Goal: Task Accomplishment & Management: Use online tool/utility

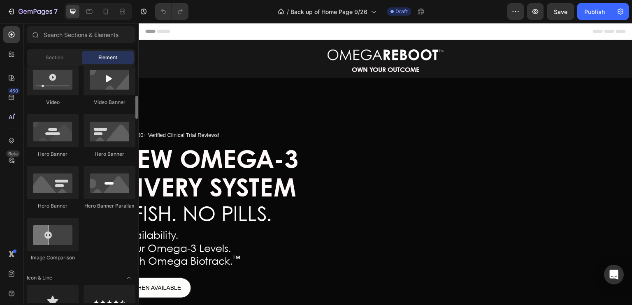
scroll to position [340, 0]
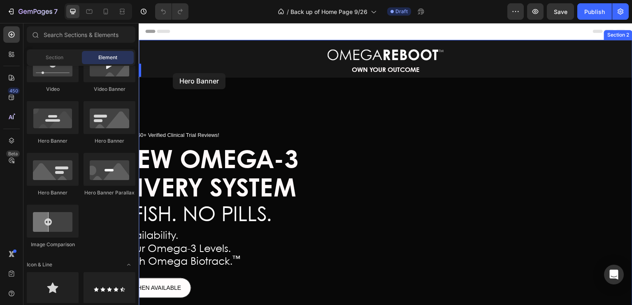
drag, startPoint x: 245, startPoint y: 145, endPoint x: 173, endPoint y: 74, distance: 101.5
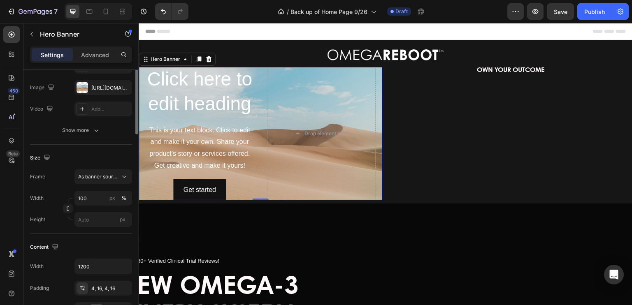
scroll to position [0, 0]
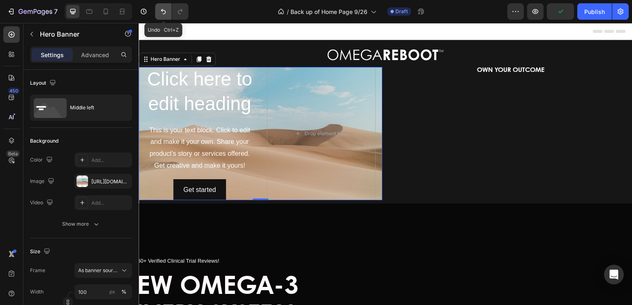
click at [166, 9] on icon "Undo/Redo" at bounding box center [163, 11] width 8 height 8
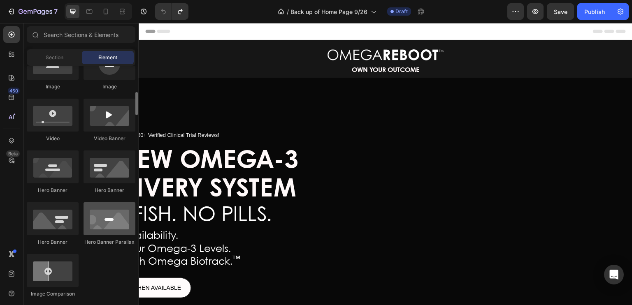
scroll to position [289, 0]
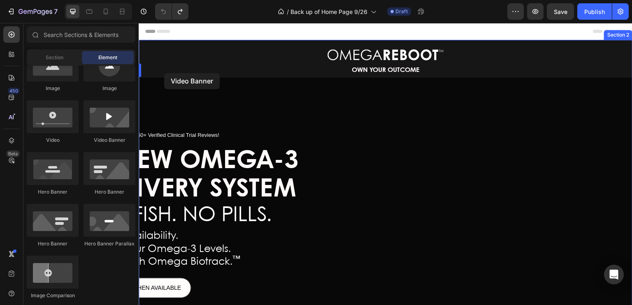
drag, startPoint x: 234, startPoint y: 143, endPoint x: 164, endPoint y: 75, distance: 97.1
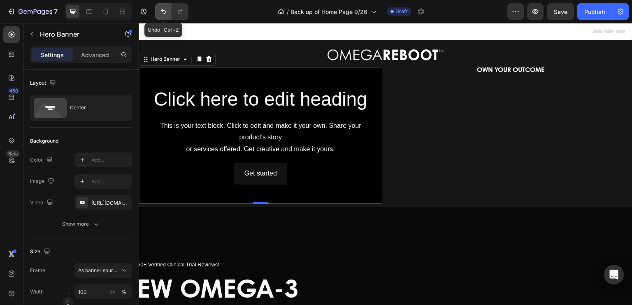
click at [162, 9] on icon "Undo/Redo" at bounding box center [163, 11] width 8 height 8
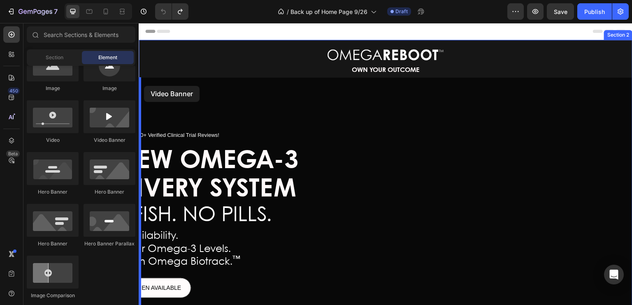
drag, startPoint x: 253, startPoint y: 146, endPoint x: 144, endPoint y: 86, distance: 124.8
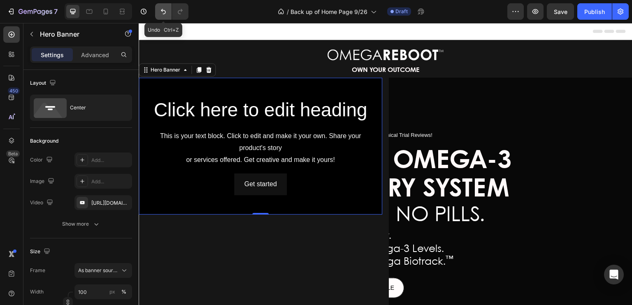
click at [159, 9] on icon "Undo/Redo" at bounding box center [163, 11] width 8 height 8
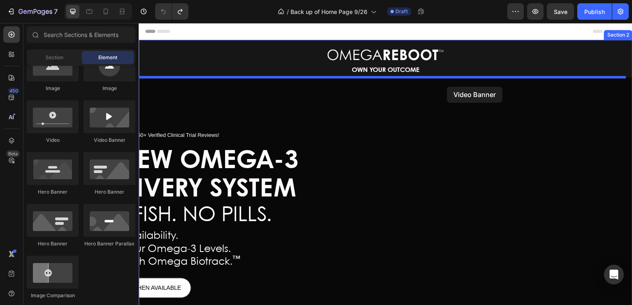
drag, startPoint x: 255, startPoint y: 148, endPoint x: 448, endPoint y: 87, distance: 202.2
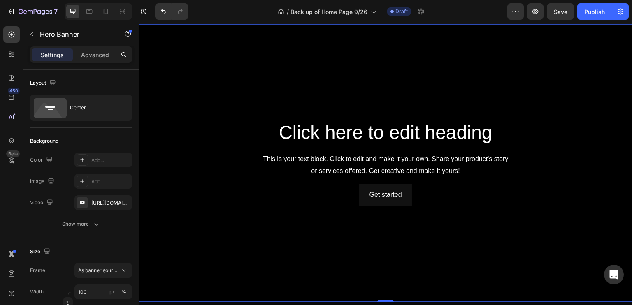
scroll to position [53, 0]
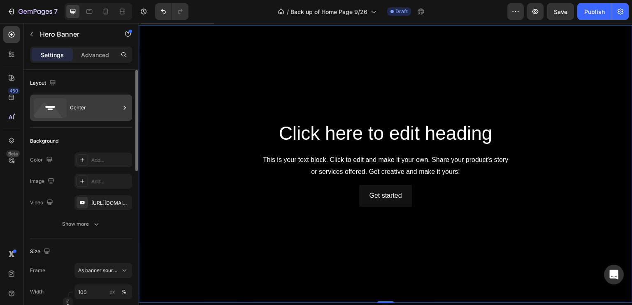
click at [96, 118] on div "Center" at bounding box center [81, 108] width 102 height 26
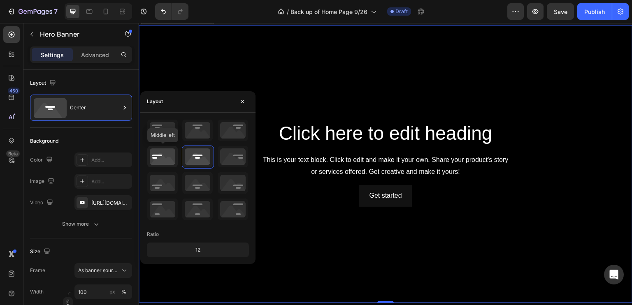
click at [155, 156] on icon at bounding box center [162, 156] width 30 height 21
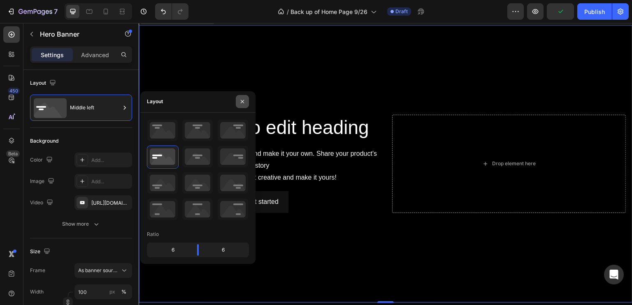
click at [240, 102] on icon "button" at bounding box center [242, 101] width 7 height 7
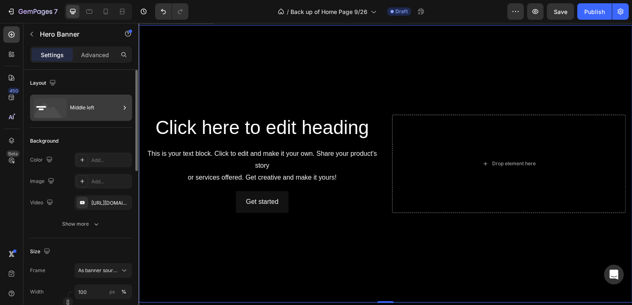
click at [90, 103] on div "Middle left" at bounding box center [95, 107] width 50 height 19
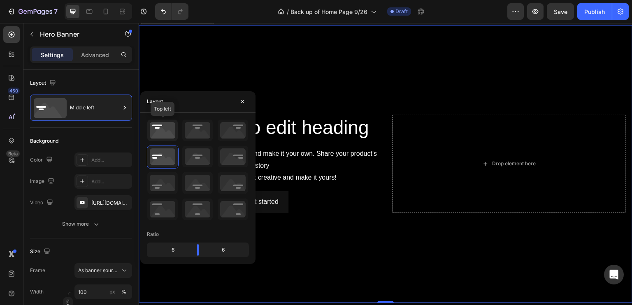
click at [160, 133] on icon at bounding box center [162, 130] width 30 height 21
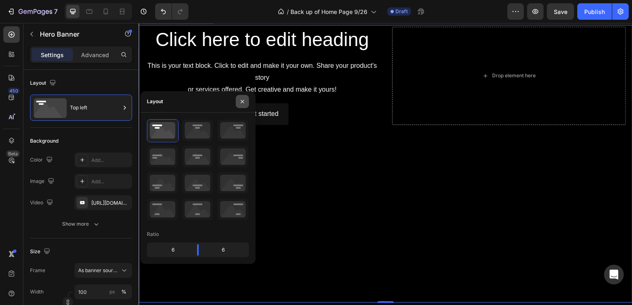
click at [245, 102] on icon "button" at bounding box center [242, 101] width 7 height 7
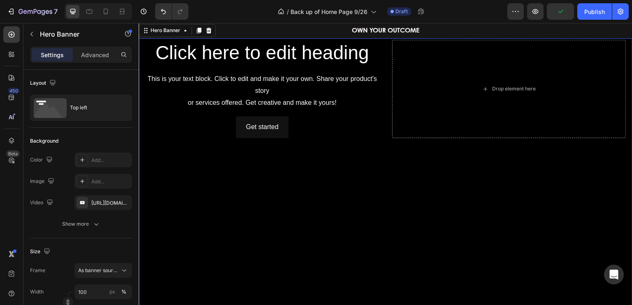
scroll to position [39, 0]
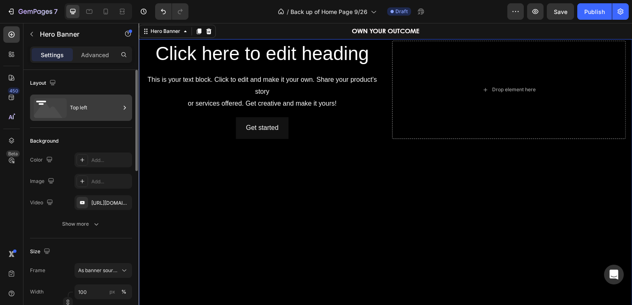
click at [104, 110] on div "Top left" at bounding box center [95, 107] width 50 height 19
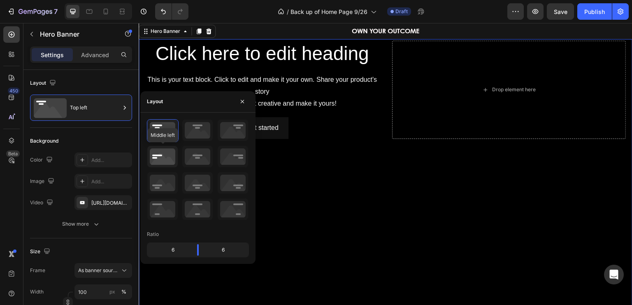
click at [164, 155] on icon at bounding box center [162, 156] width 30 height 21
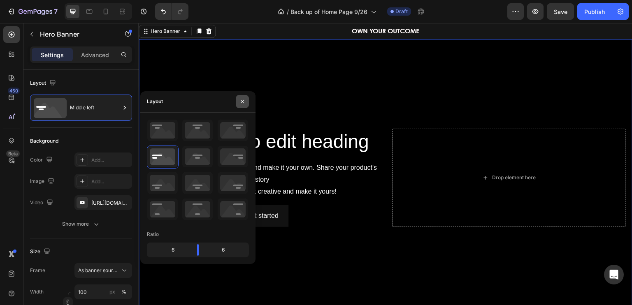
click at [242, 102] on icon "button" at bounding box center [242, 101] width 3 height 3
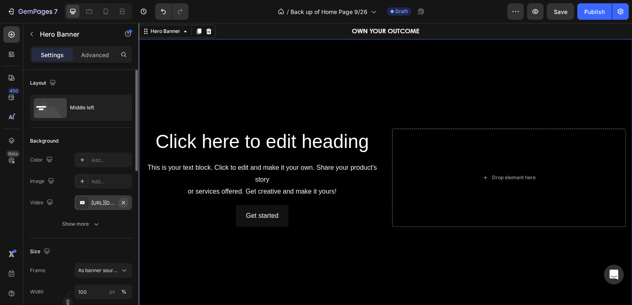
click at [125, 202] on icon "button" at bounding box center [123, 202] width 7 height 7
type input "Auto"
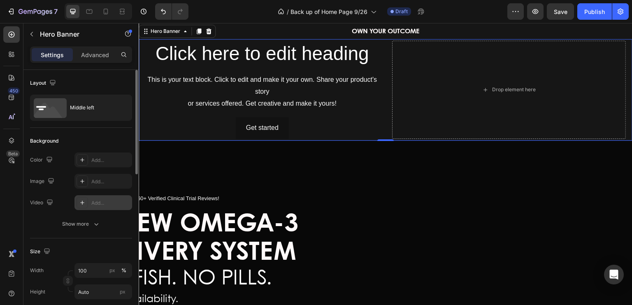
click at [93, 200] on div "Add..." at bounding box center [110, 202] width 39 height 7
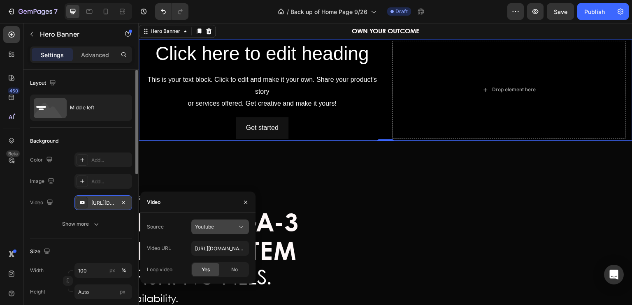
click at [236, 222] on button "Youtube" at bounding box center [220, 227] width 58 height 15
click at [217, 245] on span "Video hosting" at bounding box center [210, 246] width 31 height 7
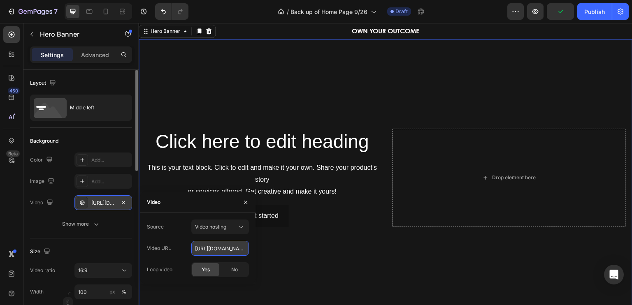
click at [223, 247] on input "https://cdn.shopify.com/videos/c/o/v/92a407d4e0c94a288eb54cac18c387dc.mp4" at bounding box center [220, 248] width 58 height 15
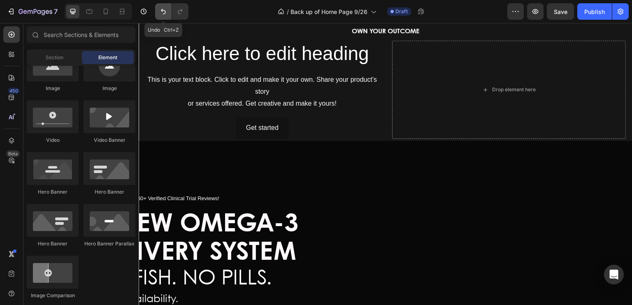
click at [162, 8] on icon "Undo/Redo" at bounding box center [163, 11] width 8 height 8
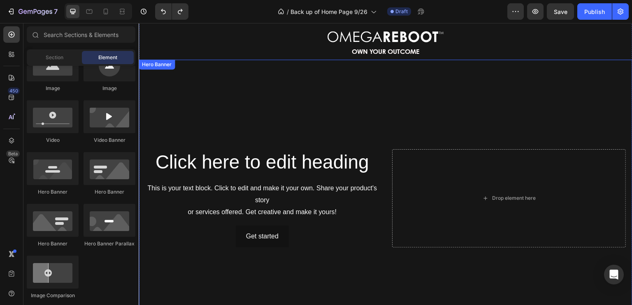
scroll to position [18, 0]
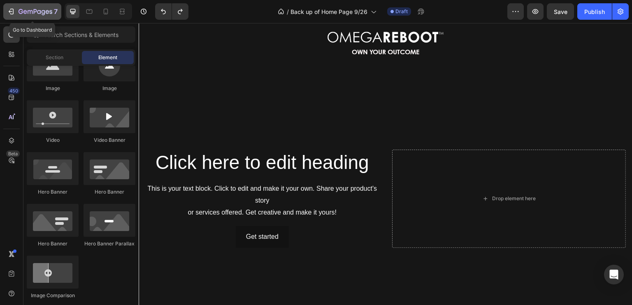
click at [10, 13] on icon "button" at bounding box center [11, 11] width 8 height 8
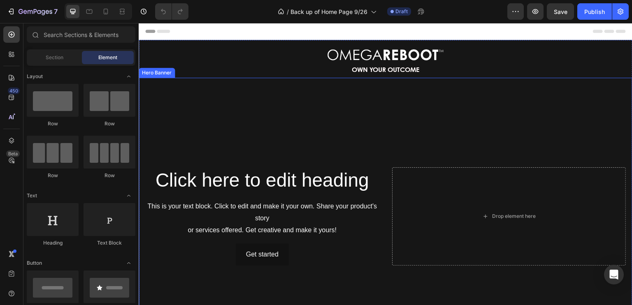
click at [185, 125] on video "Background Image" at bounding box center [385, 217] width 493 height 278
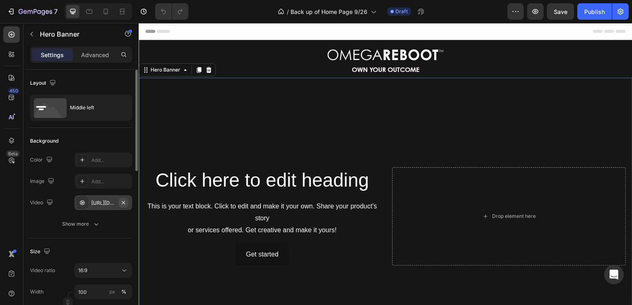
click at [123, 203] on icon "button" at bounding box center [123, 202] width 3 height 3
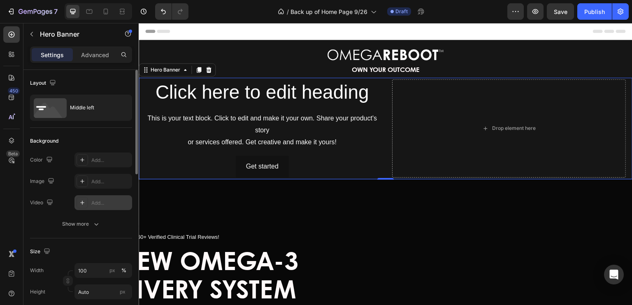
click at [110, 201] on div "Add..." at bounding box center [110, 202] width 39 height 7
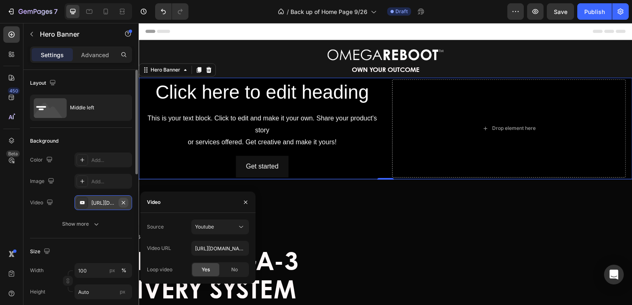
click at [120, 201] on icon "button" at bounding box center [123, 202] width 7 height 7
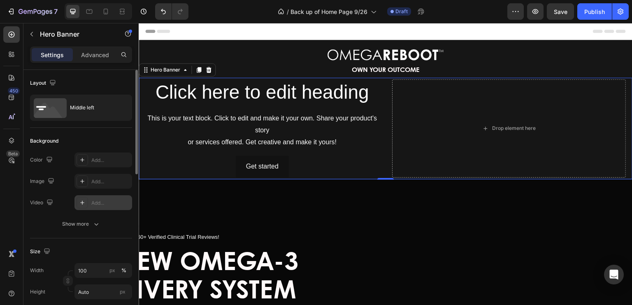
click at [109, 201] on div "Add..." at bounding box center [110, 202] width 39 height 7
type input "[URL][DOMAIN_NAME]"
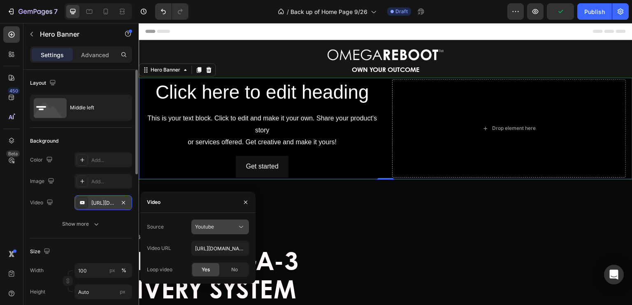
click at [211, 226] on span "Youtube" at bounding box center [204, 227] width 19 height 6
click at [207, 249] on span "Video hosting" at bounding box center [210, 246] width 31 height 7
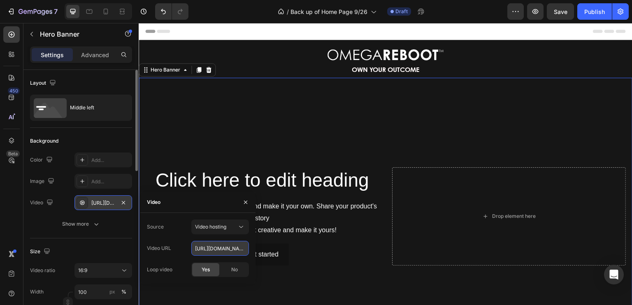
click at [219, 249] on input "https://cdn.shopify.com/videos/c/o/v/92a407d4e0c94a288eb54cac18c387dc.mp4" at bounding box center [220, 248] width 58 height 15
paste input "[URL][DOMAIN_NAME]"
type input "[URL][DOMAIN_NAME]"
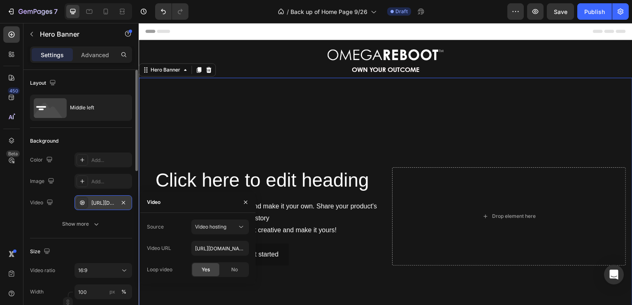
click at [209, 271] on span "Yes" at bounding box center [205, 269] width 8 height 7
click at [113, 140] on div "Background" at bounding box center [81, 140] width 102 height 13
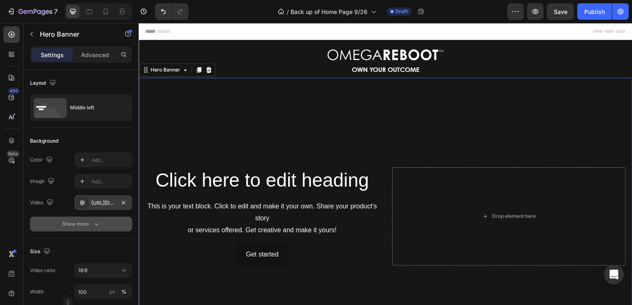
click at [96, 226] on icon "button" at bounding box center [96, 224] width 8 height 8
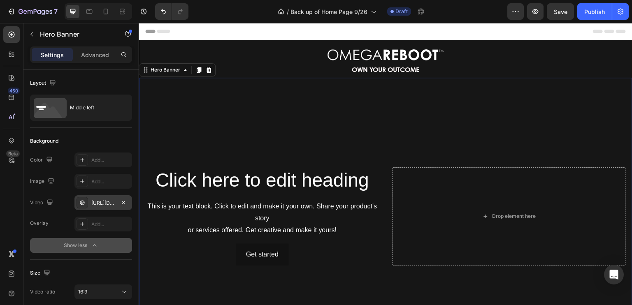
click at [114, 202] on div "[URL][DOMAIN_NAME]" at bounding box center [103, 202] width 24 height 7
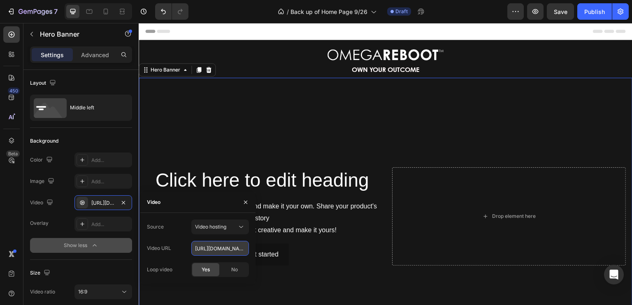
click at [222, 245] on input "[URL][DOMAIN_NAME]" at bounding box center [220, 248] width 58 height 15
click at [246, 202] on icon "button" at bounding box center [245, 202] width 7 height 7
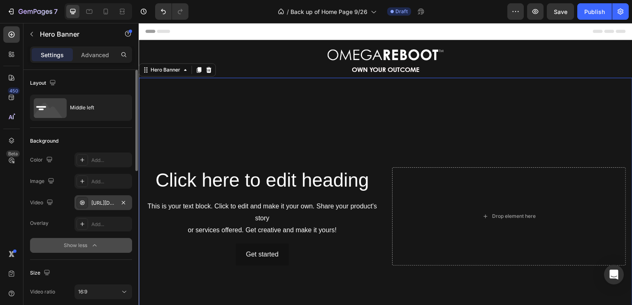
click at [102, 204] on div "https://cdn.shopify.com/videos/c/o/v/78130c312ee74f12a67ead9ae7911669.mp4" at bounding box center [103, 202] width 24 height 7
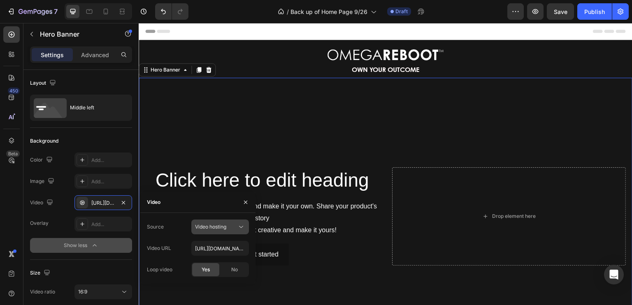
click at [215, 227] on span "Video hosting" at bounding box center [210, 227] width 31 height 6
click at [206, 262] on span "Youtube" at bounding box center [204, 262] width 19 height 7
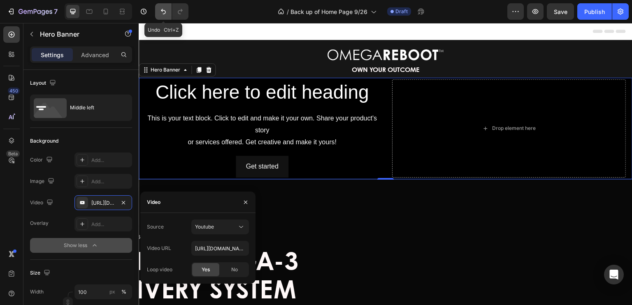
click at [164, 9] on icon "Undo/Redo" at bounding box center [163, 11] width 8 height 8
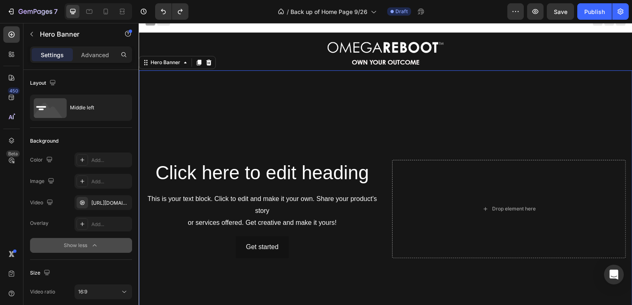
scroll to position [17, 0]
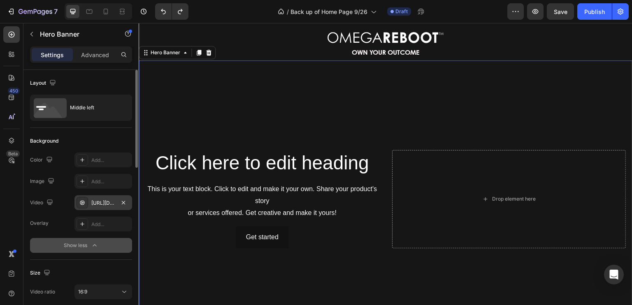
click at [117, 203] on div "https://cdn.shopify.com/videos/c/o/v/78130c312ee74f12a67ead9ae7911669.mp4" at bounding box center [103, 202] width 58 height 15
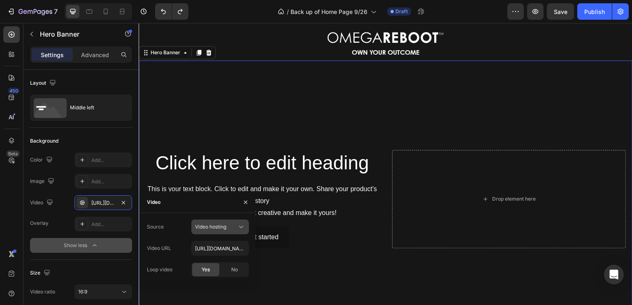
click at [219, 225] on span "Video hosting" at bounding box center [210, 227] width 31 height 6
click at [205, 264] on span "Youtube" at bounding box center [204, 262] width 19 height 7
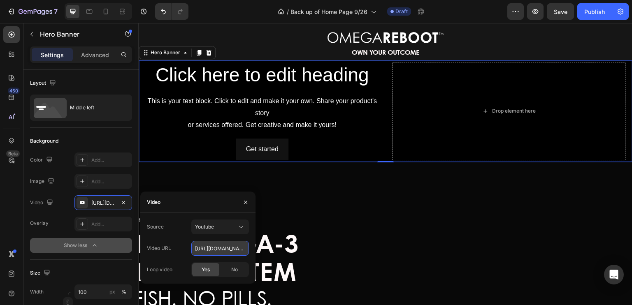
click at [218, 251] on input "https://youtu.be/KOxfzBp72uk" at bounding box center [220, 248] width 58 height 15
paste input "www.youtube.com/watch?v=FwvdqwmCCG8"
type input "https://www.youtube.com/watch?v=FwvdqwmCCG8"
click at [382, 132] on div "Click here to edit heading Heading This is your text block. Click to edit and m…" at bounding box center [385, 111] width 493 height 102
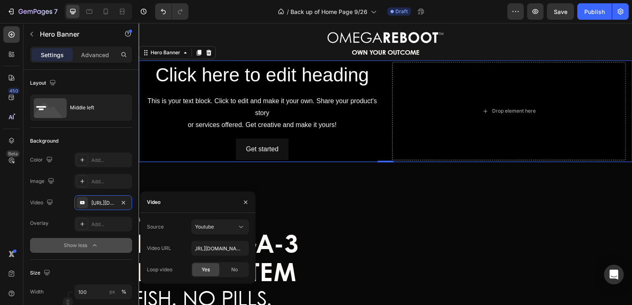
scroll to position [0, 0]
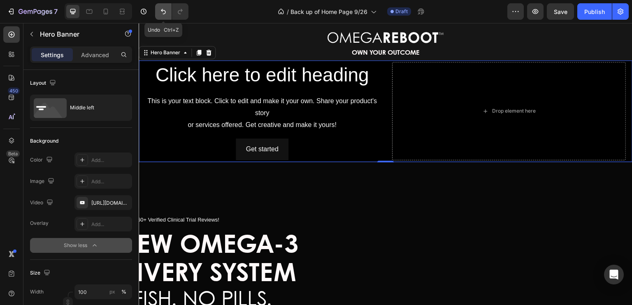
click at [163, 12] on icon "Undo/Redo" at bounding box center [163, 11] width 8 height 8
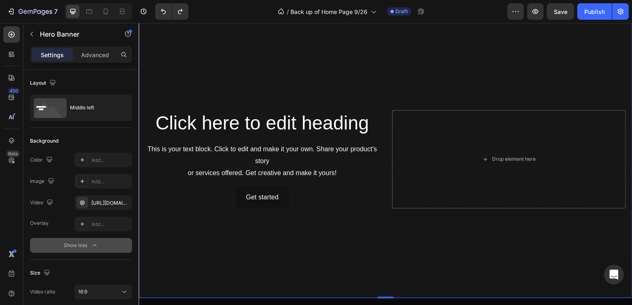
scroll to position [57, 0]
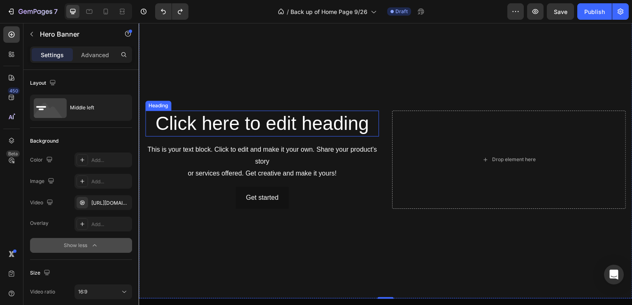
click at [259, 121] on h2 "Click here to edit heading" at bounding box center [262, 124] width 234 height 26
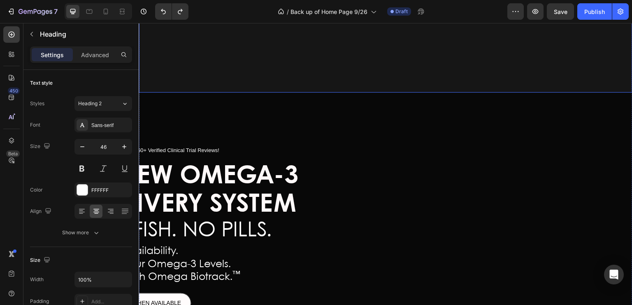
scroll to position [263, 0]
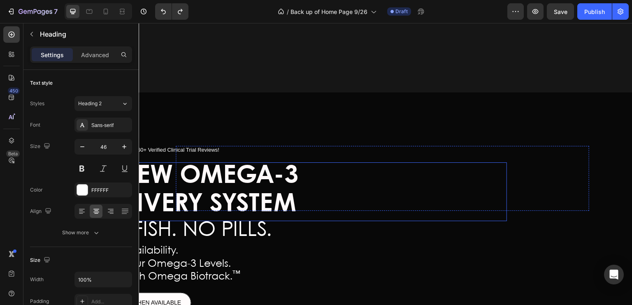
click at [218, 174] on span "A NEW OMEGA-3" at bounding box center [196, 176] width 204 height 24
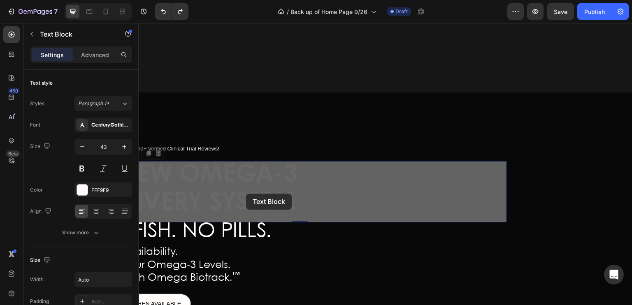
scroll to position [237, 0]
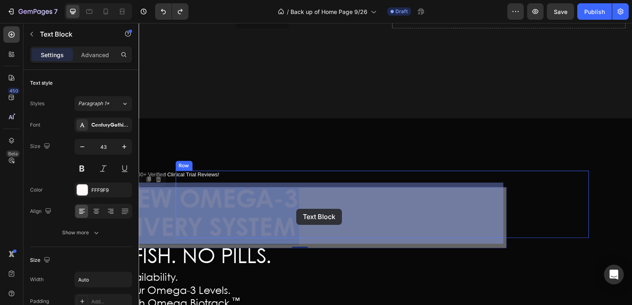
drag, startPoint x: 301, startPoint y: 201, endPoint x: 300, endPoint y: 205, distance: 4.1
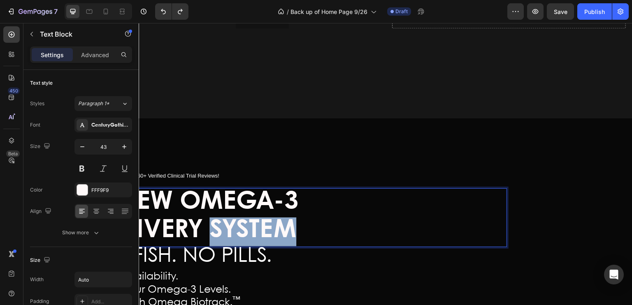
click at [244, 218] on span "DELIVERY SYSTEM" at bounding box center [195, 230] width 202 height 24
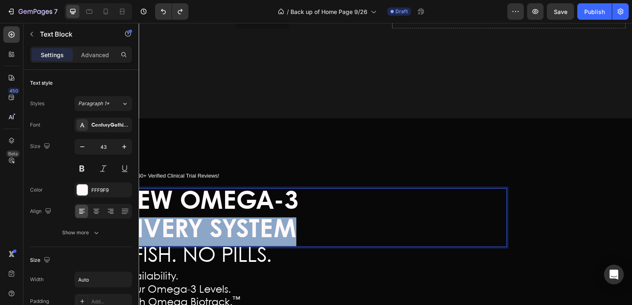
click at [244, 218] on span "DELIVERY SYSTEM" at bounding box center [195, 230] width 202 height 24
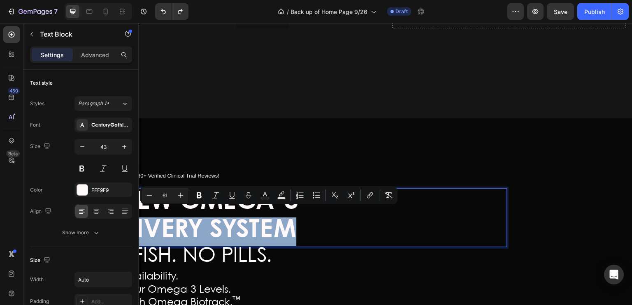
copy span "DELIVERY SYSTEM"
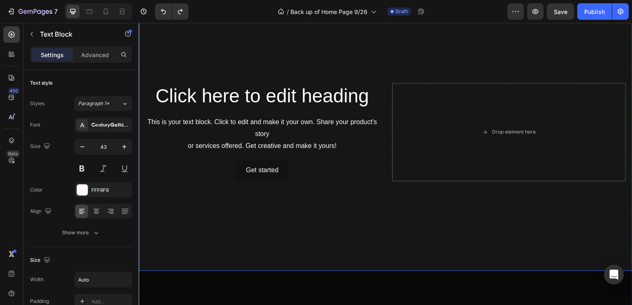
scroll to position [65, 0]
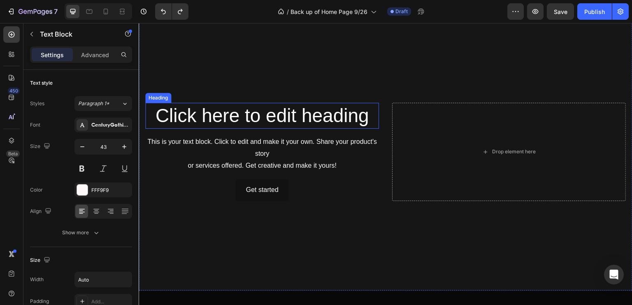
click at [291, 115] on h2 "Click here to edit heading" at bounding box center [262, 116] width 234 height 26
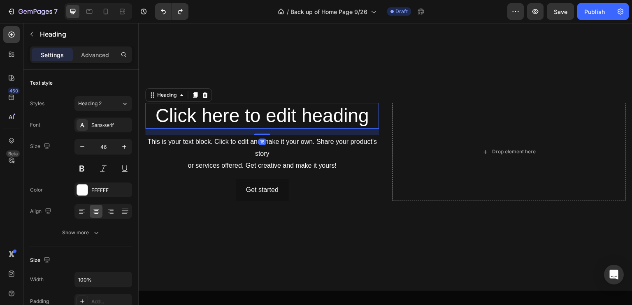
click at [334, 114] on h2 "Click here to edit heading" at bounding box center [262, 116] width 234 height 26
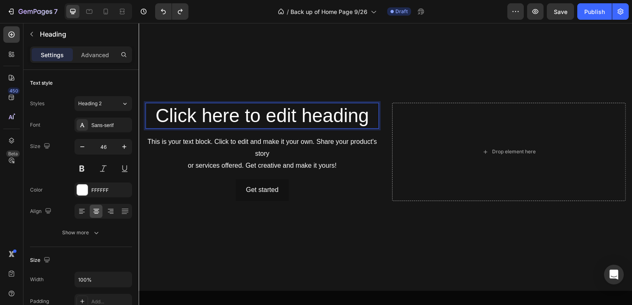
click at [334, 114] on p "Click here to edit heading" at bounding box center [262, 116] width 232 height 25
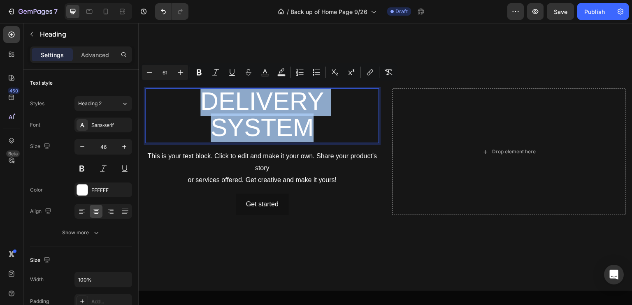
drag, startPoint x: 317, startPoint y: 125, endPoint x: 198, endPoint y: 100, distance: 121.1
click at [198, 100] on p "DELIVERY SYSTEM" at bounding box center [262, 115] width 232 height 53
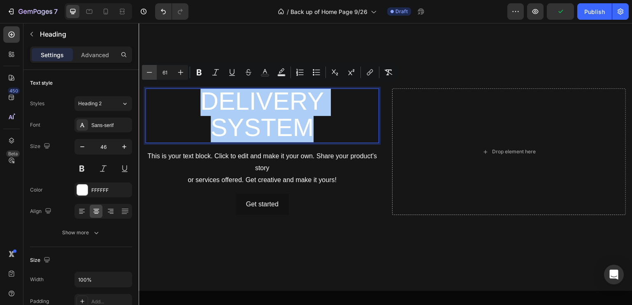
click at [150, 72] on icon "Editor contextual toolbar" at bounding box center [149, 72] width 8 height 8
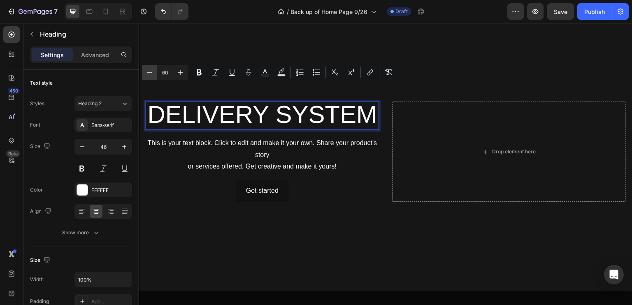
click at [150, 72] on icon "Editor contextual toolbar" at bounding box center [149, 72] width 8 height 8
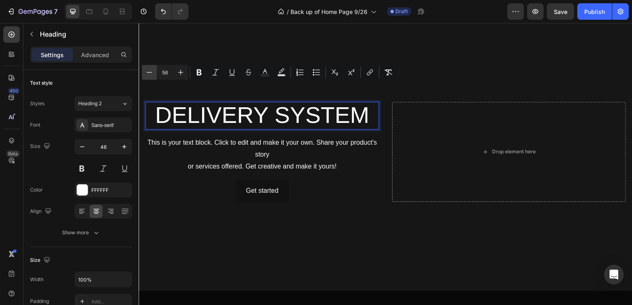
click at [150, 72] on icon "Editor contextual toolbar" at bounding box center [149, 72] width 8 height 8
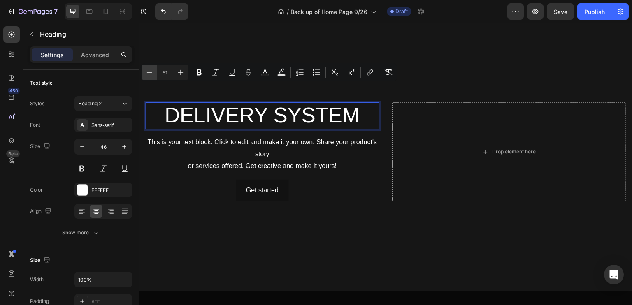
click at [150, 72] on icon "Editor contextual toolbar" at bounding box center [149, 72] width 8 height 8
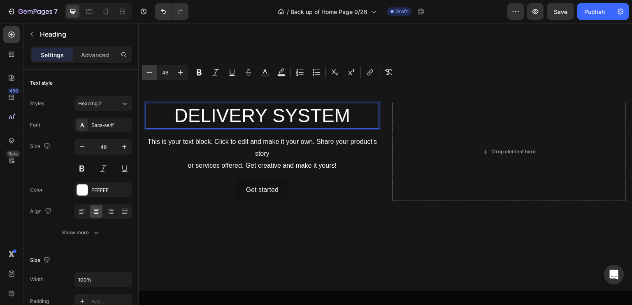
click at [150, 72] on icon "Editor contextual toolbar" at bounding box center [149, 72] width 8 height 8
type input "45"
click at [173, 121] on p "DELIVERY SYSTEM" at bounding box center [262, 116] width 232 height 25
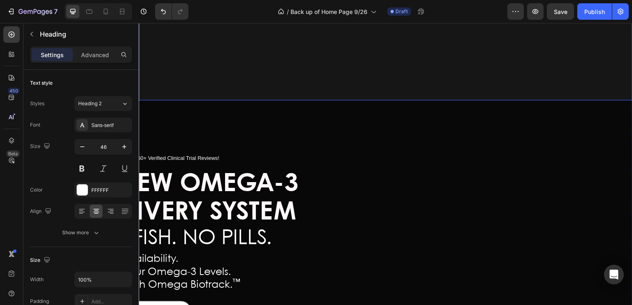
scroll to position [257, 0]
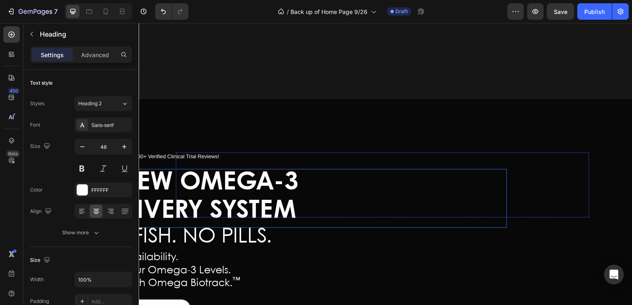
click at [201, 174] on span "A NEW OMEGA-3" at bounding box center [196, 183] width 204 height 24
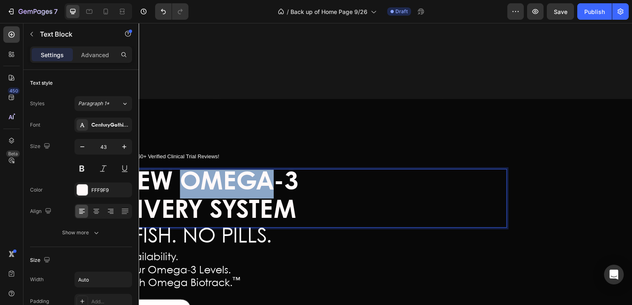
click at [257, 173] on span "A NEW OMEGA-3" at bounding box center [196, 183] width 204 height 24
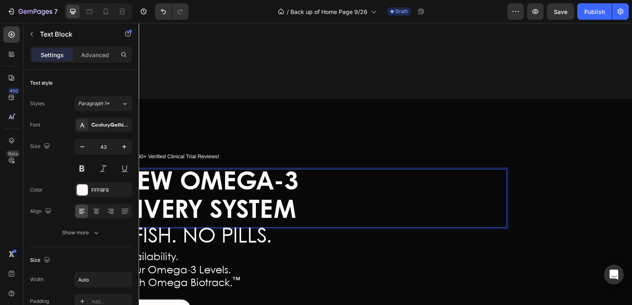
click at [294, 176] on span "A NEW OMEGA-3" at bounding box center [196, 183] width 204 height 24
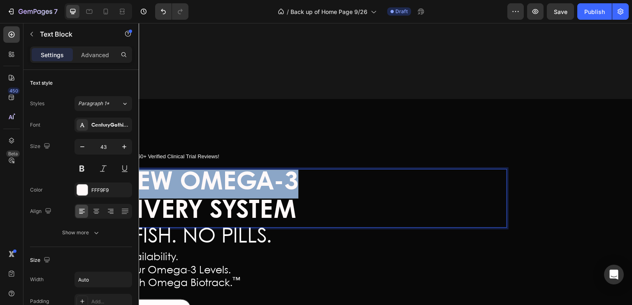
click at [294, 176] on span "A NEW OMEGA-3" at bounding box center [196, 183] width 204 height 24
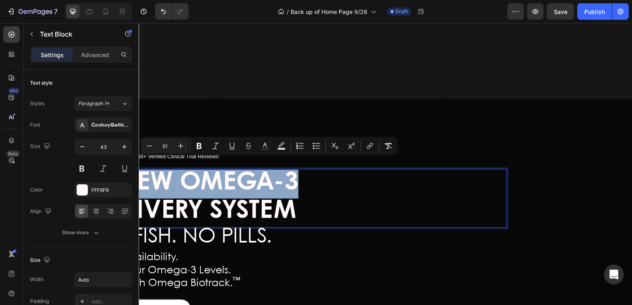
click at [294, 176] on span "A NEW OMEGA-3" at bounding box center [196, 183] width 204 height 24
copy span "A NEW OMEGA-3"
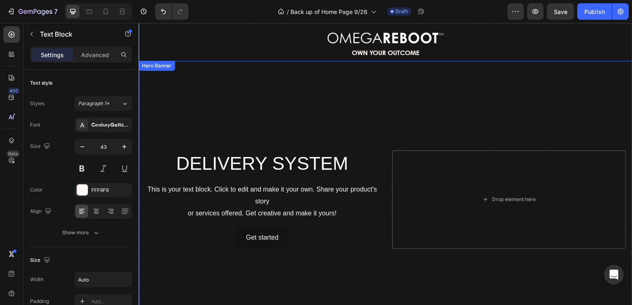
scroll to position [16, 0]
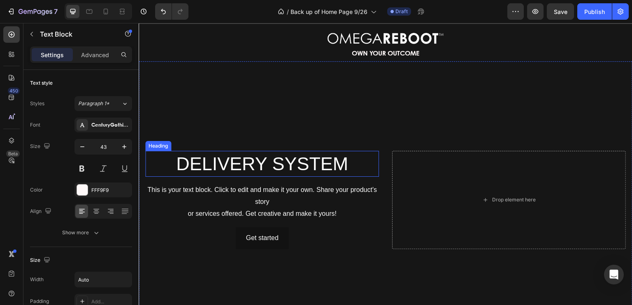
click at [172, 162] on p "⁠⁠⁠⁠⁠⁠⁠ DELIVERY SYSTEM" at bounding box center [262, 164] width 232 height 25
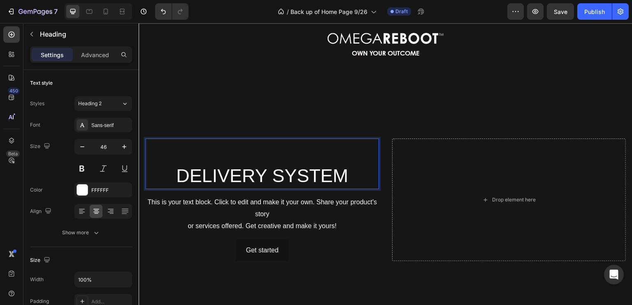
scroll to position [5, 0]
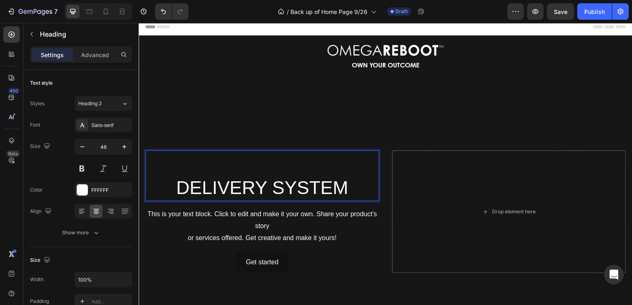
click at [176, 159] on p "DELIVERY SYSTEM" at bounding box center [262, 175] width 232 height 49
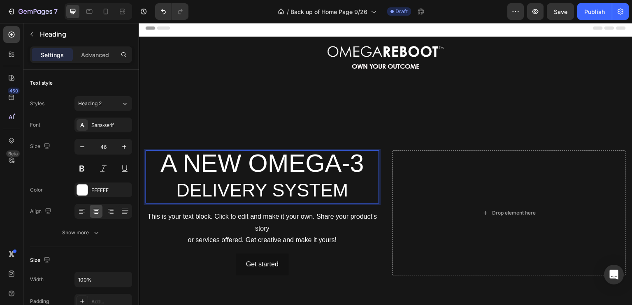
click at [285, 164] on span "A NEW OMEGA-3" at bounding box center [262, 163] width 204 height 28
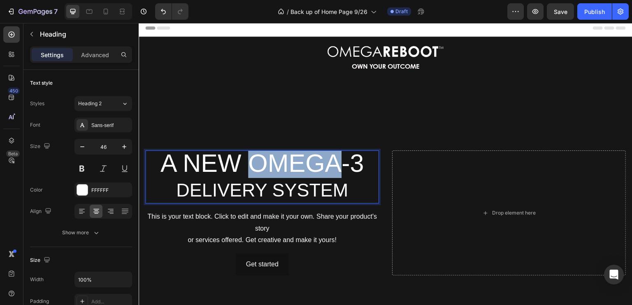
click at [285, 164] on span "A NEW OMEGA-3" at bounding box center [262, 163] width 204 height 28
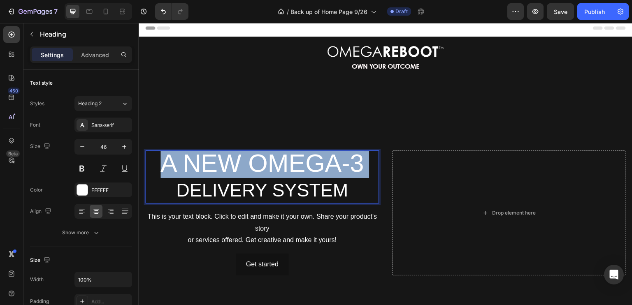
click at [285, 164] on span "A NEW OMEGA-3" at bounding box center [262, 163] width 204 height 28
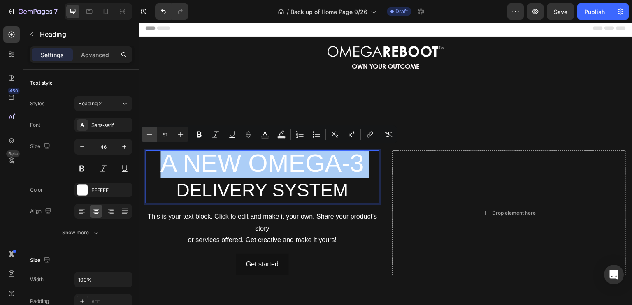
click at [148, 134] on icon "Editor contextual toolbar" at bounding box center [149, 134] width 5 height 0
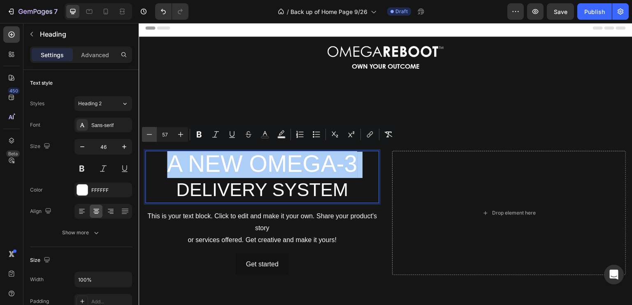
click at [148, 134] on icon "Editor contextual toolbar" at bounding box center [149, 134] width 5 height 0
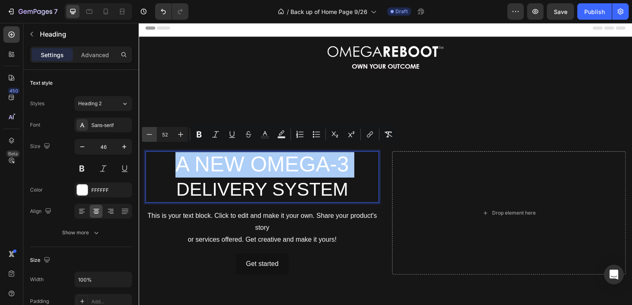
click at [148, 134] on icon "Editor contextual toolbar" at bounding box center [149, 134] width 5 height 0
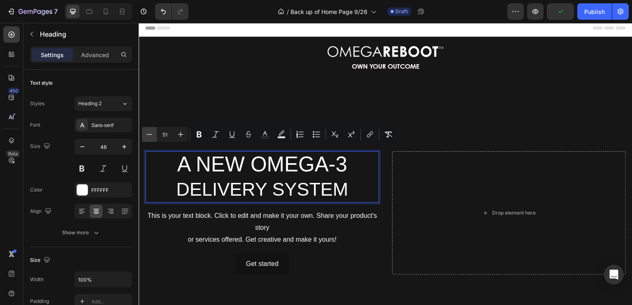
click at [148, 134] on icon "Editor contextual toolbar" at bounding box center [149, 134] width 5 height 0
type input "50"
click at [242, 186] on span "DELIVERY SYSTEM" at bounding box center [262, 189] width 172 height 21
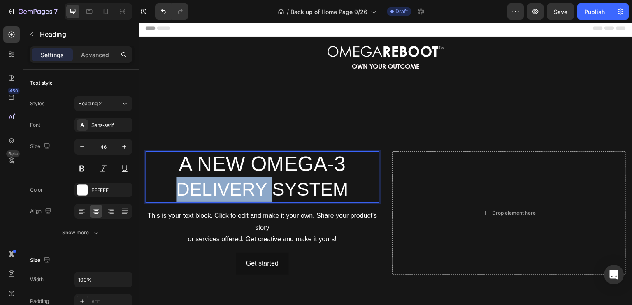
click at [242, 186] on span "DELIVERY SYSTEM" at bounding box center [262, 189] width 172 height 21
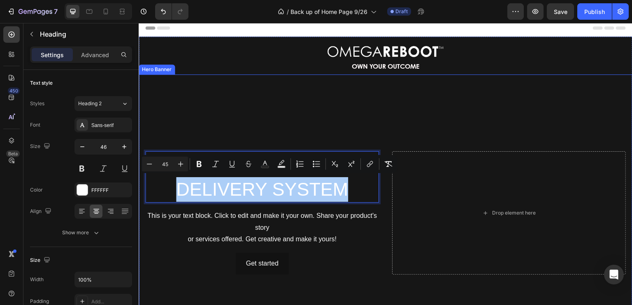
click at [242, 111] on video "Background Image" at bounding box center [385, 213] width 493 height 278
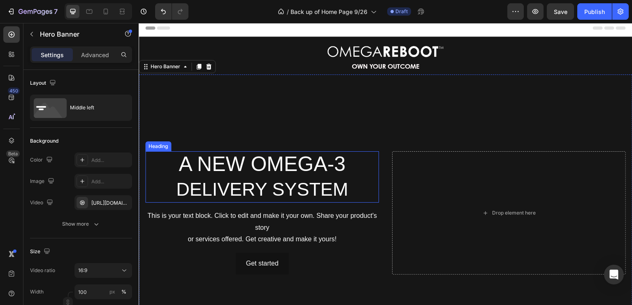
click at [289, 162] on span "A NEW OMEGA-3" at bounding box center [261, 164] width 167 height 23
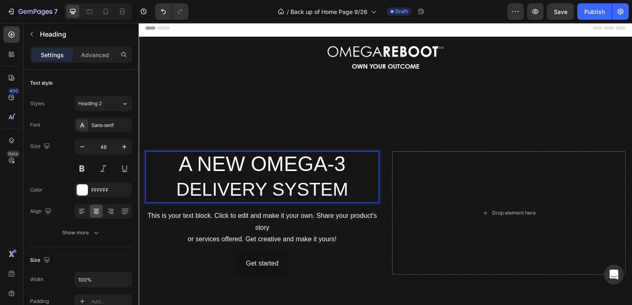
click at [289, 162] on span "A NEW OMEGA-3" at bounding box center [261, 164] width 167 height 23
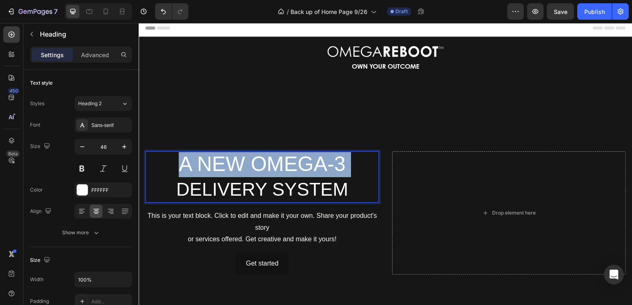
click at [289, 162] on span "A NEW OMEGA-3" at bounding box center [261, 164] width 167 height 23
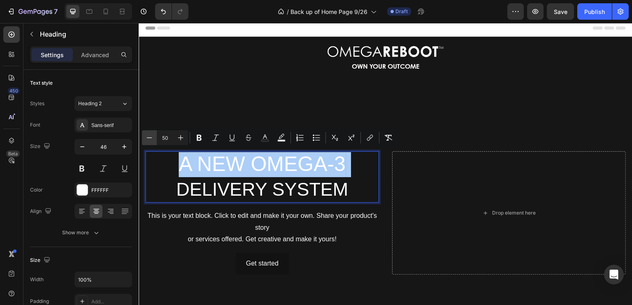
click at [150, 137] on icon "Editor contextual toolbar" at bounding box center [149, 138] width 8 height 8
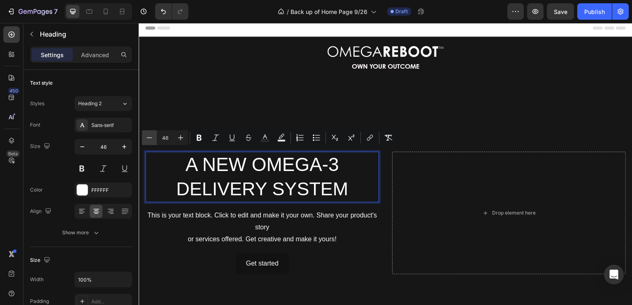
click at [150, 137] on icon "Editor contextual toolbar" at bounding box center [149, 138] width 8 height 8
type input "45"
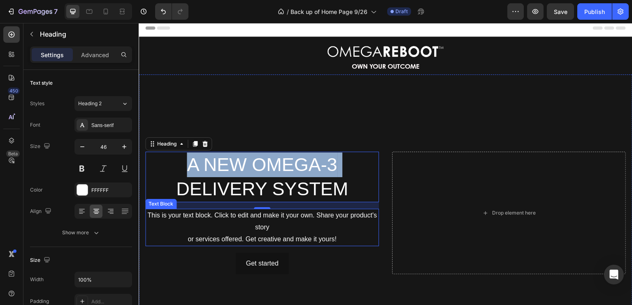
click at [315, 234] on div "This is your text block. Click to edit and make it your own. Share your product…" at bounding box center [262, 227] width 234 height 37
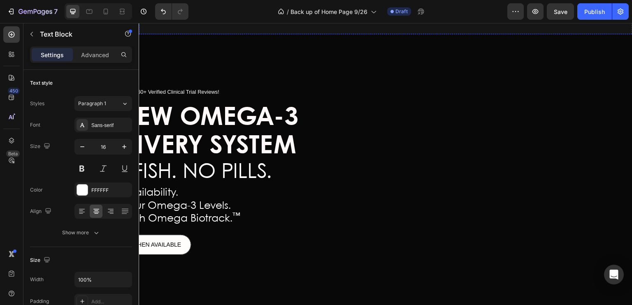
scroll to position [321, 0]
click at [235, 176] on span "NO FISH. NO PILLS." at bounding box center [183, 173] width 178 height 20
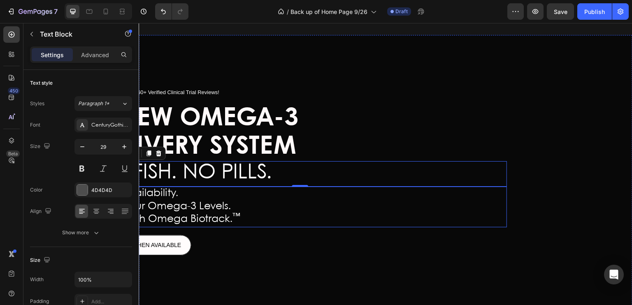
click at [206, 205] on span "Know Your Omega-3 Levels." at bounding box center [162, 206] width 137 height 10
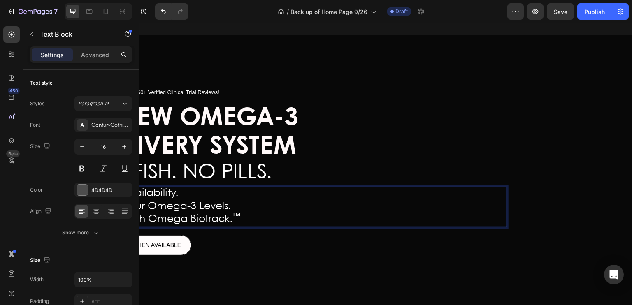
click at [234, 219] on sup "™" at bounding box center [236, 216] width 8 height 7
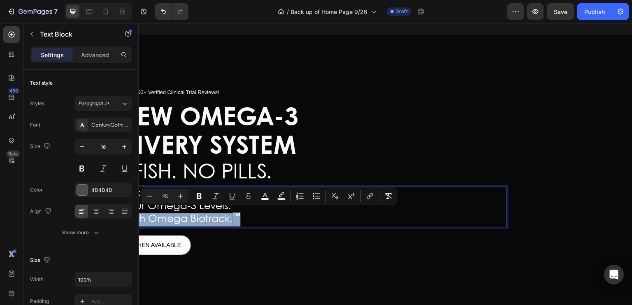
click at [234, 219] on sup "™" at bounding box center [236, 216] width 8 height 7
click at [285, 213] on p "Verify with Omega Biotrack. ™" at bounding box center [300, 219] width 412 height 13
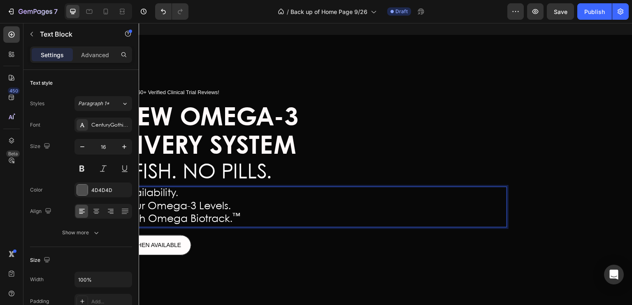
click at [178, 192] on p "3x Bioavailability." at bounding box center [300, 194] width 412 height 13
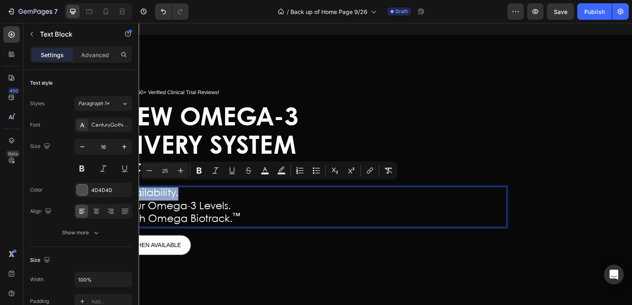
copy span "3x Bioavailability."
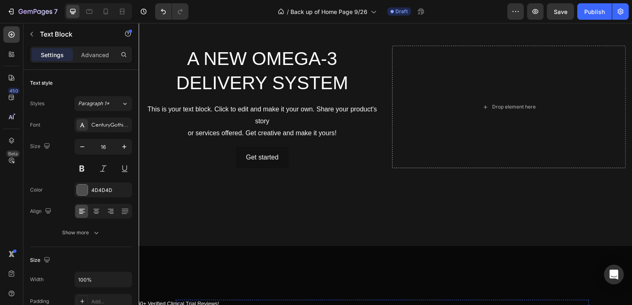
scroll to position [79, 0]
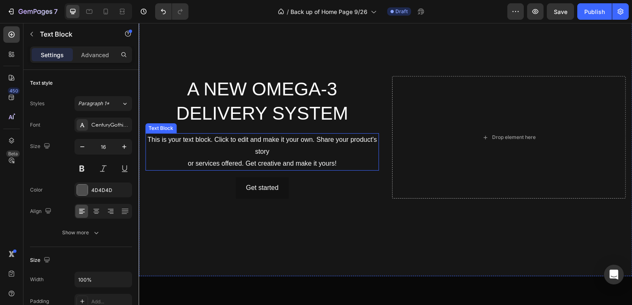
click at [245, 141] on div "This is your text block. Click to edit and make it your own. Share your product…" at bounding box center [262, 151] width 234 height 37
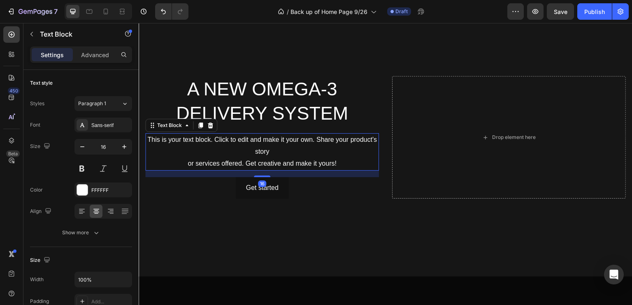
click at [338, 160] on div "This is your text block. Click to edit and make it your own. Share your product…" at bounding box center [262, 151] width 234 height 37
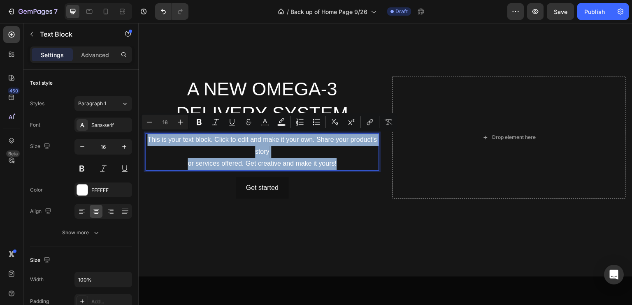
drag, startPoint x: 338, startPoint y: 159, endPoint x: 157, endPoint y: 141, distance: 182.2
click at [157, 141] on p "This is your text block. Click to edit and make it your own. Share your product…" at bounding box center [262, 151] width 232 height 35
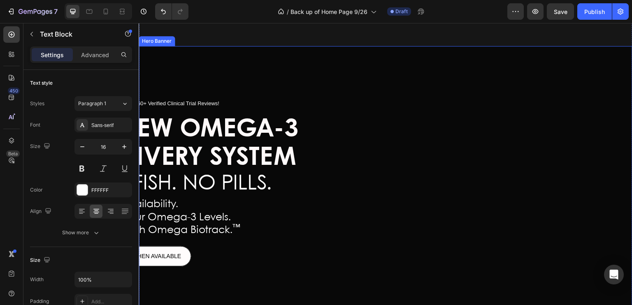
scroll to position [309, 0]
click at [215, 218] on span "Know Your Omega-3 Levels." at bounding box center [162, 218] width 137 height 10
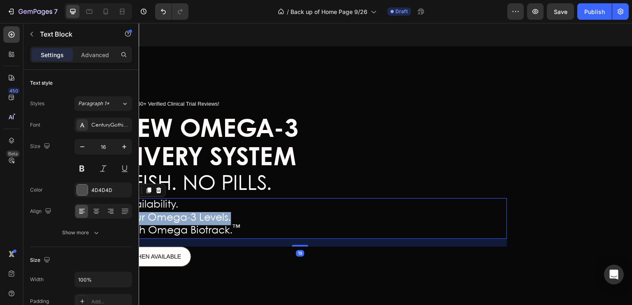
click at [215, 218] on span "Know Your Omega-3 Levels." at bounding box center [162, 218] width 137 height 10
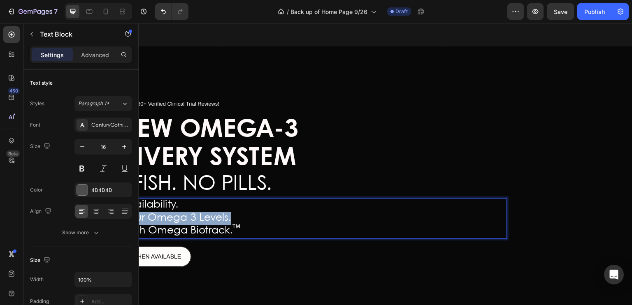
click at [215, 218] on span "Know Your Omega-3 Levels." at bounding box center [162, 218] width 137 height 10
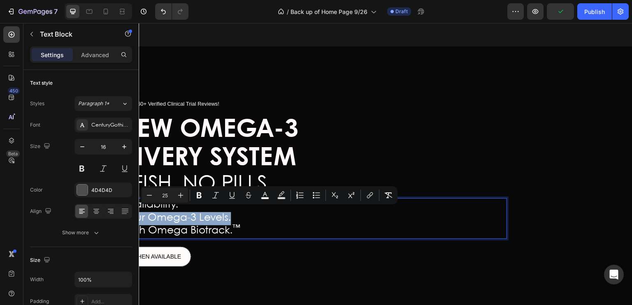
copy span "Know Your Omega-3 Levels."
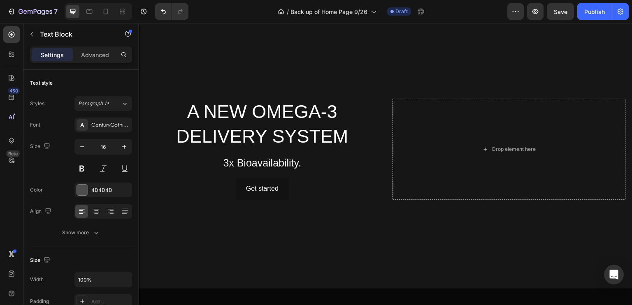
scroll to position [66, 0]
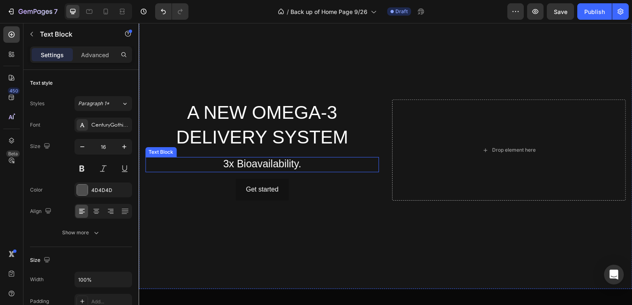
click at [310, 158] on p "3x Bioavailability." at bounding box center [262, 165] width 232 height 14
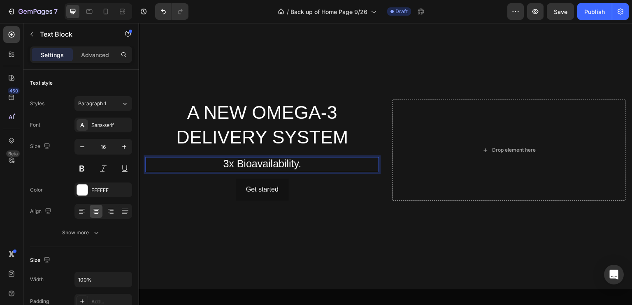
click at [305, 164] on p "3x Bioavailability." at bounding box center [262, 165] width 232 height 14
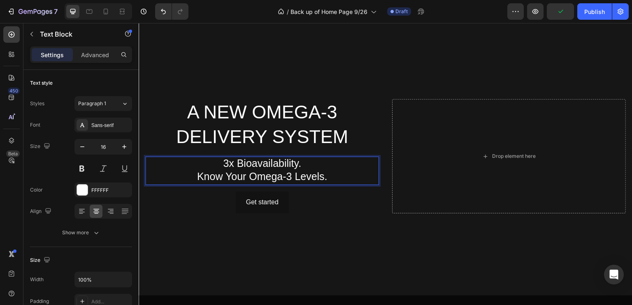
click at [318, 171] on span "Know Your Omega-3 Levels." at bounding box center [262, 177] width 130 height 12
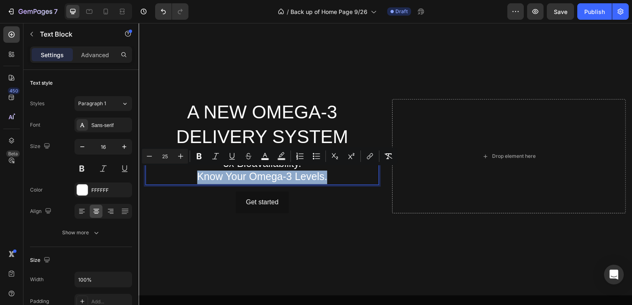
click at [336, 171] on p "Know Your Omega-3 Levels." at bounding box center [262, 178] width 232 height 14
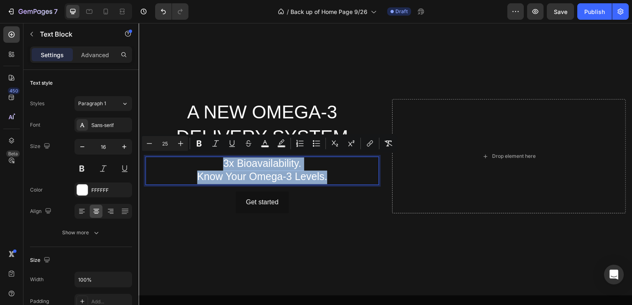
drag, startPoint x: 330, startPoint y: 176, endPoint x: 183, endPoint y: 165, distance: 148.0
click at [183, 165] on div "3x Bioavailability. Know Your Omega-3 Levels." at bounding box center [262, 171] width 234 height 29
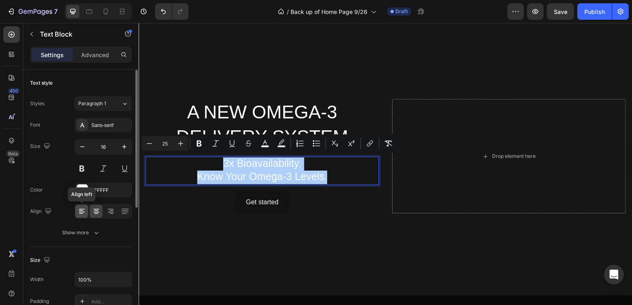
click at [81, 211] on icon at bounding box center [81, 211] width 4 height 1
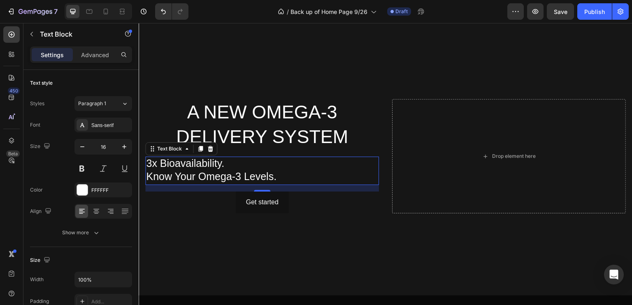
click at [236, 162] on p "3x Bioavailability." at bounding box center [262, 164] width 232 height 14
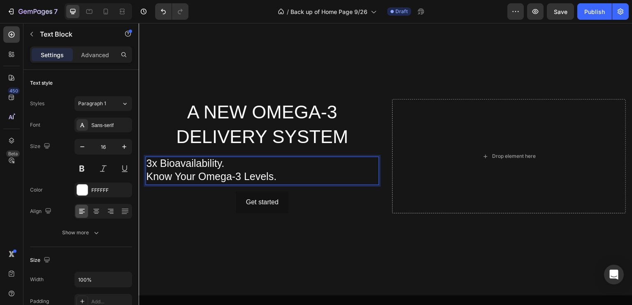
scroll to position [66, 0]
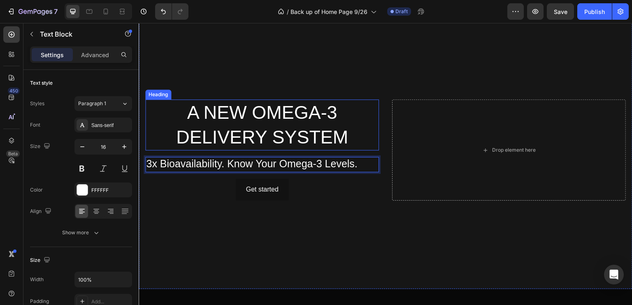
click at [218, 120] on span "A NEW OMEGA-3" at bounding box center [262, 112] width 150 height 21
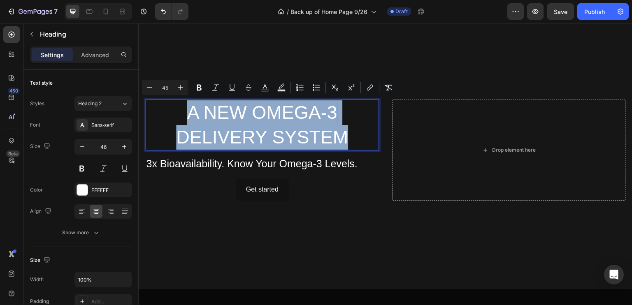
drag, startPoint x: 352, startPoint y: 135, endPoint x: 171, endPoint y: 116, distance: 181.1
click at [171, 116] on p "A NEW OMEGA-3 DELIVERY SYSTEM" at bounding box center [262, 124] width 232 height 49
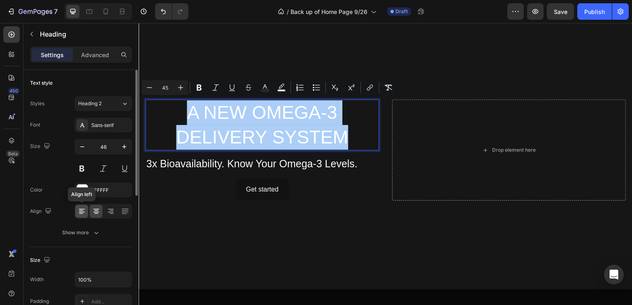
click at [81, 212] on icon at bounding box center [82, 212] width 6 height 1
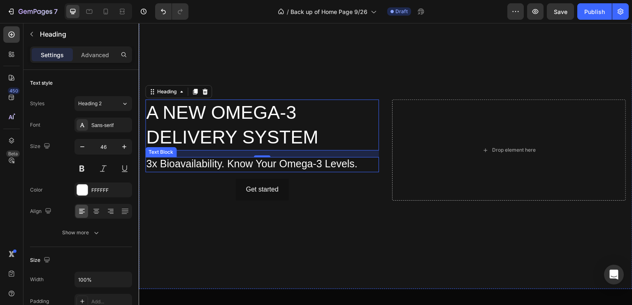
click at [228, 162] on span "3x Bioavailability. Know Your Omega-3 Levels." at bounding box center [251, 164] width 211 height 12
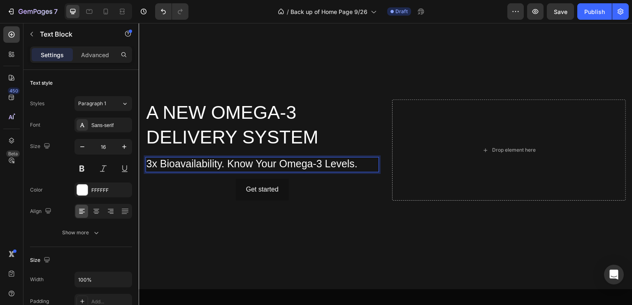
click at [228, 162] on span "3x Bioavailability. Know Your Omega-3 Levels." at bounding box center [251, 164] width 211 height 12
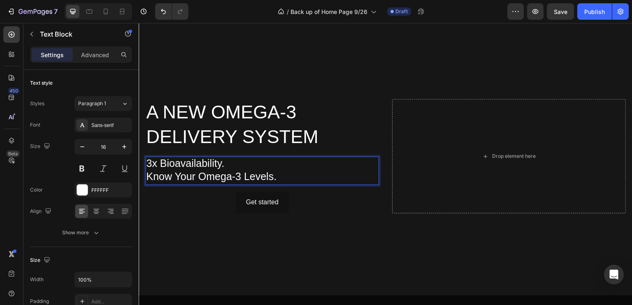
click at [283, 171] on p "Know Your Omega-3 Levels." at bounding box center [262, 178] width 232 height 14
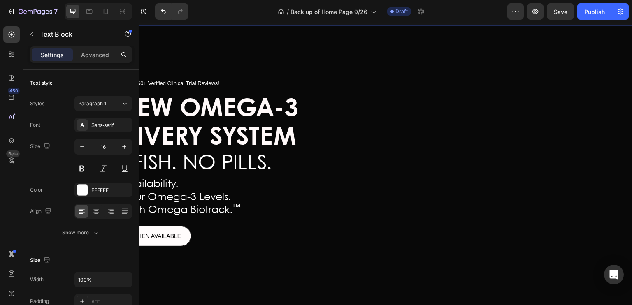
scroll to position [331, 0]
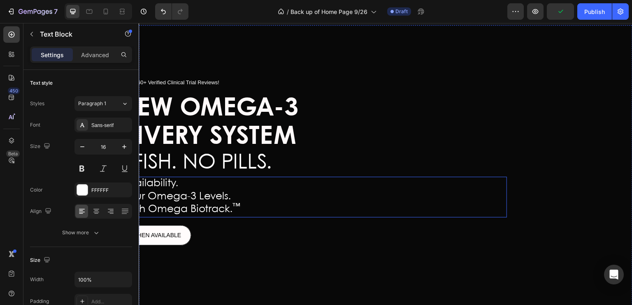
click at [239, 208] on p "Verify with Omega Biotrack. ™" at bounding box center [300, 210] width 412 height 13
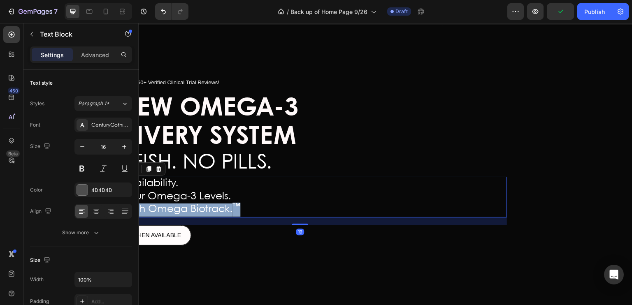
click at [239, 208] on p "Verify with Omega Biotrack. ™" at bounding box center [300, 210] width 412 height 13
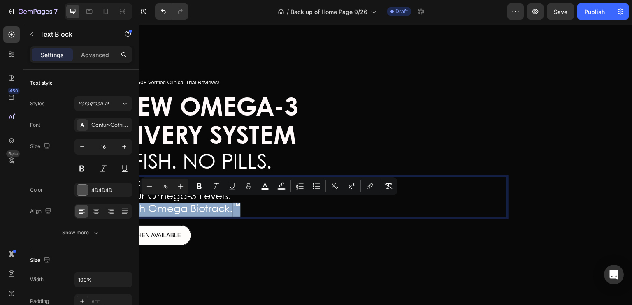
copy span "Verify with Omega Biotrack. ™"
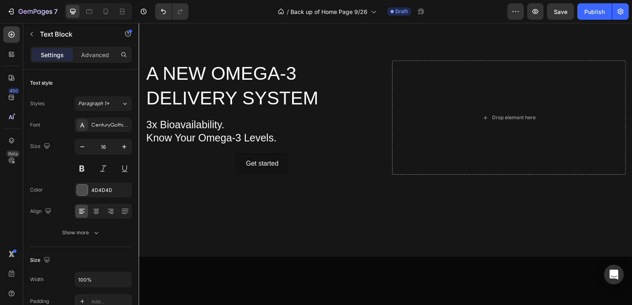
scroll to position [98, 0]
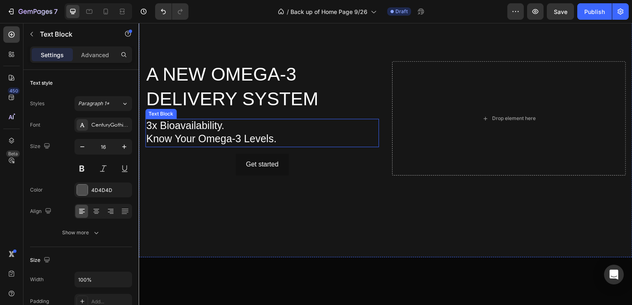
click at [283, 135] on p "Know Your Omega-3 Levels." at bounding box center [262, 140] width 232 height 14
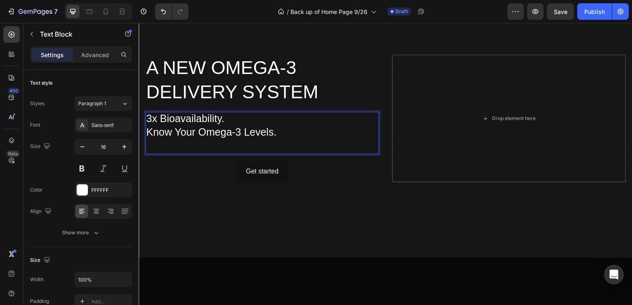
scroll to position [91, 0]
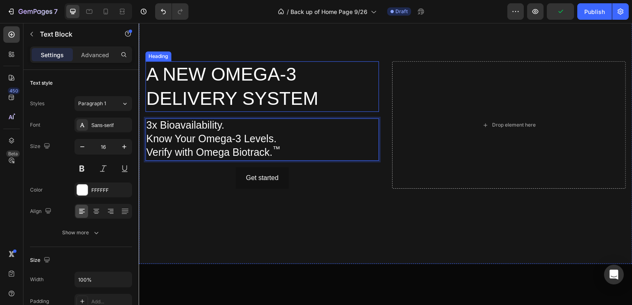
click at [233, 99] on span "DELIVERY SYSTEM" at bounding box center [232, 98] width 172 height 21
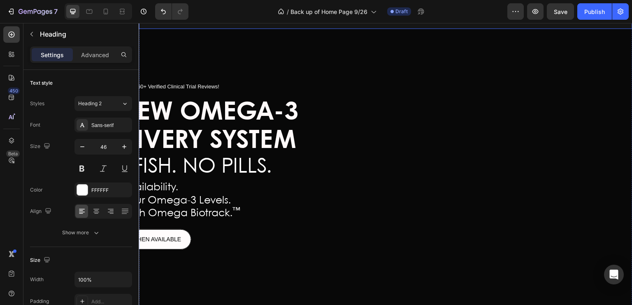
scroll to position [327, 0]
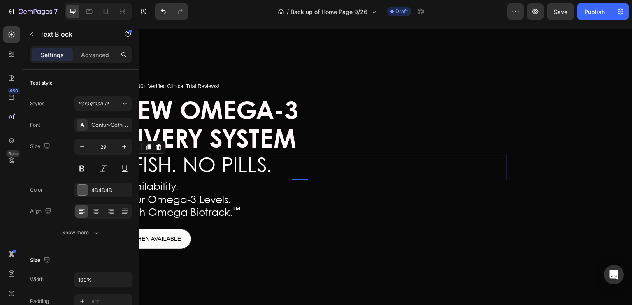
click at [269, 160] on span "NO FISH. NO PILLS." at bounding box center [183, 167] width 178 height 20
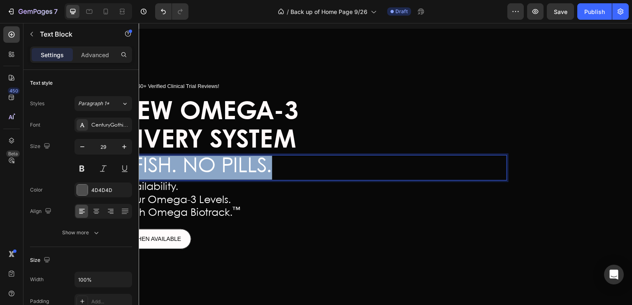
click at [269, 160] on span "NO FISH. NO PILLS." at bounding box center [183, 167] width 178 height 20
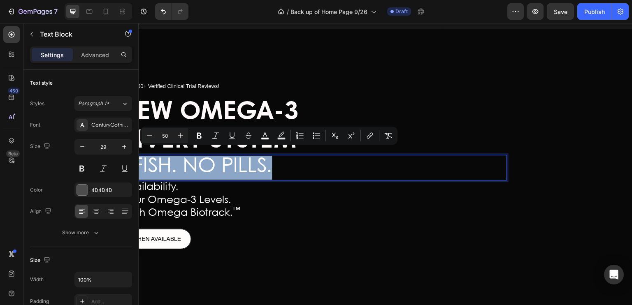
copy span "NO FISH. NO PILLS."
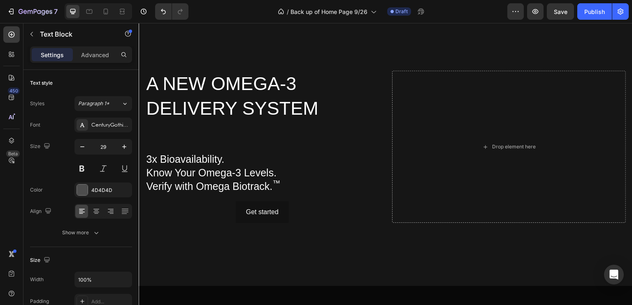
scroll to position [69, 0]
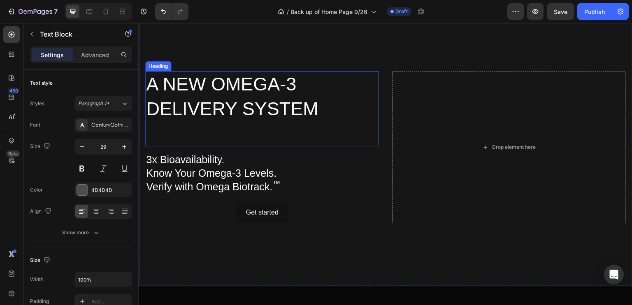
click at [167, 135] on p "⁠⁠⁠⁠⁠⁠⁠ A NEW OMEGA-3 DELIVERY SYSTEM" at bounding box center [262, 109] width 232 height 74
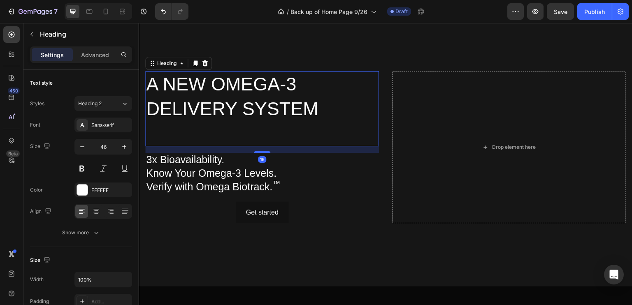
click at [144, 138] on div "⁠⁠⁠⁠⁠⁠⁠ A NEW OMEGA-3 DELIVERY SYSTEM Heading 16 3x Bioavailability. Know Your …" at bounding box center [385, 147] width 493 height 156
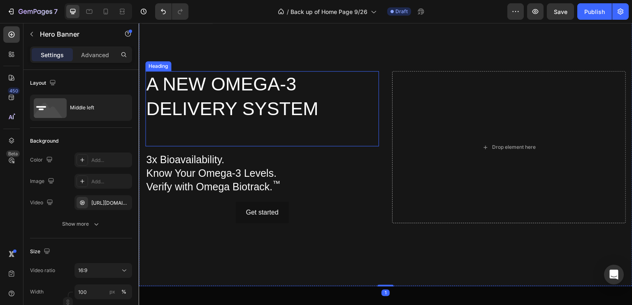
click at [155, 132] on p "⁠⁠⁠⁠⁠⁠⁠ A NEW OMEGA-3 DELIVERY SYSTEM" at bounding box center [262, 109] width 232 height 74
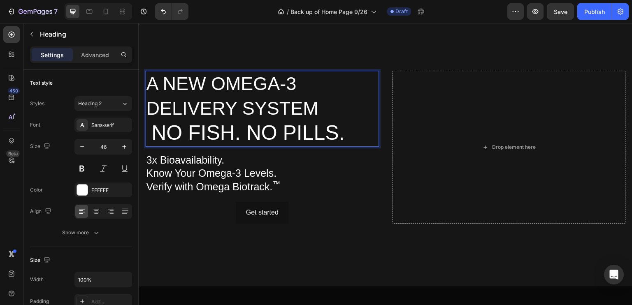
scroll to position [69, 0]
click at [343, 132] on span "NO FISH. NO PILLS." at bounding box center [247, 133] width 193 height 23
click at [154, 134] on span "NO FISH. NO PILLS." at bounding box center [247, 133] width 193 height 23
click at [339, 135] on span "NO FISH. NO PILLS." at bounding box center [242, 133] width 193 height 23
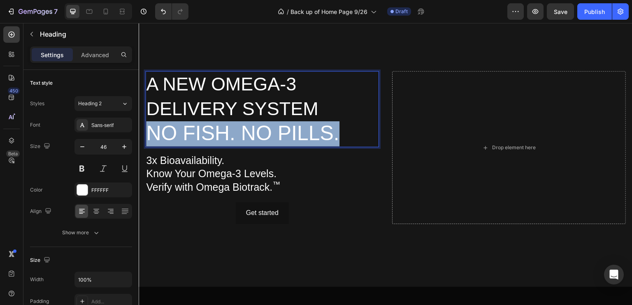
click at [339, 135] on span "NO FISH. NO PILLS." at bounding box center [242, 133] width 193 height 23
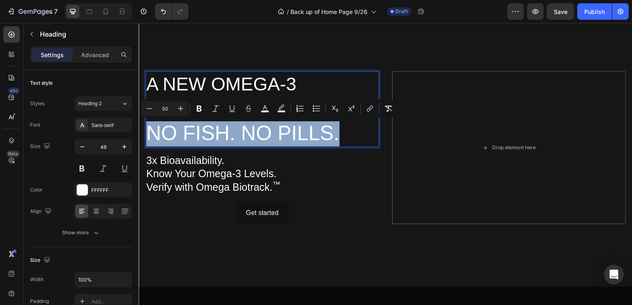
click at [339, 135] on span "NO FISH. NO PILLS." at bounding box center [242, 133] width 193 height 23
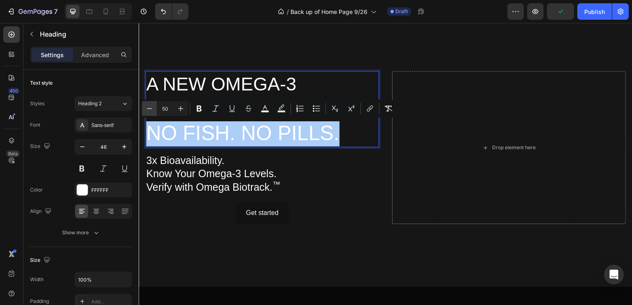
click at [151, 108] on icon "Editor contextual toolbar" at bounding box center [149, 108] width 5 height 0
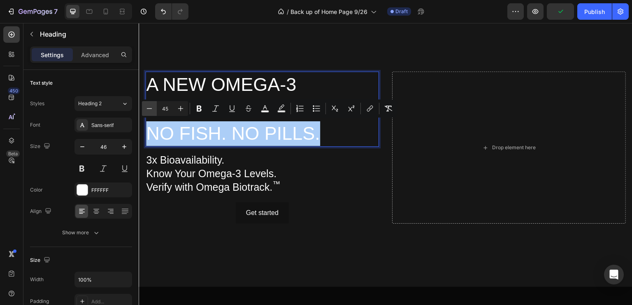
click at [151, 108] on icon "Editor contextual toolbar" at bounding box center [149, 108] width 5 height 0
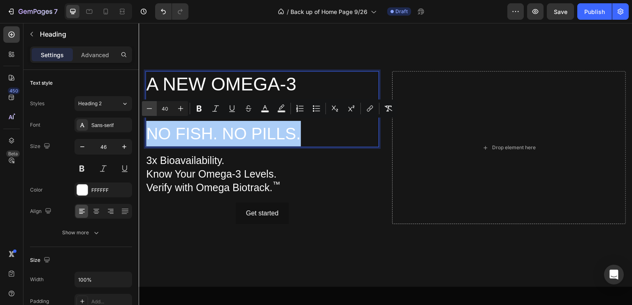
click at [151, 108] on icon "Editor contextual toolbar" at bounding box center [149, 108] width 5 height 0
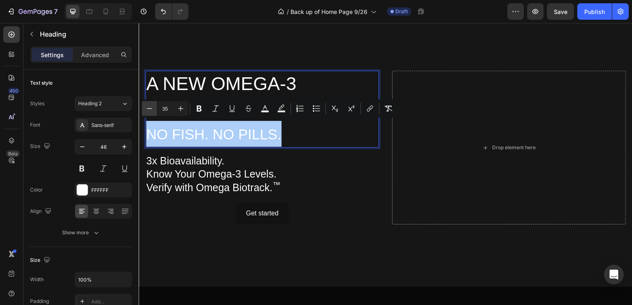
click at [151, 108] on icon "Editor contextual toolbar" at bounding box center [149, 108] width 5 height 0
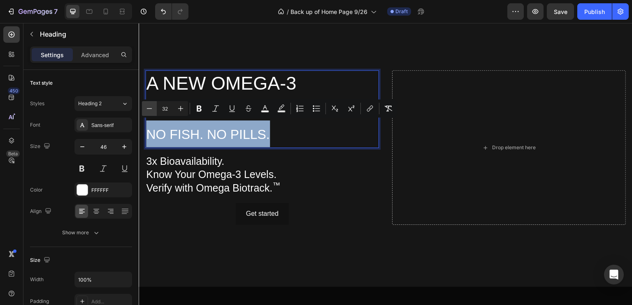
type input "31"
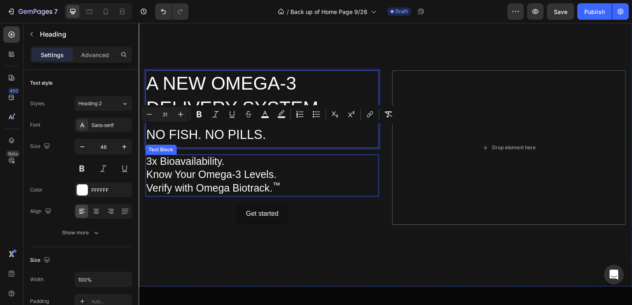
click at [314, 172] on p "Know Your Omega-3 Levels." at bounding box center [262, 176] width 232 height 14
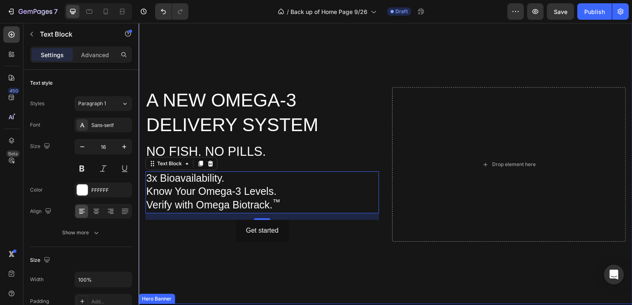
scroll to position [22, 0]
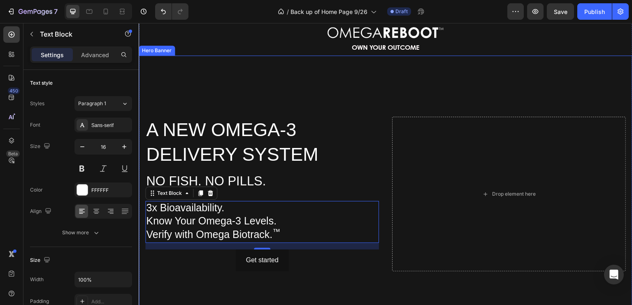
click at [324, 92] on video "Background Image" at bounding box center [385, 195] width 493 height 278
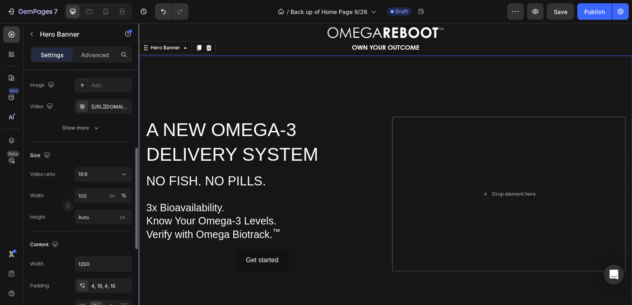
scroll to position [141, 0]
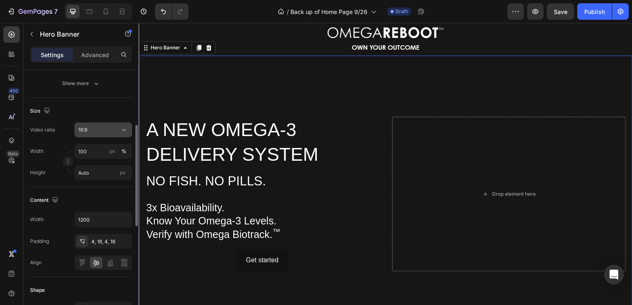
click at [125, 127] on icon at bounding box center [124, 130] width 8 height 8
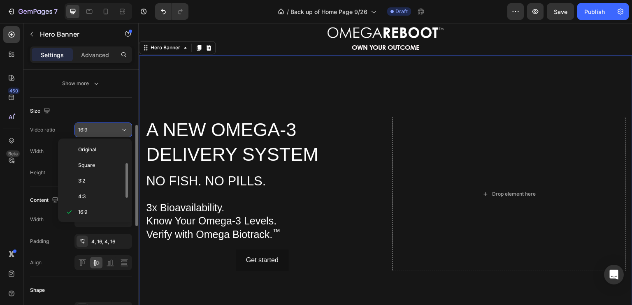
scroll to position [15, 0]
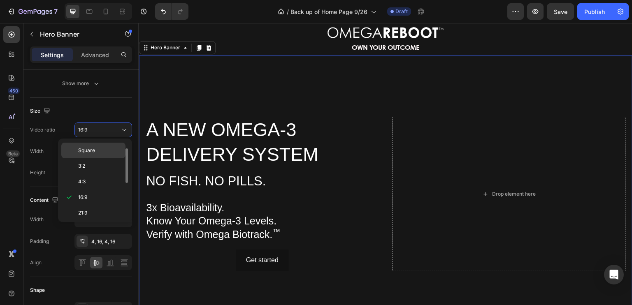
click at [90, 149] on span "Square" at bounding box center [86, 150] width 17 height 7
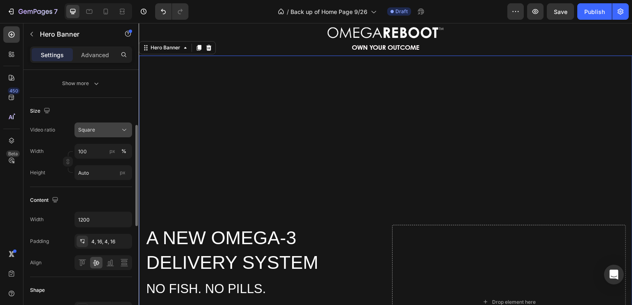
click at [124, 127] on icon at bounding box center [124, 130] width 8 height 8
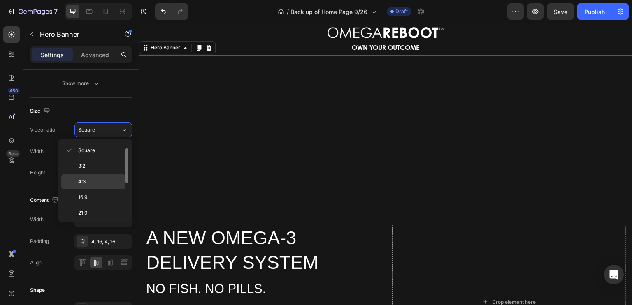
click at [89, 178] on p "4:3" at bounding box center [100, 181] width 44 height 7
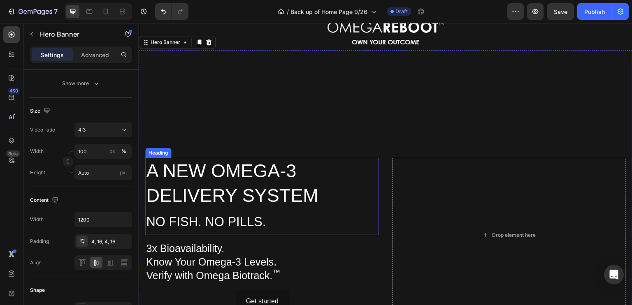
scroll to position [0, 0]
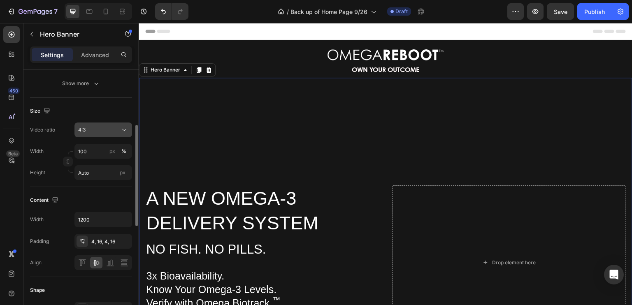
click at [125, 130] on icon at bounding box center [124, 130] width 8 height 8
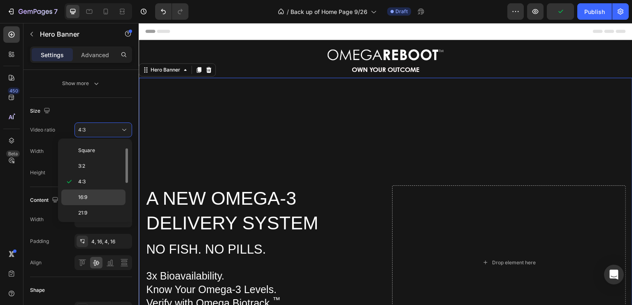
click at [100, 194] on p "16:9" at bounding box center [100, 197] width 44 height 7
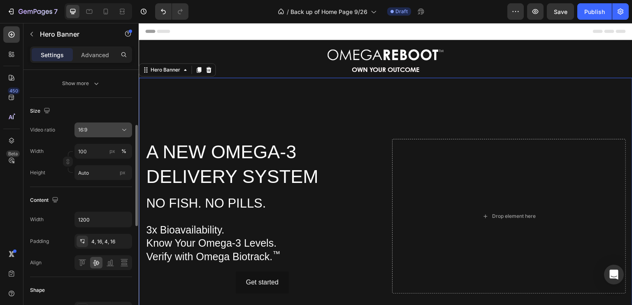
click at [122, 133] on icon at bounding box center [124, 130] width 8 height 8
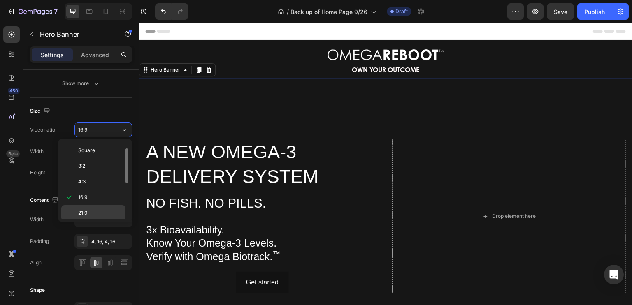
click at [104, 208] on div "21:9" at bounding box center [93, 213] width 64 height 16
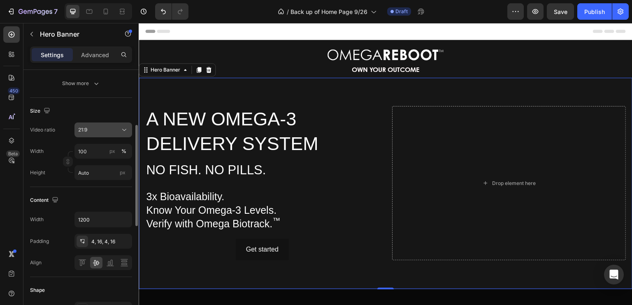
click at [122, 126] on icon at bounding box center [124, 130] width 8 height 8
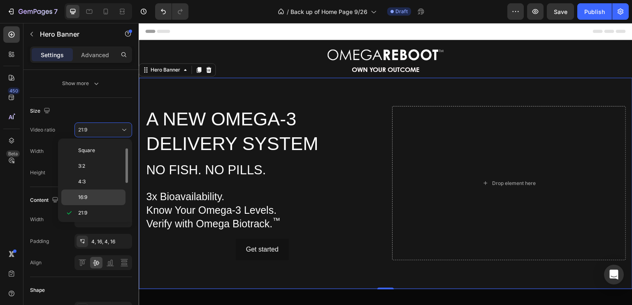
click at [100, 194] on p "16:9" at bounding box center [100, 197] width 44 height 7
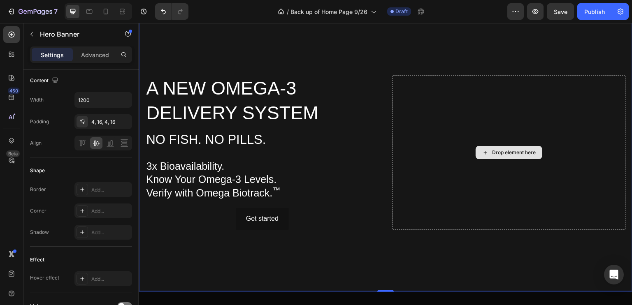
scroll to position [63, 0]
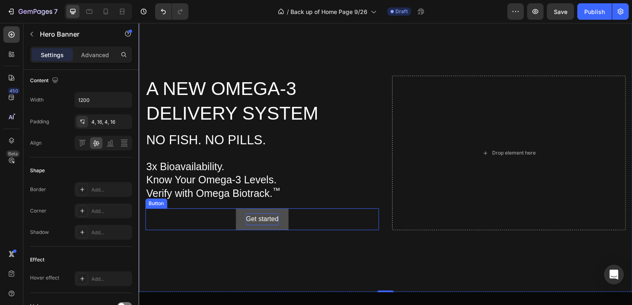
click at [259, 213] on div "Get started" at bounding box center [261, 219] width 32 height 12
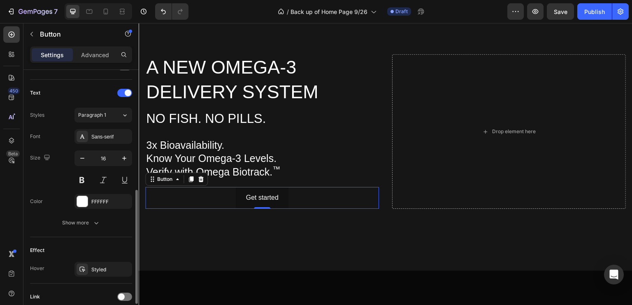
scroll to position [263, 0]
click at [82, 203] on div at bounding box center [82, 203] width 11 height 11
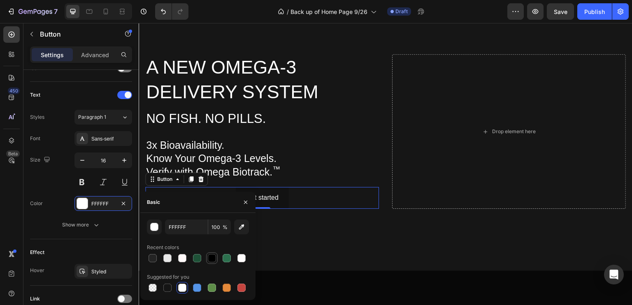
click at [211, 258] on div at bounding box center [212, 258] width 8 height 8
type input "000000"
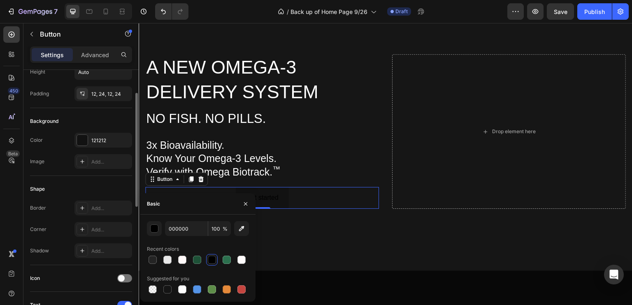
scroll to position [53, 0]
click at [81, 138] on div at bounding box center [82, 140] width 11 height 11
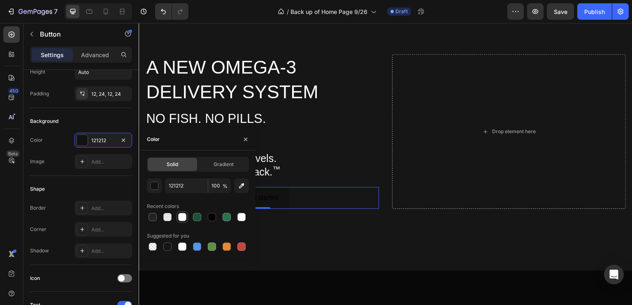
click at [180, 217] on div at bounding box center [182, 217] width 8 height 8
type input "FFF9F9"
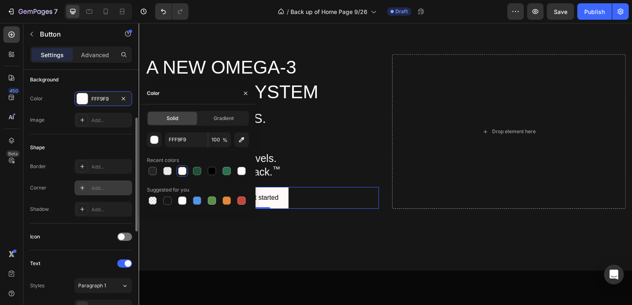
scroll to position [94, 0]
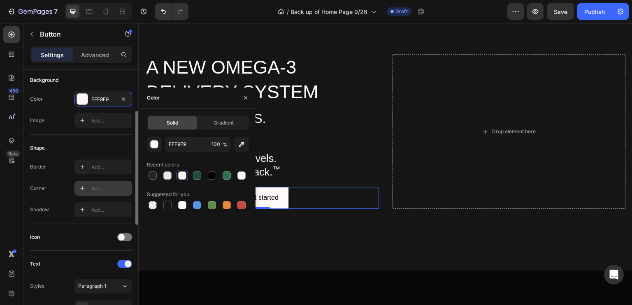
click at [107, 189] on div "Add..." at bounding box center [110, 188] width 39 height 7
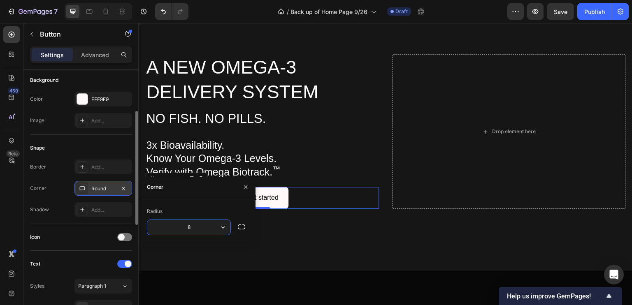
click at [117, 151] on div "Shape" at bounding box center [81, 147] width 102 height 13
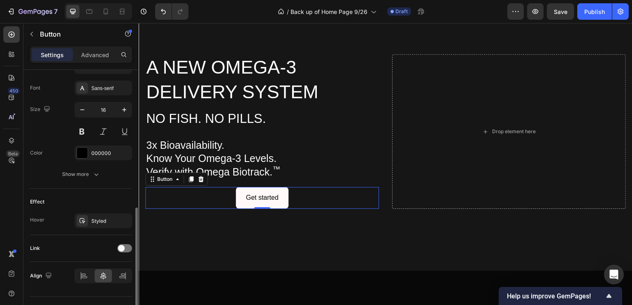
scroll to position [329, 0]
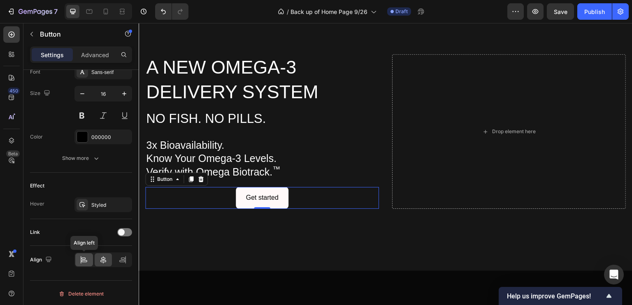
click at [82, 257] on icon at bounding box center [83, 258] width 4 height 2
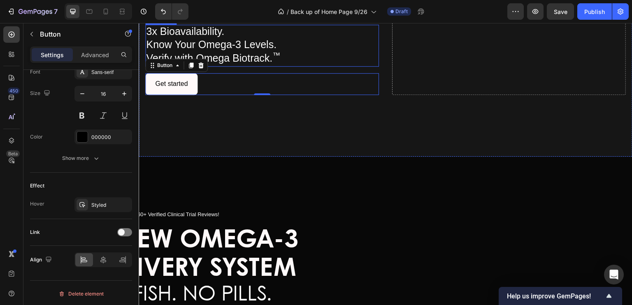
scroll to position [131, 0]
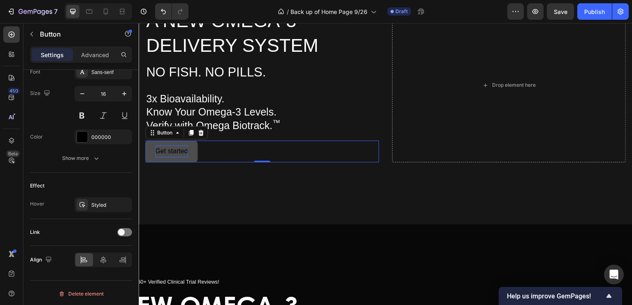
click at [178, 149] on div "Get started" at bounding box center [171, 152] width 32 height 12
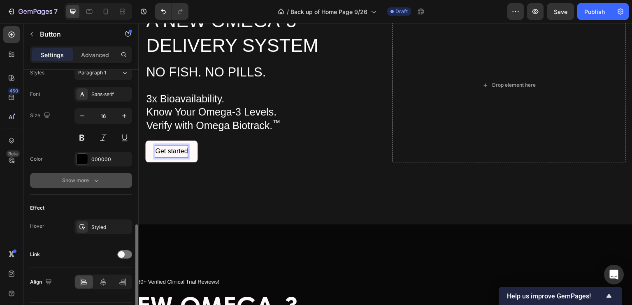
scroll to position [329, 0]
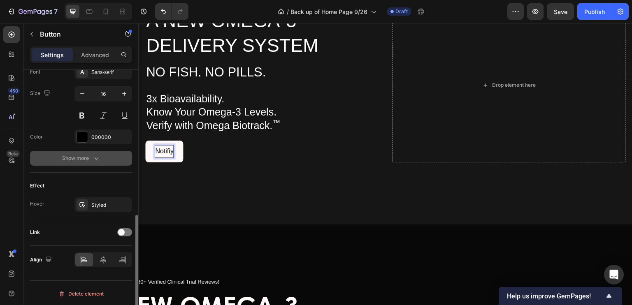
click at [145, 141] on button "Notifiy" at bounding box center [164, 152] width 38 height 22
click at [145, 141] on button "Notifiy Me" at bounding box center [169, 152] width 49 height 22
click at [145, 141] on button "Notifiy Me When" at bounding box center [179, 152] width 68 height 22
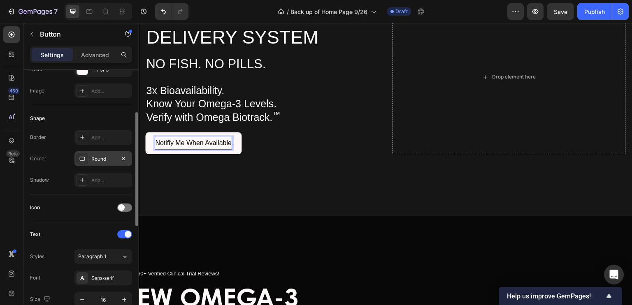
scroll to position [114, 0]
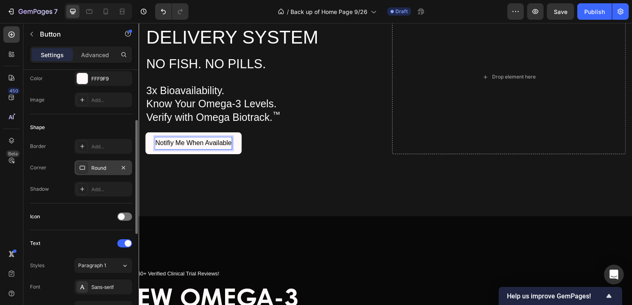
click at [112, 163] on div "Round" at bounding box center [103, 167] width 58 height 15
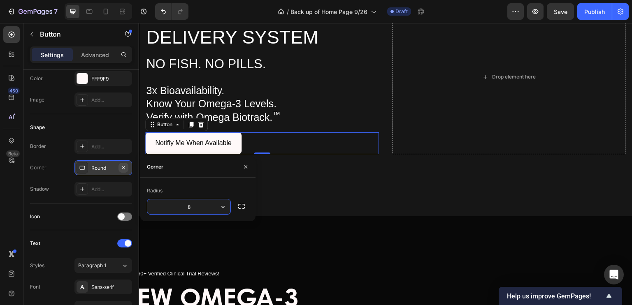
click at [124, 167] on icon "button" at bounding box center [123, 167] width 7 height 7
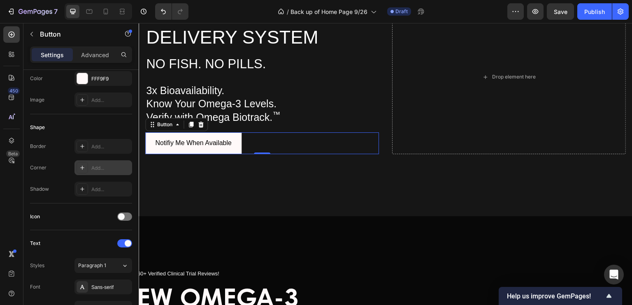
click at [81, 166] on icon at bounding box center [82, 167] width 7 height 7
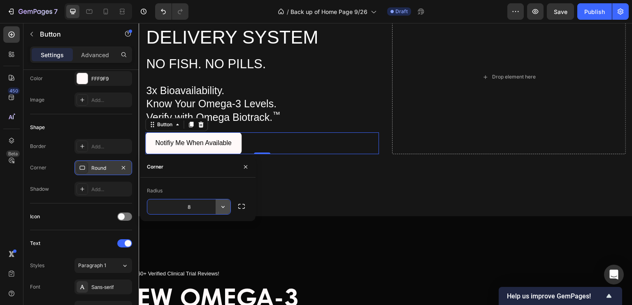
click at [221, 207] on icon "button" at bounding box center [223, 207] width 8 height 8
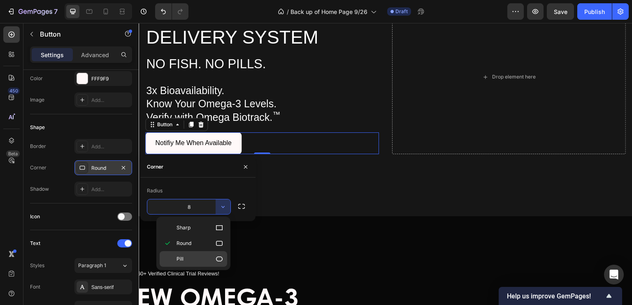
click at [220, 258] on icon at bounding box center [219, 259] width 8 height 8
type input "9999"
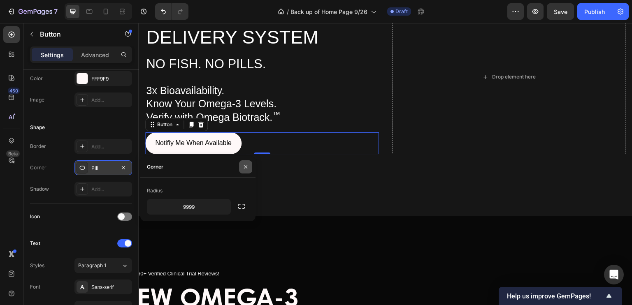
click at [246, 164] on icon "button" at bounding box center [245, 167] width 7 height 7
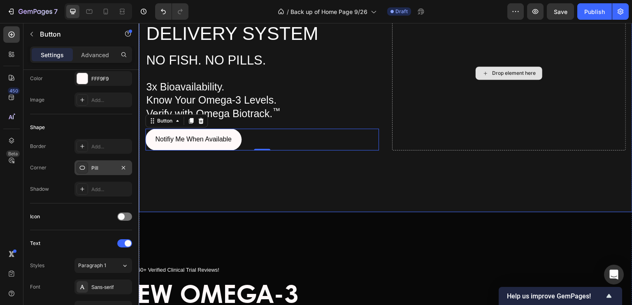
scroll to position [144, 0]
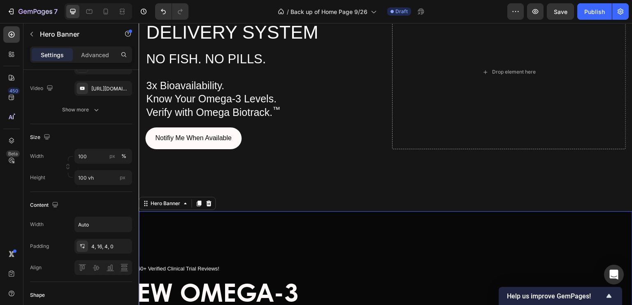
scroll to position [0, 0]
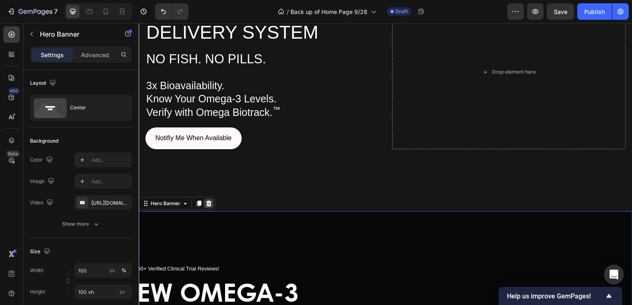
click at [210, 200] on icon at bounding box center [208, 203] width 5 height 6
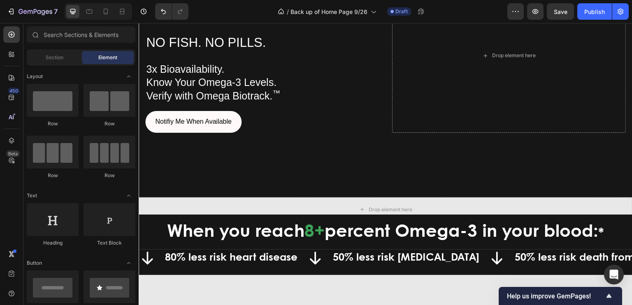
scroll to position [153, 0]
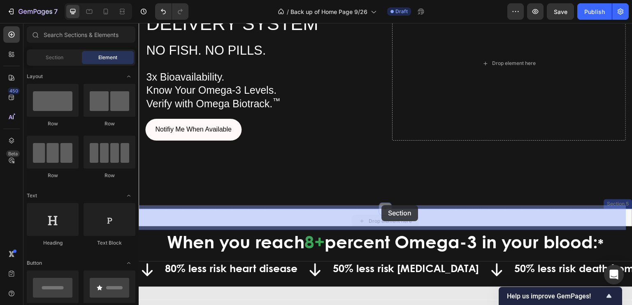
drag, startPoint x: 384, startPoint y: 220, endPoint x: 381, endPoint y: 205, distance: 15.5
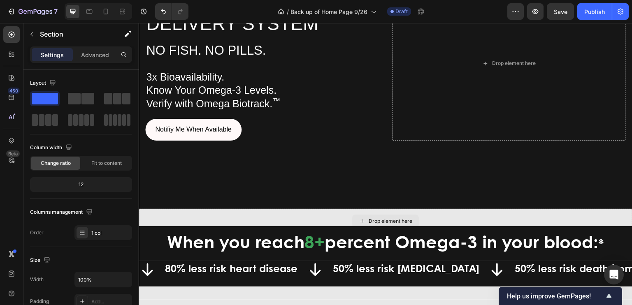
click at [382, 220] on div "Drop element here" at bounding box center [385, 221] width 67 height 13
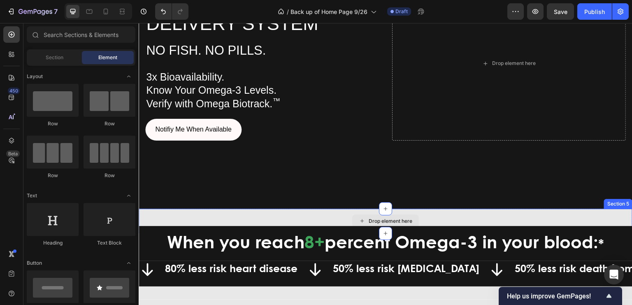
click at [380, 219] on div "Drop element here" at bounding box center [390, 221] width 44 height 7
click at [150, 201] on div "Image OWN YOUR OUTCOME Text Block A NEW OMEGA-3 DELIVERY SYSTEM NO FISH. NO PIL…" at bounding box center [385, 48] width 493 height 322
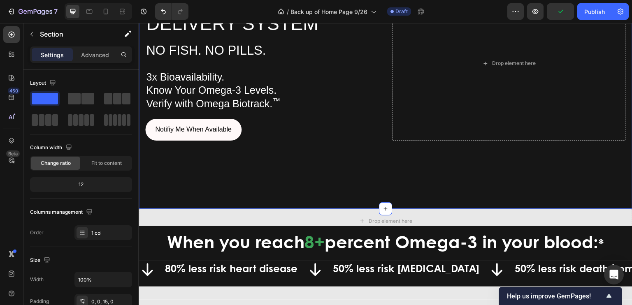
click at [150, 204] on div "Image OWN YOUR OUTCOME Text Block A NEW OMEGA-3 DELIVERY SYSTEM NO FISH. NO PIL…" at bounding box center [385, 48] width 493 height 322
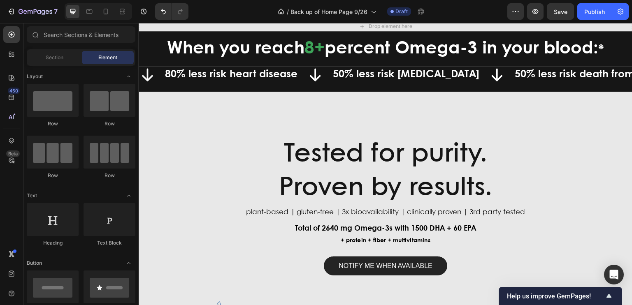
scroll to position [0, 0]
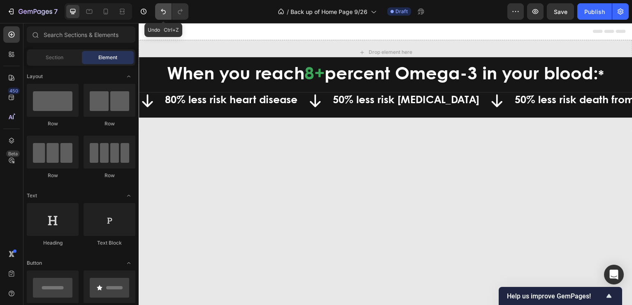
click at [161, 9] on icon "Undo/Redo" at bounding box center [163, 11] width 8 height 8
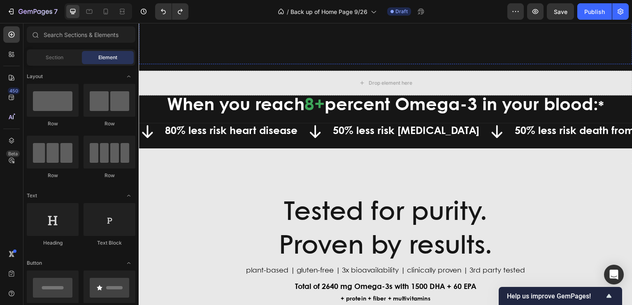
scroll to position [289, 0]
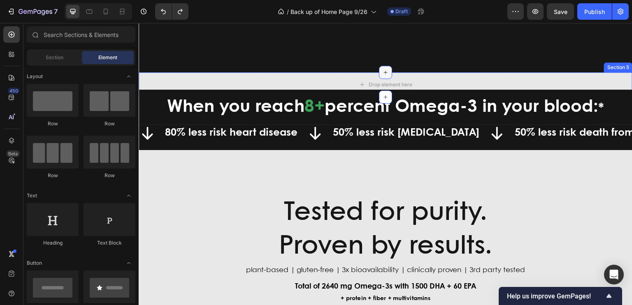
click at [382, 69] on icon at bounding box center [385, 72] width 7 height 7
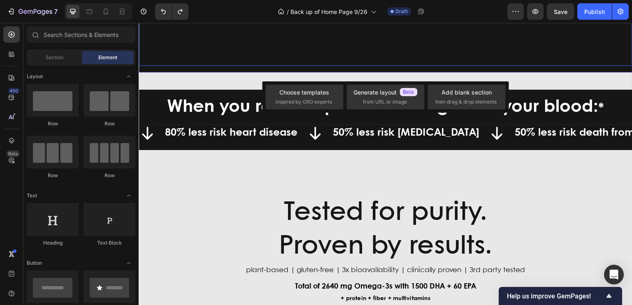
drag, startPoint x: 416, startPoint y: 33, endPoint x: 391, endPoint y: 43, distance: 26.8
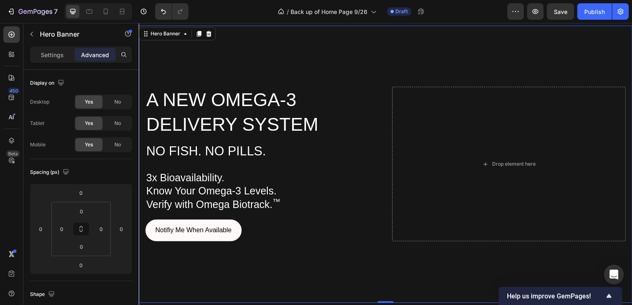
scroll to position [59, 0]
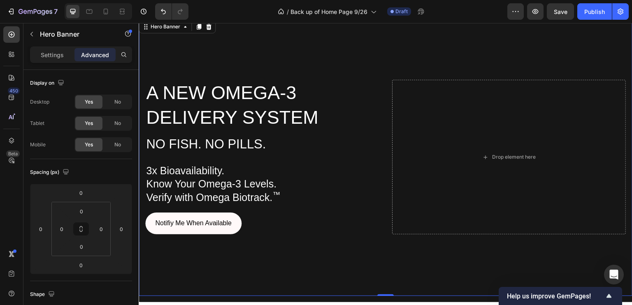
click at [245, 59] on video "Background Image" at bounding box center [385, 158] width 493 height 278
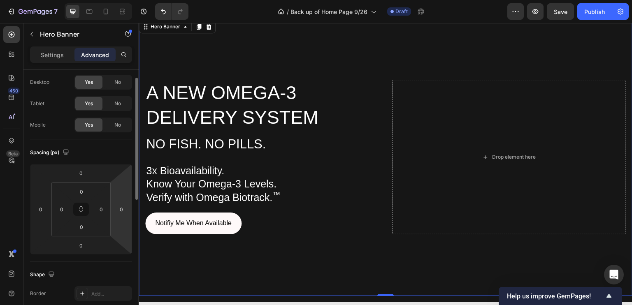
scroll to position [16, 0]
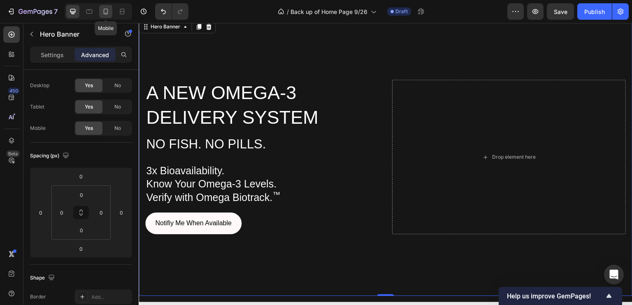
click at [107, 13] on icon at bounding box center [106, 12] width 5 height 6
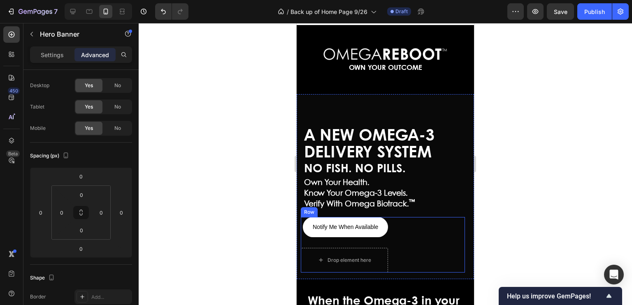
scroll to position [11, 0]
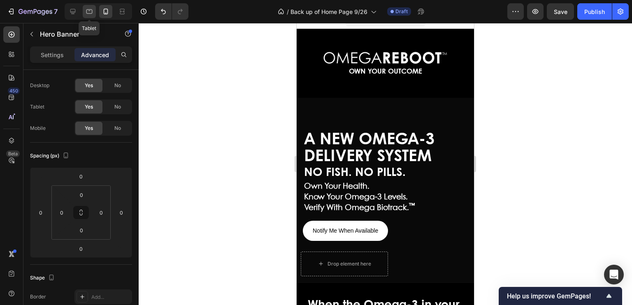
click at [91, 10] on icon at bounding box center [89, 11] width 8 height 8
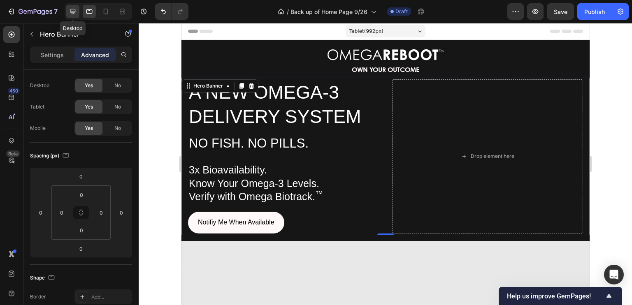
click at [72, 11] on icon at bounding box center [72, 11] width 5 height 5
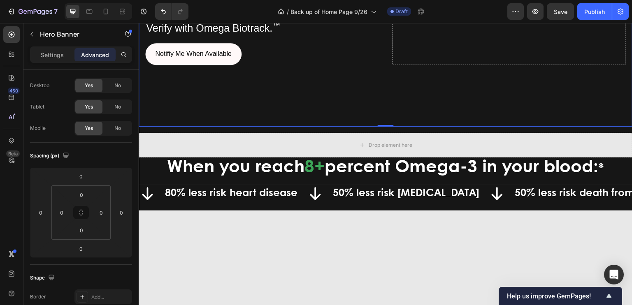
scroll to position [254, 0]
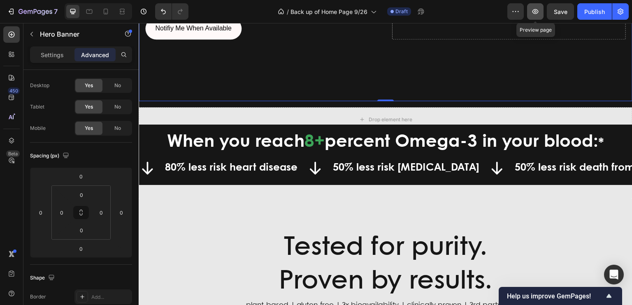
click at [532, 13] on icon "button" at bounding box center [535, 11] width 8 height 8
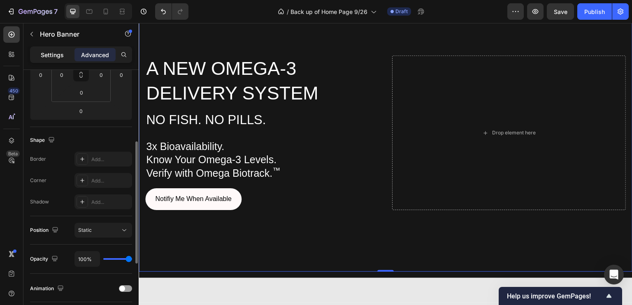
scroll to position [153, 0]
click at [56, 56] on p "Settings" at bounding box center [52, 55] width 23 height 9
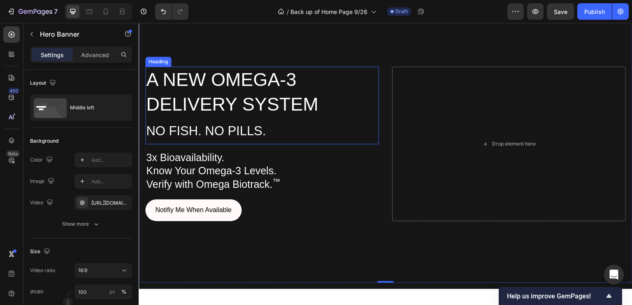
scroll to position [72, 0]
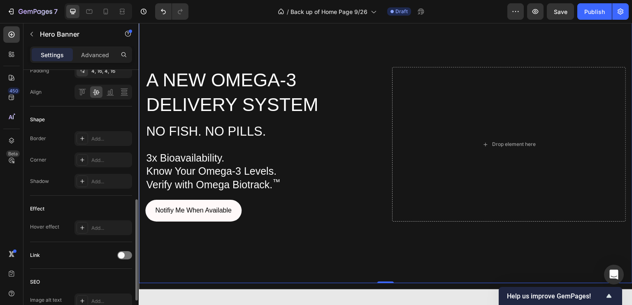
scroll to position [317, 0]
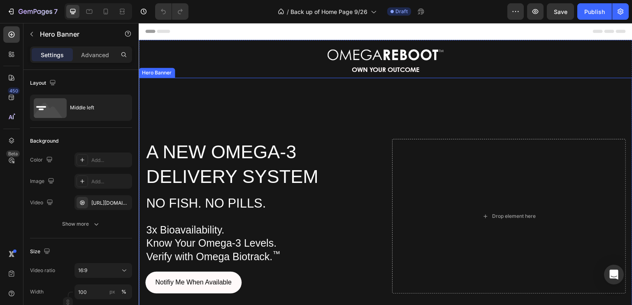
click at [161, 88] on video "Background Image" at bounding box center [385, 217] width 493 height 278
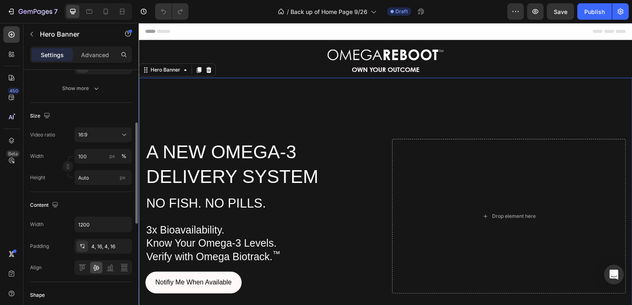
scroll to position [135, 0]
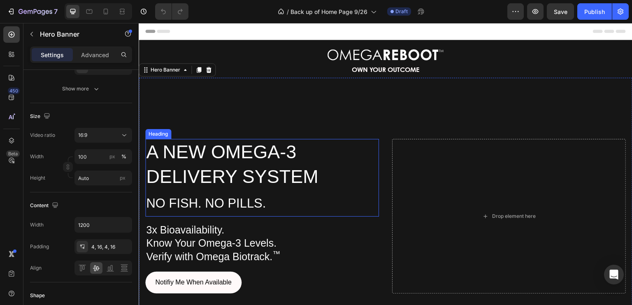
click at [340, 176] on h2 "A NEW OMEGA-3 DELIVERY SYSTEM NO FISH. NO PILLS." at bounding box center [262, 177] width 234 height 77
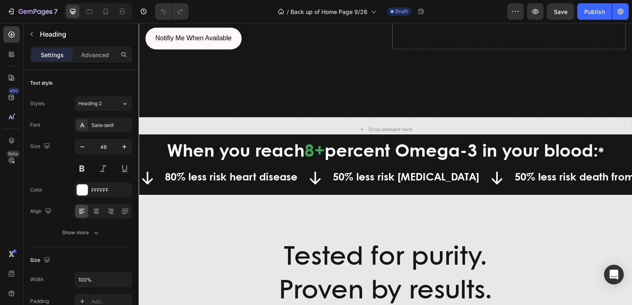
scroll to position [242, 0]
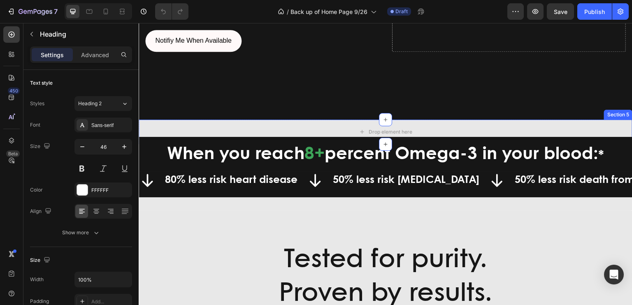
click at [609, 113] on div "Section 5" at bounding box center [618, 115] width 28 height 10
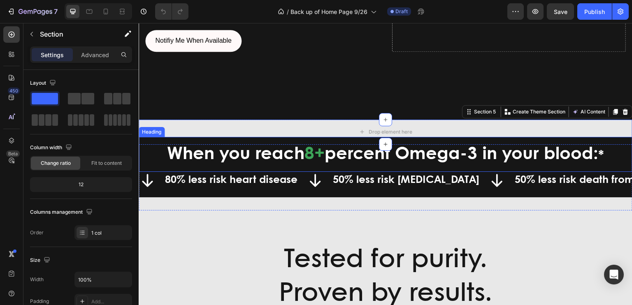
click at [487, 146] on span "percent Omega-3 in your blood:" at bounding box center [460, 154] width 273 height 17
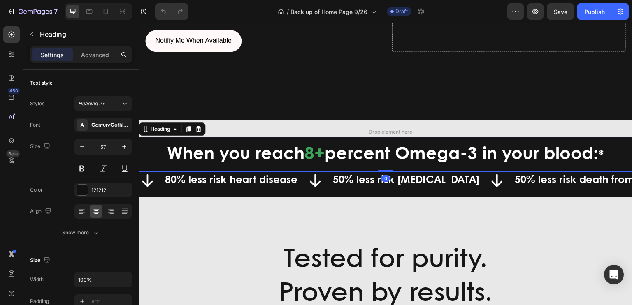
click at [151, 139] on h2 "When you reach 8+ percent Omega-3 in your blood: *" at bounding box center [385, 154] width 493 height 35
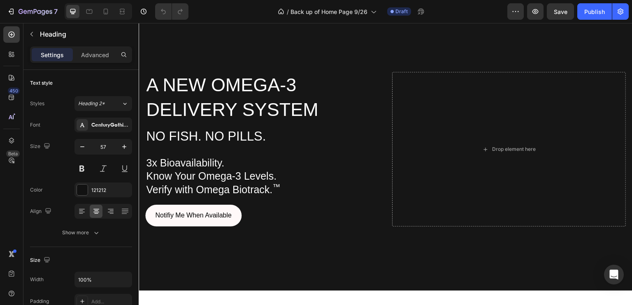
scroll to position [68, 0]
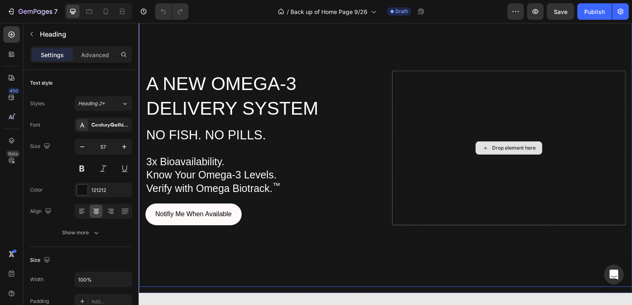
drag, startPoint x: 692, startPoint y: 35, endPoint x: 477, endPoint y: 130, distance: 235.8
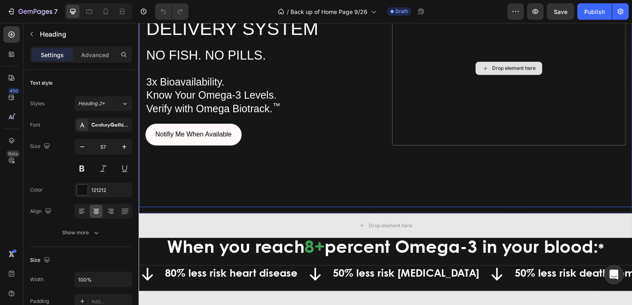
scroll to position [149, 0]
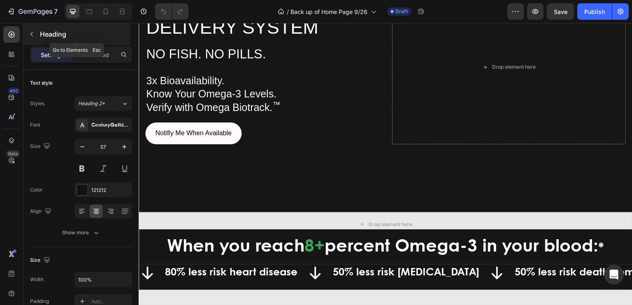
click at [43, 30] on p "Heading" at bounding box center [84, 34] width 89 height 10
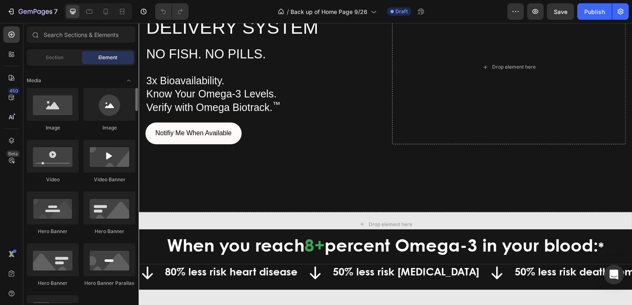
scroll to position [258, 0]
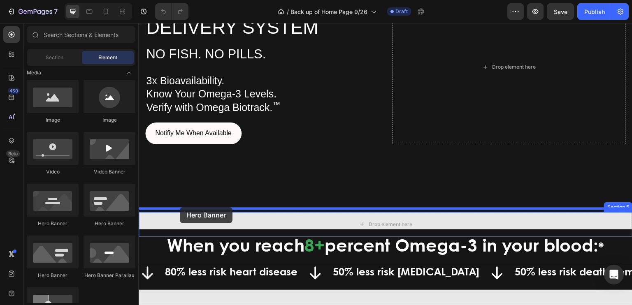
drag, startPoint x: 240, startPoint y: 223, endPoint x: 181, endPoint y: 209, distance: 61.2
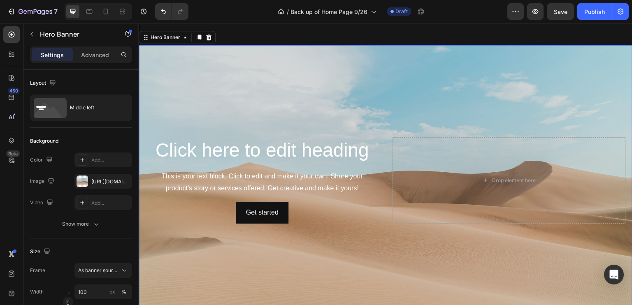
scroll to position [313, 0]
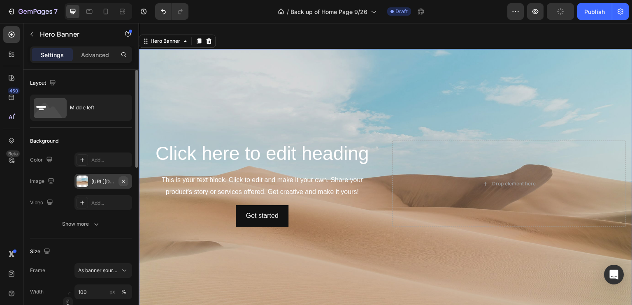
click at [122, 179] on icon "button" at bounding box center [123, 180] width 3 height 3
type input "Auto"
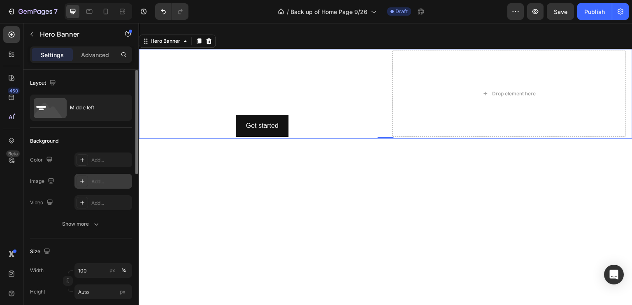
click at [106, 179] on div "Add..." at bounding box center [110, 181] width 39 height 7
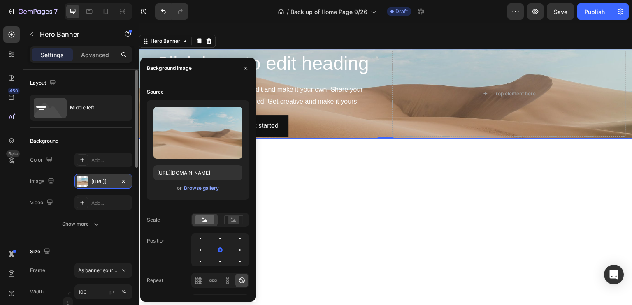
click at [106, 179] on div "https://cdn.shopify.com/s/files/1/2005/9307/files/background_settings.jpg" at bounding box center [103, 181] width 24 height 7
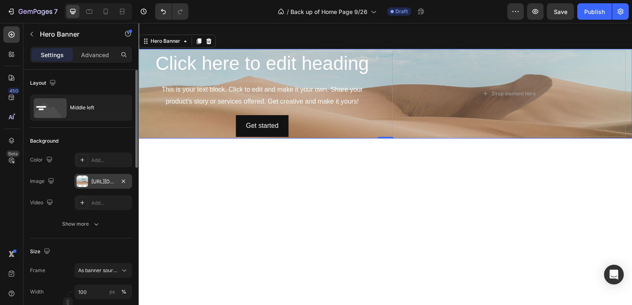
click at [106, 179] on div "https://cdn.shopify.com/s/files/1/2005/9307/files/background_settings.jpg" at bounding box center [103, 181] width 24 height 7
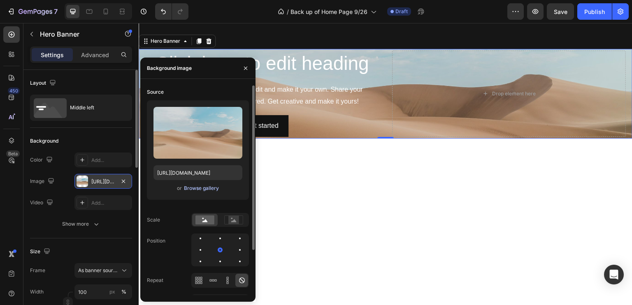
click at [203, 187] on div "Browse gallery" at bounding box center [201, 188] width 35 height 7
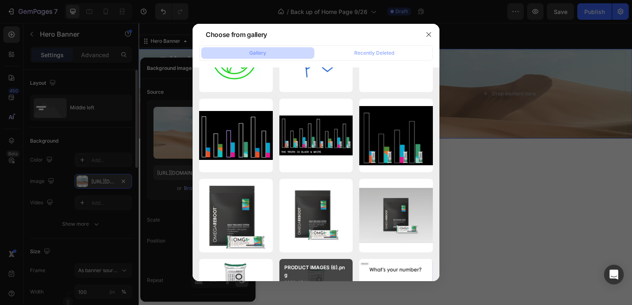
scroll to position [0, 0]
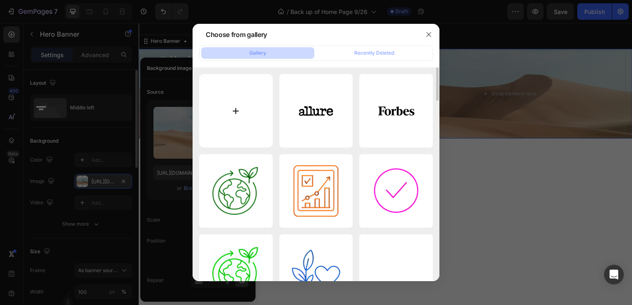
click at [238, 119] on input "file" at bounding box center [236, 111] width 74 height 74
click at [427, 35] on icon "button" at bounding box center [428, 34] width 7 height 7
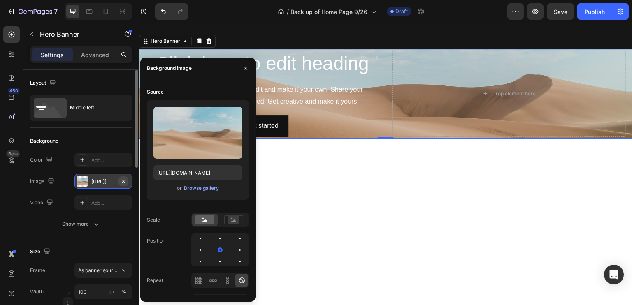
click at [125, 181] on icon "button" at bounding box center [123, 181] width 7 height 7
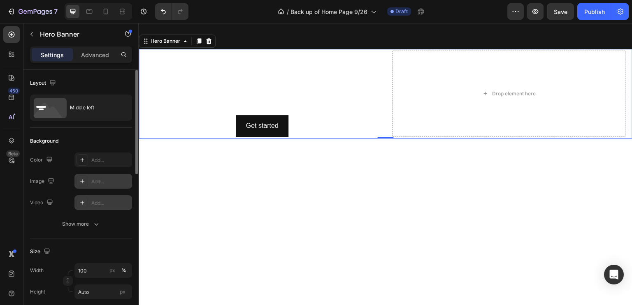
click at [106, 200] on div "Add..." at bounding box center [110, 202] width 39 height 7
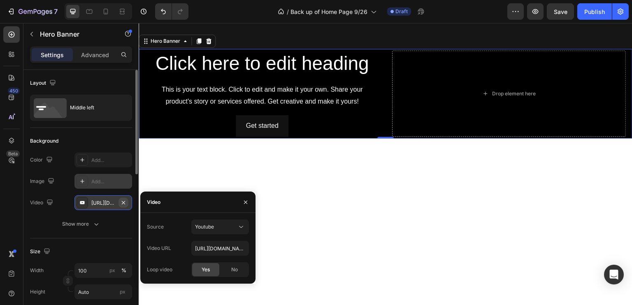
click at [123, 201] on icon "button" at bounding box center [123, 202] width 7 height 7
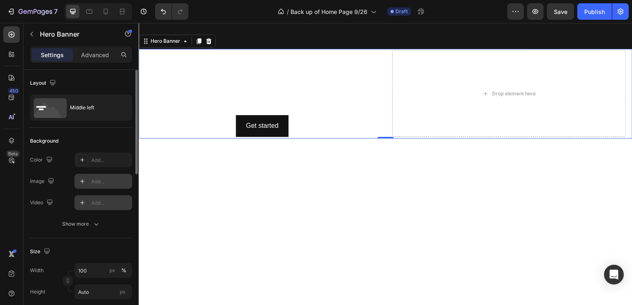
click at [112, 200] on div "Add..." at bounding box center [110, 202] width 39 height 7
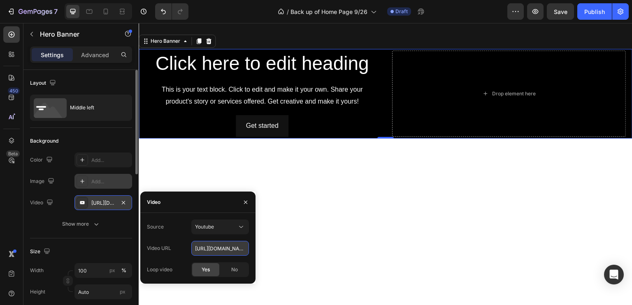
click at [218, 252] on input "https://youtu.be/KOxfzBp72uk" at bounding box center [220, 248] width 58 height 15
paste input "NO FISH. NO PILLS."
type input "N"
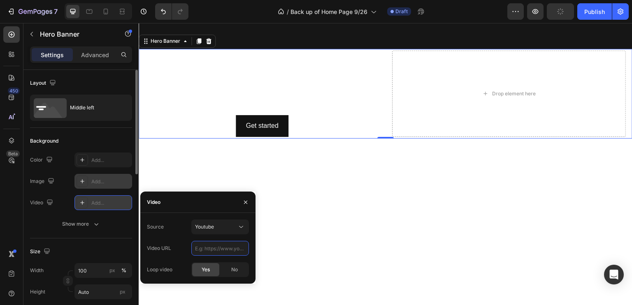
paste input "[URL][DOMAIN_NAME]"
type input "[URL][DOMAIN_NAME]"
click at [208, 269] on span "Yes" at bounding box center [205, 269] width 8 height 7
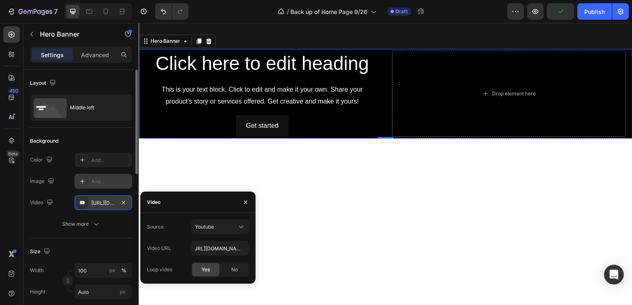
scroll to position [0, 0]
click at [244, 201] on icon "button" at bounding box center [245, 202] width 3 height 3
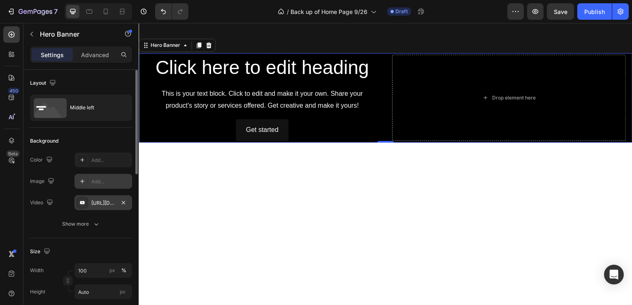
scroll to position [309, 0]
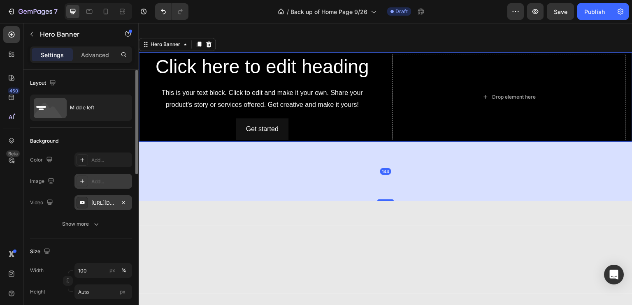
drag, startPoint x: 384, startPoint y: 137, endPoint x: 387, endPoint y: 198, distance: 60.5
click at [387, 199] on div at bounding box center [385, 200] width 16 height 2
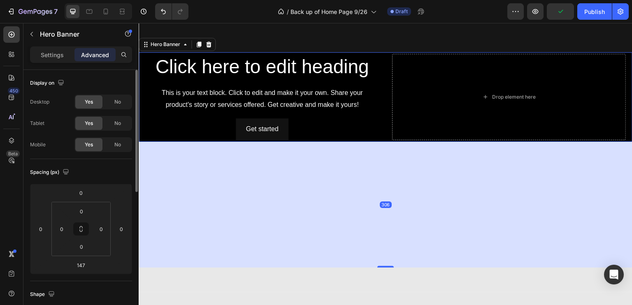
drag, startPoint x: 387, startPoint y: 198, endPoint x: 382, endPoint y: 263, distance: 65.5
click at [382, 266] on div at bounding box center [385, 267] width 16 height 2
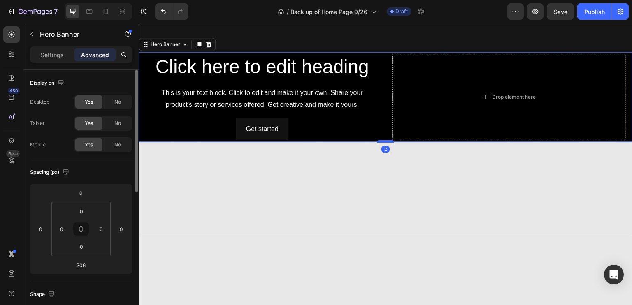
drag, startPoint x: 382, startPoint y: 263, endPoint x: 379, endPoint y: 138, distance: 125.0
click at [379, 140] on div at bounding box center [385, 141] width 16 height 2
type input "2"
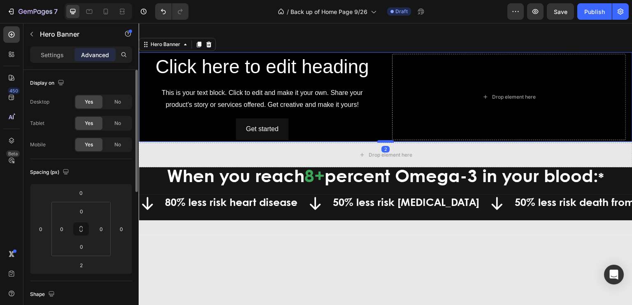
scroll to position [211, 0]
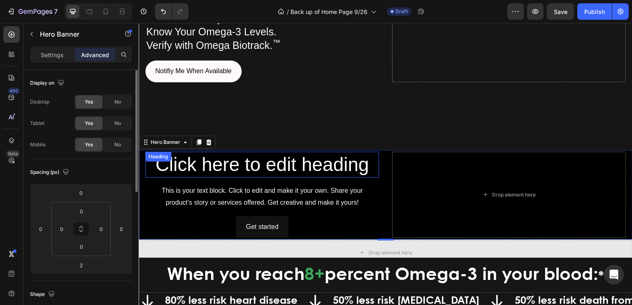
click at [366, 173] on h2 "Click here to edit heading" at bounding box center [262, 165] width 234 height 26
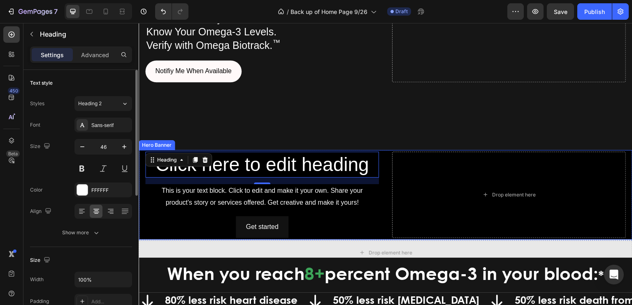
click at [158, 141] on div "Hero Banner" at bounding box center [156, 144] width 33 height 7
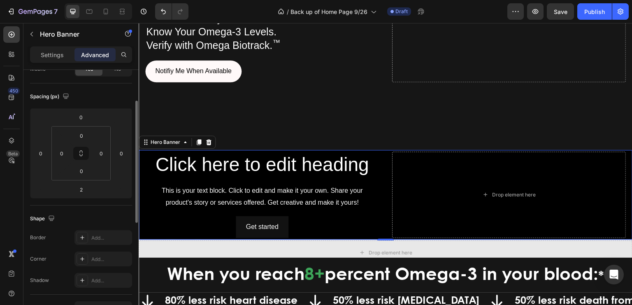
scroll to position [69, 0]
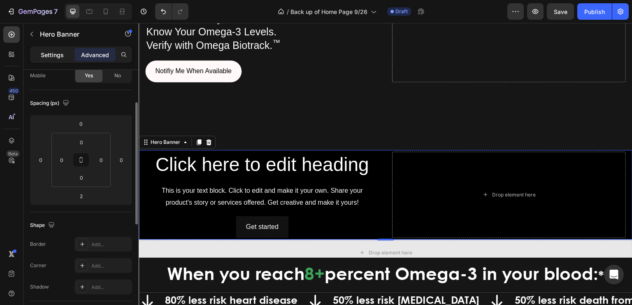
click at [53, 59] on p "Settings" at bounding box center [52, 55] width 23 height 9
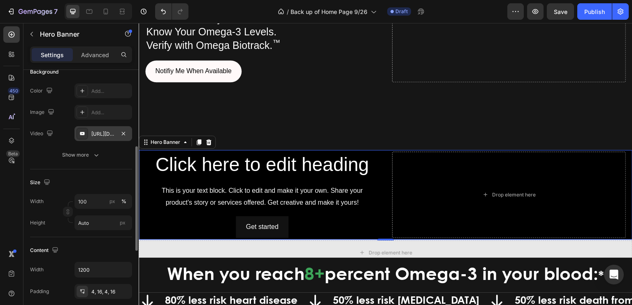
scroll to position [135, 0]
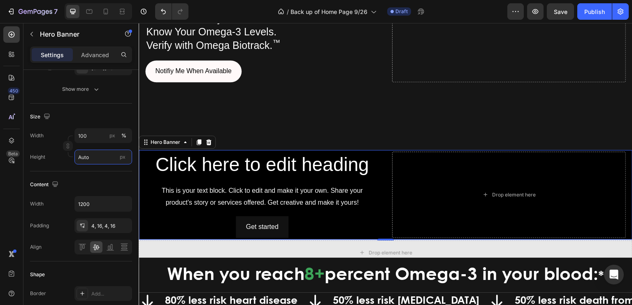
click at [105, 159] on input "Auto" at bounding box center [103, 157] width 58 height 15
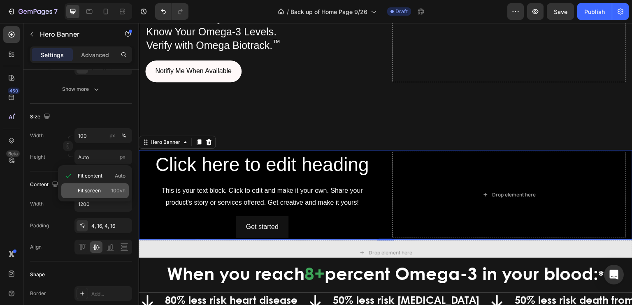
click at [98, 187] on span "Fit screen" at bounding box center [89, 190] width 23 height 7
type input "100 vh"
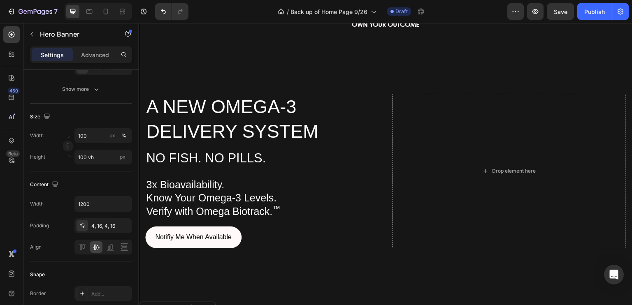
scroll to position [44, 0]
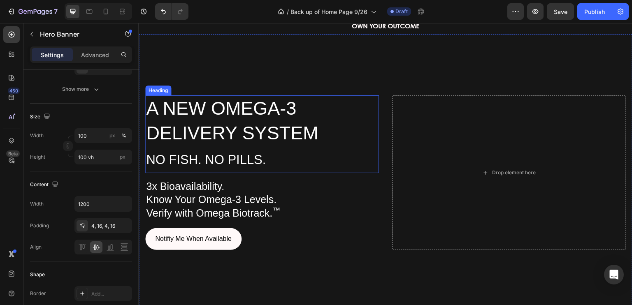
click at [276, 157] on h2 "A NEW OMEGA-3 DELIVERY SYSTEM NO FISH. NO PILLS." at bounding box center [262, 133] width 234 height 77
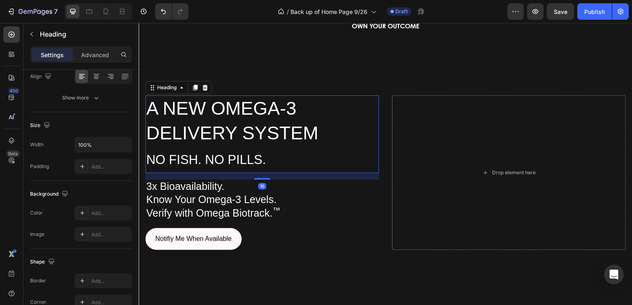
scroll to position [0, 0]
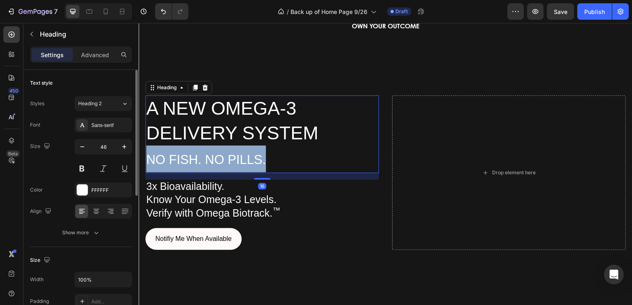
click at [276, 157] on p "A NEW OMEGA-3 DELIVERY SYSTEM NO FISH. NO PILLS." at bounding box center [262, 134] width 232 height 76
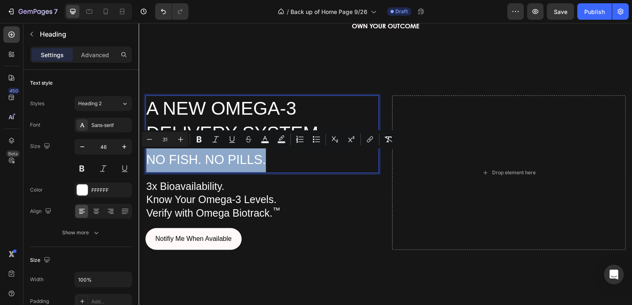
click at [276, 157] on p "A NEW OMEGA-3 DELIVERY SYSTEM NO FISH. NO PILLS." at bounding box center [262, 134] width 232 height 76
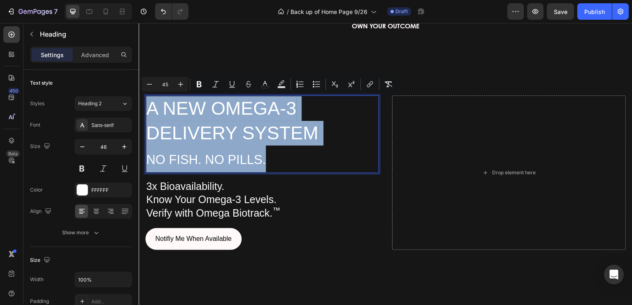
drag, startPoint x: 277, startPoint y: 157, endPoint x: 148, endPoint y: 105, distance: 138.7
click at [148, 105] on p "A NEW OMEGA-3 DELIVERY SYSTEM NO FISH. NO PILLS." at bounding box center [262, 134] width 232 height 76
copy p "A NEW OMEGA-3 DELIVERY SYSTEM NO FISH. NO PILLS."
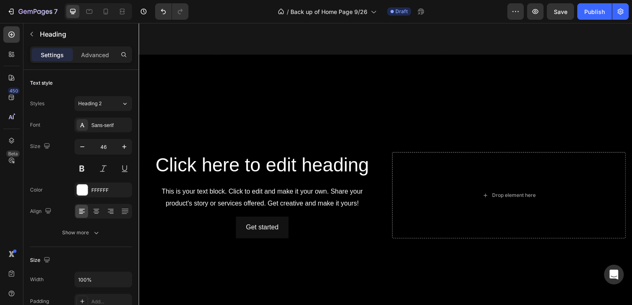
scroll to position [327, 0]
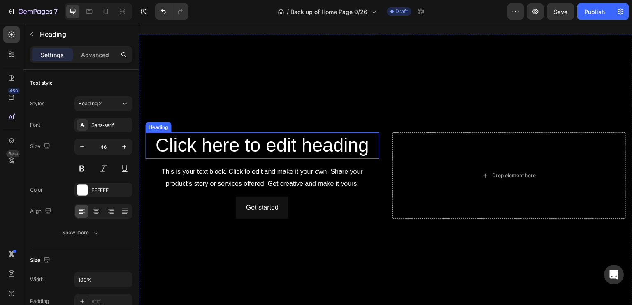
click at [215, 139] on h2 "Click here to edit heading" at bounding box center [262, 145] width 234 height 26
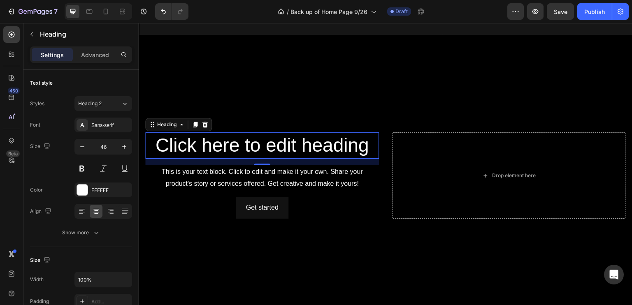
click at [326, 137] on h2 "Click here to edit heading" at bounding box center [262, 145] width 234 height 26
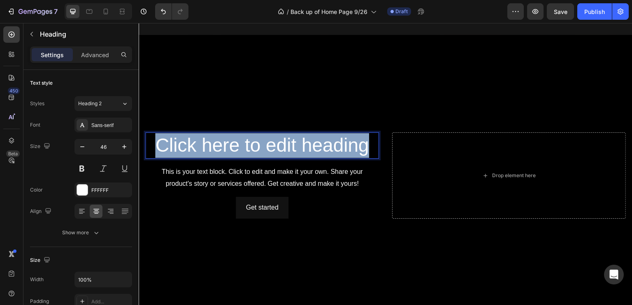
click at [326, 137] on p "Click here to edit heading" at bounding box center [262, 145] width 232 height 25
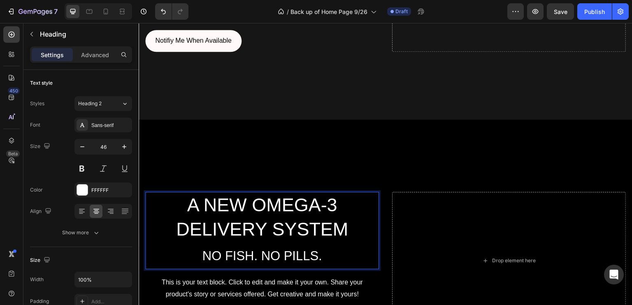
scroll to position [239, 0]
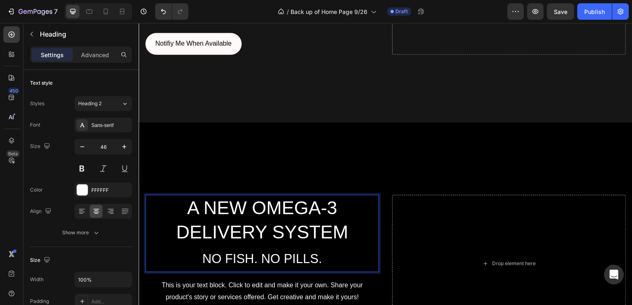
click at [326, 137] on div "Background Image" at bounding box center [385, 264] width 493 height 282
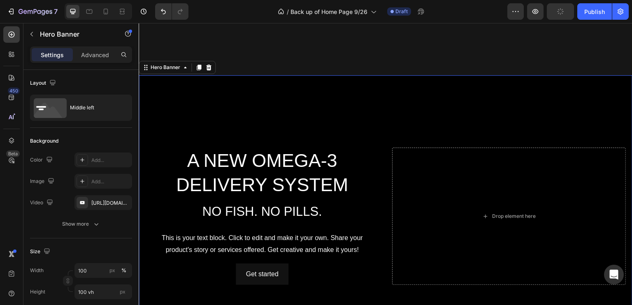
scroll to position [287, 0]
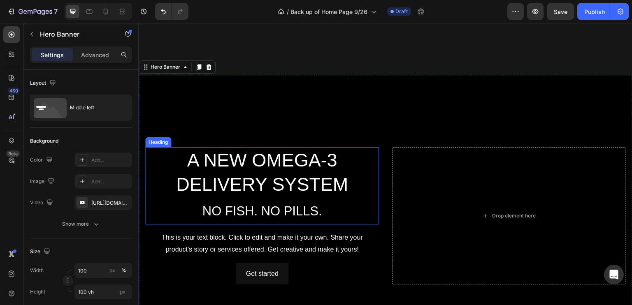
click at [326, 202] on p "⁠⁠⁠⁠⁠⁠⁠ A NEW OMEGA-3 DELIVERY SYSTEM NO FISH. NO PILLS." at bounding box center [262, 186] width 232 height 76
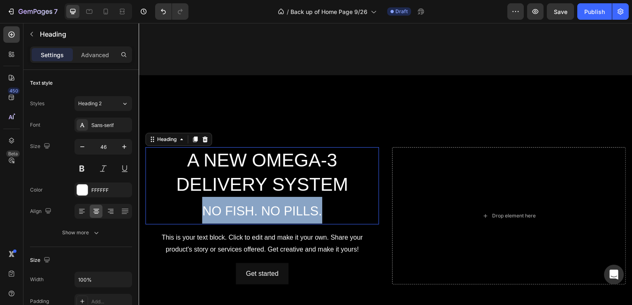
click at [326, 202] on p "A NEW OMEGA-3 DELIVERY SYSTEM NO FISH. NO PILLS." at bounding box center [262, 186] width 232 height 76
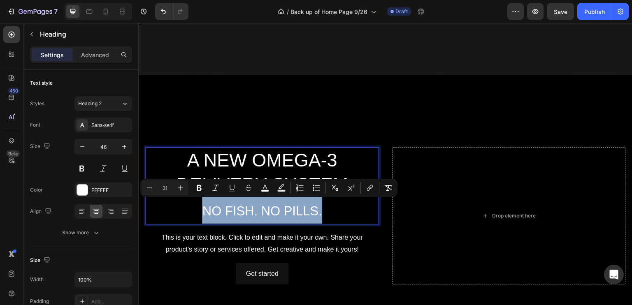
click at [332, 209] on p "A NEW OMEGA-3 DELIVERY SYSTEM NO FISH. NO PILLS." at bounding box center [262, 186] width 232 height 76
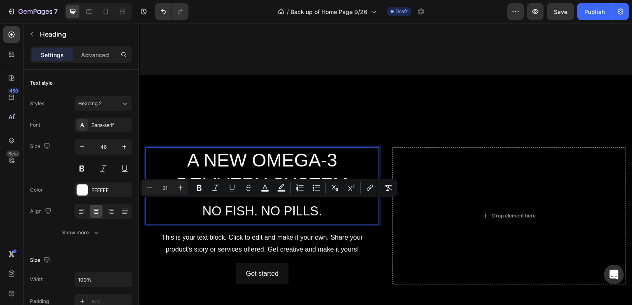
click at [332, 209] on p "A NEW OMEGA-3 DELIVERY SYSTEM NO FISH. NO PILLS." at bounding box center [262, 186] width 232 height 76
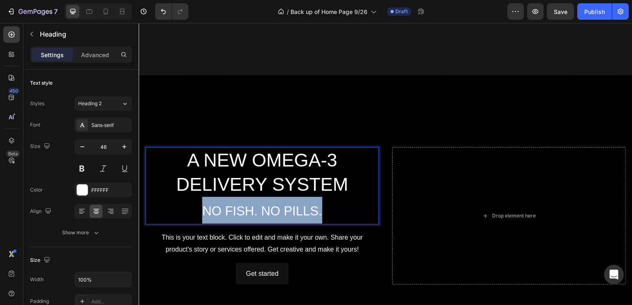
click at [332, 209] on p "A NEW OMEGA-3 DELIVERY SYSTEM NO FISH. NO PILLS." at bounding box center [262, 186] width 232 height 76
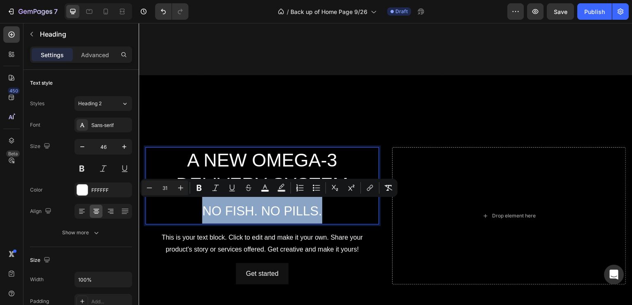
click at [332, 209] on p "A NEW OMEGA-3 DELIVERY SYSTEM NO FISH. NO PILLS." at bounding box center [262, 186] width 232 height 76
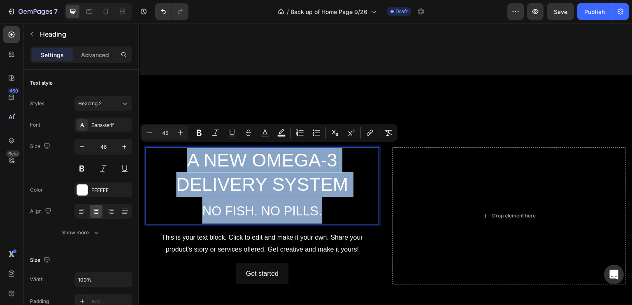
drag, startPoint x: 332, startPoint y: 208, endPoint x: 177, endPoint y: 155, distance: 163.6
click at [177, 155] on p "A NEW OMEGA-3 DELIVERY SYSTEM NO FISH. NO PILLS." at bounding box center [262, 186] width 232 height 76
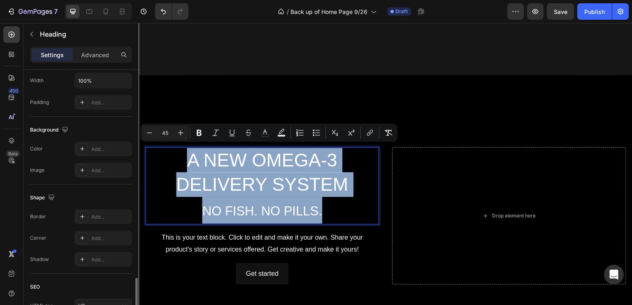
scroll to position [274, 0]
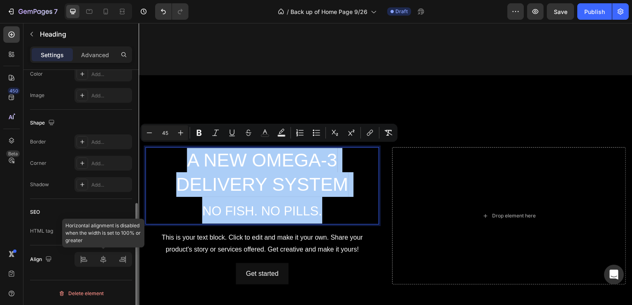
click at [85, 261] on div at bounding box center [103, 259] width 58 height 15
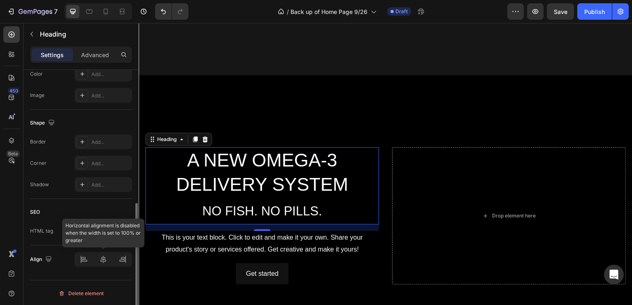
click at [83, 258] on div at bounding box center [103, 259] width 58 height 15
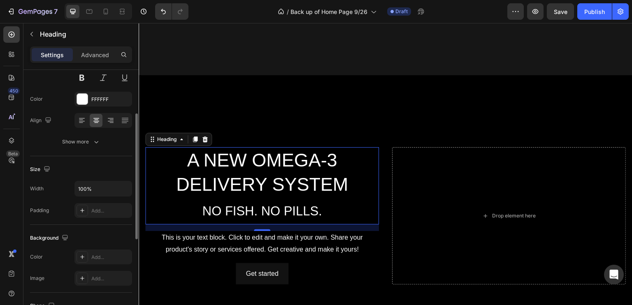
scroll to position [90, 0]
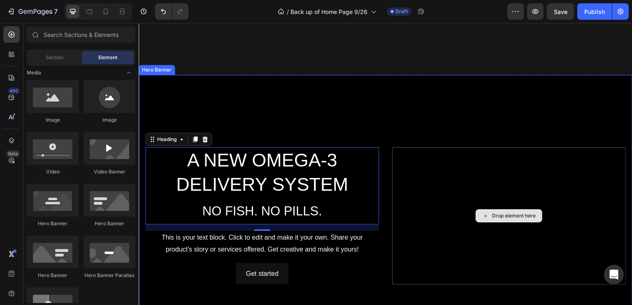
click at [484, 212] on div "Drop element here" at bounding box center [508, 215] width 67 height 13
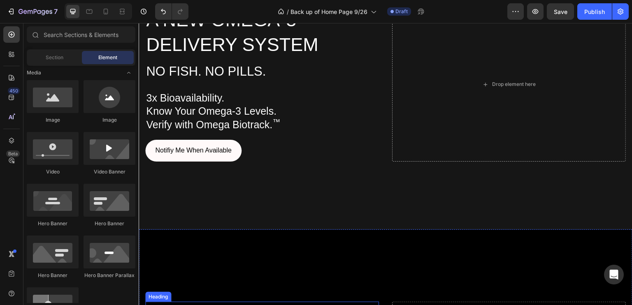
scroll to position [131, 0]
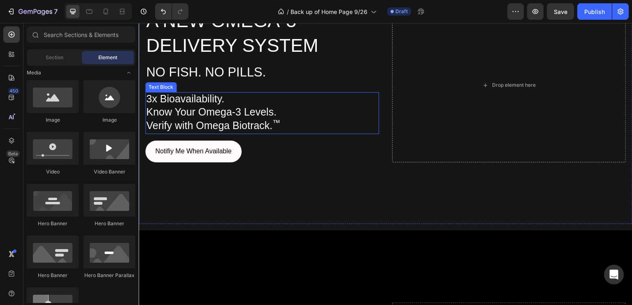
click at [280, 125] on p "Verify with Omega Biotrack. ™" at bounding box center [262, 127] width 232 height 14
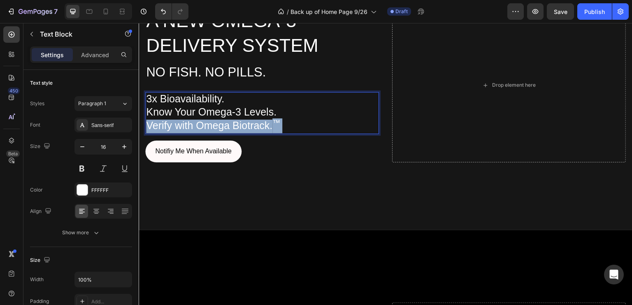
drag, startPoint x: 280, startPoint y: 125, endPoint x: 216, endPoint y: 106, distance: 66.3
click at [216, 106] on div "3x Bioavailability. Know Your Omega-3 Levels. Verify with Omega Biotrack. ™" at bounding box center [262, 113] width 234 height 42
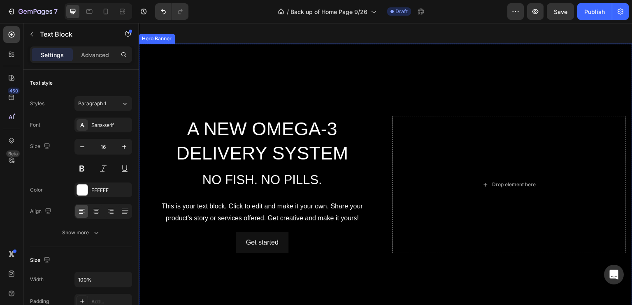
scroll to position [326, 0]
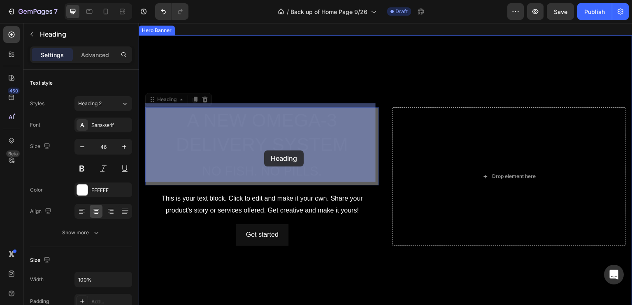
drag, startPoint x: 325, startPoint y: 165, endPoint x: 266, endPoint y: 150, distance: 60.6
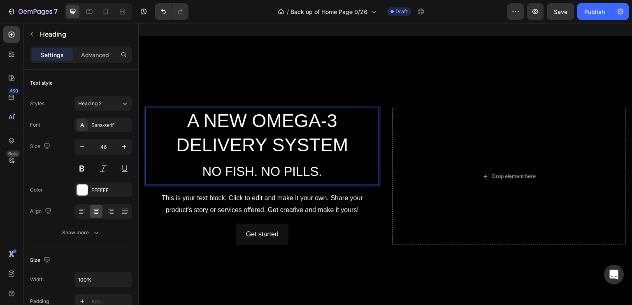
click at [333, 171] on p "A NEW OMEGA-3 DELIVERY SYSTEM NO FISH. NO PILLS." at bounding box center [262, 147] width 232 height 76
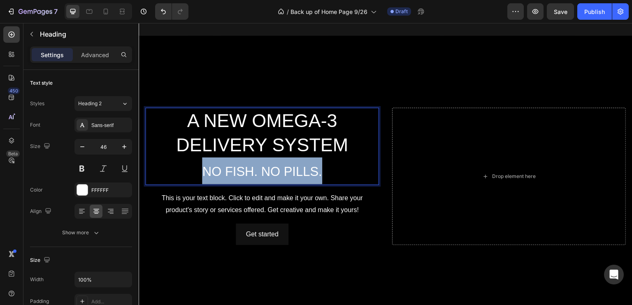
click at [333, 171] on p "A NEW OMEGA-3 DELIVERY SYSTEM NO FISH. NO PILLS." at bounding box center [262, 147] width 232 height 76
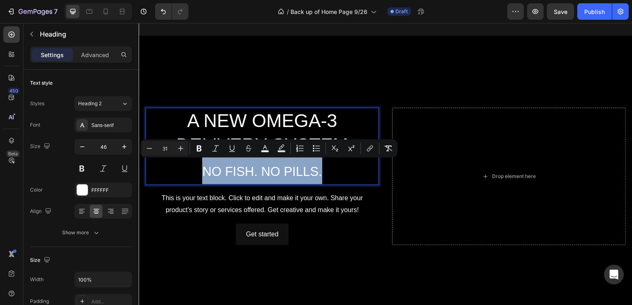
click at [333, 171] on p "A NEW OMEGA-3 DELIVERY SYSTEM NO FISH. NO PILLS." at bounding box center [262, 147] width 232 height 76
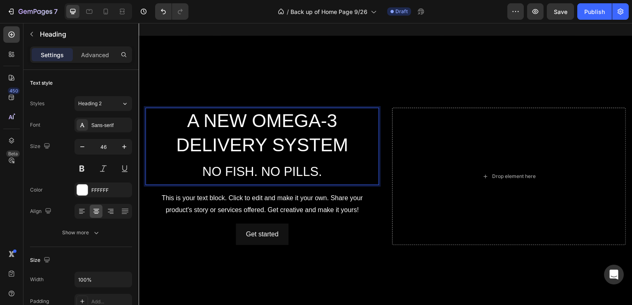
click at [333, 171] on p "A NEW OMEGA-3 DELIVERY SYSTEM NO FISH. NO PILLS." at bounding box center [262, 147] width 232 height 76
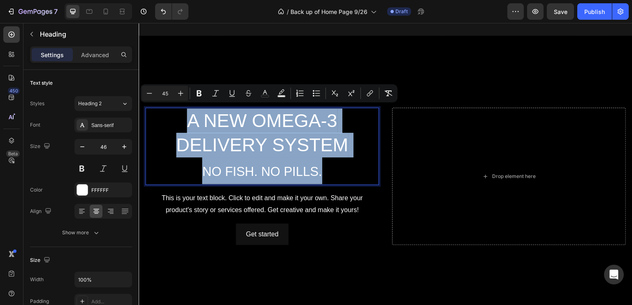
drag, startPoint x: 333, startPoint y: 171, endPoint x: 182, endPoint y: 110, distance: 163.1
click at [182, 110] on p "A NEW OMEGA-3 DELIVERY SYSTEM NO FISH. NO PILLS." at bounding box center [262, 147] width 232 height 76
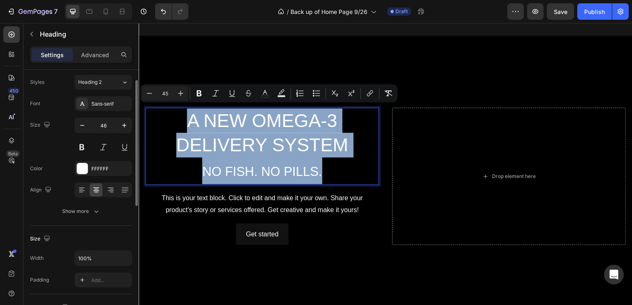
scroll to position [21, 0]
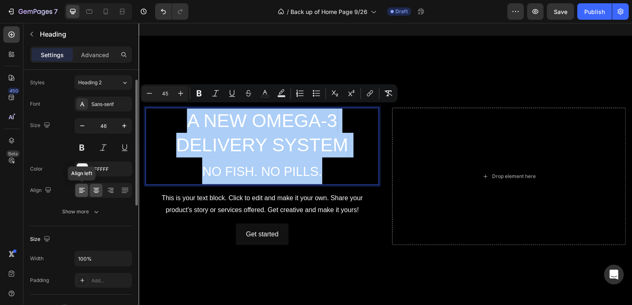
click at [82, 191] on icon at bounding box center [82, 191] width 6 height 1
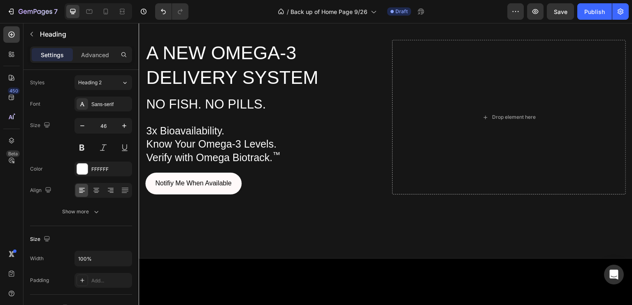
scroll to position [99, 0]
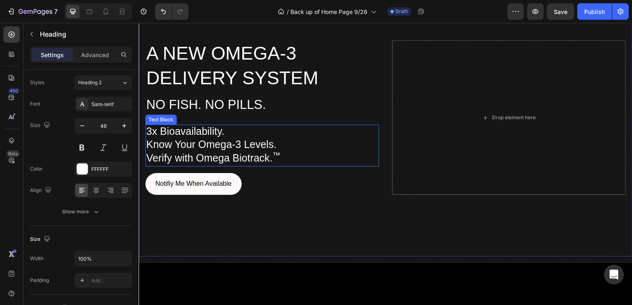
click at [281, 162] on p "Verify with Omega Biotrack. ™" at bounding box center [262, 159] width 232 height 14
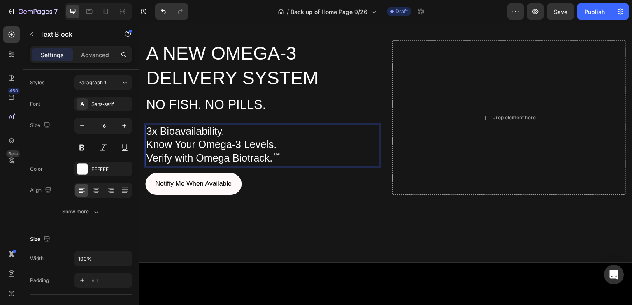
scroll to position [0, 0]
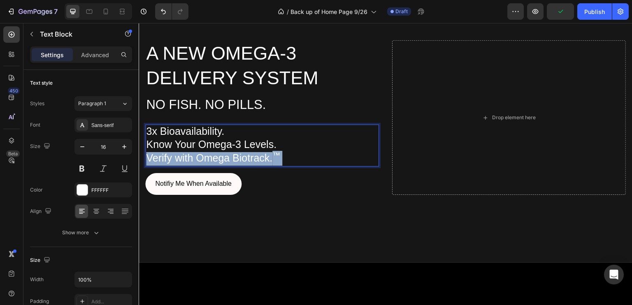
drag, startPoint x: 286, startPoint y: 155, endPoint x: 291, endPoint y: 155, distance: 5.0
click at [291, 155] on p "Verify with Omega Biotrack. ™" at bounding box center [262, 159] width 232 height 14
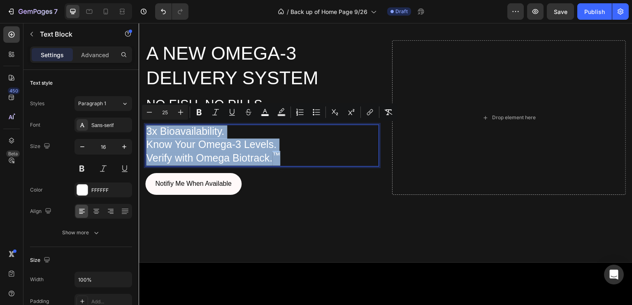
drag, startPoint x: 291, startPoint y: 155, endPoint x: 148, endPoint y: 129, distance: 145.3
click at [148, 129] on div "3x Bioavailability. Know Your Omega-3 Levels. Verify with Omega Biotrack. ™" at bounding box center [262, 146] width 234 height 42
copy div "3x Bioavailability. Know Your Omega-3 Levels. Verify with Omega Biotrack. ™"
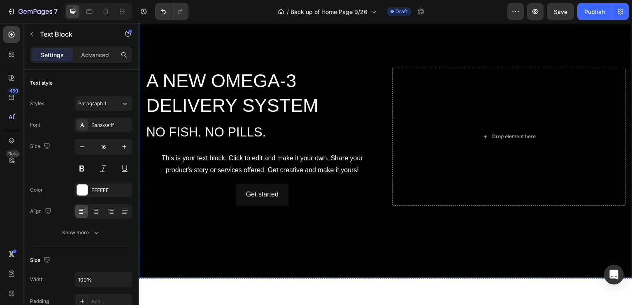
scroll to position [361, 0]
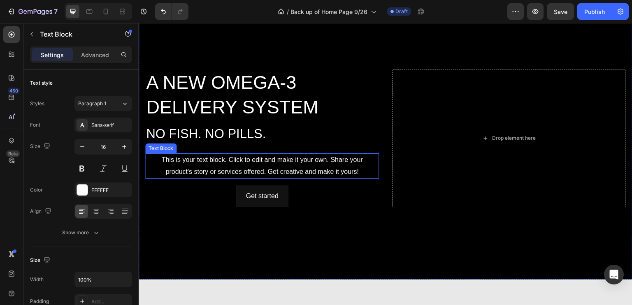
click at [362, 173] on div "This is your text block. Click to edit and make it your own. Share your product…" at bounding box center [262, 165] width 234 height 25
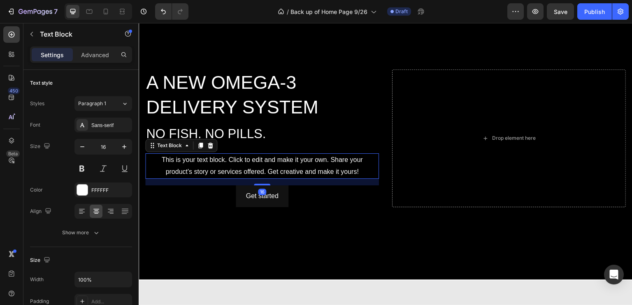
click at [362, 173] on div "This is your text block. Click to edit and make it your own. Share your product…" at bounding box center [262, 165] width 234 height 25
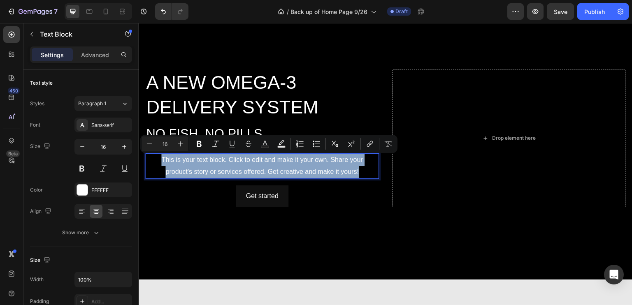
drag, startPoint x: 362, startPoint y: 173, endPoint x: 145, endPoint y: 162, distance: 217.8
click at [145, 162] on div "This is your text block. Click to edit and make it your own. Share your product…" at bounding box center [262, 165] width 234 height 25
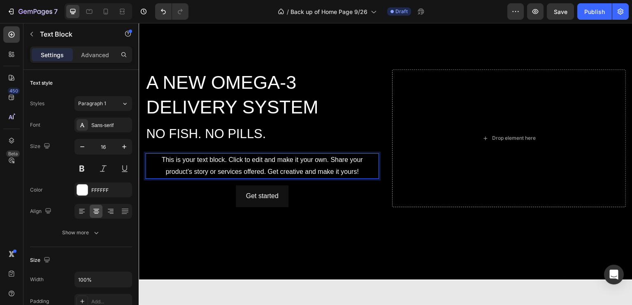
scroll to position [353, 0]
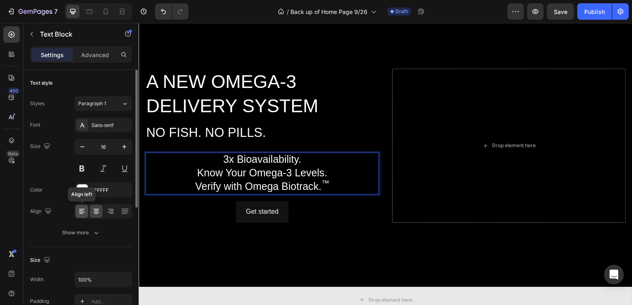
click at [82, 209] on icon at bounding box center [82, 209] width 6 height 1
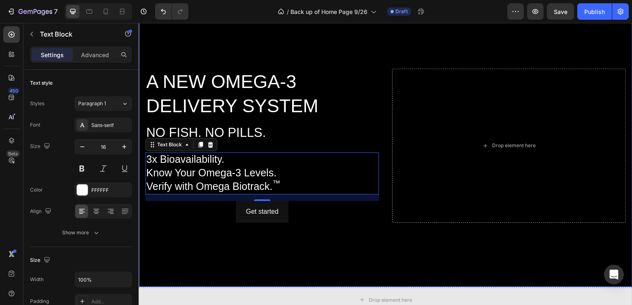
click at [206, 230] on div "Background Image" at bounding box center [385, 146] width 493 height 282
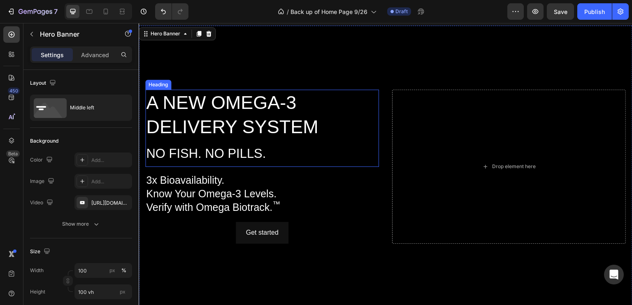
scroll to position [340, 0]
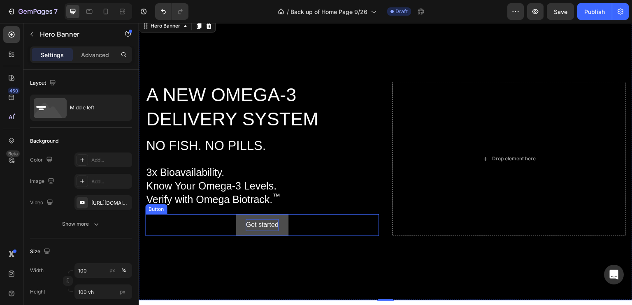
click at [254, 225] on div "Get started" at bounding box center [261, 225] width 32 height 12
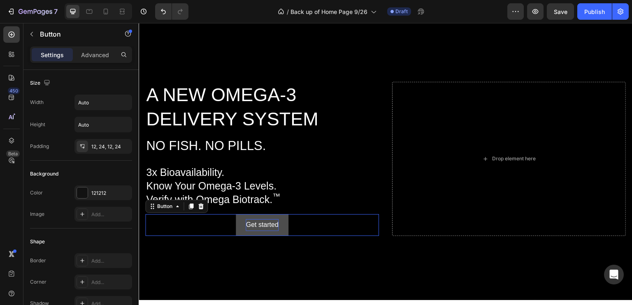
click at [254, 225] on div "Get started" at bounding box center [261, 225] width 32 height 12
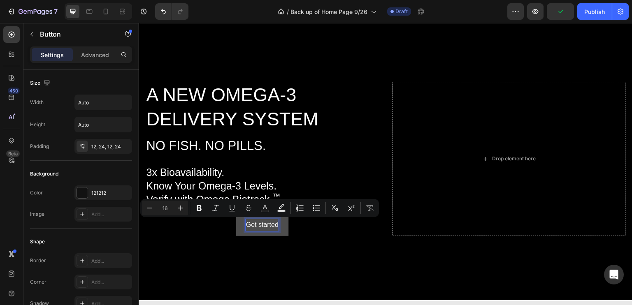
click at [270, 222] on p "Get started" at bounding box center [261, 225] width 32 height 12
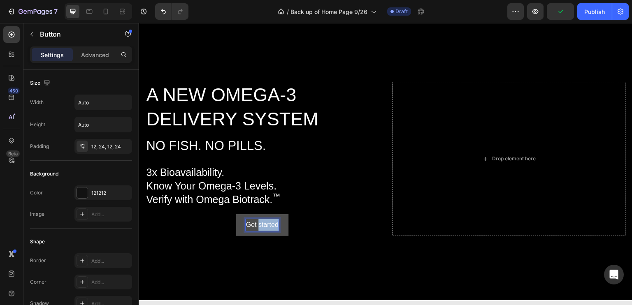
click at [270, 222] on p "Get started" at bounding box center [261, 225] width 32 height 12
click at [270, 222] on button at bounding box center [262, 225] width 20 height 22
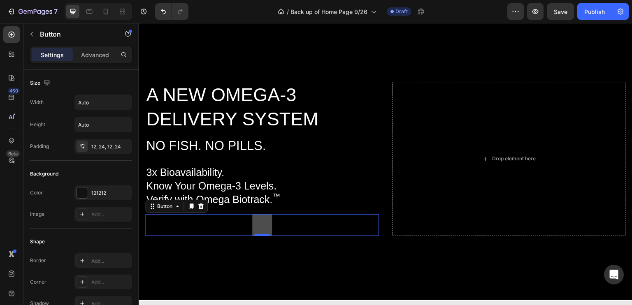
click at [262, 224] on button at bounding box center [262, 225] width 20 height 22
click at [162, 12] on icon "Undo/Redo" at bounding box center [163, 11] width 8 height 8
click at [164, 12] on icon "Undo/Redo" at bounding box center [163, 11] width 8 height 8
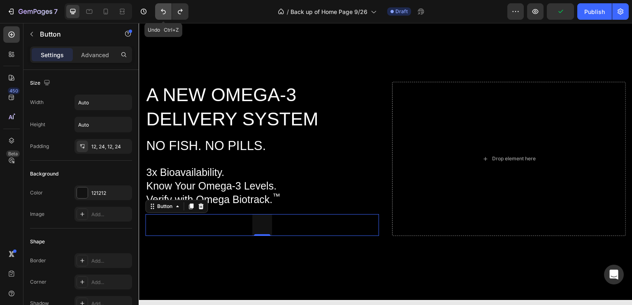
click at [160, 9] on icon "Undo/Redo" at bounding box center [163, 11] width 8 height 8
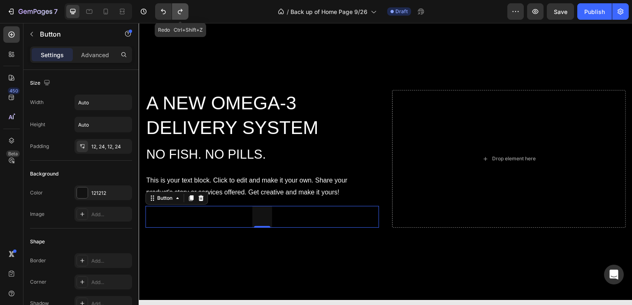
click at [178, 12] on icon "Undo/Redo" at bounding box center [180, 11] width 5 height 5
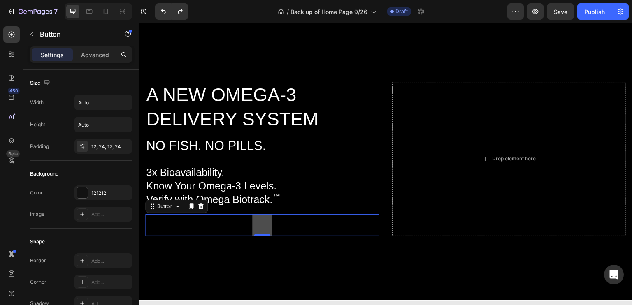
click at [262, 226] on button "Get started" at bounding box center [262, 225] width 20 height 22
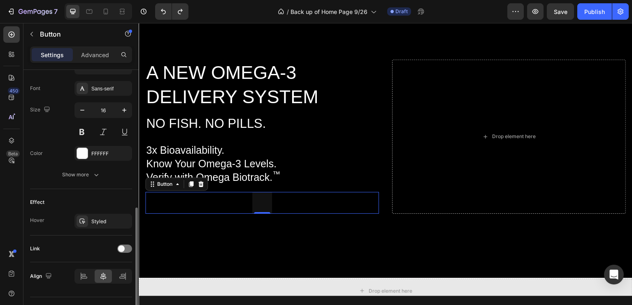
scroll to position [329, 0]
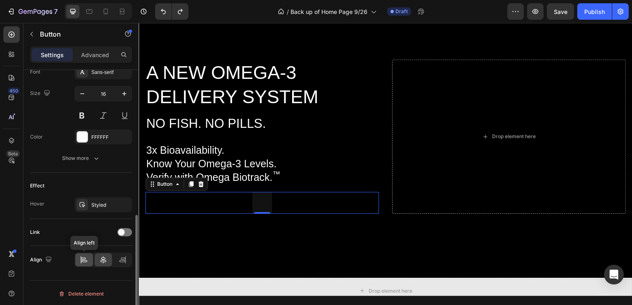
click at [85, 260] on icon at bounding box center [84, 261] width 6 height 2
click at [159, 202] on button "Get started" at bounding box center [155, 203] width 20 height 22
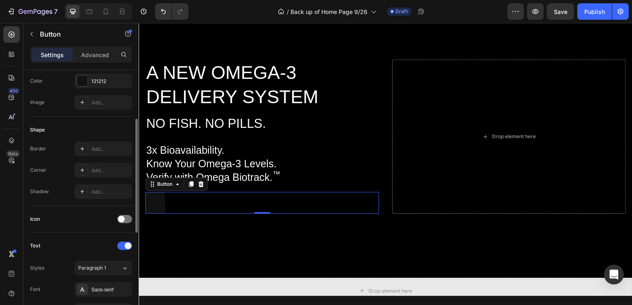
scroll to position [111, 0]
click at [114, 168] on div "Add..." at bounding box center [110, 170] width 39 height 7
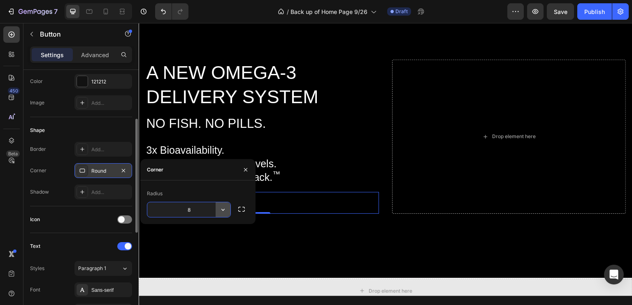
click at [223, 211] on icon "button" at bounding box center [222, 210] width 3 height 2
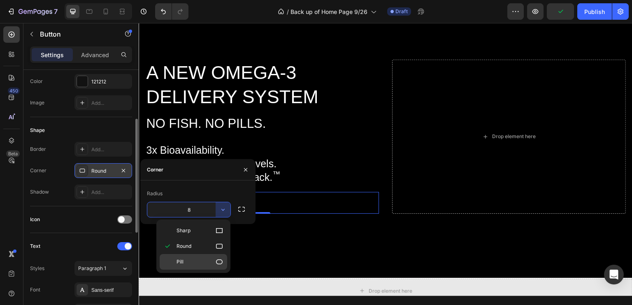
click at [189, 263] on p "Pill" at bounding box center [199, 262] width 47 height 8
type input "9999"
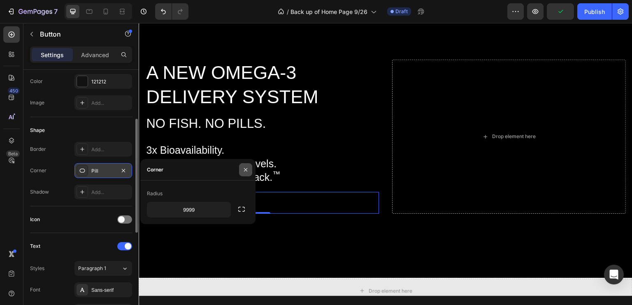
click at [245, 170] on icon "button" at bounding box center [245, 169] width 3 height 3
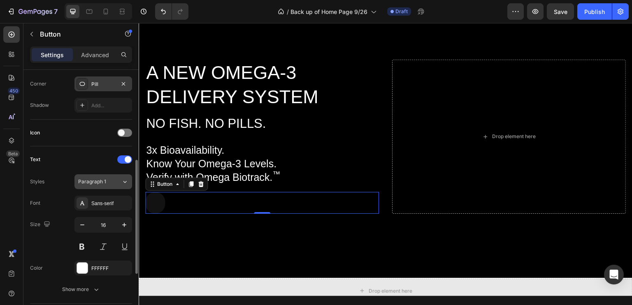
scroll to position [204, 0]
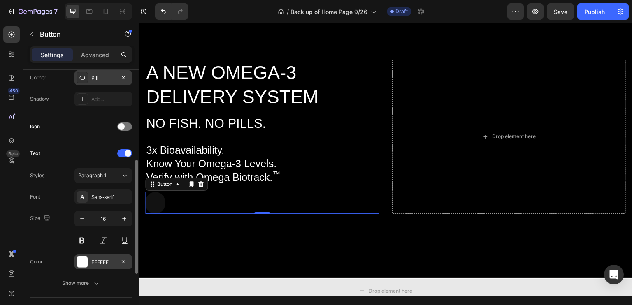
click at [99, 259] on div "FFFFFF" at bounding box center [103, 262] width 24 height 7
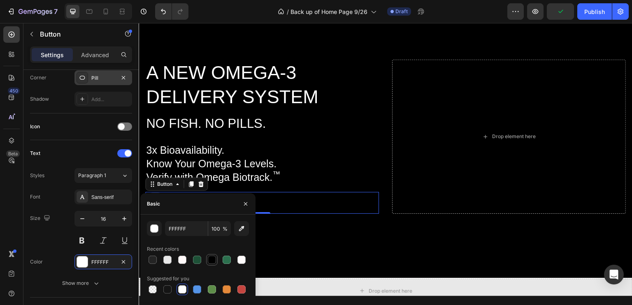
click at [213, 261] on div at bounding box center [212, 260] width 8 height 8
type input "000000"
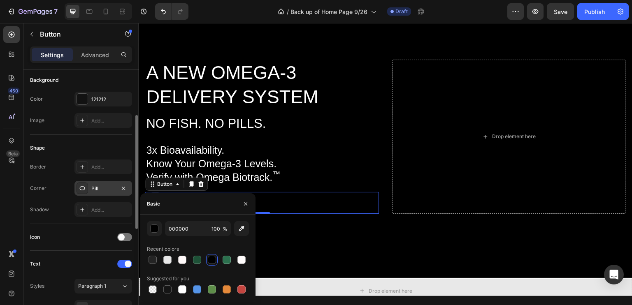
scroll to position [88, 0]
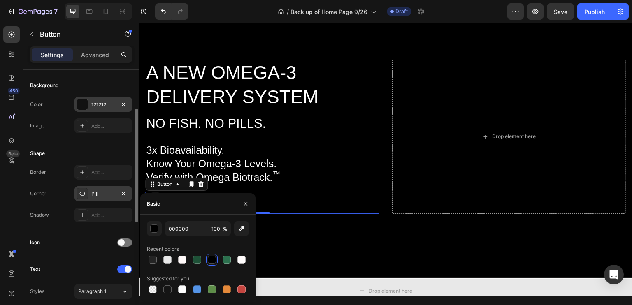
click at [99, 102] on div "121212" at bounding box center [103, 104] width 24 height 7
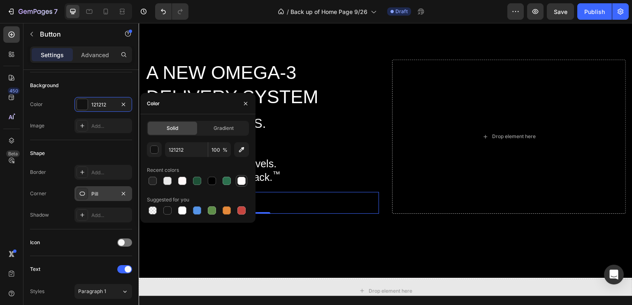
click at [241, 181] on div at bounding box center [241, 181] width 8 height 8
click at [183, 181] on div at bounding box center [182, 181] width 8 height 8
click at [183, 213] on div at bounding box center [182, 210] width 8 height 8
type input "FFFFFF"
click at [245, 103] on icon "button" at bounding box center [245, 103] width 7 height 7
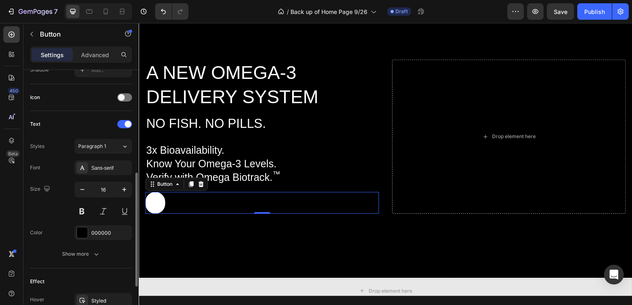
scroll to position [234, 0]
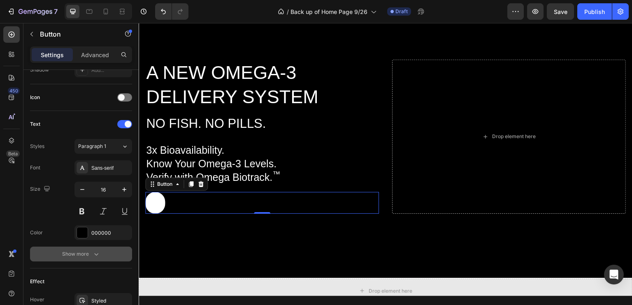
click at [97, 252] on icon "button" at bounding box center [96, 254] width 8 height 8
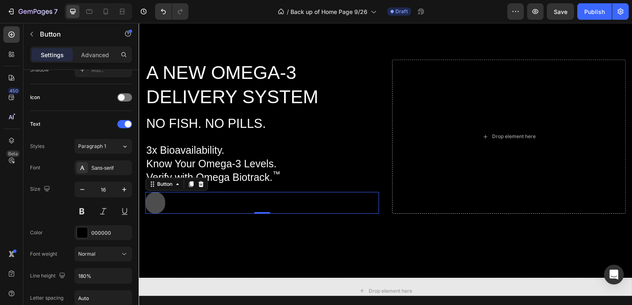
click at [156, 202] on button "Get started" at bounding box center [155, 203] width 20 height 22
click at [206, 203] on div "Button 0" at bounding box center [262, 203] width 234 height 22
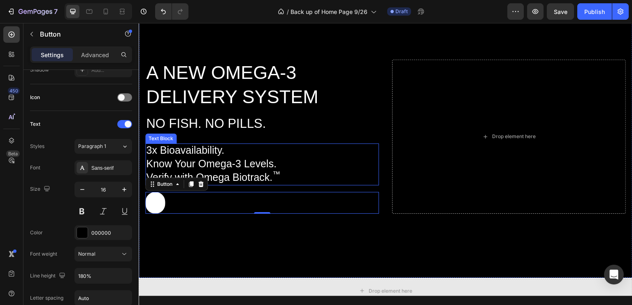
click at [334, 143] on div "A NEW OMEGA-3 DELIVERY SYSTEM NO FISH. NO PILLS. Heading 3x Bioavailability. Kn…" at bounding box center [262, 137] width 234 height 155
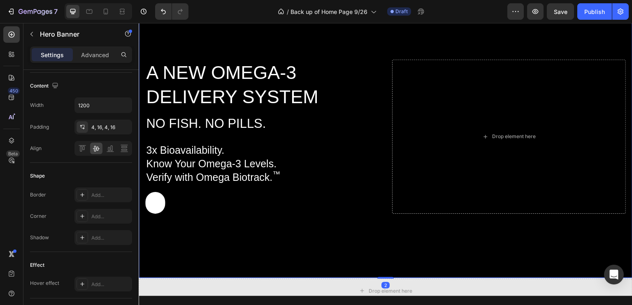
scroll to position [0, 0]
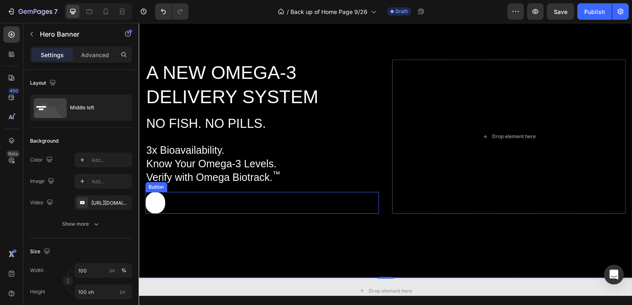
click at [192, 198] on div "Button" at bounding box center [262, 203] width 234 height 22
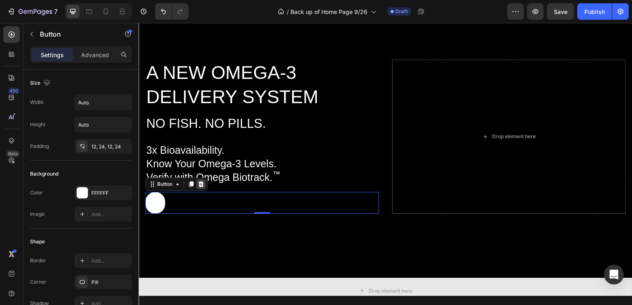
click at [201, 182] on icon at bounding box center [200, 184] width 5 height 6
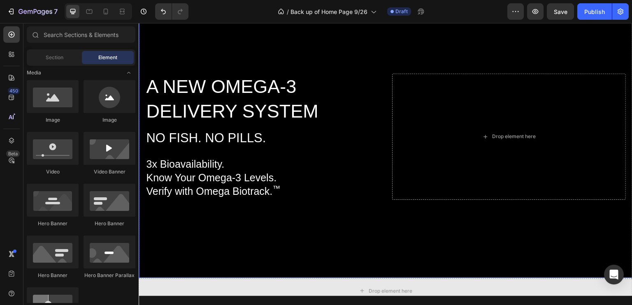
click at [159, 219] on div "Background Image" at bounding box center [385, 136] width 493 height 282
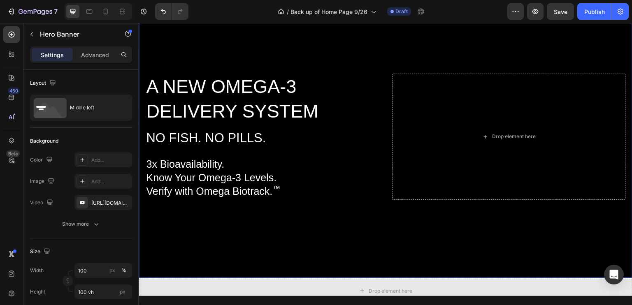
click at [159, 203] on div "Background Image" at bounding box center [385, 136] width 493 height 282
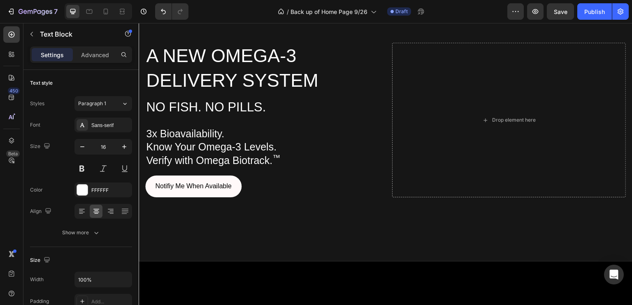
scroll to position [96, 0]
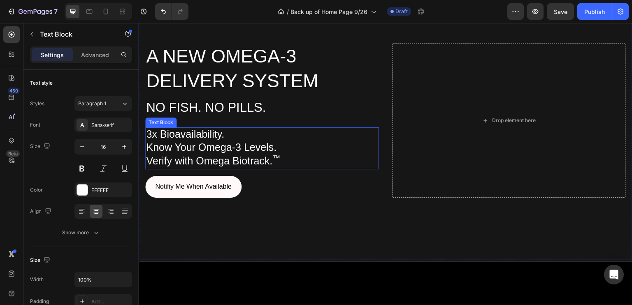
click at [262, 150] on span "Know Your Omega-3 Levels." at bounding box center [211, 147] width 130 height 12
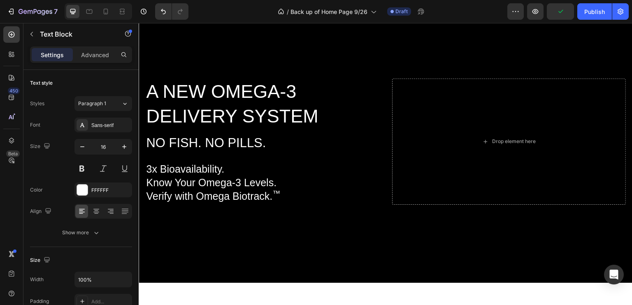
scroll to position [358, 0]
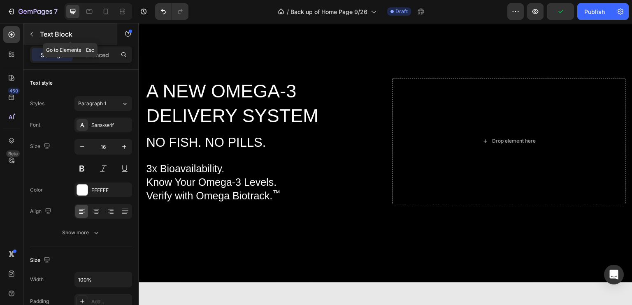
click at [32, 32] on icon "button" at bounding box center [31, 34] width 7 height 7
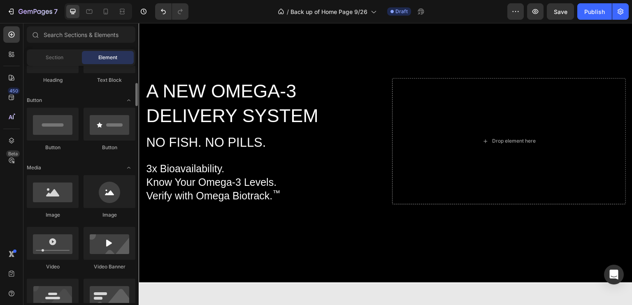
scroll to position [164, 0]
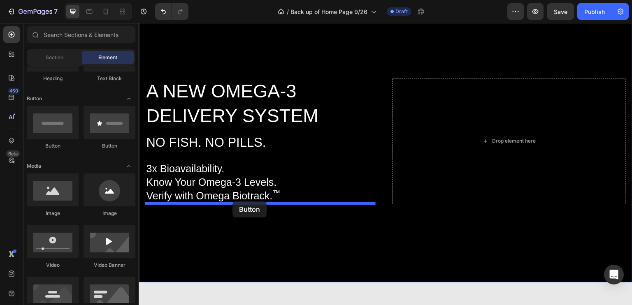
drag, startPoint x: 195, startPoint y: 148, endPoint x: 232, endPoint y: 203, distance: 66.0
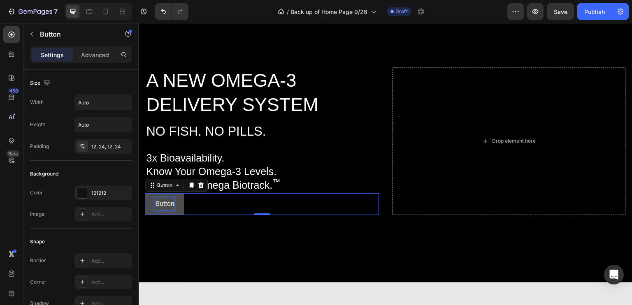
click at [168, 202] on p "Button" at bounding box center [164, 204] width 19 height 12
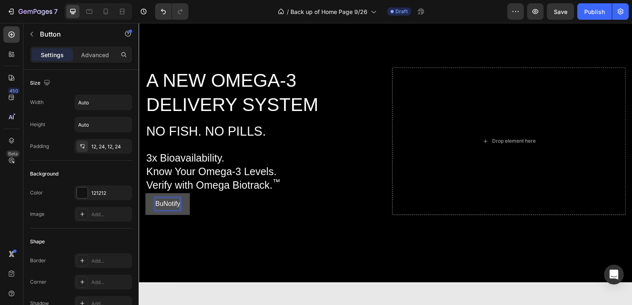
click at [145, 193] on button "BuNotify" at bounding box center [167, 204] width 44 height 22
click at [145, 193] on button "BuNotify Me" at bounding box center [173, 204] width 56 height 22
click at [145, 193] on button "BuNotify Me When" at bounding box center [182, 204] width 74 height 22
click at [163, 203] on p "BuNotify Me When Available" at bounding box center [196, 204] width 83 height 12
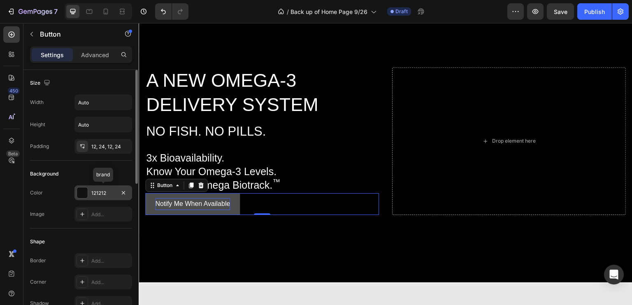
click at [109, 192] on div "121212" at bounding box center [103, 193] width 24 height 7
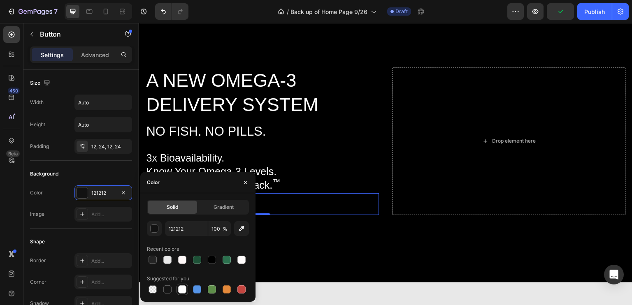
click at [183, 290] on div at bounding box center [182, 289] width 8 height 8
type input "FFFFFF"
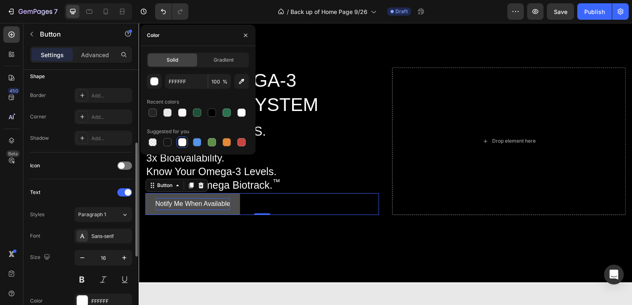
scroll to position [229, 0]
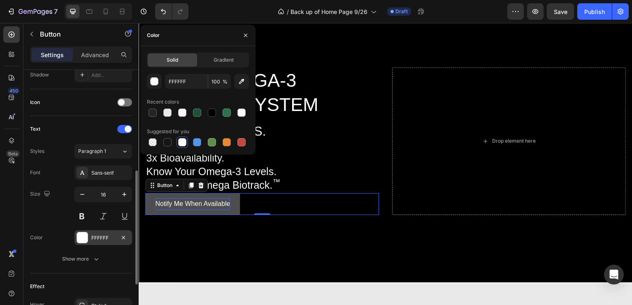
click at [100, 236] on div "FFFFFF" at bounding box center [103, 237] width 24 height 7
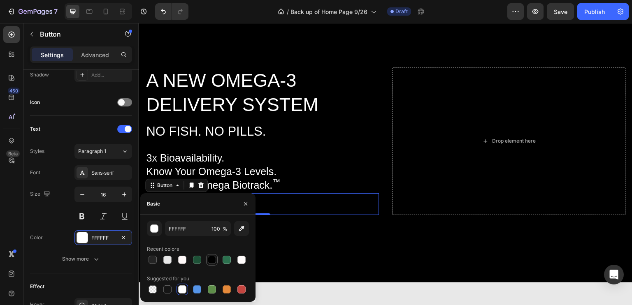
click at [211, 262] on div at bounding box center [212, 260] width 8 height 8
type input "000000"
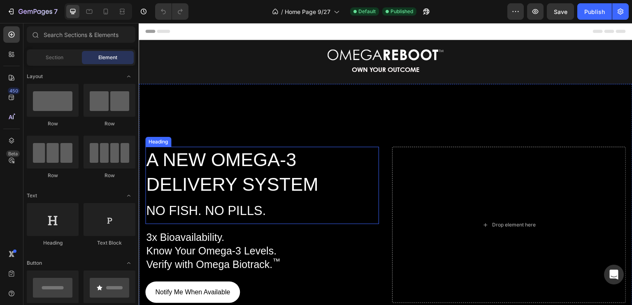
scroll to position [108, 0]
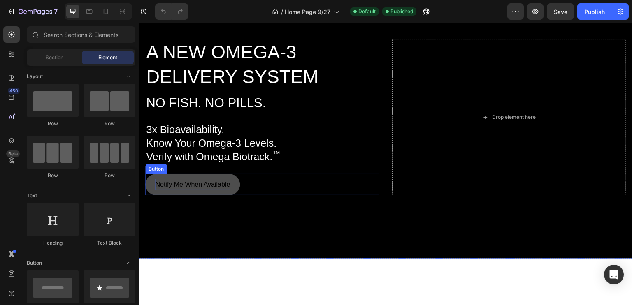
click at [208, 183] on p "Notify Me When Available" at bounding box center [192, 185] width 75 height 12
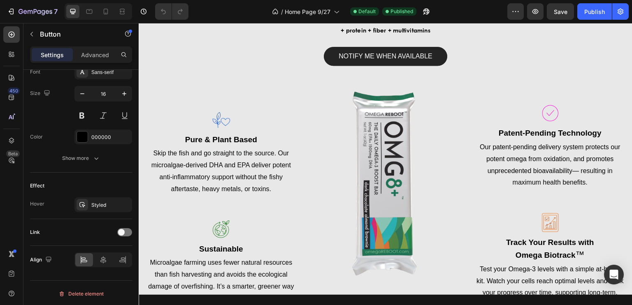
scroll to position [694, 0]
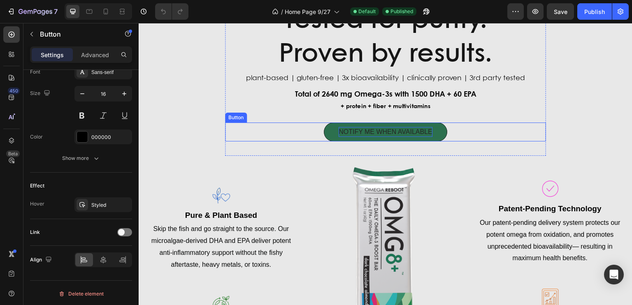
click at [368, 133] on p "NOTIFY ME WHEN AVAILABLE" at bounding box center [385, 132] width 94 height 10
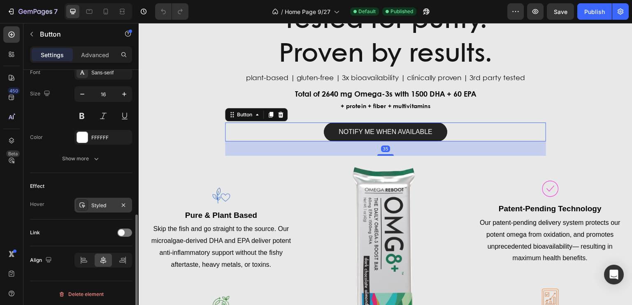
scroll to position [329, 0]
click at [90, 48] on div "Advanced" at bounding box center [94, 54] width 41 height 13
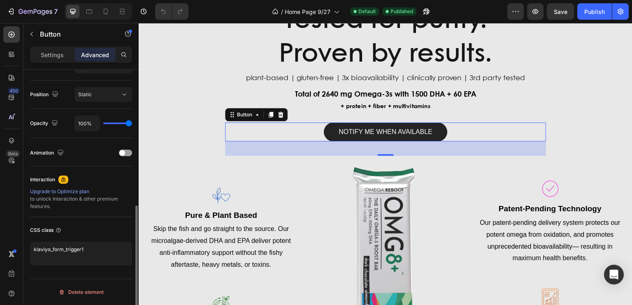
scroll to position [289, 0]
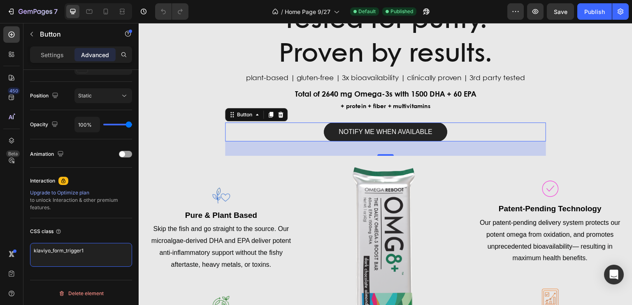
drag, startPoint x: 85, startPoint y: 251, endPoint x: 19, endPoint y: 245, distance: 66.5
click at [19, 245] on div "450 Beta Sections(18) Elements(83) Section Element Hero Section Product Detail …" at bounding box center [69, 164] width 139 height 282
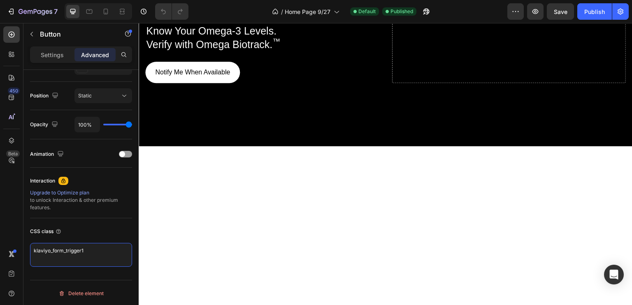
scroll to position [220, 0]
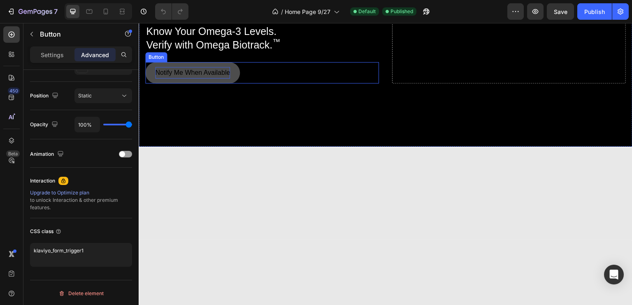
click at [188, 72] on p "Notify Me When Available" at bounding box center [192, 73] width 75 height 12
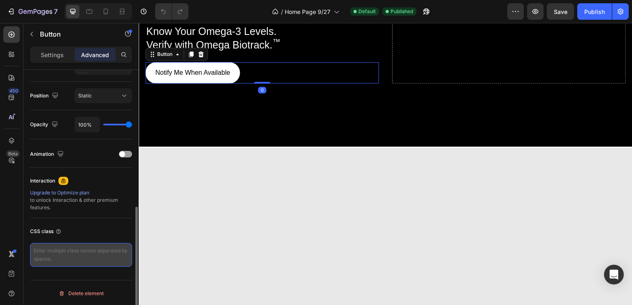
click at [58, 247] on textarea at bounding box center [81, 255] width 102 height 24
paste textarea "klaviyo_form_trigger1"
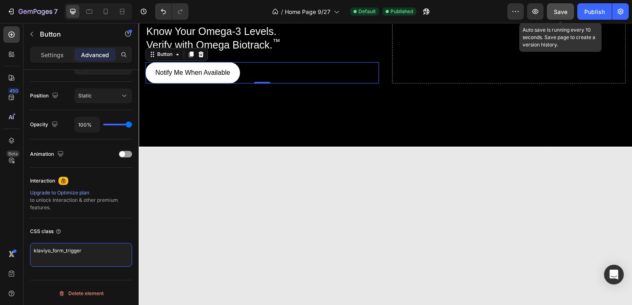
type textarea "klaviyo_form_trigger"
click at [563, 10] on span "Save" at bounding box center [560, 11] width 14 height 7
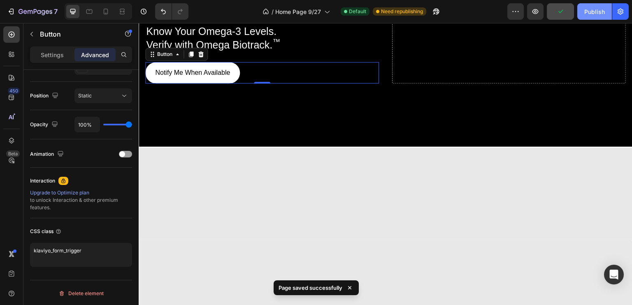
click at [587, 12] on div "Publish" at bounding box center [594, 11] width 21 height 9
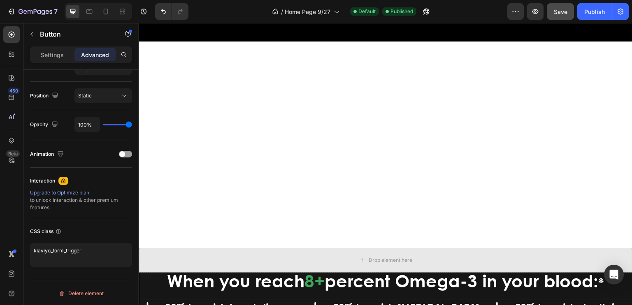
scroll to position [325, 0]
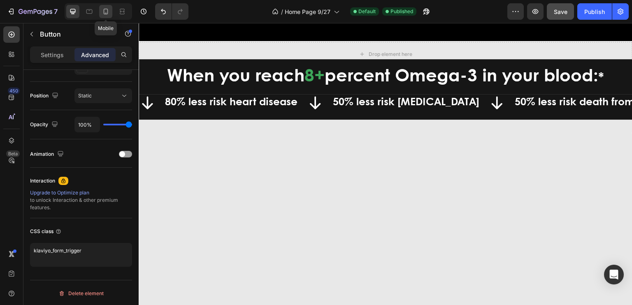
click at [105, 8] on icon at bounding box center [106, 11] width 8 height 8
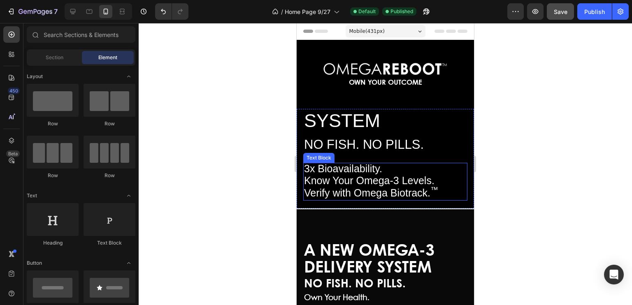
scroll to position [27, 0]
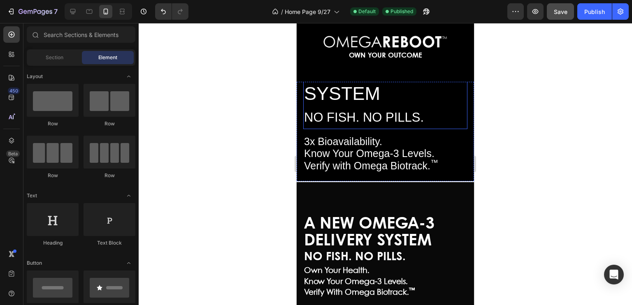
click at [406, 93] on h2 "A NEW OMEGA-3 DELIVERY SYSTEM NO FISH. NO PILLS." at bounding box center [385, 82] width 164 height 93
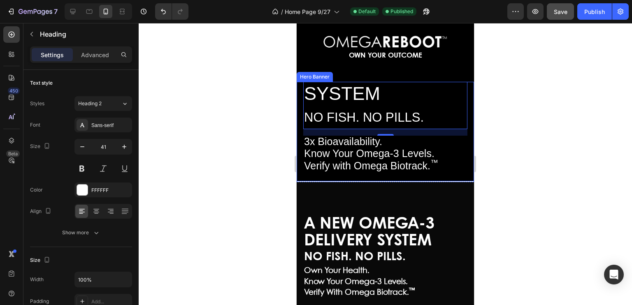
click at [463, 88] on div "A NEW OMEGA-3 DELIVERY SYSTEM NO FISH. NO PILLS. Heading 16 3x Bioavailability.…" at bounding box center [384, 132] width 177 height 204
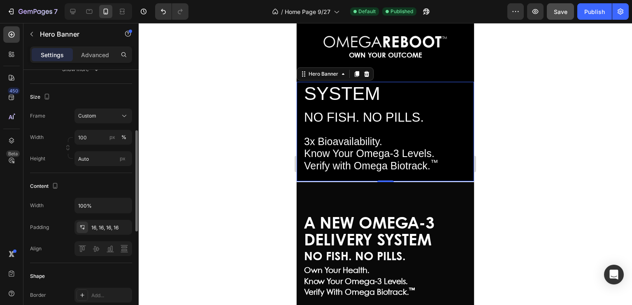
scroll to position [180, 0]
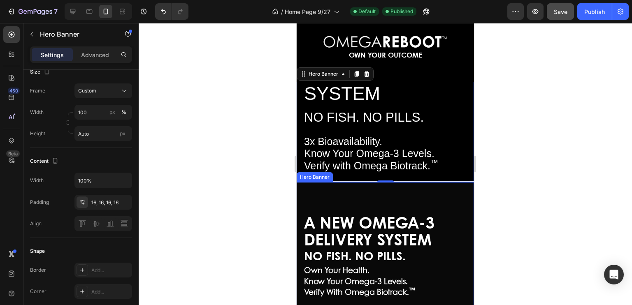
click at [315, 191] on div "Overlay" at bounding box center [384, 274] width 177 height 185
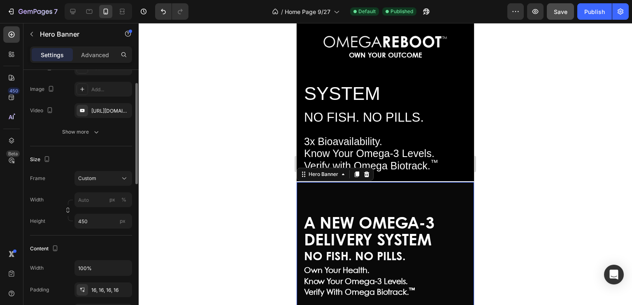
scroll to position [69, 0]
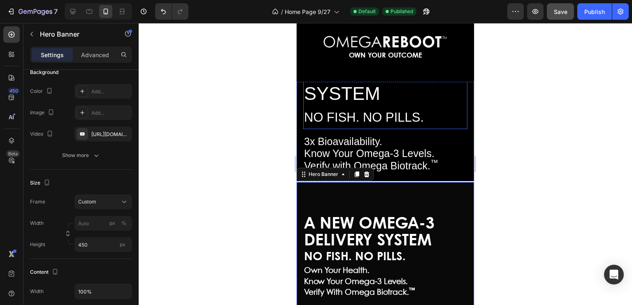
click at [389, 95] on h2 "A NEW OMEGA-3 DELIVERY SYSTEM NO FISH. NO PILLS." at bounding box center [385, 82] width 164 height 93
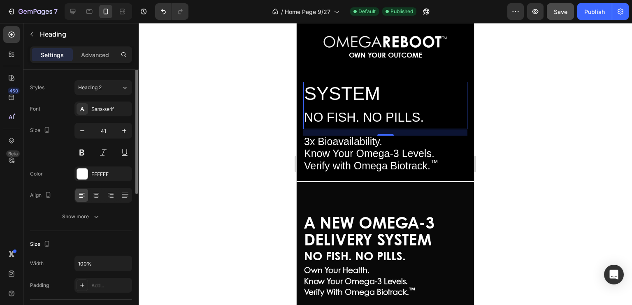
scroll to position [0, 0]
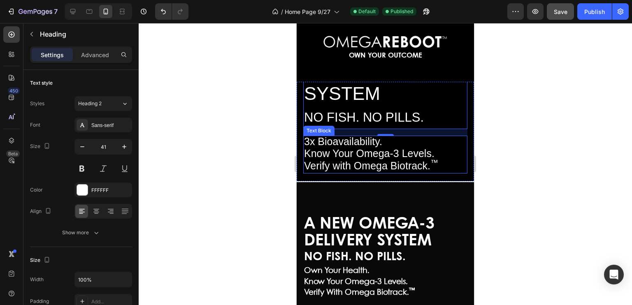
click at [452, 143] on p "3x Bioavailability." at bounding box center [385, 143] width 162 height 12
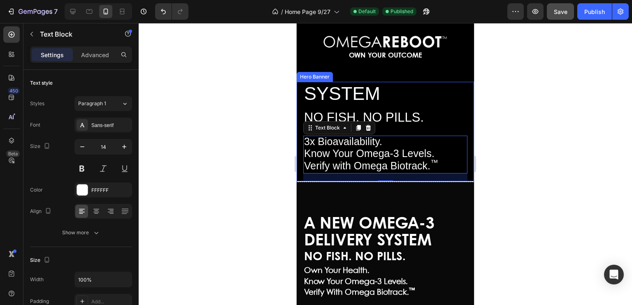
click at [466, 134] on div "A NEW OMEGA-3 DELIVERY SYSTEM NO FISH. NO PILLS. Heading 3x Bioavailability. Kn…" at bounding box center [384, 132] width 177 height 204
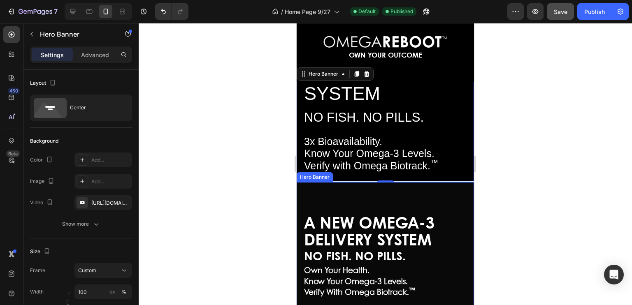
click at [464, 238] on div "A NEW OMEGA-3 DELIVERY SYSTEM Heading NO FISH. NO PILLS. Text Block Own Your He…" at bounding box center [384, 288] width 177 height 158
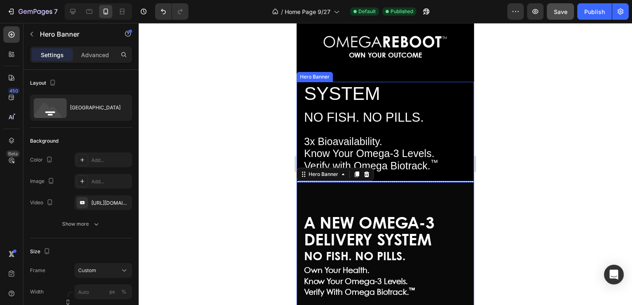
click at [465, 143] on div "A NEW OMEGA-3 DELIVERY SYSTEM NO FISH. NO PILLS. Heading 3x Bioavailability. Kn…" at bounding box center [384, 132] width 177 height 204
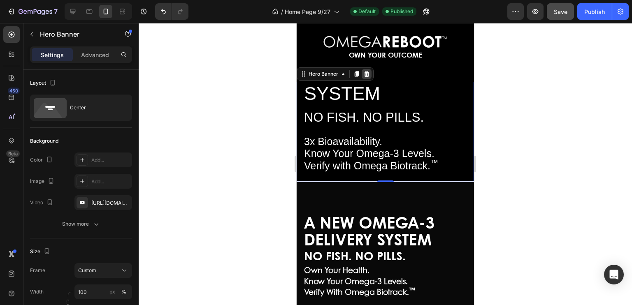
click at [368, 71] on icon at bounding box center [366, 74] width 5 height 6
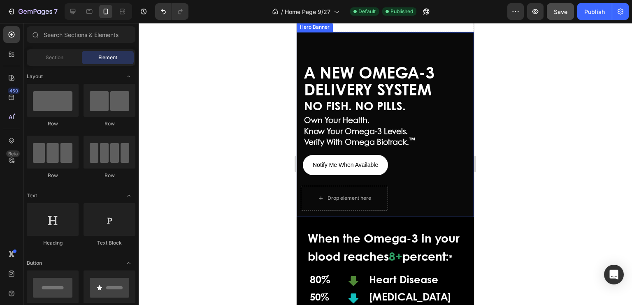
scroll to position [63, 0]
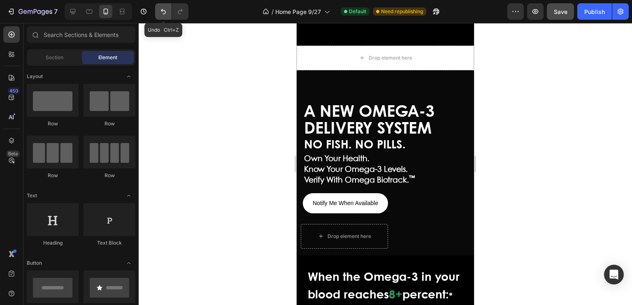
click at [162, 13] on icon "Undo/Redo" at bounding box center [163, 11] width 8 height 8
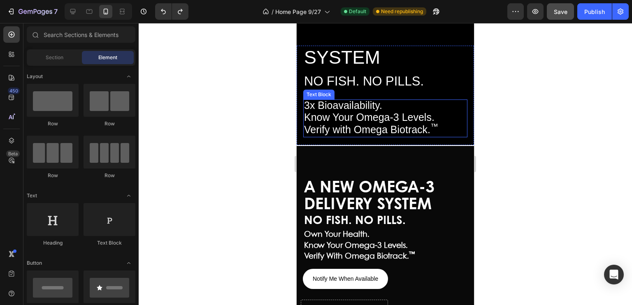
click at [366, 112] on span "Know Your Omega-3 Levels." at bounding box center [369, 117] width 130 height 12
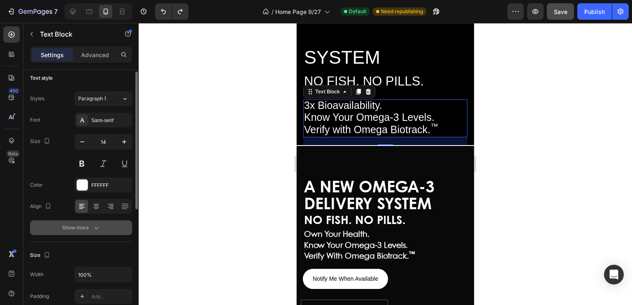
scroll to position [5, 0]
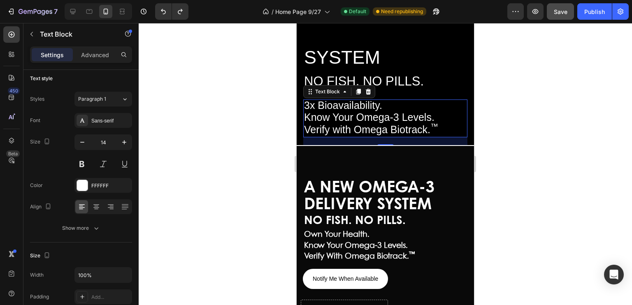
click at [368, 114] on span "Know Your Omega-3 Levels." at bounding box center [369, 117] width 130 height 12
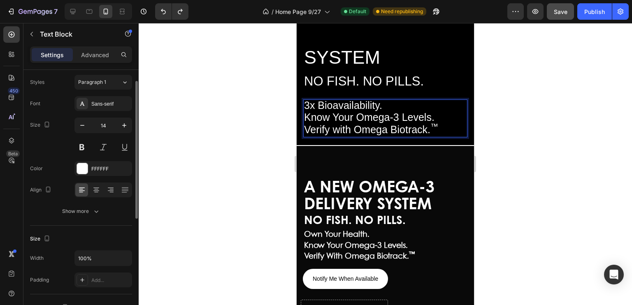
scroll to position [0, 0]
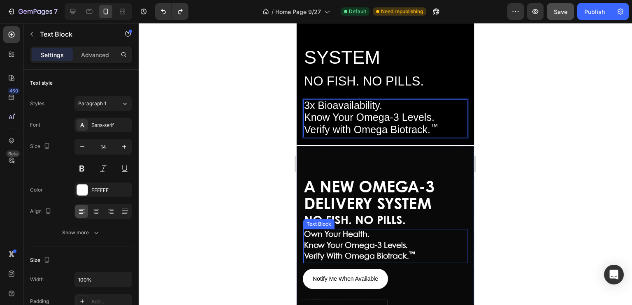
click at [345, 242] on strong "Know Your Omega-3 Levels." at bounding box center [356, 245] width 104 height 7
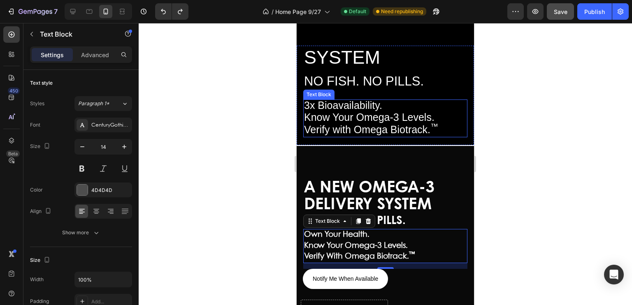
click at [363, 118] on span "Know Your Omega-3 Levels." at bounding box center [369, 117] width 130 height 12
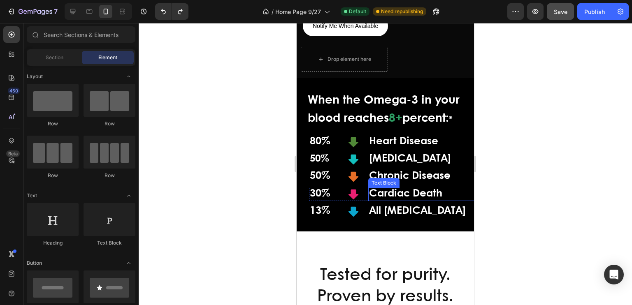
scroll to position [188, 0]
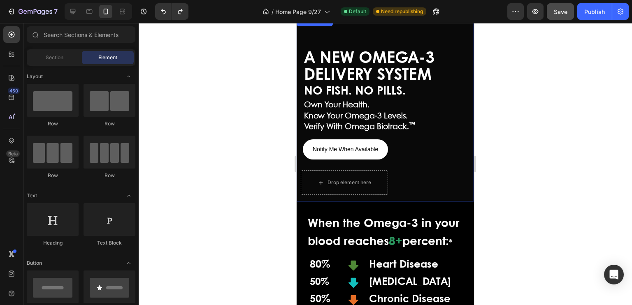
click at [462, 148] on div "A NEW OMEGA-3 DELIVERY SYSTEM Heading NO FISH. NO PILLS. Text Block Own Your He…" at bounding box center [384, 122] width 177 height 158
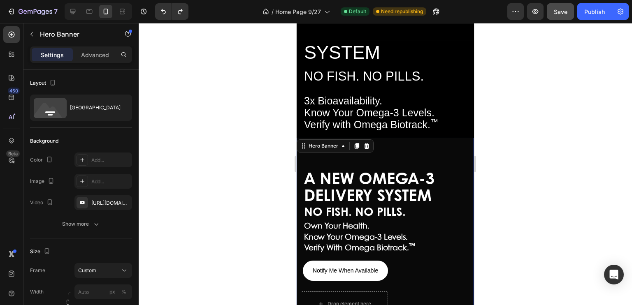
scroll to position [67, 0]
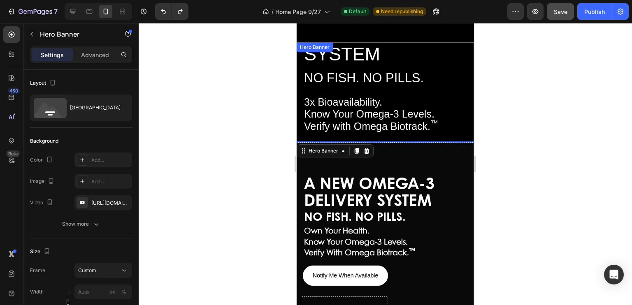
click at [465, 90] on div "A NEW OMEGA-3 DELIVERY SYSTEM NO FISH. NO PILLS. Heading 3x Bioavailability. Kn…" at bounding box center [384, 92] width 177 height 204
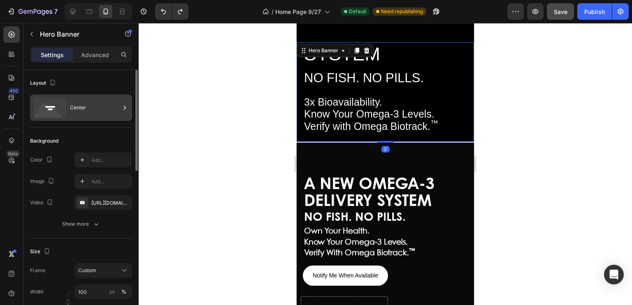
click at [112, 101] on div "Center" at bounding box center [95, 107] width 50 height 19
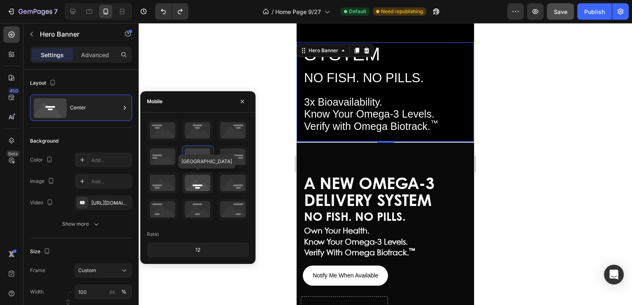
click at [194, 183] on icon at bounding box center [197, 182] width 30 height 21
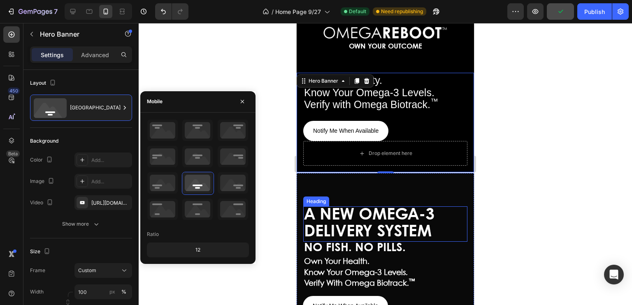
scroll to position [0, 0]
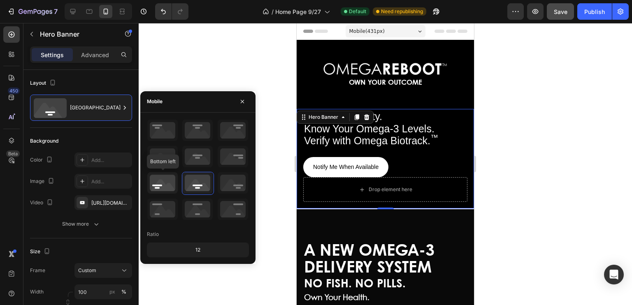
click at [161, 182] on icon at bounding box center [162, 182] width 30 height 21
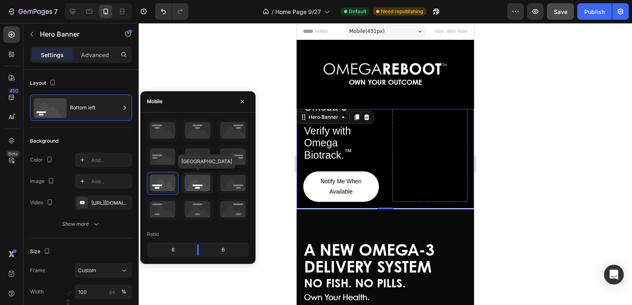
click at [200, 182] on icon at bounding box center [197, 182] width 30 height 21
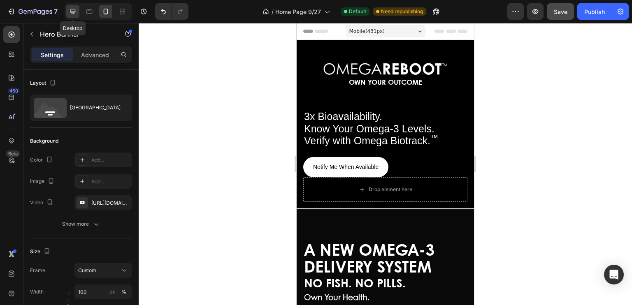
click at [73, 11] on icon at bounding box center [72, 11] width 5 height 5
type input "100 vh"
type input "1200"
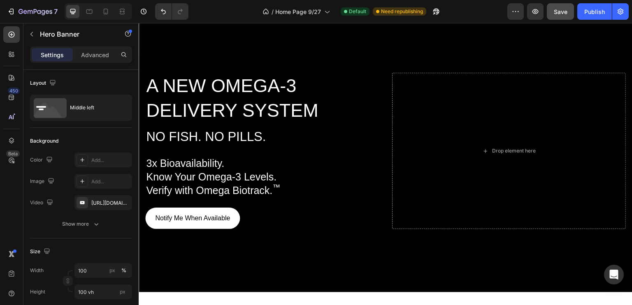
scroll to position [72, 0]
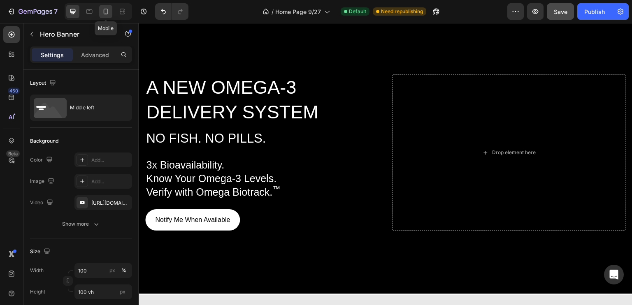
click at [106, 11] on icon at bounding box center [106, 11] width 8 height 8
type input "Auto"
type input "100%"
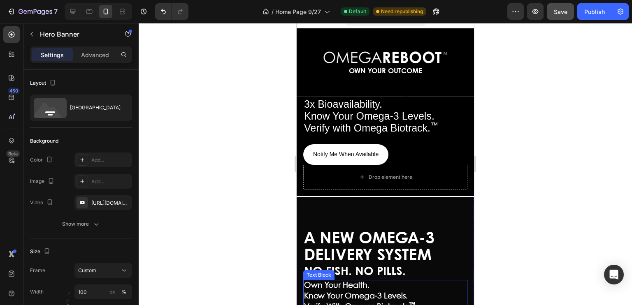
scroll to position [7, 0]
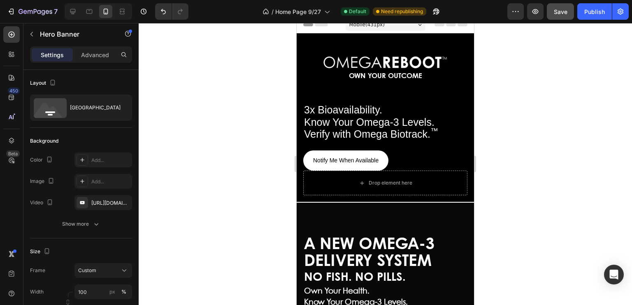
click at [463, 159] on div "A NEW OMEGA-3 DELIVERY SYSTEM NO FISH. NO PILLS. Heading 3x Bioavailability. Kn…" at bounding box center [384, 100] width 177 height 204
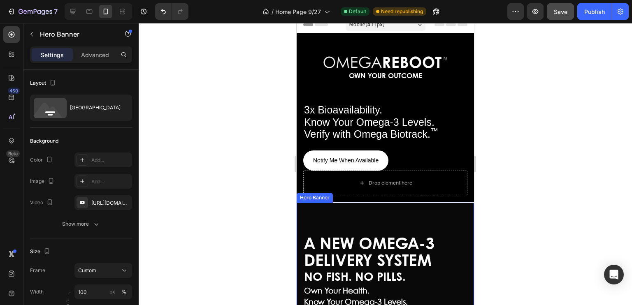
click at [464, 229] on div "A NEW OMEGA-3 DELIVERY SYSTEM Heading NO FISH. NO PILLS. Text Block Own Your He…" at bounding box center [384, 308] width 177 height 158
click at [464, 236] on div "A NEW OMEGA-3 DELIVERY SYSTEM Heading NO FISH. NO PILLS. Text Block Own Your He…" at bounding box center [384, 308] width 177 height 158
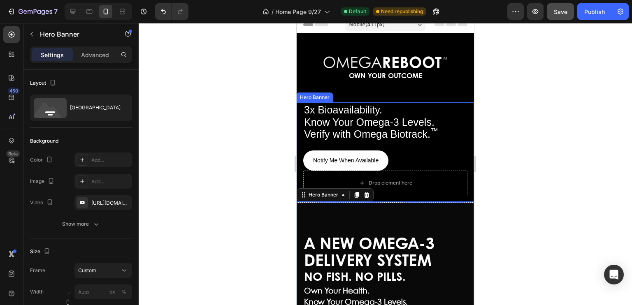
click at [463, 164] on div "A NEW OMEGA-3 DELIVERY SYSTEM NO FISH. NO PILLS. Heading 3x Bioavailability. Kn…" at bounding box center [384, 100] width 177 height 204
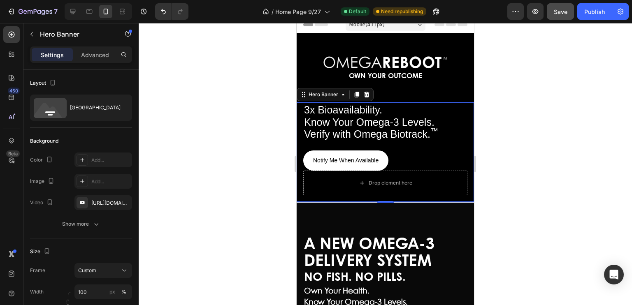
click at [463, 133] on div "A NEW OMEGA-3 DELIVERY SYSTEM NO FISH. NO PILLS. Heading 3x Bioavailability. Kn…" at bounding box center [384, 100] width 177 height 204
click at [104, 106] on div "Bottom center" at bounding box center [95, 107] width 50 height 19
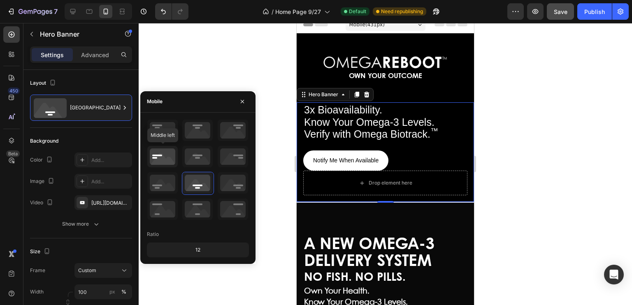
click at [159, 156] on icon at bounding box center [162, 156] width 30 height 21
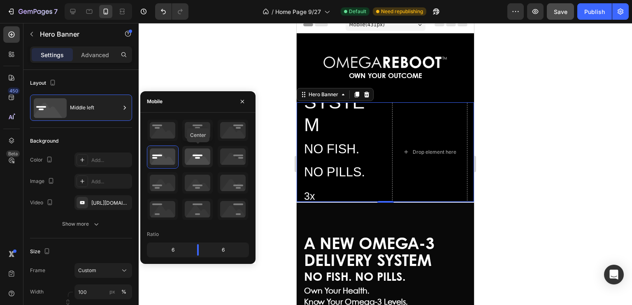
click at [196, 155] on icon at bounding box center [197, 156] width 30 height 21
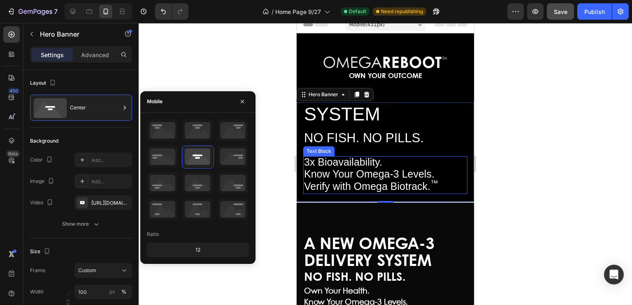
scroll to position [0, 0]
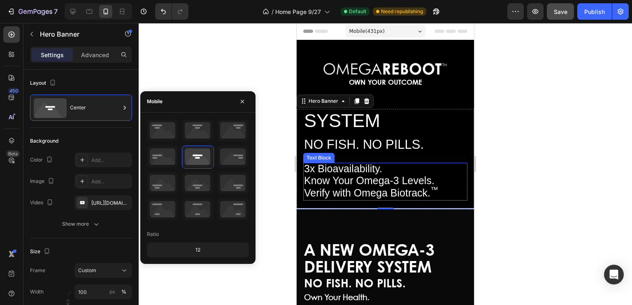
click at [367, 178] on span "Know Your Omega-3 Levels." at bounding box center [369, 181] width 130 height 12
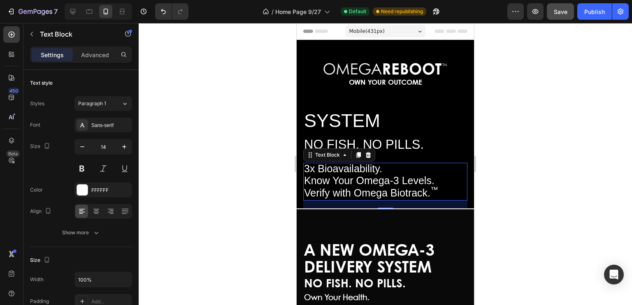
click at [367, 178] on span "Know Your Omega-3 Levels." at bounding box center [369, 181] width 130 height 12
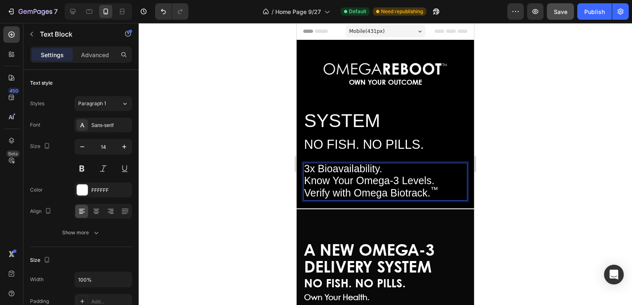
click at [433, 189] on sup "™" at bounding box center [434, 189] width 8 height 9
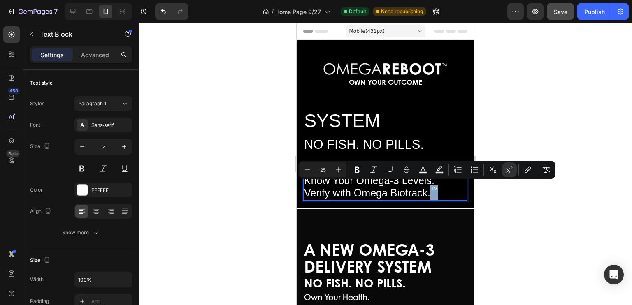
click at [446, 190] on p "Verify with Omega Biotrack. ™" at bounding box center [385, 194] width 162 height 12
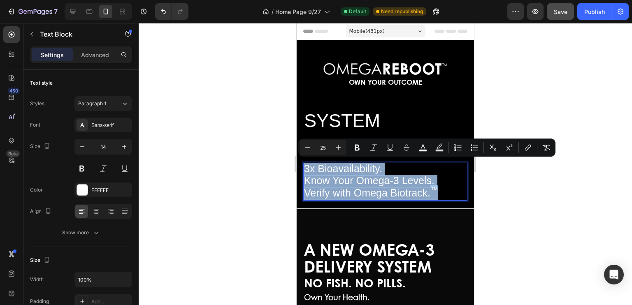
drag, startPoint x: 437, startPoint y: 190, endPoint x: 304, endPoint y: 167, distance: 134.3
click at [304, 167] on div "3x Bioavailability. Know Your Omega-3 Levels. Verify with Omega Biotrack. ™" at bounding box center [385, 182] width 164 height 38
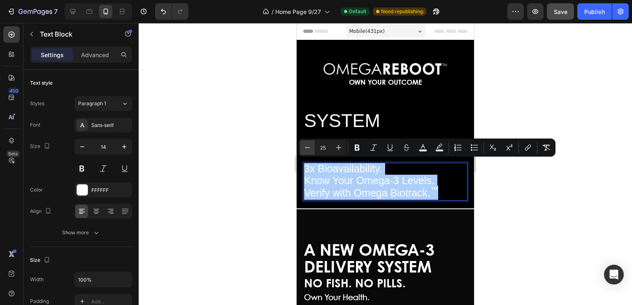
click at [306, 145] on icon "Editor contextual toolbar" at bounding box center [307, 148] width 8 height 8
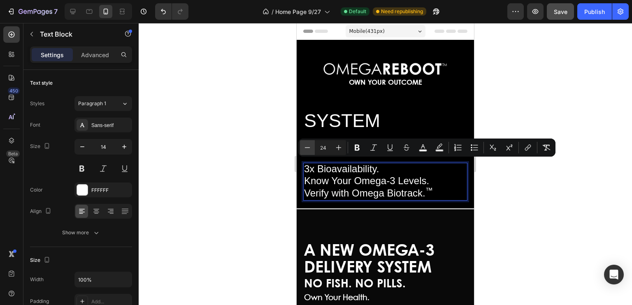
click at [306, 145] on icon "Editor contextual toolbar" at bounding box center [307, 148] width 8 height 8
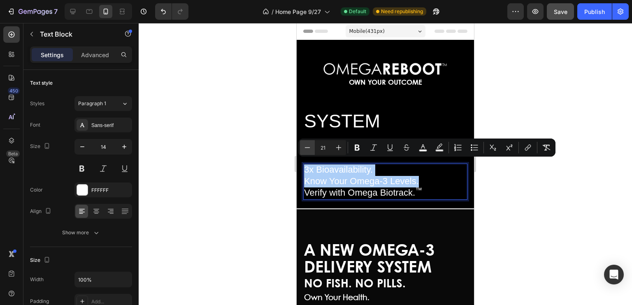
click at [306, 145] on icon "Editor contextual toolbar" at bounding box center [307, 148] width 8 height 8
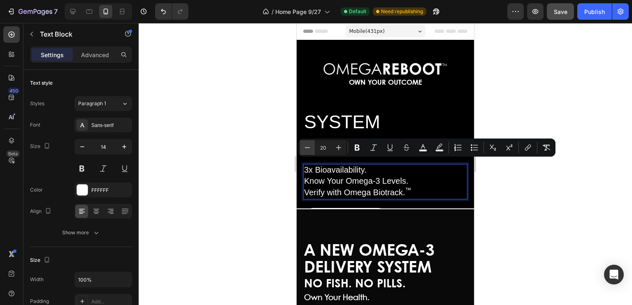
click at [306, 145] on icon "Editor contextual toolbar" at bounding box center [307, 148] width 8 height 8
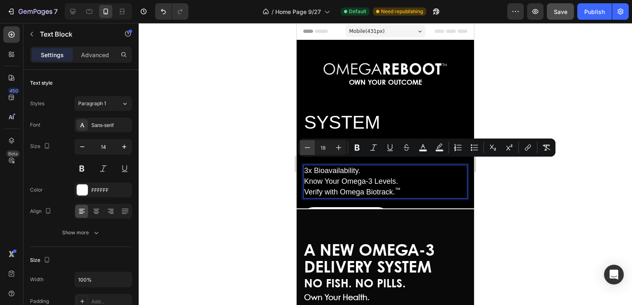
click at [306, 145] on icon "Editor contextual toolbar" at bounding box center [307, 148] width 8 height 8
click at [340, 148] on icon "Editor contextual toolbar" at bounding box center [338, 147] width 5 height 5
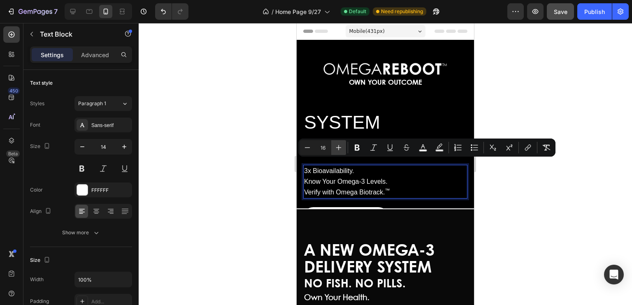
type input "17"
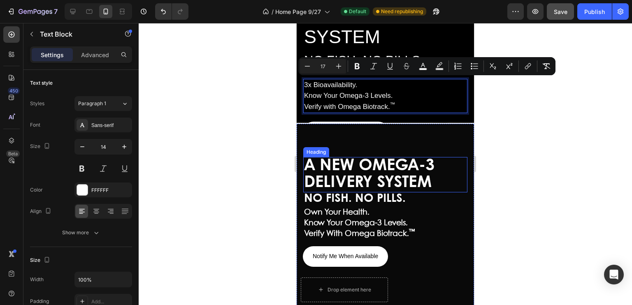
scroll to position [87, 0]
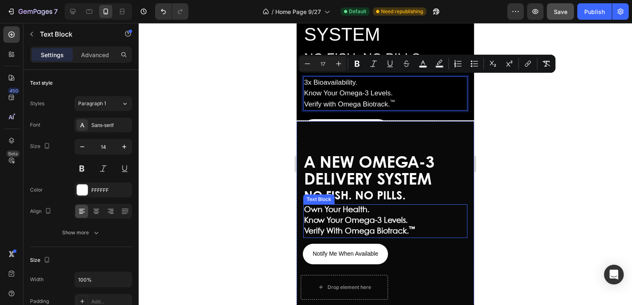
click at [351, 218] on strong "Know Your Omega-3 Levels." at bounding box center [356, 220] width 104 height 7
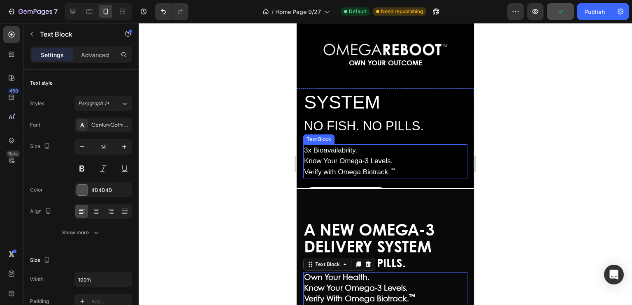
scroll to position [18, 0]
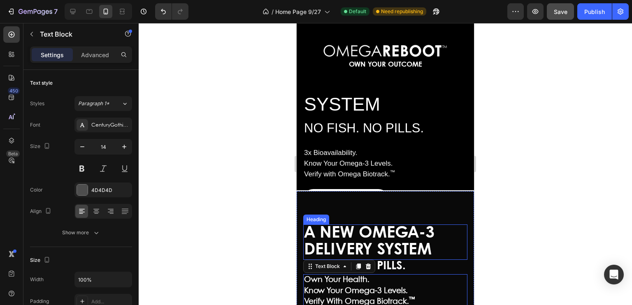
click at [378, 226] on span "A NEW OMEGA-3 DELIVERY SYSTEM" at bounding box center [369, 242] width 130 height 32
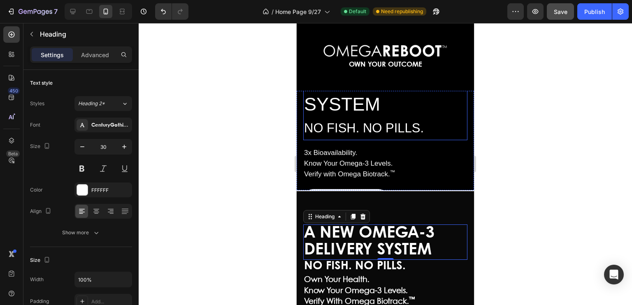
click at [426, 126] on h2 "A NEW OMEGA-3 DELIVERY SYSTEM NO FISH. NO PILLS." at bounding box center [385, 93] width 164 height 93
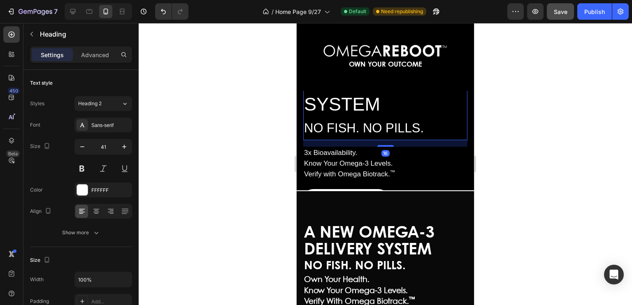
click at [426, 126] on h2 "A NEW OMEGA-3 DELIVERY SYSTEM NO FISH. NO PILLS." at bounding box center [385, 93] width 164 height 93
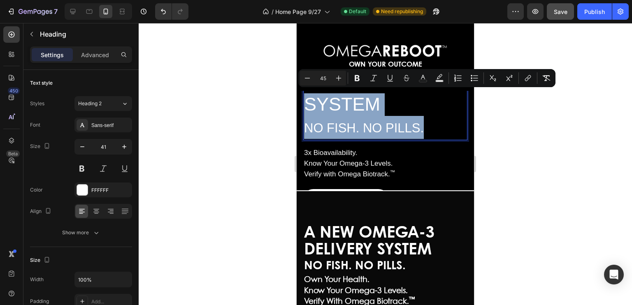
drag, startPoint x: 426, startPoint y: 126, endPoint x: 306, endPoint y: 107, distance: 121.1
click at [306, 107] on p "A NEW OMEGA-3 DELIVERY SYSTEM NO FISH. NO PILLS." at bounding box center [385, 93] width 162 height 91
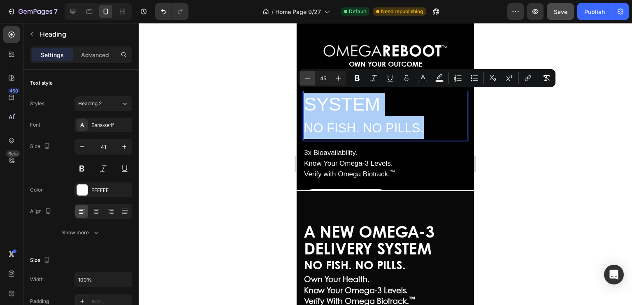
click at [310, 77] on icon "Editor contextual toolbar" at bounding box center [307, 78] width 8 height 8
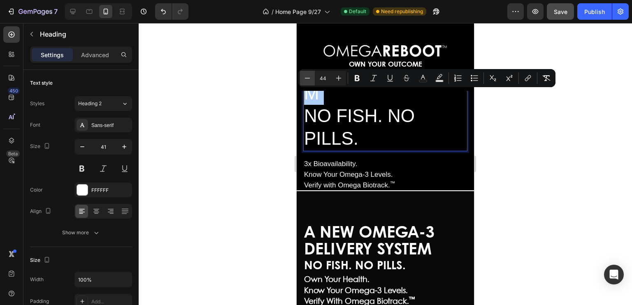
click at [310, 77] on icon "Editor contextual toolbar" at bounding box center [307, 78] width 8 height 8
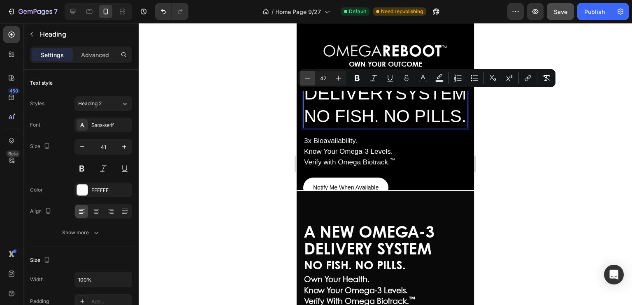
click at [310, 77] on icon "Editor contextual toolbar" at bounding box center [307, 78] width 8 height 8
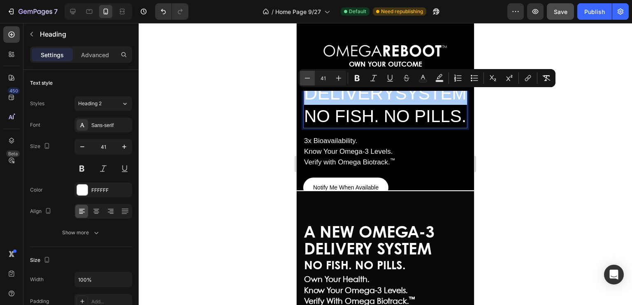
click at [310, 77] on icon "Editor contextual toolbar" at bounding box center [307, 78] width 8 height 8
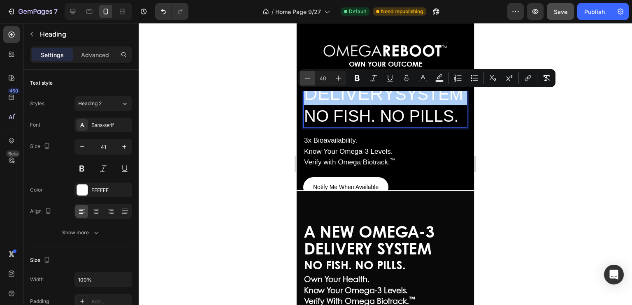
click at [310, 77] on icon "Editor contextual toolbar" at bounding box center [307, 78] width 8 height 8
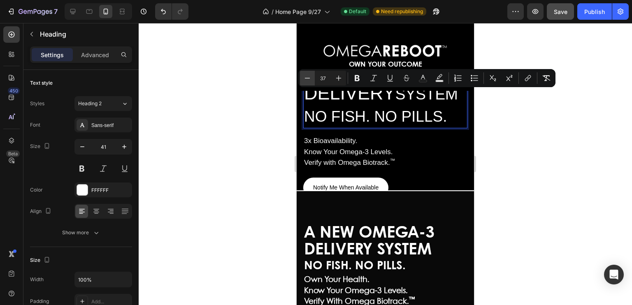
click at [310, 77] on icon "Editor contextual toolbar" at bounding box center [307, 78] width 8 height 8
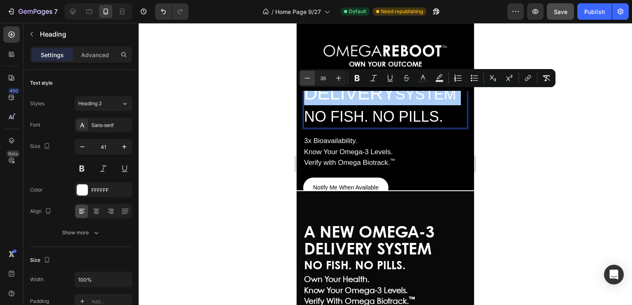
click at [310, 77] on icon "Editor contextual toolbar" at bounding box center [307, 78] width 8 height 8
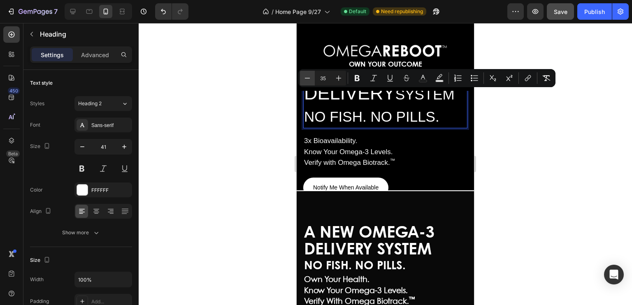
click at [310, 77] on icon "Editor contextual toolbar" at bounding box center [307, 78] width 8 height 8
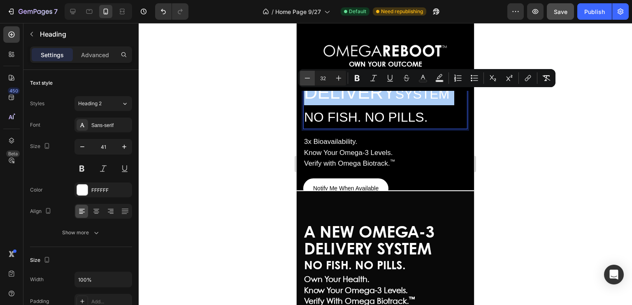
click at [310, 77] on icon "Editor contextual toolbar" at bounding box center [307, 78] width 8 height 8
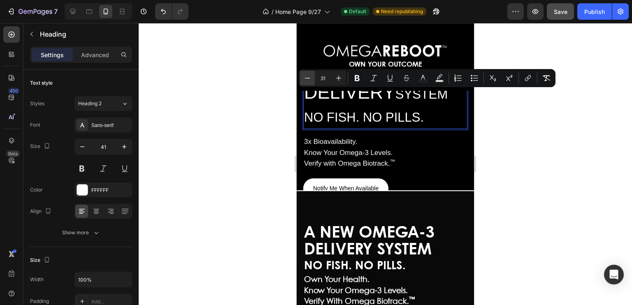
click at [310, 77] on icon "Editor contextual toolbar" at bounding box center [307, 78] width 8 height 8
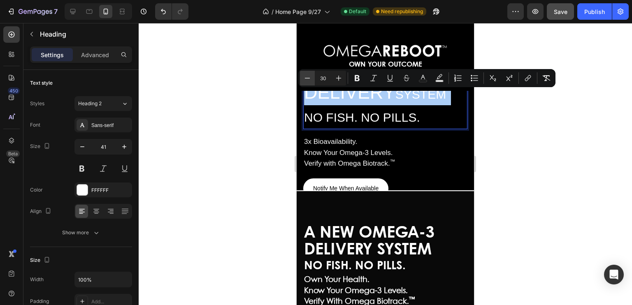
click at [307, 78] on icon "Editor contextual toolbar" at bounding box center [307, 78] width 5 height 0
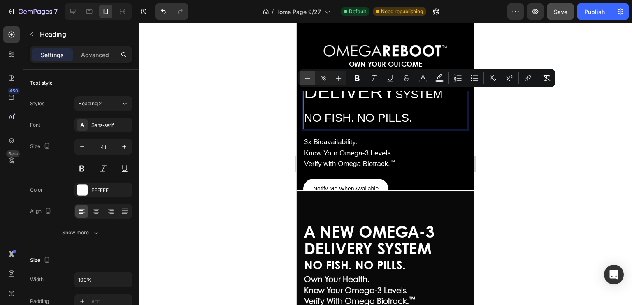
click at [307, 78] on icon "Editor contextual toolbar" at bounding box center [307, 78] width 5 height 0
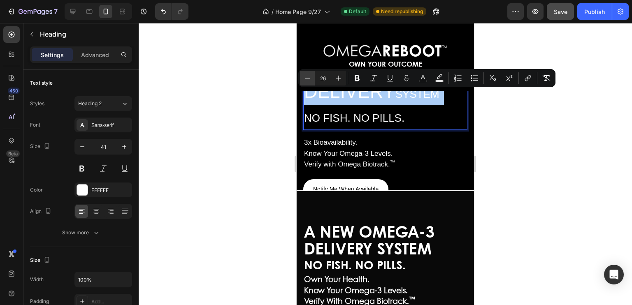
click at [307, 78] on icon "Editor contextual toolbar" at bounding box center [307, 78] width 5 height 0
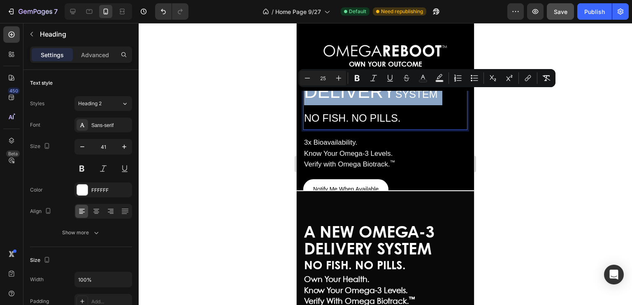
scroll to position [0, 0]
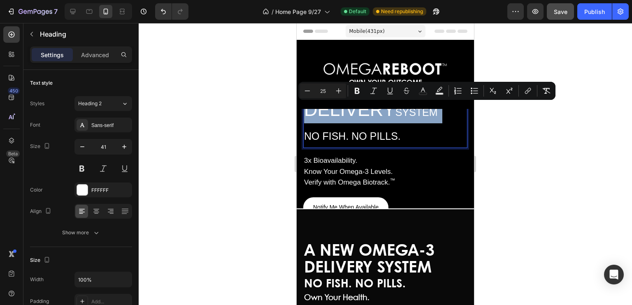
type input "45"
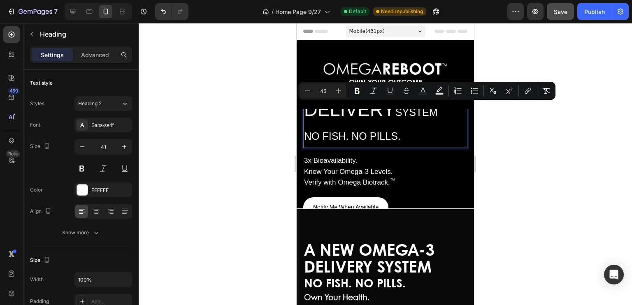
click at [395, 113] on span "DELIVERY" at bounding box center [349, 109] width 91 height 21
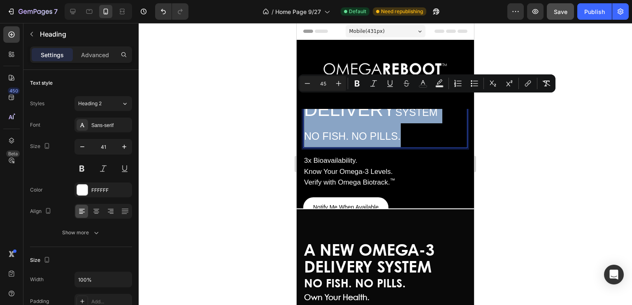
drag, startPoint x: 405, startPoint y: 131, endPoint x: 289, endPoint y: 111, distance: 116.8
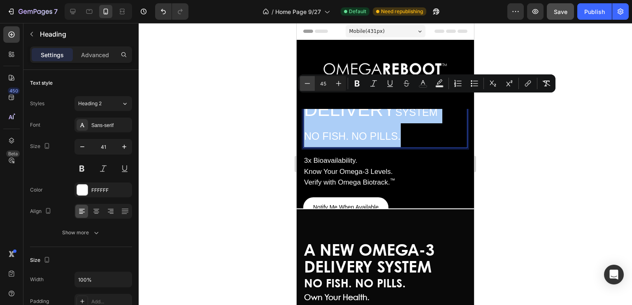
click at [310, 83] on icon "Editor contextual toolbar" at bounding box center [307, 83] width 8 height 8
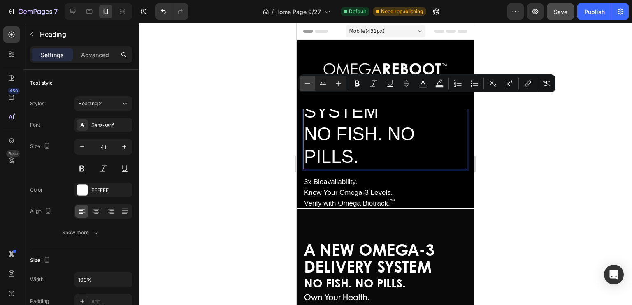
click at [309, 83] on icon "Editor contextual toolbar" at bounding box center [307, 83] width 8 height 8
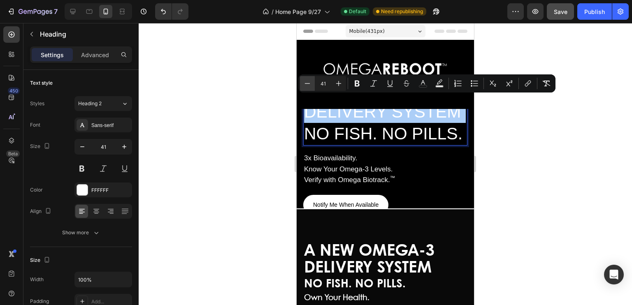
click at [309, 83] on icon "Editor contextual toolbar" at bounding box center [307, 83] width 8 height 8
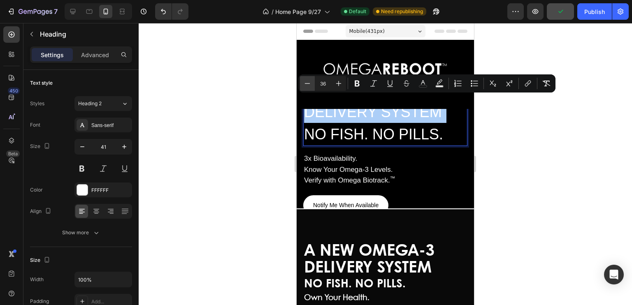
click at [309, 83] on icon "Editor contextual toolbar" at bounding box center [307, 83] width 8 height 8
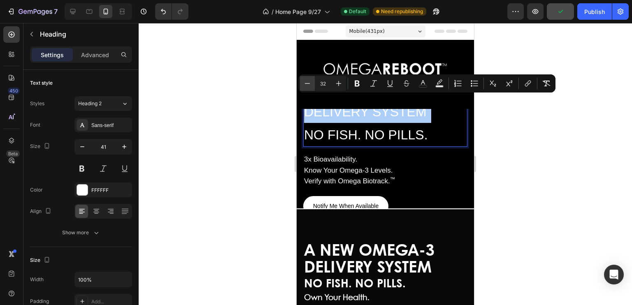
click at [309, 83] on icon "Editor contextual toolbar" at bounding box center [307, 83] width 8 height 8
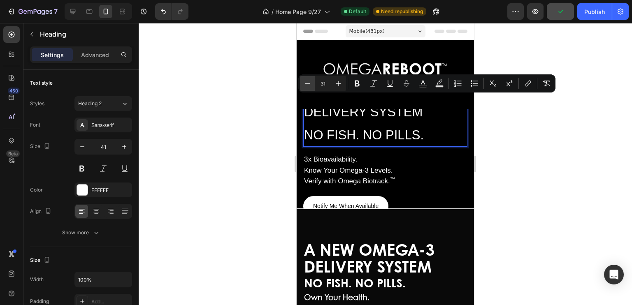
click at [309, 83] on icon "Editor contextual toolbar" at bounding box center [307, 83] width 8 height 8
click at [308, 83] on icon "Editor contextual toolbar" at bounding box center [307, 83] width 5 height 0
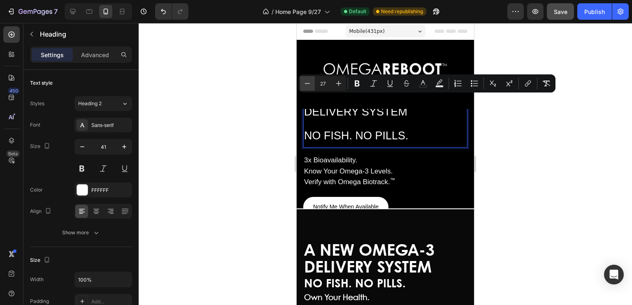
click at [308, 83] on icon "Editor contextual toolbar" at bounding box center [307, 83] width 5 height 0
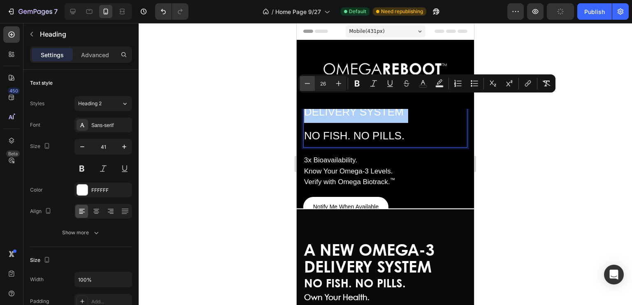
click at [308, 83] on icon "Editor contextual toolbar" at bounding box center [307, 83] width 5 height 0
type input "24"
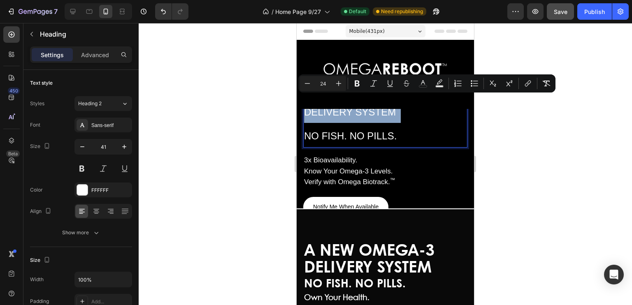
click at [424, 127] on p "A NEW OMEGA-3 DELIVERY SYSTEM NO FISH. NO PILLS." at bounding box center [385, 111] width 162 height 71
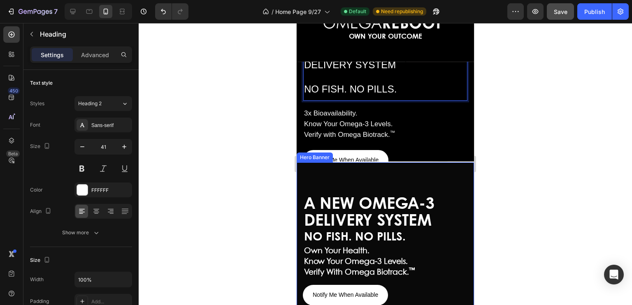
scroll to position [46, 0]
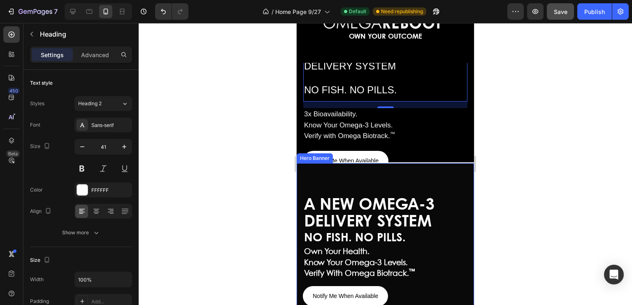
drag, startPoint x: 383, startPoint y: 159, endPoint x: 382, endPoint y: 178, distance: 18.5
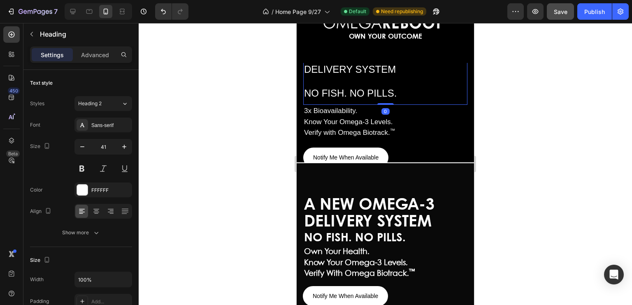
drag, startPoint x: 382, startPoint y: 104, endPoint x: 384, endPoint y: 87, distance: 17.5
click at [384, 87] on div "A NEW OMEGA-3 DELIVERY SYSTEM NO FISH. NO PILLS. Heading 0" at bounding box center [385, 69] width 164 height 72
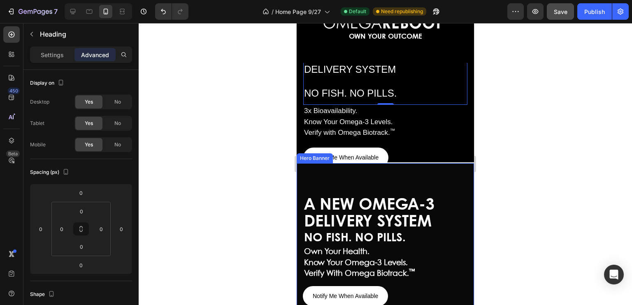
click at [464, 192] on div "A NEW OMEGA-3 DELIVERY SYSTEM Heading NO FISH. NO PILLS. Text Block Own Your He…" at bounding box center [384, 269] width 177 height 158
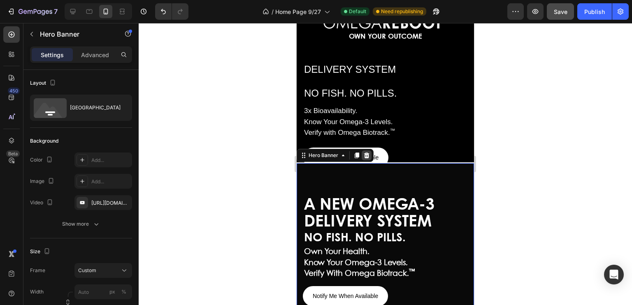
click at [366, 153] on icon at bounding box center [366, 156] width 5 height 6
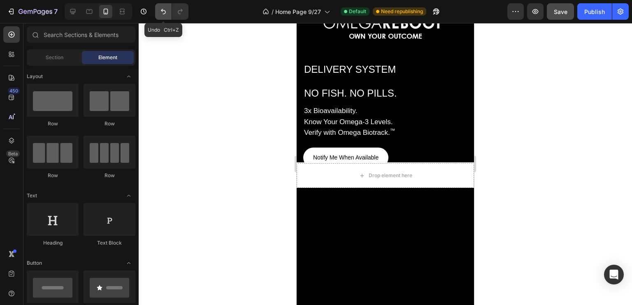
click at [161, 9] on icon "Undo/Redo" at bounding box center [163, 11] width 8 height 8
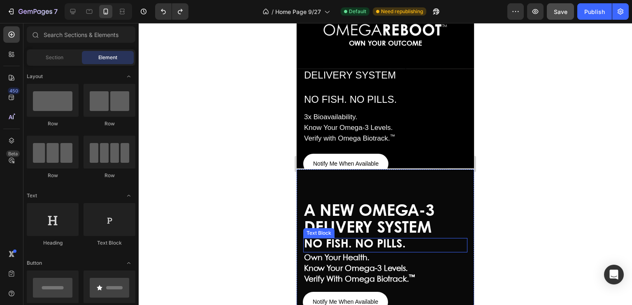
scroll to position [35, 0]
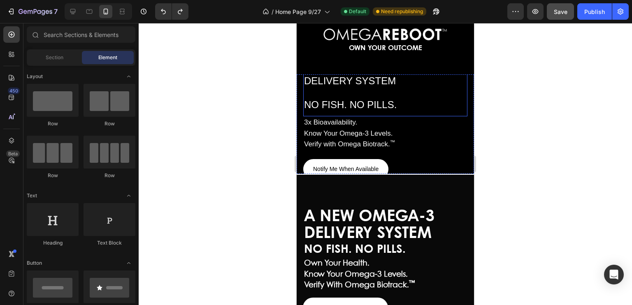
click at [350, 93] on p "⁠⁠⁠⁠⁠⁠⁠ A NEW OMEGA-3 DELIVERY SYSTEM NO FISH. NO PILLS." at bounding box center [385, 80] width 162 height 71
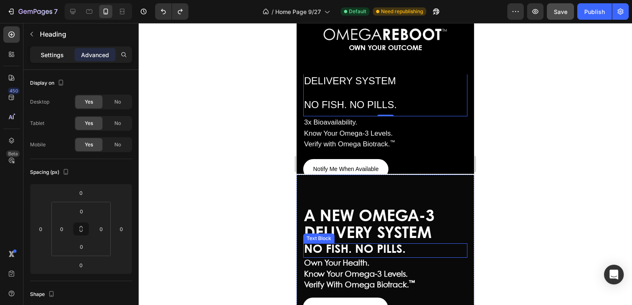
click at [56, 54] on p "Settings" at bounding box center [52, 55] width 23 height 9
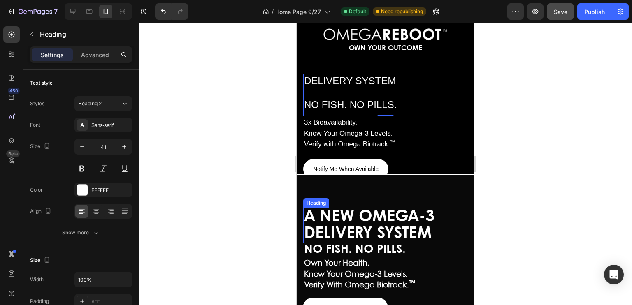
click at [363, 227] on span "A NEW OMEGA-3 DELIVERY SYSTEM" at bounding box center [369, 225] width 130 height 32
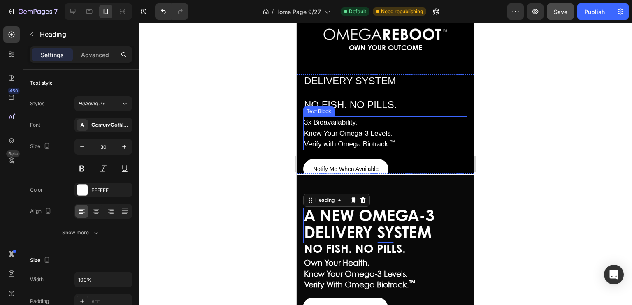
click at [356, 130] on span "Know Your Omega-3 Levels." at bounding box center [348, 134] width 88 height 8
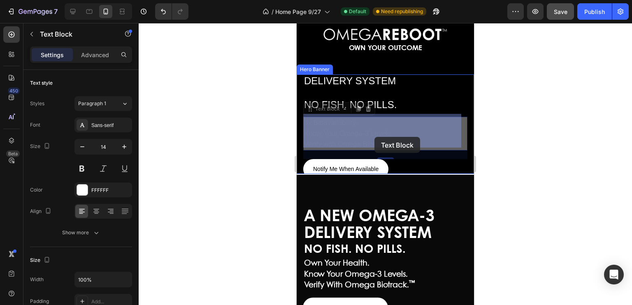
drag, startPoint x: 399, startPoint y: 140, endPoint x: 374, endPoint y: 137, distance: 24.9
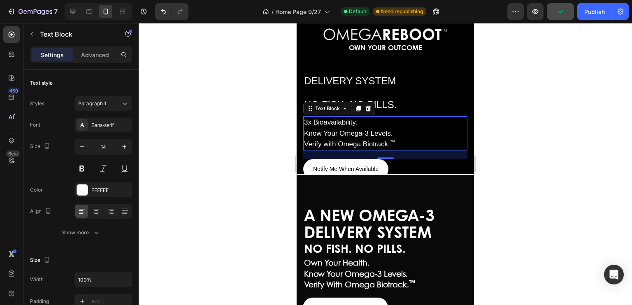
click at [398, 137] on div "3x Bioavailability. Know Your Omega-3 Levels. Verify with Omega Biotrack. ™" at bounding box center [385, 133] width 164 height 34
click at [398, 124] on div "3x Bioavailability. Know Your Omega-3 Levels. Verify with Omega Biotrack. ™" at bounding box center [385, 133] width 164 height 34
drag, startPoint x: 400, startPoint y: 140, endPoint x: 396, endPoint y: 131, distance: 9.6
click at [396, 131] on div "3x Bioavailability. Know Your Omega-3 Levels. Verify with Omega Biotrack. ™" at bounding box center [385, 133] width 164 height 34
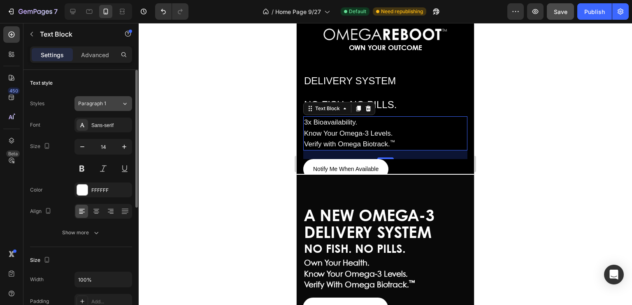
click at [99, 108] on button "Paragraph 1" at bounding box center [103, 103] width 58 height 15
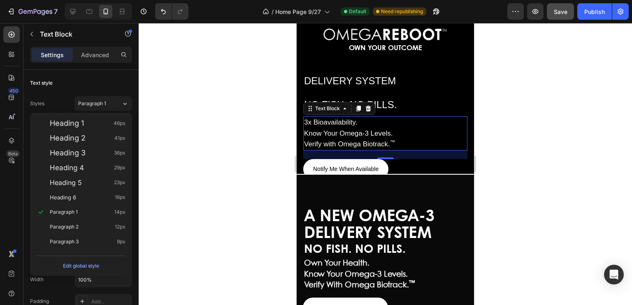
click at [144, 132] on div at bounding box center [385, 164] width 493 height 282
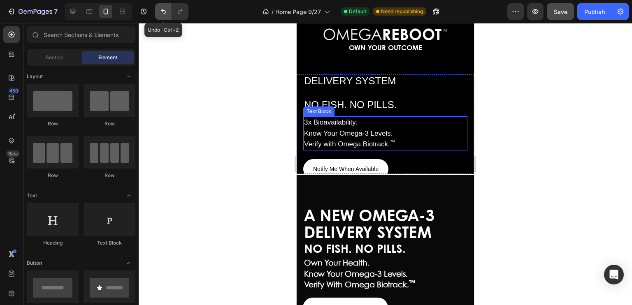
click at [161, 9] on icon "Undo/Redo" at bounding box center [163, 11] width 8 height 8
click at [388, 135] on p "Know Your Omega-3 Levels." at bounding box center [349, 133] width 91 height 11
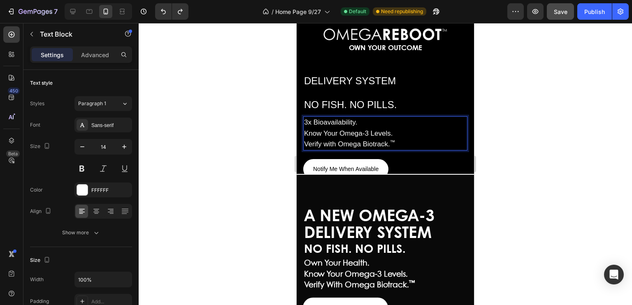
click at [395, 138] on div "3x Bioavailability. Know Your Omega-3 Levels. Verify with Omega Biotrack. ™" at bounding box center [349, 133] width 93 height 34
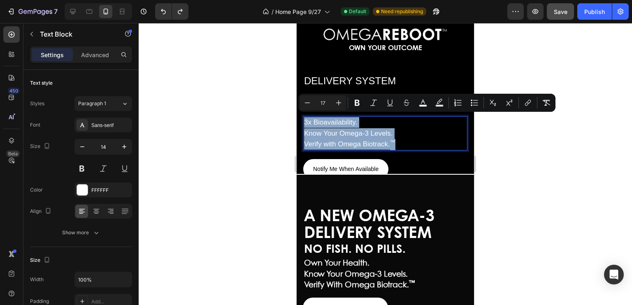
drag, startPoint x: 394, startPoint y: 139, endPoint x: 303, endPoint y: 122, distance: 92.2
click at [303, 122] on div "3x Bioavailability. Know Your Omega-3 Levels. Verify with Omega Biotrack. ™" at bounding box center [349, 133] width 93 height 34
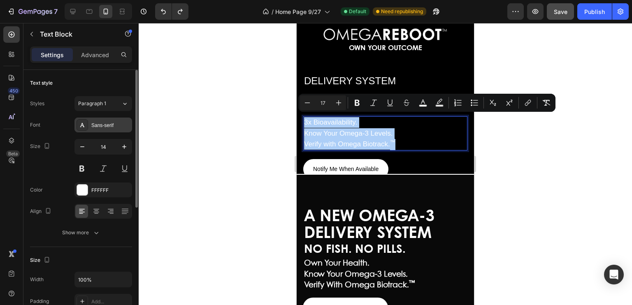
click at [102, 120] on div "Sans-serif" at bounding box center [103, 125] width 58 height 15
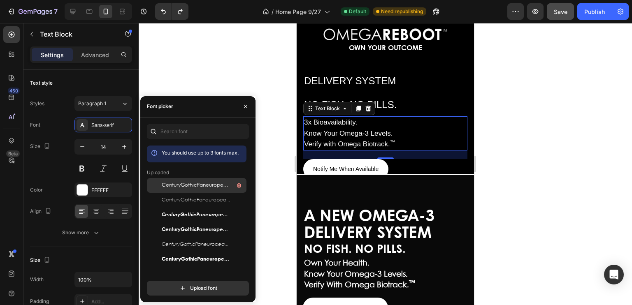
click at [179, 183] on span "CenturyGothicPaneuropeanRegular" at bounding box center [196, 185] width 68 height 7
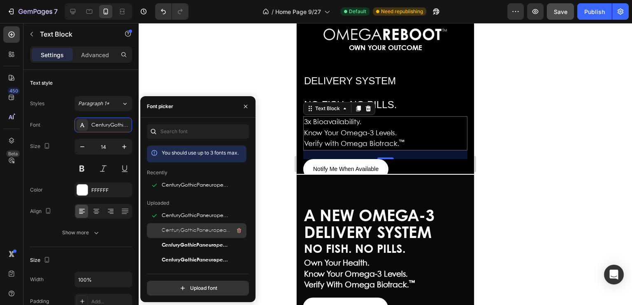
click at [187, 228] on span "CenturyGothicPaneuropeanThin" at bounding box center [196, 230] width 68 height 7
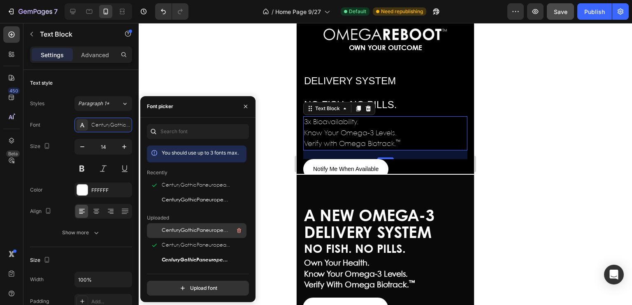
click at [186, 230] on span "CenturyGothicPaneuropeanRegular" at bounding box center [196, 230] width 68 height 7
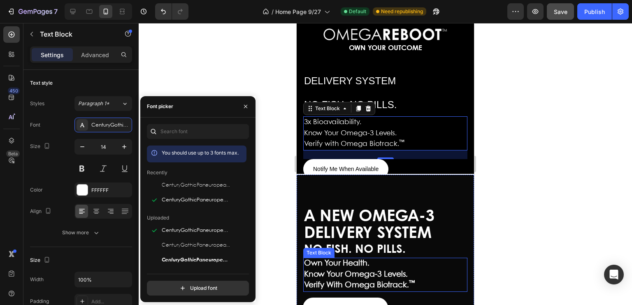
click at [337, 271] on strong "Know Your Omega-3 Levels." at bounding box center [356, 274] width 104 height 7
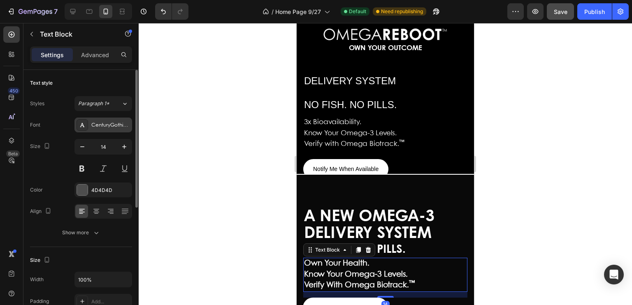
click at [112, 123] on div "CenturyGothicPaneuropeanRegular" at bounding box center [110, 125] width 39 height 7
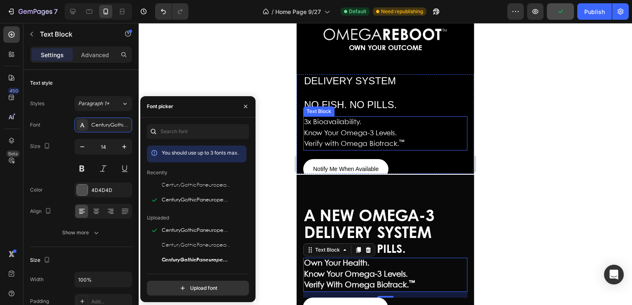
click at [367, 130] on span "Know Your Omega-3 Levels." at bounding box center [350, 133] width 93 height 7
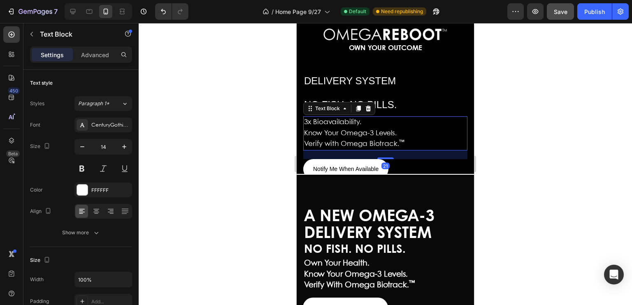
click at [406, 140] on div "3x Bioavailability. Know Your Omega-3 Levels. Verify with Omega Biotrack. ™" at bounding box center [385, 133] width 164 height 34
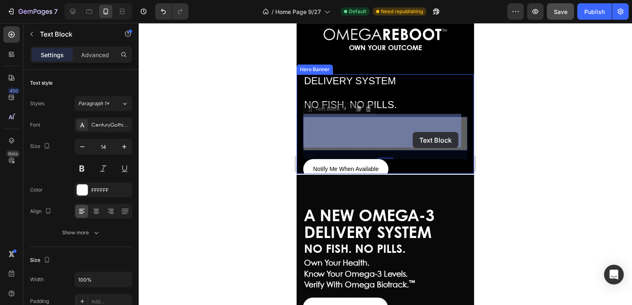
drag, startPoint x: 407, startPoint y: 139, endPoint x: 409, endPoint y: 128, distance: 11.3
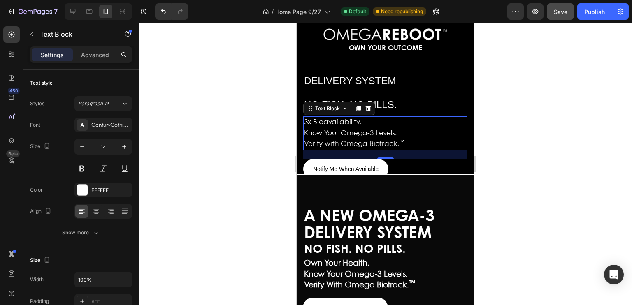
click at [409, 128] on div "3x Bioavailability. Know Your Omega-3 Levels. Verify with Omega Biotrack. ™" at bounding box center [385, 133] width 164 height 34
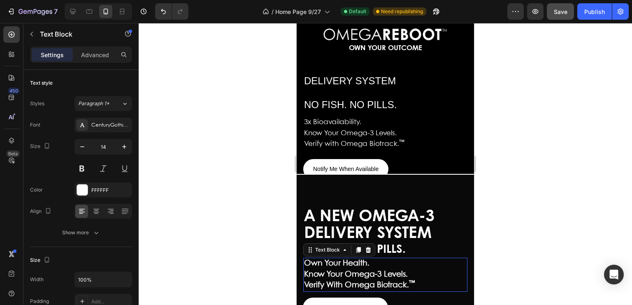
click at [381, 258] on div "Own Your Health. Know Your Omega-3 Levels. Verify With Omega Biotrack. ™" at bounding box center [385, 275] width 164 height 34
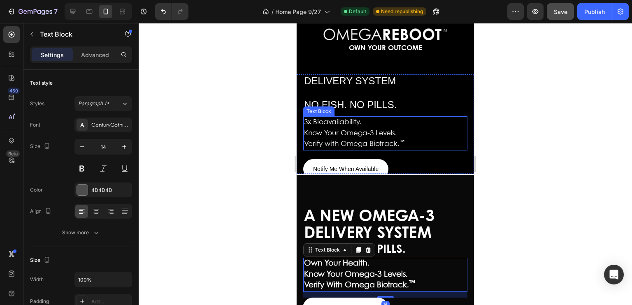
click at [406, 134] on div "3x Bioavailability. Know Your Omega-3 Levels. Verify with Omega Biotrack. ™" at bounding box center [385, 133] width 164 height 34
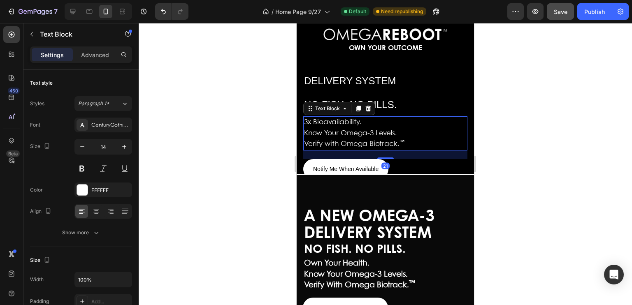
click at [404, 137] on div "3x Bioavailability. Know Your Omega-3 Levels. Verify with Omega Biotrack. ™" at bounding box center [385, 133] width 164 height 34
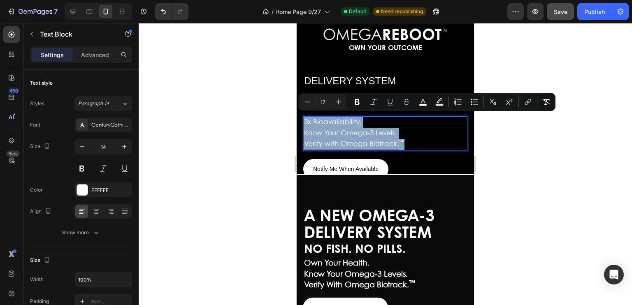
drag, startPoint x: 304, startPoint y: 118, endPoint x: 419, endPoint y: 138, distance: 116.4
click at [419, 138] on div "3x Bioavailability. Know Your Omega-3 Levels. Verify with Omega Biotrack. ™" at bounding box center [385, 133] width 164 height 34
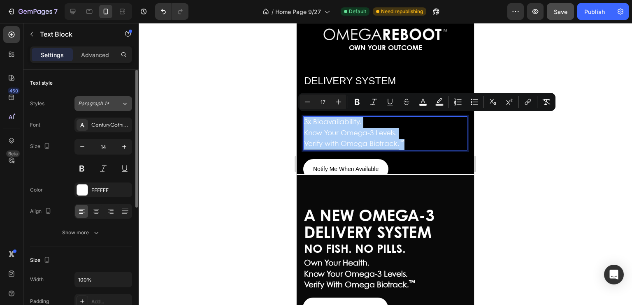
click at [127, 103] on icon at bounding box center [124, 104] width 7 height 8
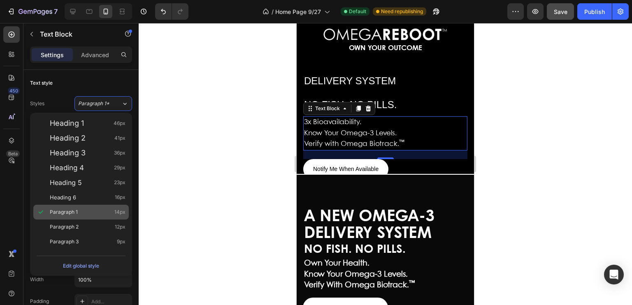
click at [118, 212] on span "14px" at bounding box center [119, 212] width 11 height 8
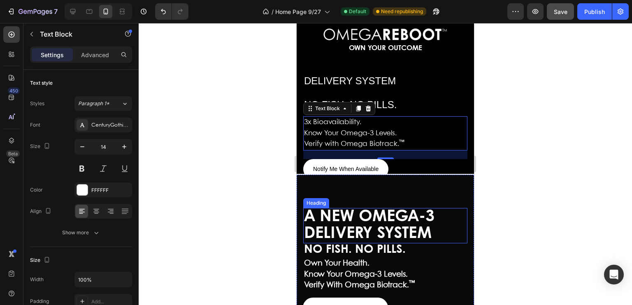
click at [372, 213] on span "A NEW OMEGA-3 DELIVERY SYSTEM" at bounding box center [369, 225] width 130 height 32
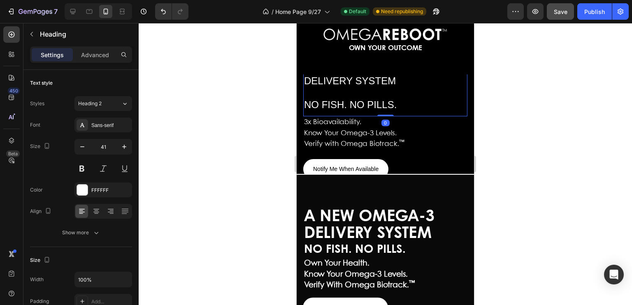
click at [394, 99] on span "NO FISH. NO PILLS." at bounding box center [350, 104] width 93 height 11
drag, startPoint x: 396, startPoint y: 101, endPoint x: 412, endPoint y: 103, distance: 16.6
click at [405, 103] on p "A NEW OMEGA-3 DELIVERY SYSTEM NO FISH. NO PILLS." at bounding box center [385, 80] width 162 height 71
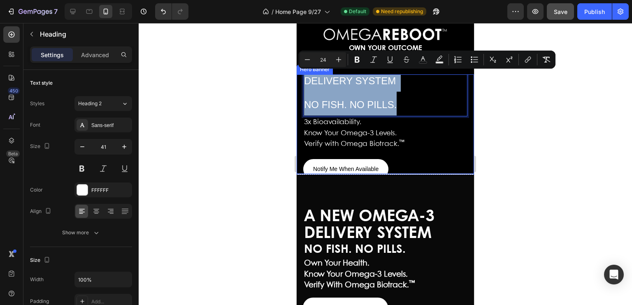
drag, startPoint x: 396, startPoint y: 103, endPoint x: 300, endPoint y: 81, distance: 97.9
click at [300, 81] on div "A NEW OMEGA-3 DELIVERY SYSTEM NO FISH. NO PILLS. Heading 0 3x Bioavailability. …" at bounding box center [384, 124] width 177 height 173
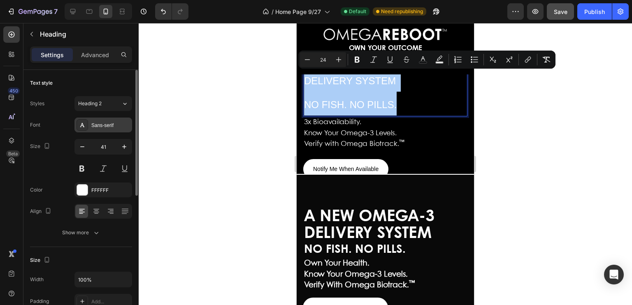
click at [120, 122] on div "Sans-serif" at bounding box center [110, 125] width 39 height 7
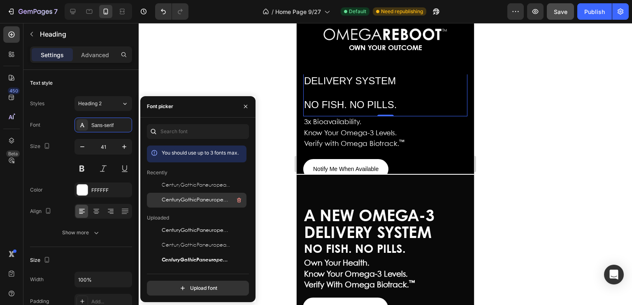
click at [176, 197] on span "CenturyGothicPaneuropeanRegular" at bounding box center [196, 200] width 68 height 7
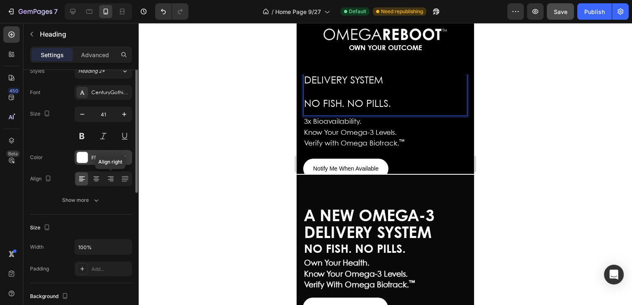
scroll to position [0, 0]
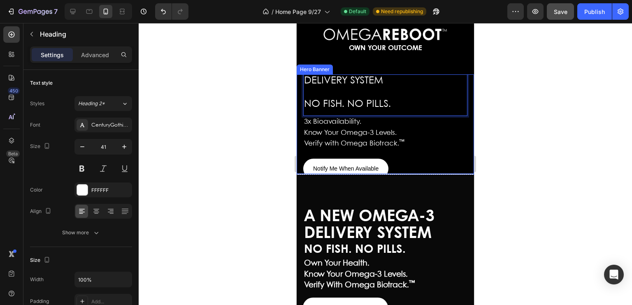
click at [464, 133] on div "A NEW OMEGA-3 DELIVERY SYSTEM NO FISH. NO PILLS. Heading 0 3x Bioavailability. …" at bounding box center [384, 124] width 177 height 172
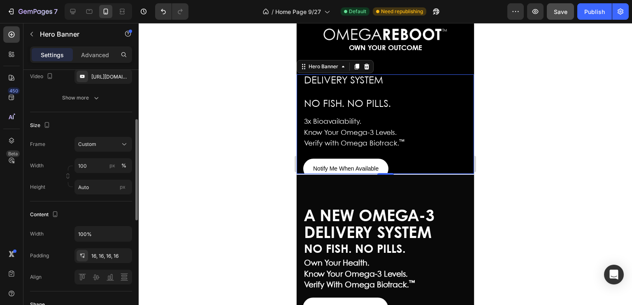
scroll to position [128, 0]
click at [123, 140] on icon at bounding box center [124, 142] width 8 height 8
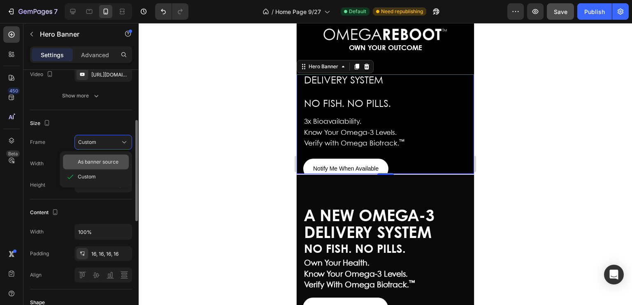
click at [99, 159] on span "As banner source" at bounding box center [98, 161] width 41 height 7
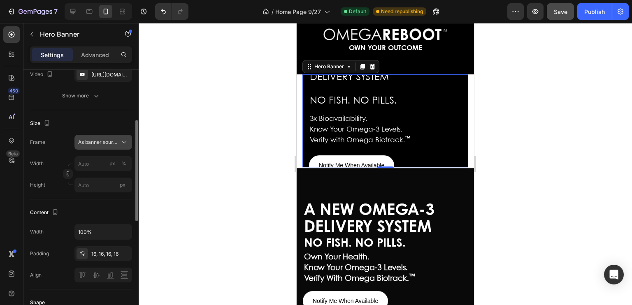
click at [125, 142] on icon at bounding box center [124, 142] width 4 height 2
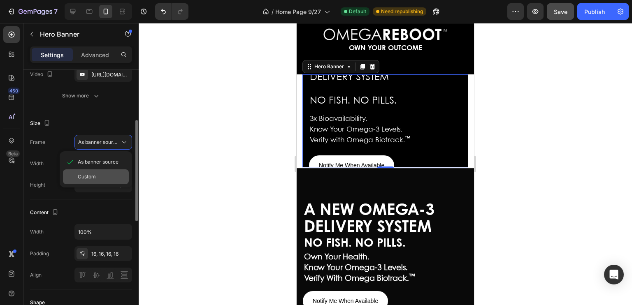
click at [90, 174] on span "Custom" at bounding box center [87, 176] width 18 height 7
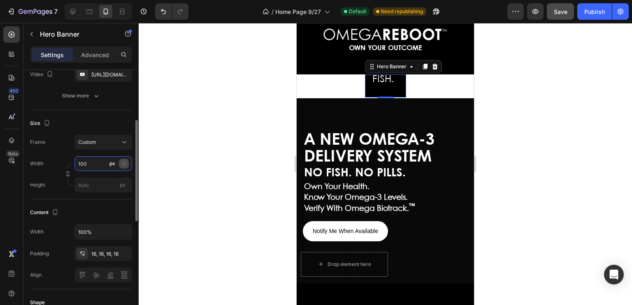
type input "100"
click at [123, 161] on div "%" at bounding box center [123, 163] width 5 height 7
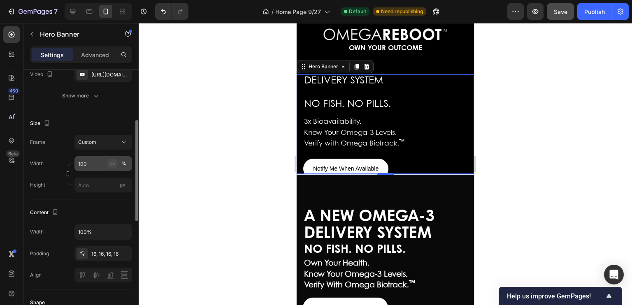
click at [111, 162] on div "px" at bounding box center [112, 163] width 6 height 7
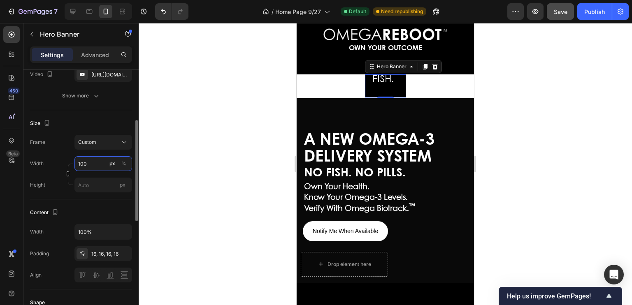
click at [92, 161] on input "100" at bounding box center [103, 163] width 58 height 15
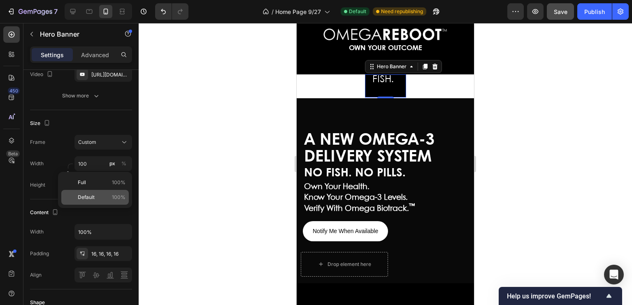
click at [90, 195] on span "Default" at bounding box center [86, 197] width 17 height 7
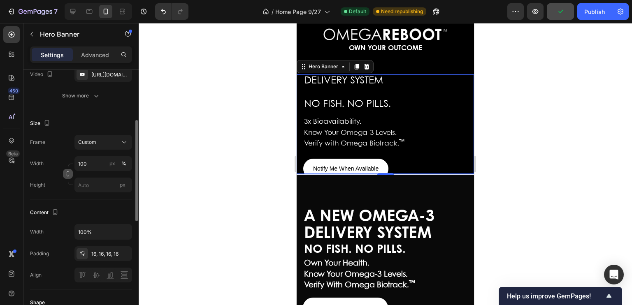
click at [68, 171] on icon "button" at bounding box center [68, 174] width 6 height 6
click at [98, 181] on input "px" at bounding box center [103, 185] width 58 height 15
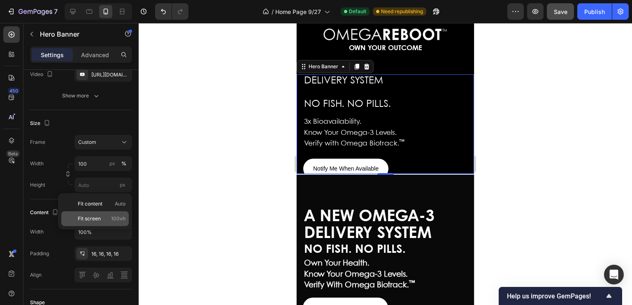
click at [98, 215] on span "Fit screen" at bounding box center [89, 218] width 23 height 7
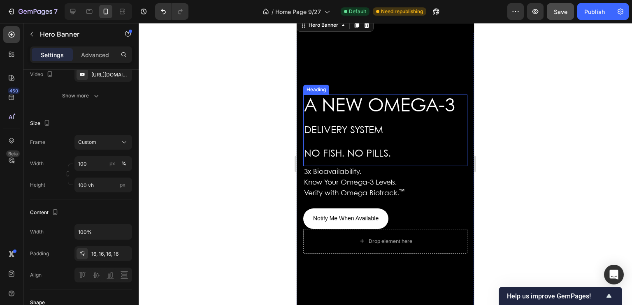
scroll to position [74, 0]
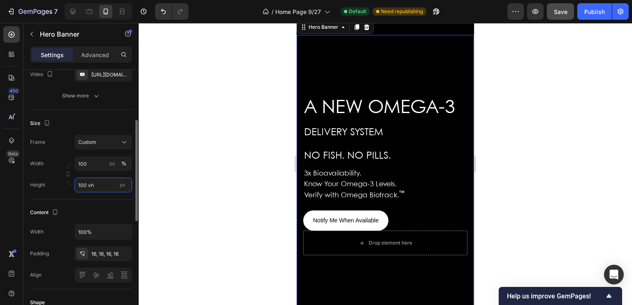
click at [81, 184] on input "100 vh" at bounding box center [103, 185] width 58 height 15
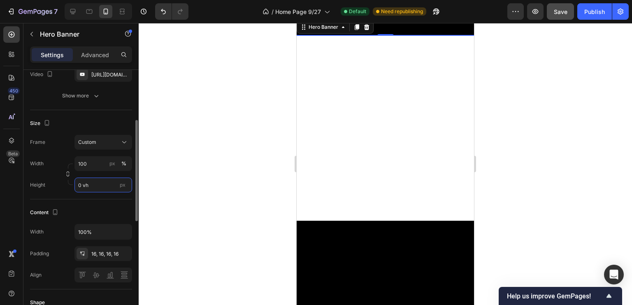
type input "70 vh"
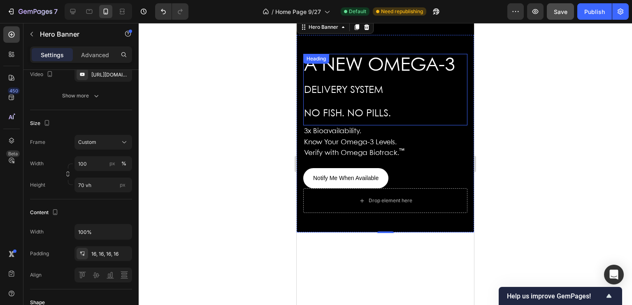
click at [352, 109] on p "⁠⁠⁠⁠⁠⁠⁠ A NEW OMEGA-3 DELIVERY SYSTEM NO FISH. NO PILLS." at bounding box center [385, 90] width 162 height 70
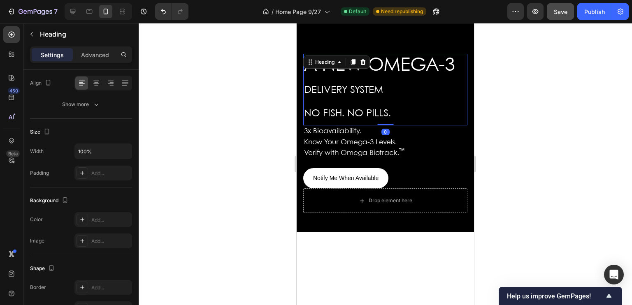
scroll to position [0, 0]
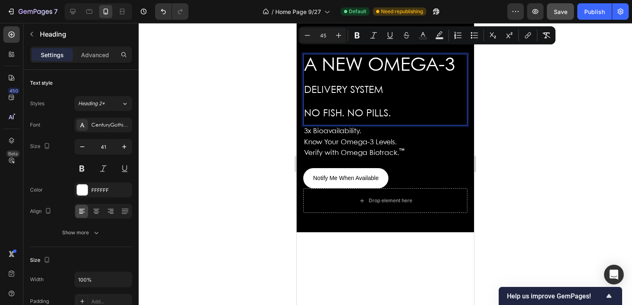
drag, startPoint x: 321, startPoint y: 74, endPoint x: 304, endPoint y: 57, distance: 23.6
click at [304, 57] on p "A NEW OMEGA-3 DELIVERY SYSTEM NO FISH. NO PILLS." at bounding box center [385, 90] width 162 height 70
click at [306, 34] on icon "Editor contextual toolbar" at bounding box center [307, 35] width 8 height 8
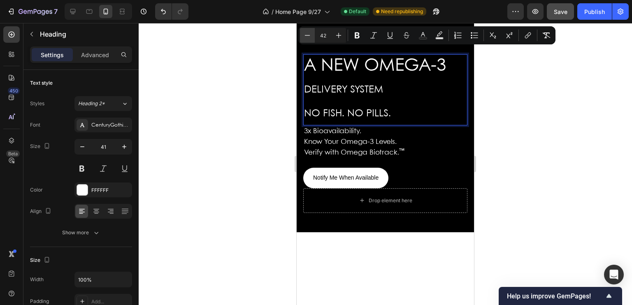
click at [306, 34] on icon "Editor contextual toolbar" at bounding box center [307, 35] width 8 height 8
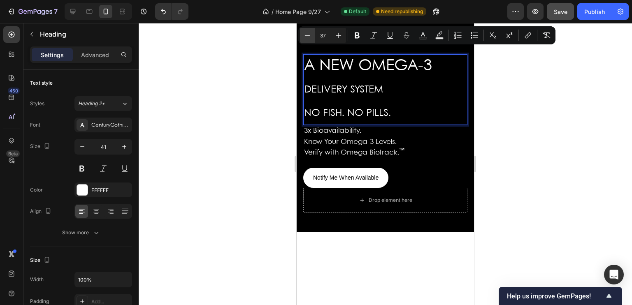
click at [306, 34] on icon "Editor contextual toolbar" at bounding box center [307, 35] width 8 height 8
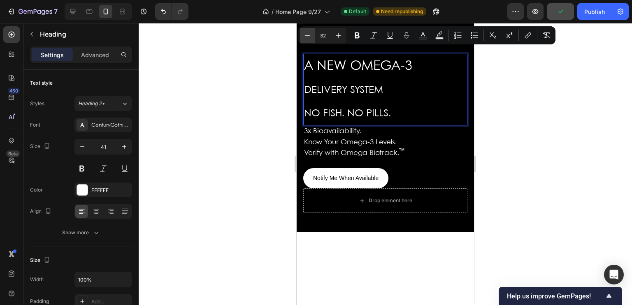
click at [306, 34] on icon "Editor contextual toolbar" at bounding box center [307, 35] width 8 height 8
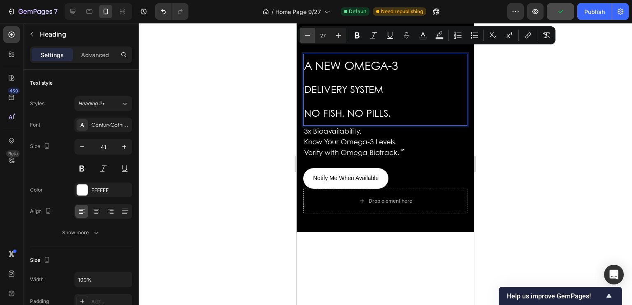
click at [306, 34] on icon "Editor contextual toolbar" at bounding box center [307, 35] width 8 height 8
type input "24"
click at [391, 64] on p "A NEW OMEGA-3 DELIVERY SYSTEM NO FISH. NO PILLS." at bounding box center [385, 89] width 162 height 71
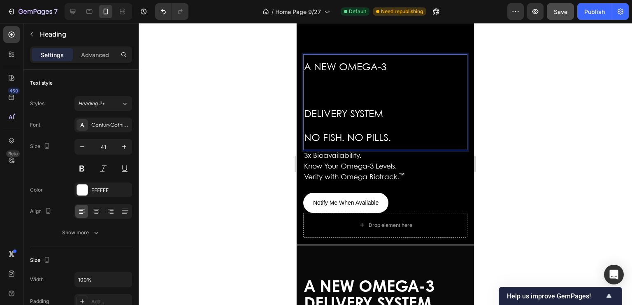
scroll to position [74, 0]
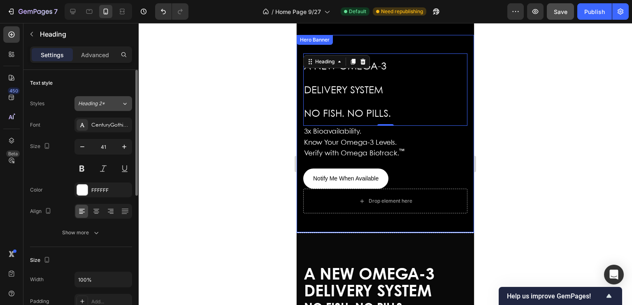
click at [125, 102] on icon at bounding box center [124, 104] width 7 height 8
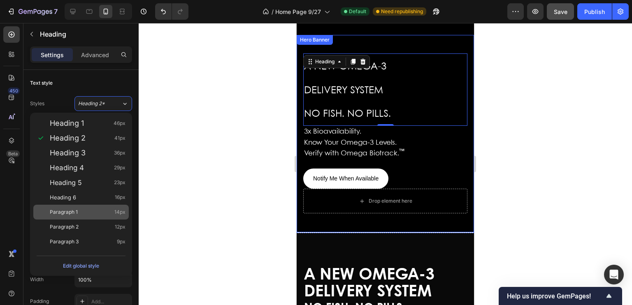
click at [86, 213] on div "Paragraph 1 14px" at bounding box center [88, 212] width 76 height 8
type input "14"
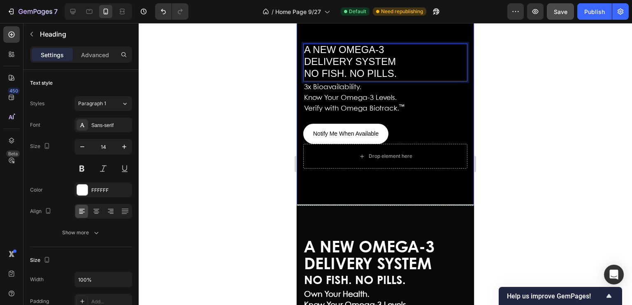
scroll to position [100, 0]
click at [361, 90] on span "3x Bioavailability." at bounding box center [332, 87] width 57 height 7
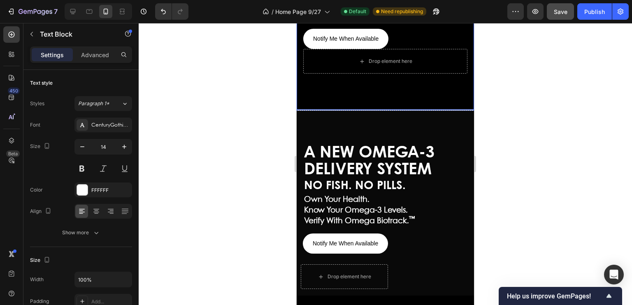
scroll to position [227, 0]
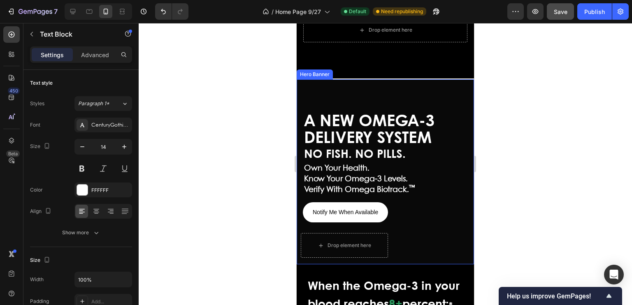
click at [465, 149] on div "A NEW OMEGA-3 DELIVERY SYSTEM Heading NO FISH. NO PILLS. Text Block Own Your He…" at bounding box center [384, 185] width 177 height 158
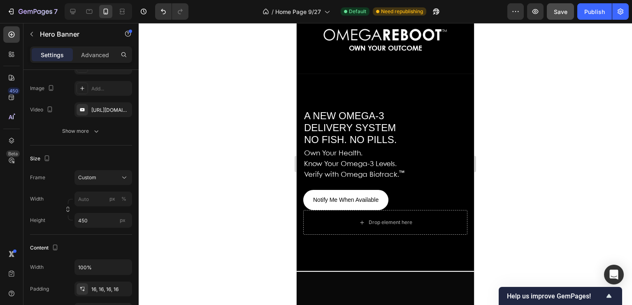
scroll to position [33, 0]
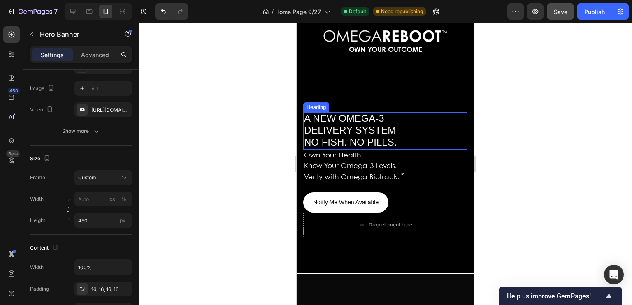
click at [397, 140] on h2 "A NEW OMEGA-3 DELIVERY SYSTEM NO FISH. NO PILLS." at bounding box center [385, 131] width 164 height 38
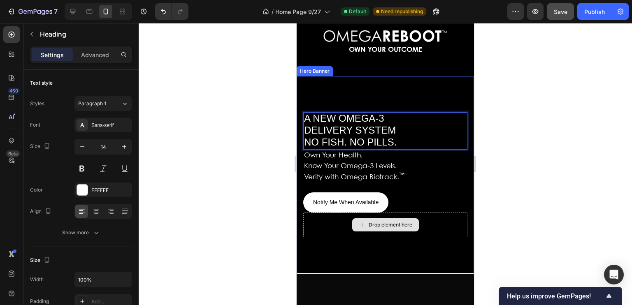
scroll to position [141, 0]
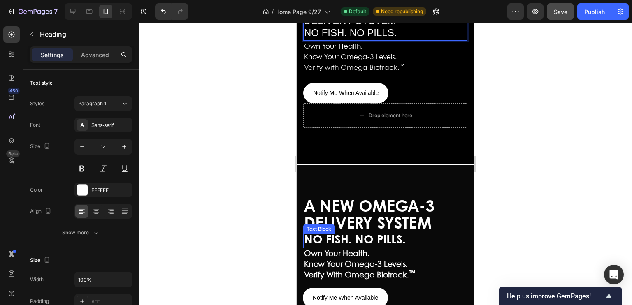
click at [357, 241] on span "NO FISH. NO PILLS." at bounding box center [355, 240] width 102 height 11
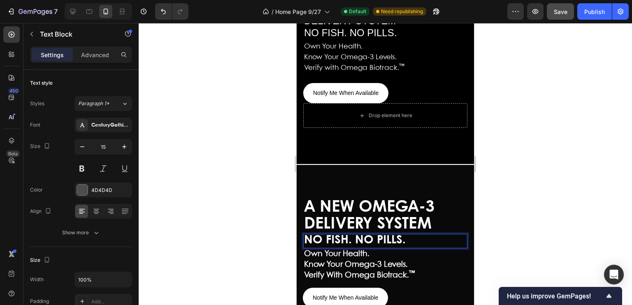
click at [357, 241] on span "NO FISH. NO PILLS." at bounding box center [355, 240] width 102 height 11
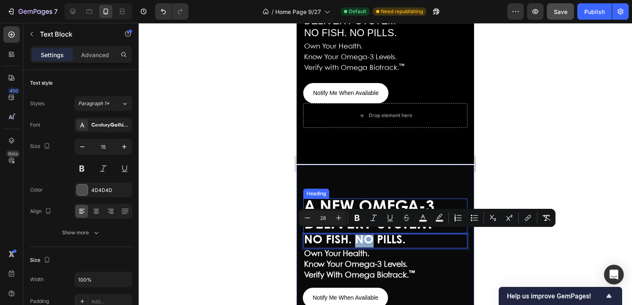
drag, startPoint x: 357, startPoint y: 241, endPoint x: 368, endPoint y: 209, distance: 33.4
click at [368, 209] on div "A NEW OMEGA-3 DELIVERY SYSTEM Heading NO FISH. NO PILLS. Text Block 0 Own Your …" at bounding box center [385, 271] width 164 height 145
click at [344, 203] on span "A NEW OMEGA-3 DELIVERY SYSTEM" at bounding box center [369, 216] width 130 height 32
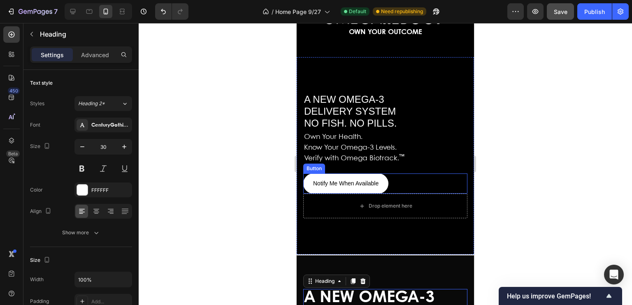
scroll to position [49, 0]
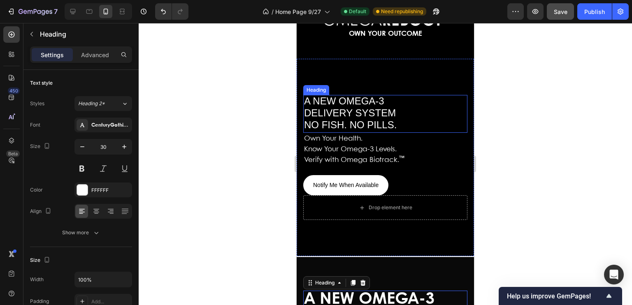
click at [366, 110] on span "DELIVERY SYSTEM" at bounding box center [350, 112] width 92 height 11
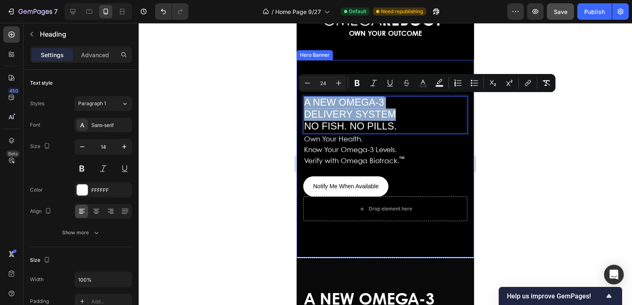
drag, startPoint x: 401, startPoint y: 112, endPoint x: 303, endPoint y: 105, distance: 98.9
click at [303, 105] on div "A NEW OMEGA-3 DELIVERY SYSTEM NO FISH. NO PILLS. Heading 0 Own Your Health. Kno…" at bounding box center [384, 159] width 177 height 138
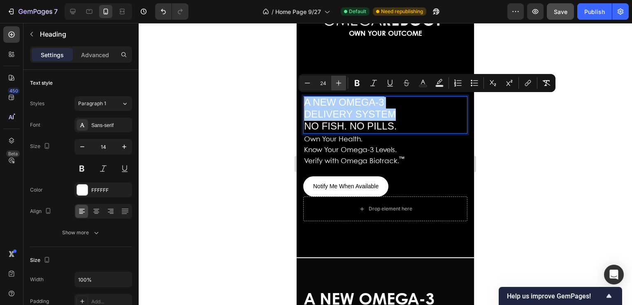
click at [337, 83] on icon "Editor contextual toolbar" at bounding box center [338, 83] width 5 height 5
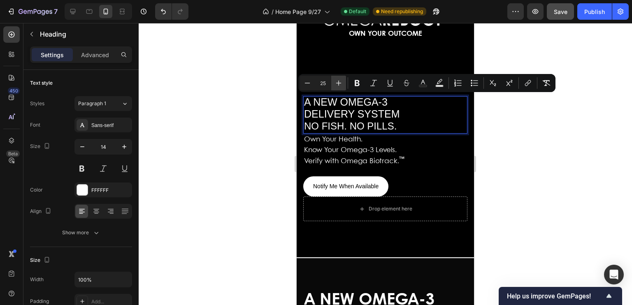
click at [337, 83] on icon "Editor contextual toolbar" at bounding box center [338, 83] width 5 height 5
type input "27"
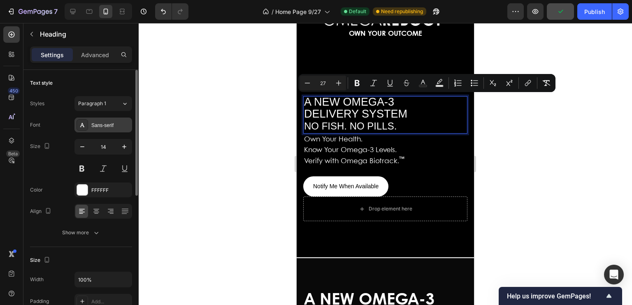
click at [120, 123] on div "Sans-serif" at bounding box center [110, 125] width 39 height 7
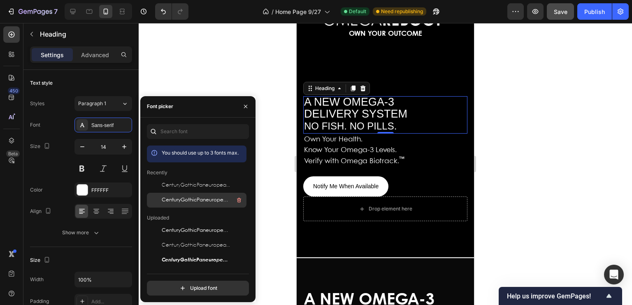
click at [181, 202] on span "CenturyGothicPaneuropeanRegular" at bounding box center [196, 200] width 68 height 7
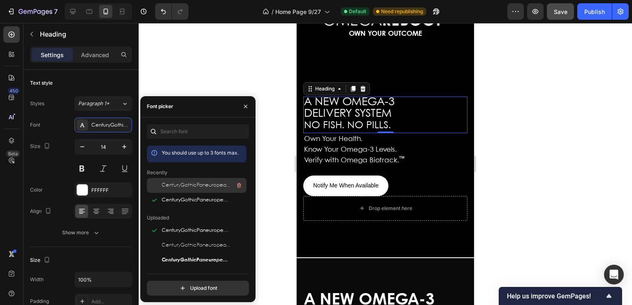
click at [181, 184] on span "CenturyGothicPaneuropeanThin" at bounding box center [196, 185] width 68 height 7
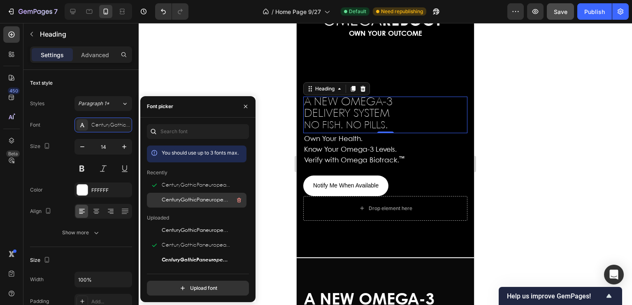
click at [181, 200] on span "CenturyGothicPaneuropeanRegular" at bounding box center [196, 200] width 68 height 7
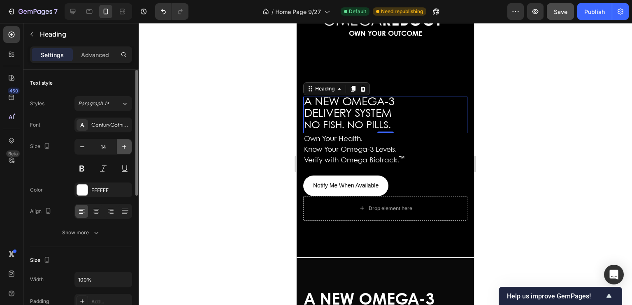
click at [125, 146] on icon "button" at bounding box center [124, 147] width 4 height 4
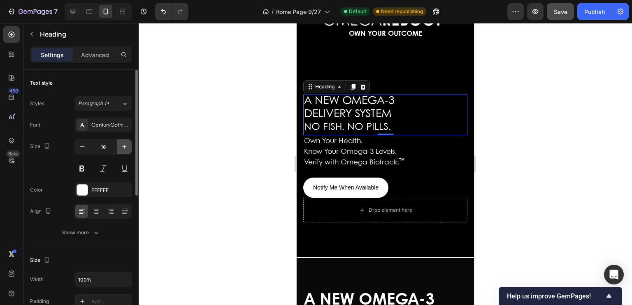
click at [125, 146] on icon "button" at bounding box center [124, 147] width 4 height 4
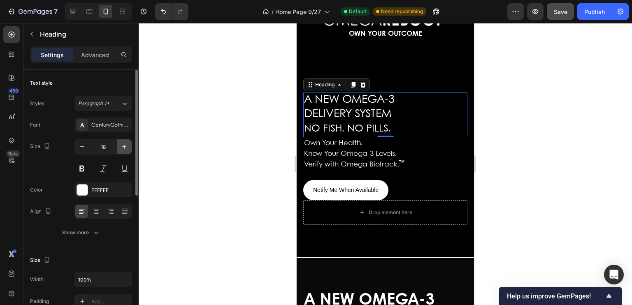
click at [125, 146] on icon "button" at bounding box center [124, 147] width 4 height 4
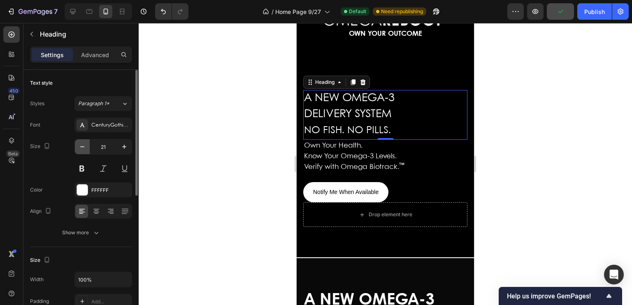
click at [83, 146] on icon "button" at bounding box center [82, 147] width 8 height 8
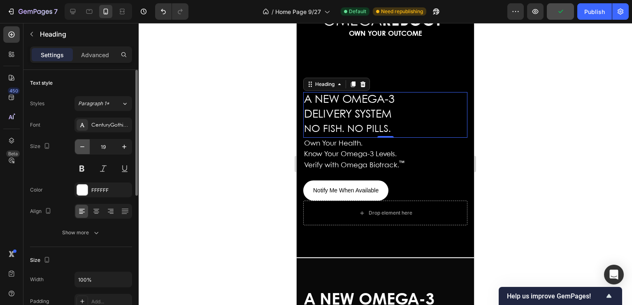
click at [83, 146] on icon "button" at bounding box center [82, 147] width 8 height 8
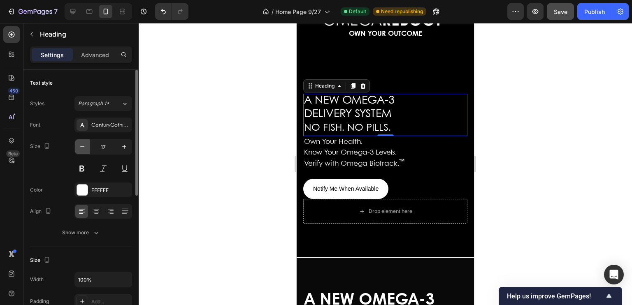
click at [83, 146] on icon "button" at bounding box center [82, 147] width 8 height 8
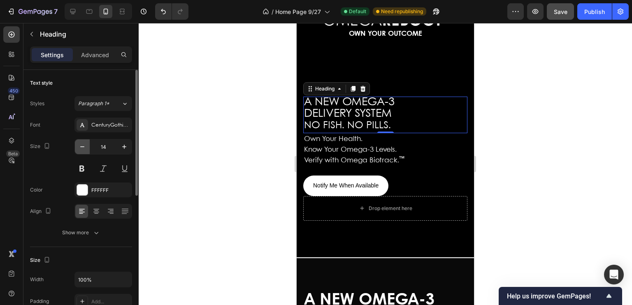
click at [83, 146] on icon "button" at bounding box center [82, 147] width 8 height 8
type input "13"
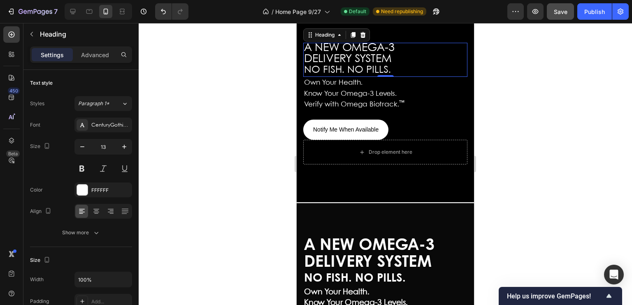
scroll to position [103, 0]
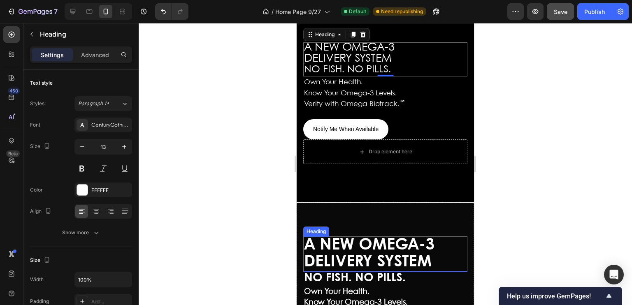
click at [363, 244] on span "A NEW OMEGA-3 DELIVERY SYSTEM" at bounding box center [369, 254] width 130 height 32
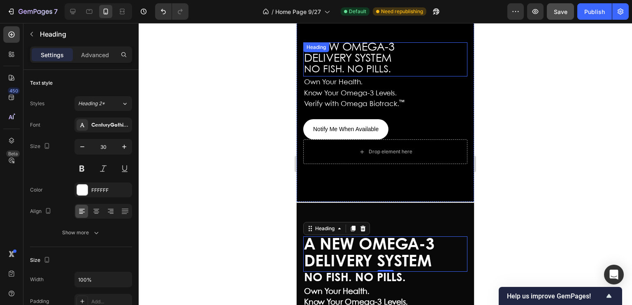
click at [347, 60] on span "DELIVERY SYSTEM" at bounding box center [348, 58] width 88 height 11
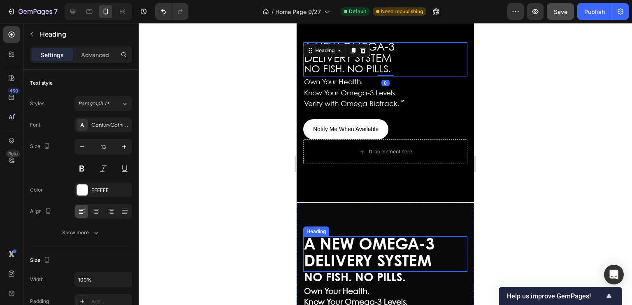
click at [363, 250] on span "A NEW OMEGA-3 DELIVERY SYSTEM" at bounding box center [369, 254] width 130 height 32
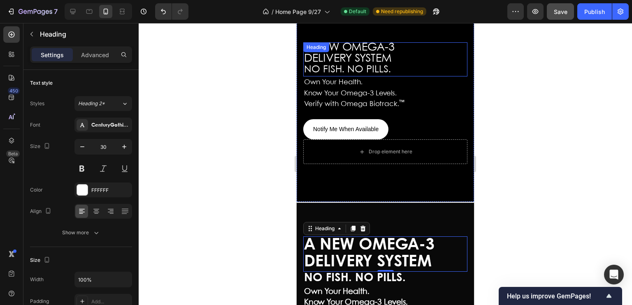
click at [333, 49] on div "⁠⁠⁠⁠⁠⁠⁠ A NEW OMEGA-3 DELIVERY SYSTEM NO FISH. NO PILLS. Heading" at bounding box center [385, 59] width 164 height 34
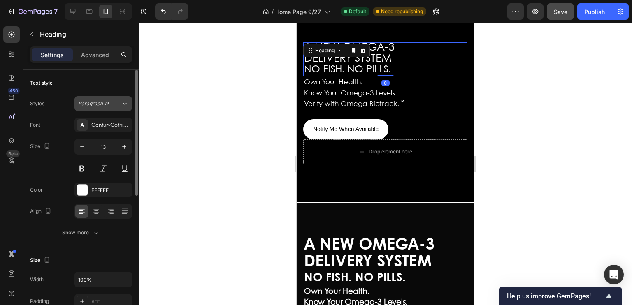
click at [126, 102] on icon at bounding box center [124, 104] width 7 height 8
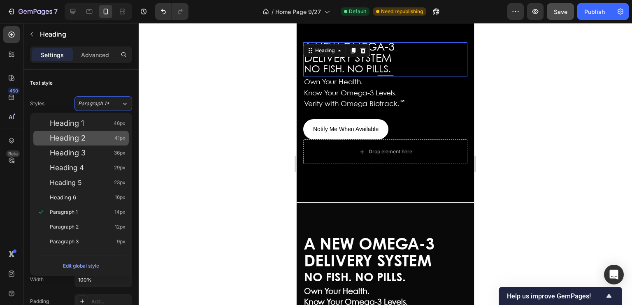
click at [107, 138] on div "Heading 2 41px" at bounding box center [88, 138] width 76 height 8
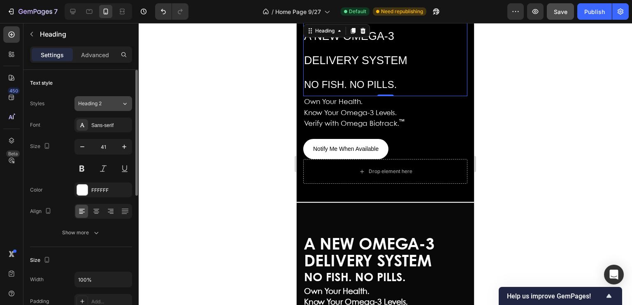
click at [125, 103] on icon at bounding box center [124, 104] width 7 height 8
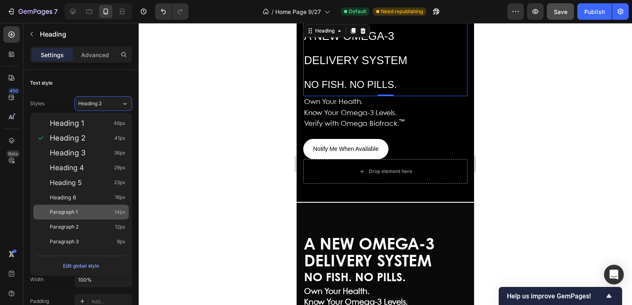
click at [86, 214] on div "Paragraph 1 14px" at bounding box center [88, 212] width 76 height 8
type input "14"
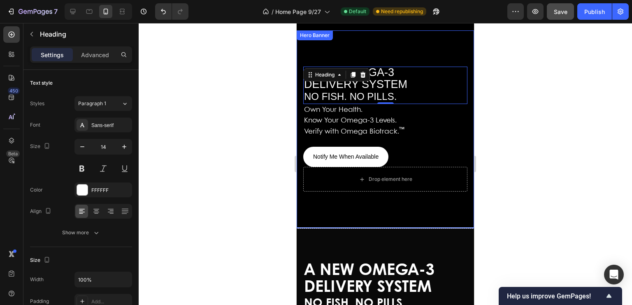
scroll to position [78, 0]
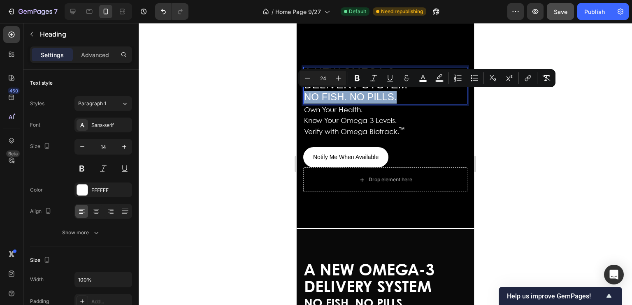
drag, startPoint x: 398, startPoint y: 97, endPoint x: 306, endPoint y: 97, distance: 92.9
click at [306, 97] on p "A NEW OMEGA-3 DELIVERY SYSTEM NO FISH. NO PILLS." at bounding box center [385, 86] width 162 height 36
click at [306, 77] on icon "Editor contextual toolbar" at bounding box center [307, 78] width 8 height 8
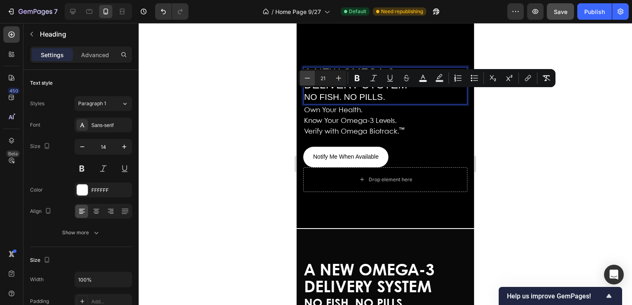
click at [306, 77] on icon "Editor contextual toolbar" at bounding box center [307, 78] width 8 height 8
type input "20"
click at [417, 92] on p "A NEW OMEGA-3 DELIVERY SYSTEM NO FISH. NO PILLS." at bounding box center [385, 85] width 162 height 35
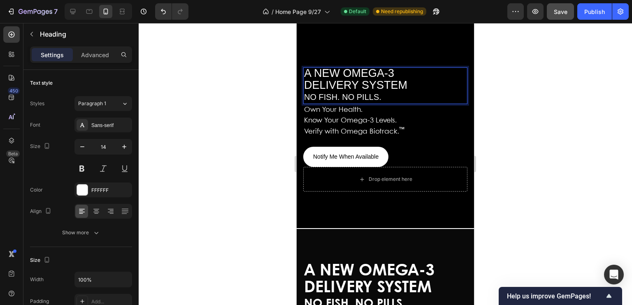
click at [411, 82] on p "A NEW OMEGA-3 DELIVERY SYSTEM NO FISH. NO PILLS." at bounding box center [385, 85] width 162 height 35
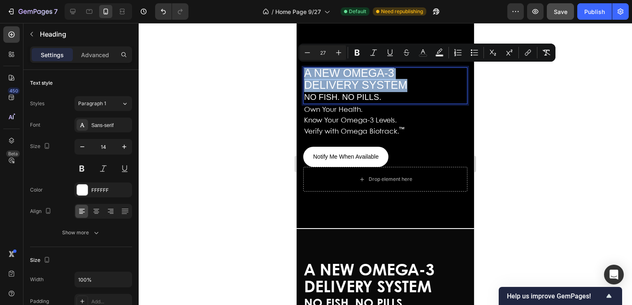
drag, startPoint x: 411, startPoint y: 82, endPoint x: 306, endPoint y: 72, distance: 105.7
click at [306, 72] on p "A NEW OMEGA-3 DELIVERY SYSTEM NO FISH. NO PILLS." at bounding box center [385, 85] width 162 height 35
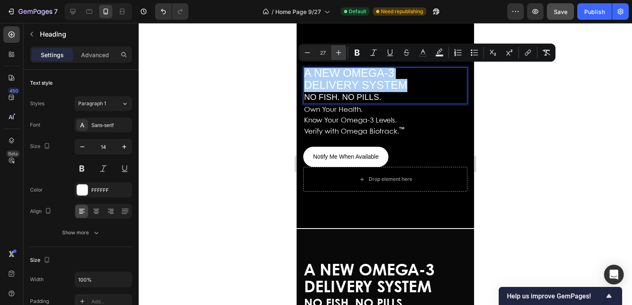
click at [340, 53] on icon "Editor contextual toolbar" at bounding box center [338, 53] width 8 height 8
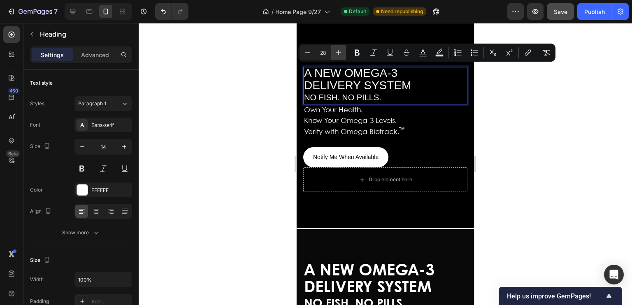
click at [340, 53] on icon "Editor contextual toolbar" at bounding box center [338, 53] width 8 height 8
click at [338, 53] on icon "Editor contextual toolbar" at bounding box center [338, 52] width 5 height 5
type input "30"
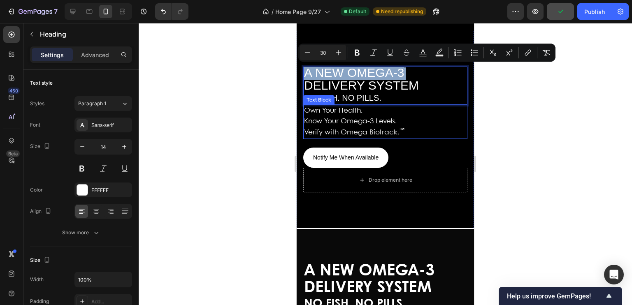
click at [419, 113] on p "Own Your Health." at bounding box center [385, 111] width 162 height 11
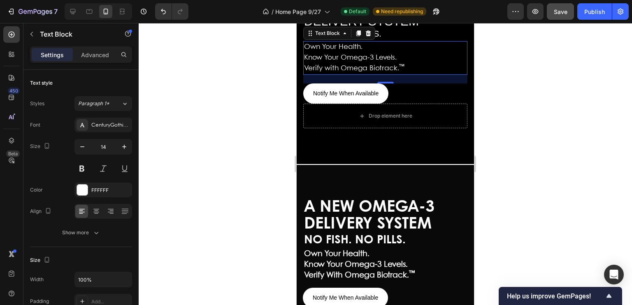
scroll to position [139, 0]
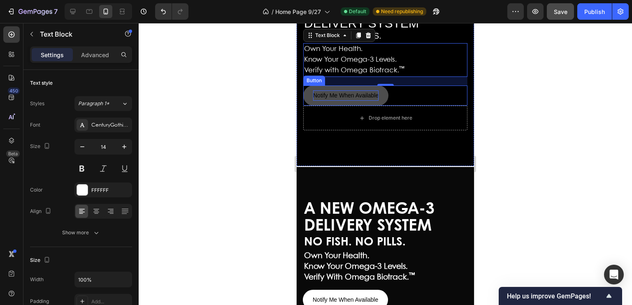
click at [344, 92] on p "Notify Me When Available" at bounding box center [345, 95] width 65 height 10
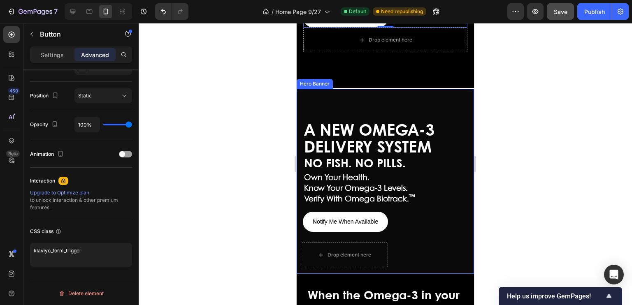
scroll to position [224, 0]
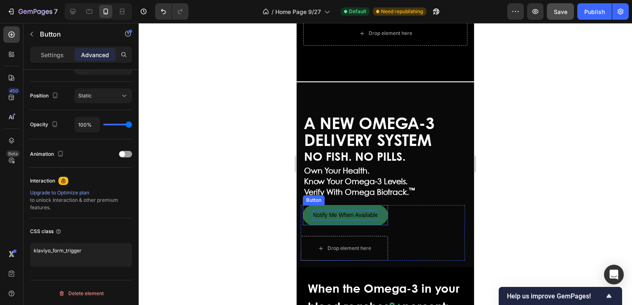
click at [346, 220] on p "Notify Me When Available" at bounding box center [345, 215] width 65 height 10
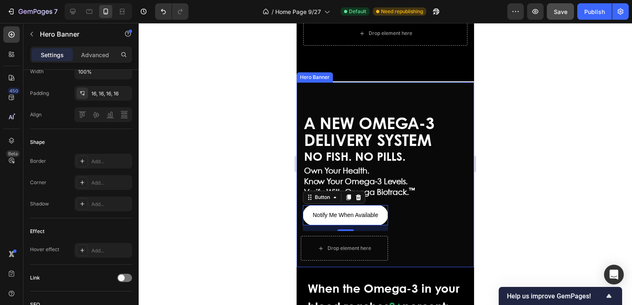
click at [465, 160] on div "A NEW OMEGA-3 DELIVERY SYSTEM Heading NO FISH. NO PILLS. Text Block Own Your He…" at bounding box center [384, 188] width 177 height 158
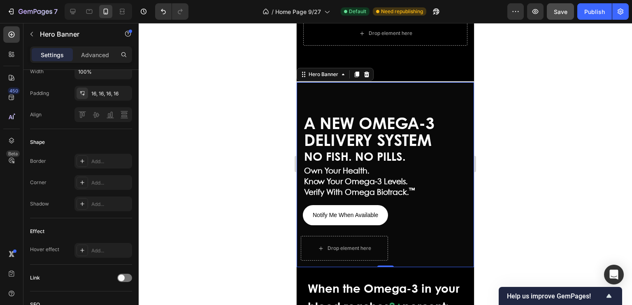
scroll to position [0, 0]
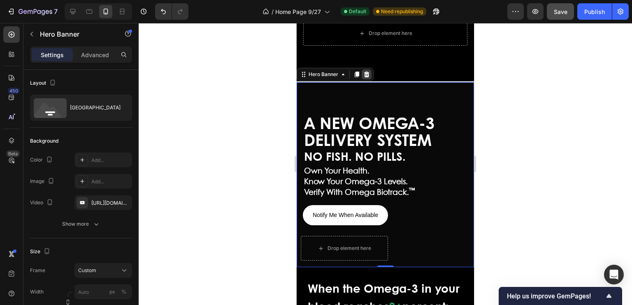
click at [366, 75] on icon at bounding box center [366, 75] width 5 height 6
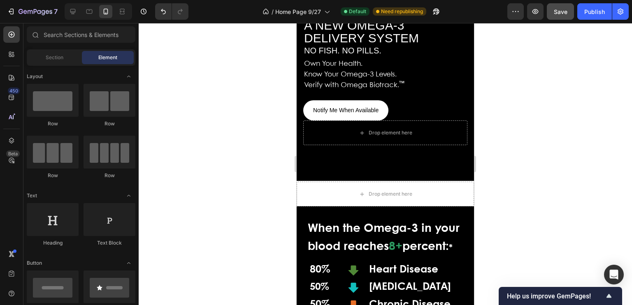
scroll to position [166, 0]
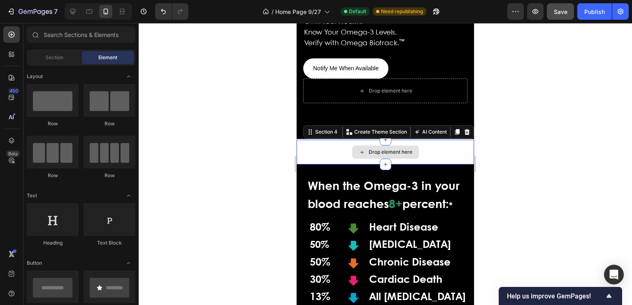
click at [442, 144] on div "Drop element here" at bounding box center [384, 152] width 177 height 25
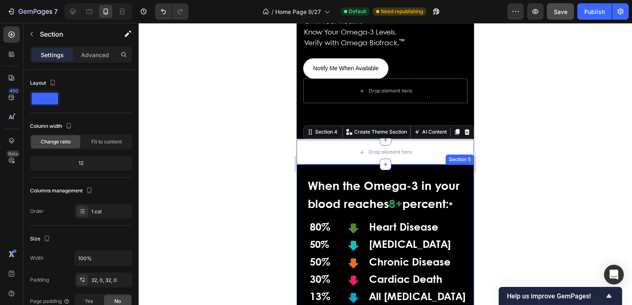
click at [451, 171] on div "When the Omega-3 in your blood reaches 8+ percent: * Text Block 80% Text Block …" at bounding box center [384, 240] width 177 height 153
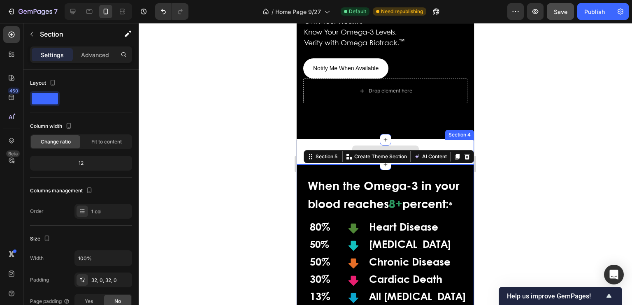
click at [439, 143] on div "Drop element here" at bounding box center [384, 152] width 177 height 25
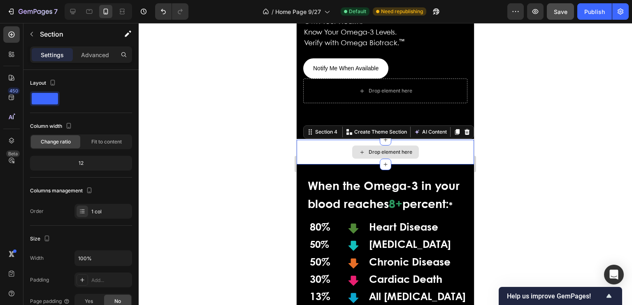
click at [449, 146] on div "Drop element here" at bounding box center [384, 152] width 177 height 25
click at [464, 134] on icon at bounding box center [466, 132] width 5 height 6
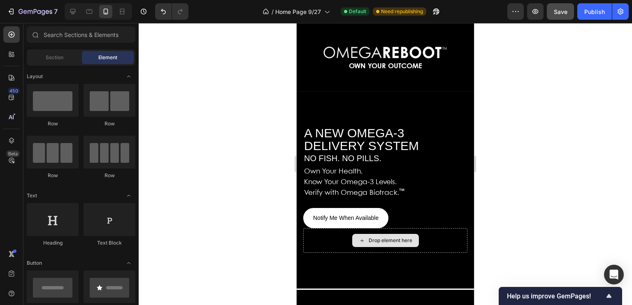
scroll to position [39, 0]
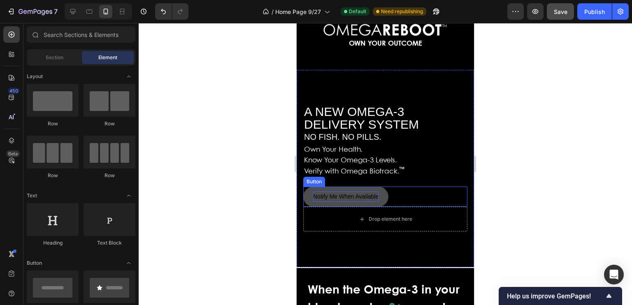
click at [346, 192] on p "Notify Me When Available" at bounding box center [345, 197] width 65 height 10
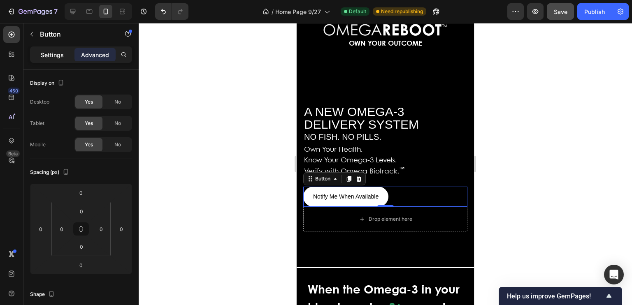
click at [51, 53] on p "Settings" at bounding box center [52, 55] width 23 height 9
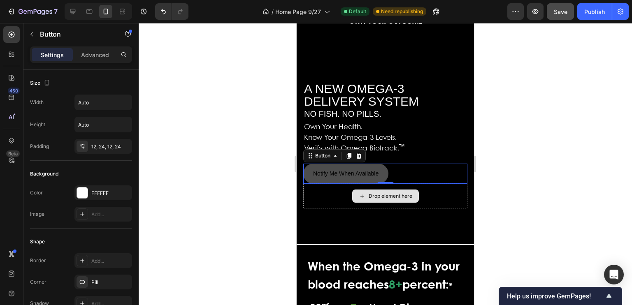
scroll to position [60, 0]
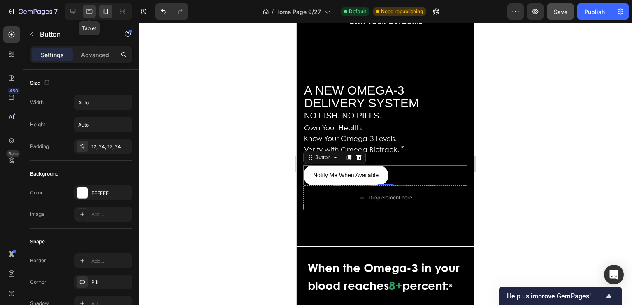
click at [92, 14] on icon at bounding box center [89, 11] width 8 height 8
type input "16"
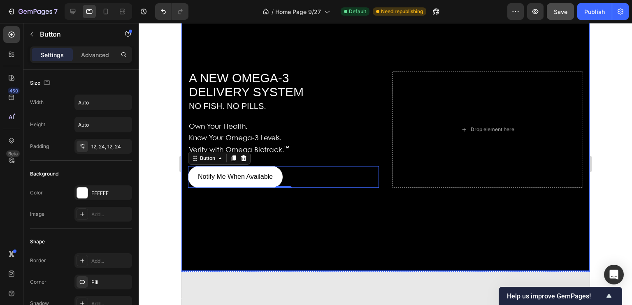
scroll to position [93, 0]
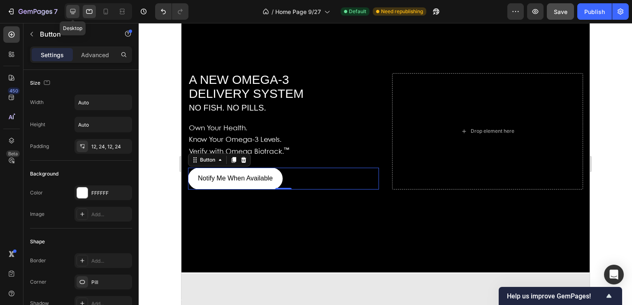
click at [74, 13] on icon at bounding box center [73, 11] width 8 height 8
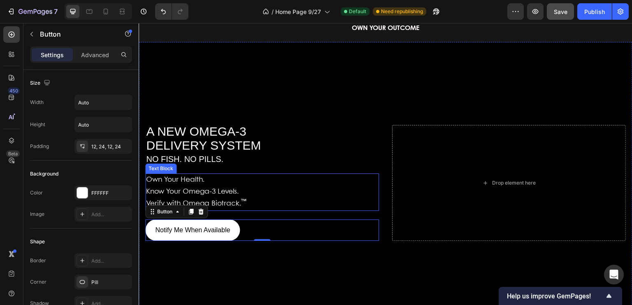
scroll to position [42, 0]
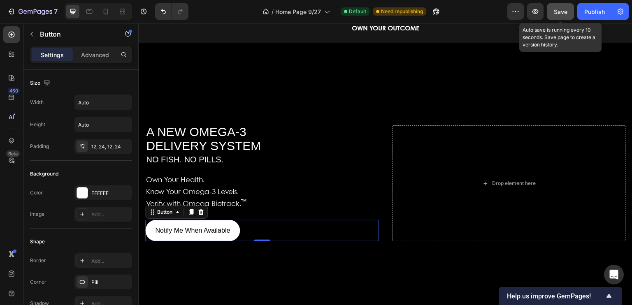
click at [560, 8] on span "Save" at bounding box center [560, 11] width 14 height 7
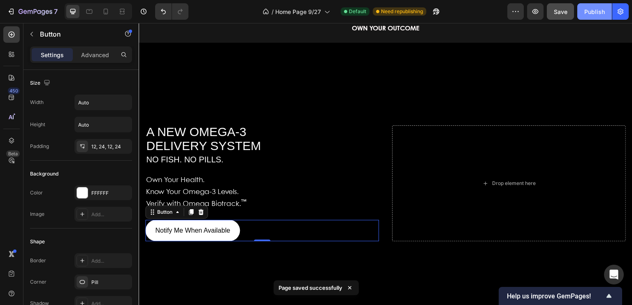
click at [591, 14] on div "Publish" at bounding box center [594, 11] width 21 height 9
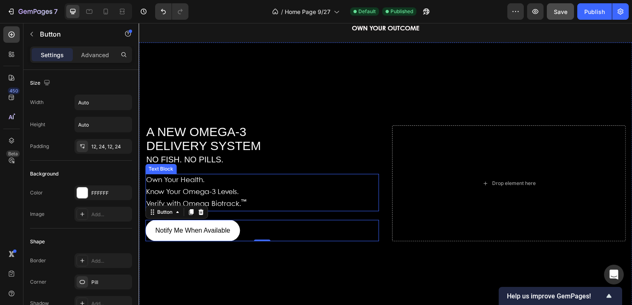
click at [193, 189] on span "Know Your Omega-3 Levels." at bounding box center [192, 192] width 93 height 7
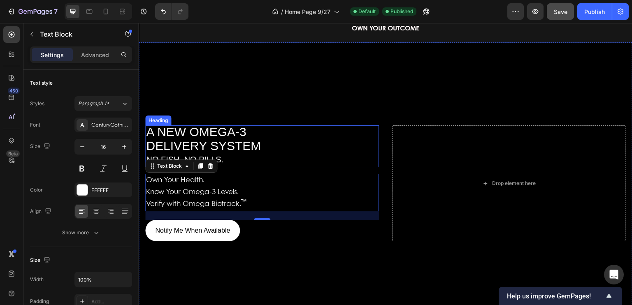
click at [219, 141] on span "DELIVERY SYSTEM" at bounding box center [203, 146] width 115 height 14
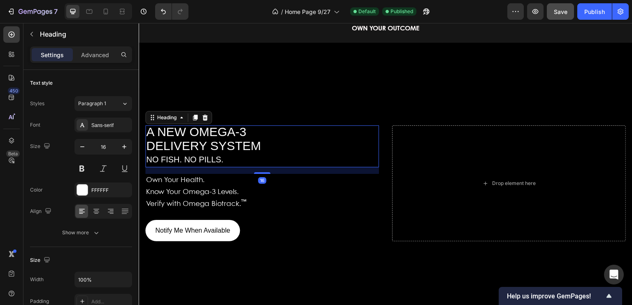
click at [228, 157] on h2 "A NEW OMEGA-3 DELIVERY SYSTEM NO FISH. NO PILLS." at bounding box center [262, 146] width 234 height 42
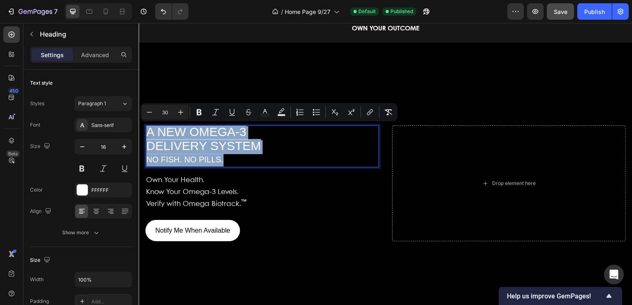
drag, startPoint x: 228, startPoint y: 158, endPoint x: 148, endPoint y: 133, distance: 83.1
click at [148, 133] on p "A NEW OMEGA-3 DELIVERY SYSTEM NO FISH. NO PILLS." at bounding box center [262, 146] width 232 height 40
click at [285, 144] on p "A NEW OMEGA-3 DELIVERY SYSTEM NO FISH. NO PILLS." at bounding box center [262, 146] width 232 height 40
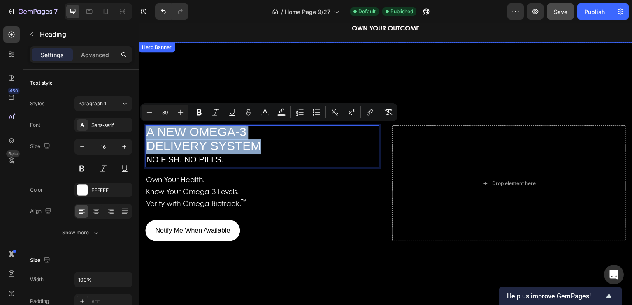
drag, startPoint x: 260, startPoint y: 144, endPoint x: 144, endPoint y: 128, distance: 117.4
click at [144, 128] on div "A NEW OMEGA-3 DELIVERY SYSTEM NO FISH. NO PILLS. Heading 16 Own Your Health. Kn…" at bounding box center [385, 184] width 493 height 120
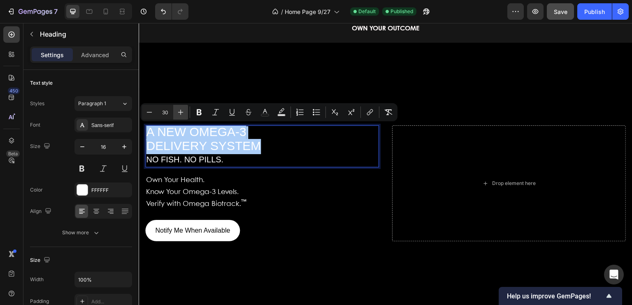
click at [179, 113] on icon "Editor contextual toolbar" at bounding box center [180, 112] width 8 height 8
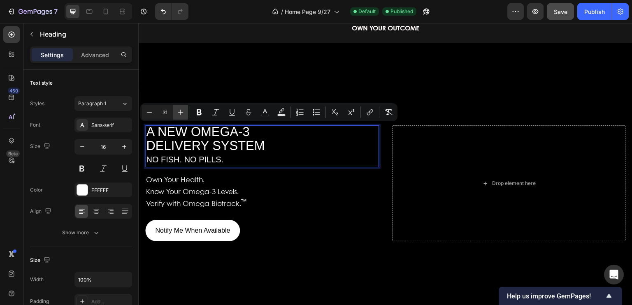
click at [179, 113] on icon "Editor contextual toolbar" at bounding box center [180, 112] width 8 height 8
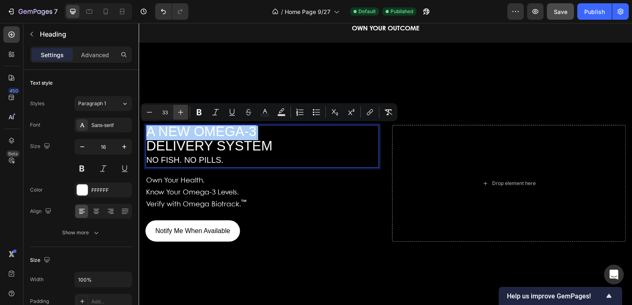
click at [179, 113] on icon "Editor contextual toolbar" at bounding box center [180, 112] width 8 height 8
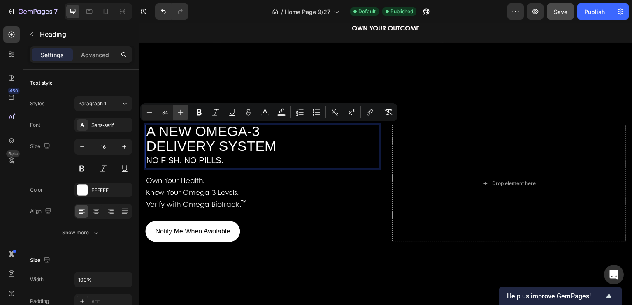
click at [179, 113] on icon "Editor contextual toolbar" at bounding box center [180, 112] width 8 height 8
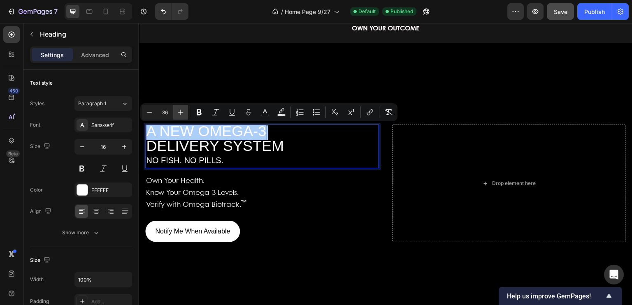
click at [179, 113] on icon "Editor contextual toolbar" at bounding box center [180, 112] width 8 height 8
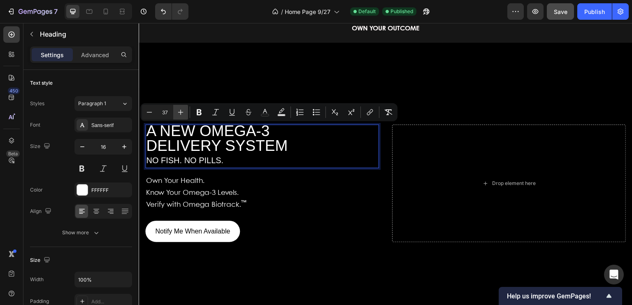
click at [179, 113] on icon "Editor contextual toolbar" at bounding box center [180, 112] width 8 height 8
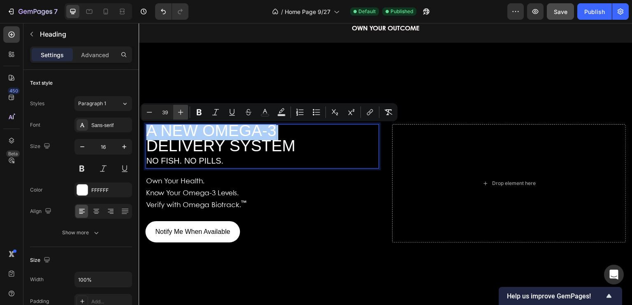
click at [179, 113] on icon "Editor contextual toolbar" at bounding box center [180, 112] width 8 height 8
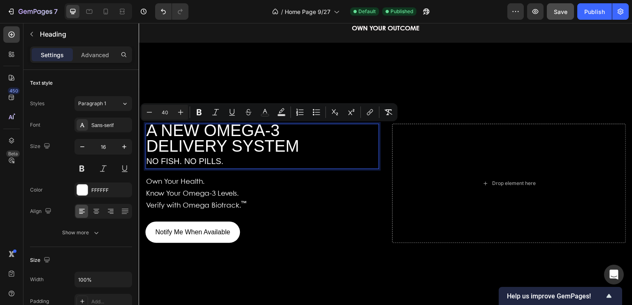
type input "20"
click at [225, 159] on p "A NEW OMEGA-3 DELIVERY SYSTEM NO FISH. NO PILLS." at bounding box center [262, 147] width 232 height 44
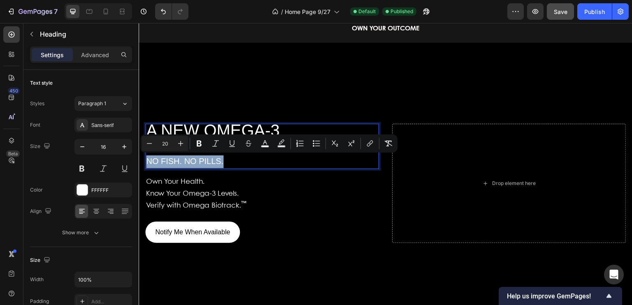
drag, startPoint x: 225, startPoint y: 159, endPoint x: 148, endPoint y: 158, distance: 77.3
click at [148, 158] on p "A NEW OMEGA-3 DELIVERY SYSTEM NO FISH. NO PILLS." at bounding box center [262, 147] width 232 height 44
click at [179, 143] on icon "Editor contextual toolbar" at bounding box center [180, 143] width 8 height 8
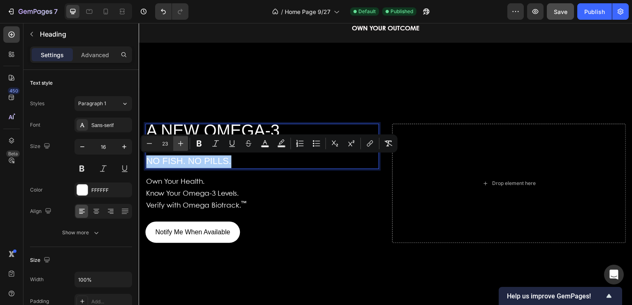
click at [179, 143] on icon "Editor contextual toolbar" at bounding box center [180, 143] width 8 height 8
type input "27"
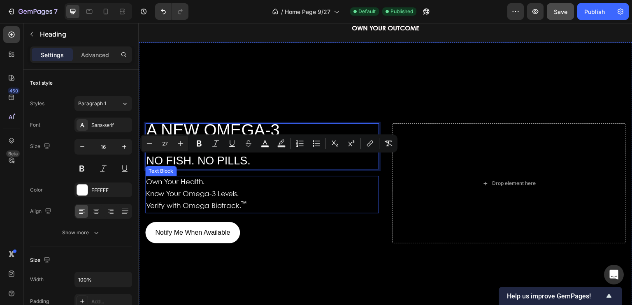
click at [220, 203] on span "Verify with Omega Biotrack. ™" at bounding box center [196, 206] width 100 height 7
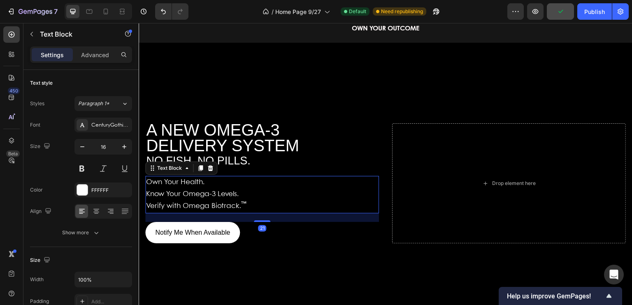
click at [254, 206] on p "Verify with Omega Biotrack. ™" at bounding box center [262, 207] width 232 height 12
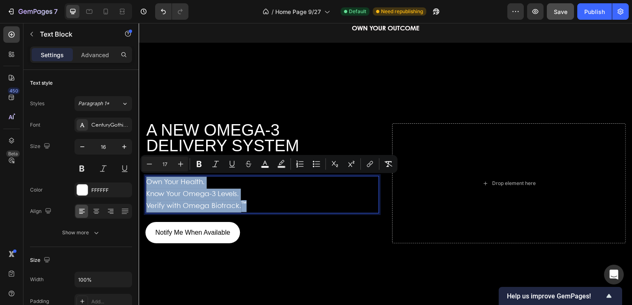
drag, startPoint x: 254, startPoint y: 206, endPoint x: 147, endPoint y: 184, distance: 109.0
click at [147, 184] on div "Own Your Health. Know Your Omega-3 Levels. Verify with Omega Biotrack. ™" at bounding box center [262, 194] width 234 height 37
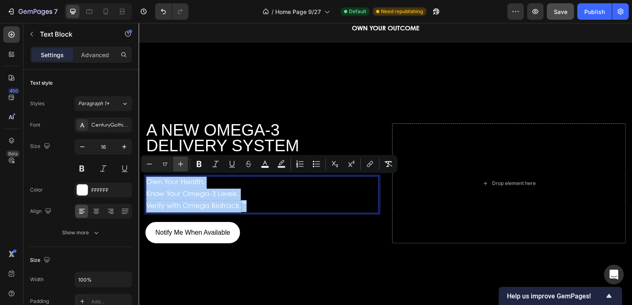
click at [180, 166] on icon "Editor contextual toolbar" at bounding box center [180, 164] width 5 height 5
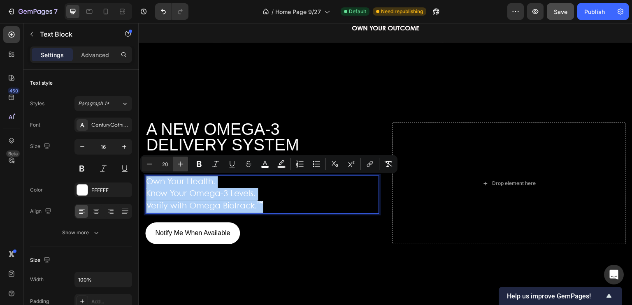
click at [180, 166] on icon "Editor contextual toolbar" at bounding box center [180, 164] width 5 height 5
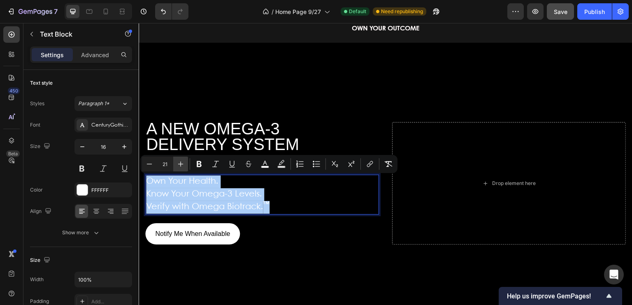
click at [180, 166] on icon "Editor contextual toolbar" at bounding box center [180, 164] width 5 height 5
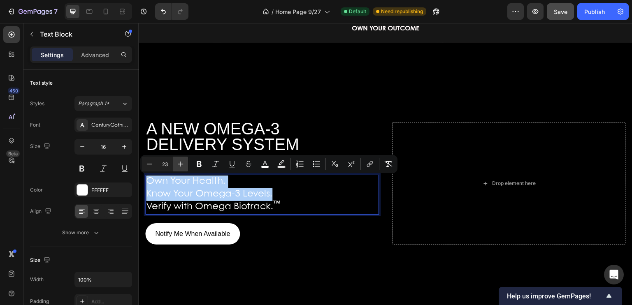
click at [180, 166] on icon "Editor contextual toolbar" at bounding box center [180, 164] width 5 height 5
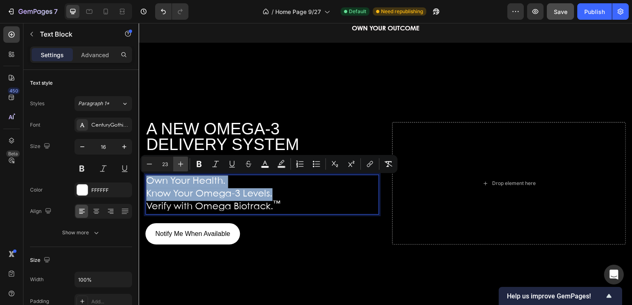
type input "24"
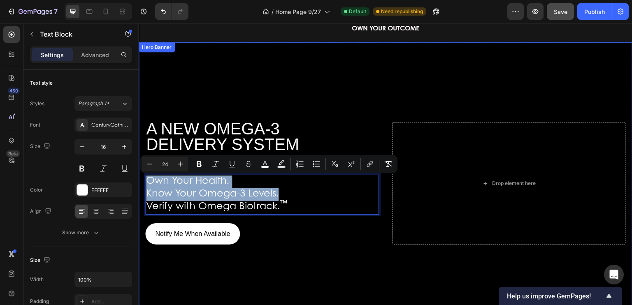
click at [227, 78] on div "Background Image" at bounding box center [385, 183] width 493 height 282
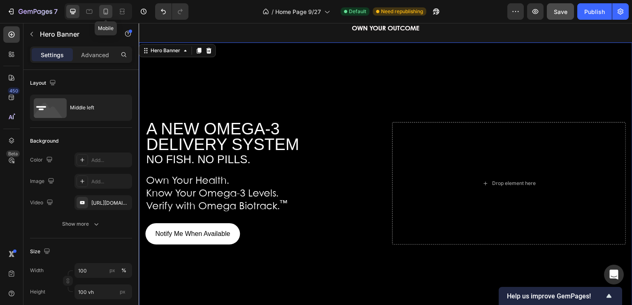
click at [108, 12] on icon at bounding box center [106, 11] width 8 height 8
type input "70 vh"
type input "100%"
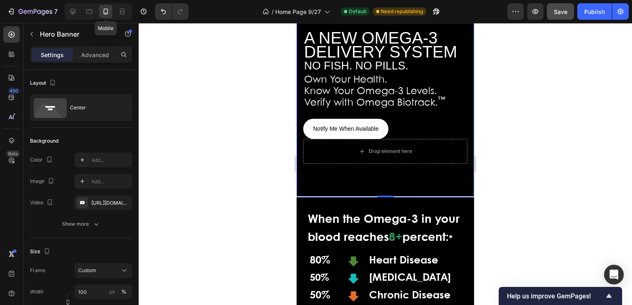
scroll to position [70, 0]
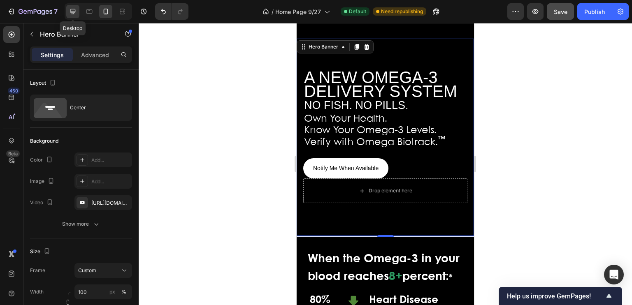
click at [71, 11] on icon at bounding box center [72, 11] width 5 height 5
type input "100 vh"
type input "1200"
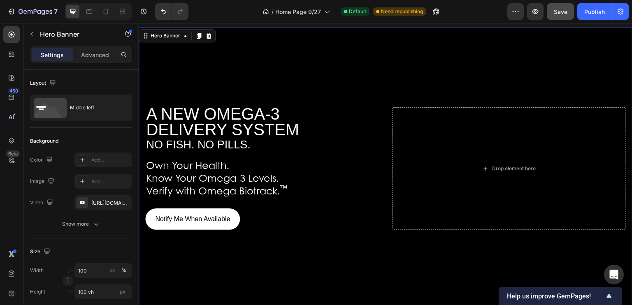
scroll to position [56, 0]
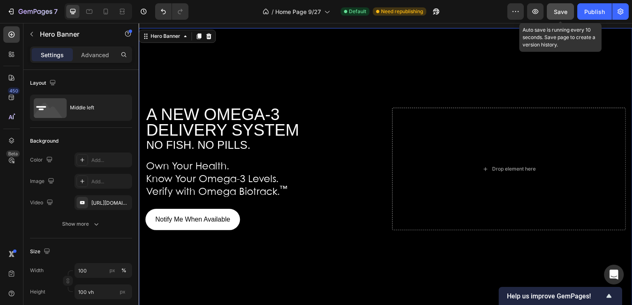
click at [559, 11] on span "Save" at bounding box center [560, 11] width 14 height 7
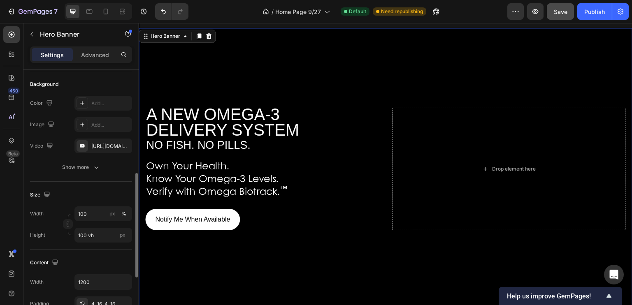
scroll to position [0, 0]
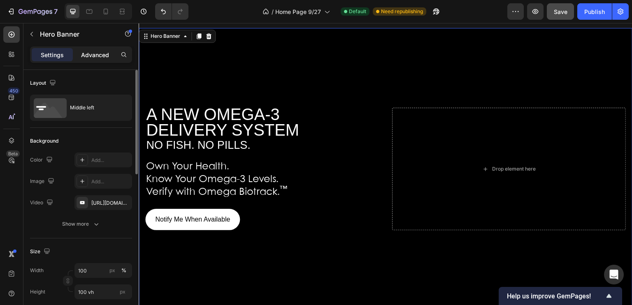
click at [97, 53] on p "Advanced" at bounding box center [95, 55] width 28 height 9
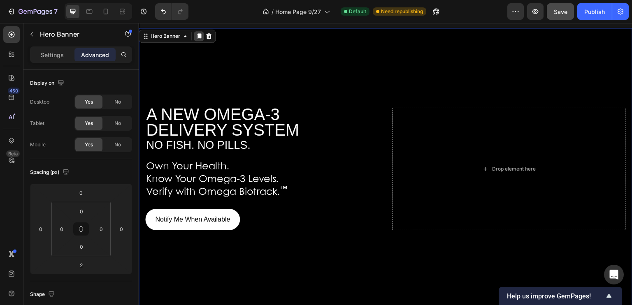
click at [199, 35] on icon at bounding box center [199, 36] width 5 height 6
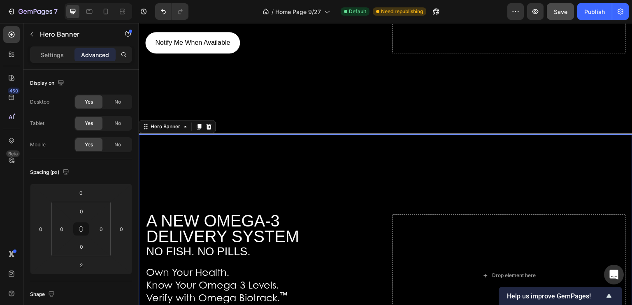
scroll to position [308, 0]
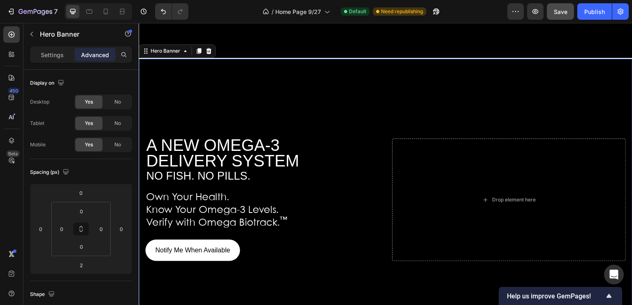
click at [233, 97] on div "Background Image" at bounding box center [385, 200] width 493 height 282
click at [118, 122] on span "No" at bounding box center [117, 123] width 7 height 7
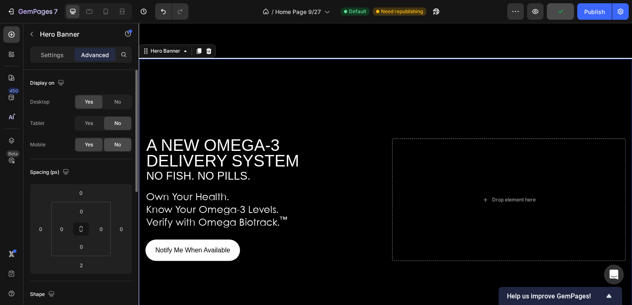
click at [118, 145] on span "No" at bounding box center [117, 144] width 7 height 7
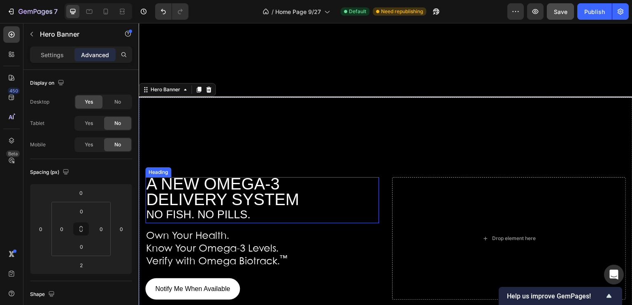
scroll to position [273, 0]
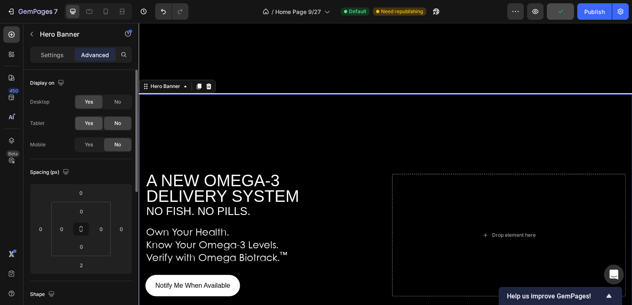
click at [94, 124] on div "Yes" at bounding box center [88, 123] width 27 height 13
click at [92, 144] on span "Yes" at bounding box center [89, 144] width 8 height 7
click at [116, 100] on span "No" at bounding box center [117, 101] width 7 height 7
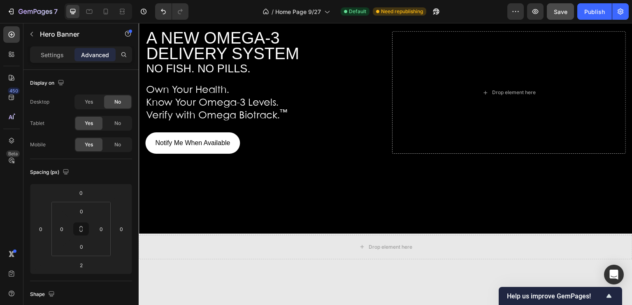
scroll to position [58, 0]
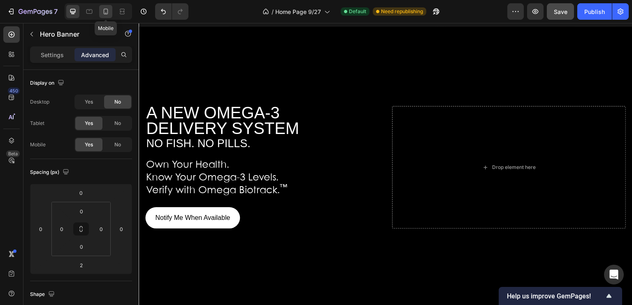
click at [105, 9] on icon at bounding box center [106, 12] width 5 height 6
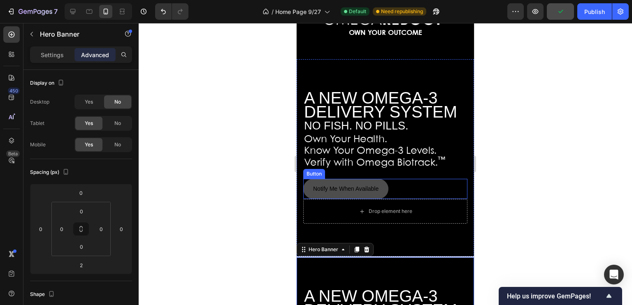
scroll to position [66, 0]
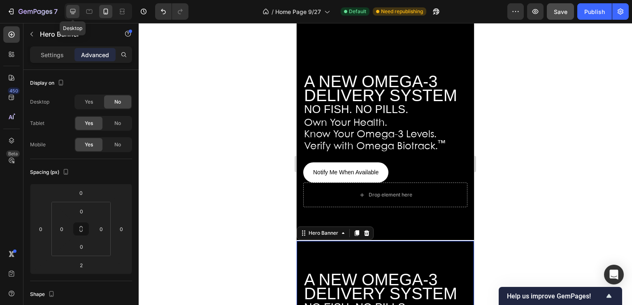
click at [74, 11] on icon at bounding box center [73, 11] width 8 height 8
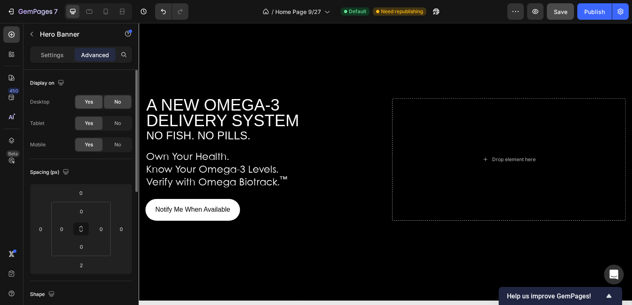
scroll to position [38, 0]
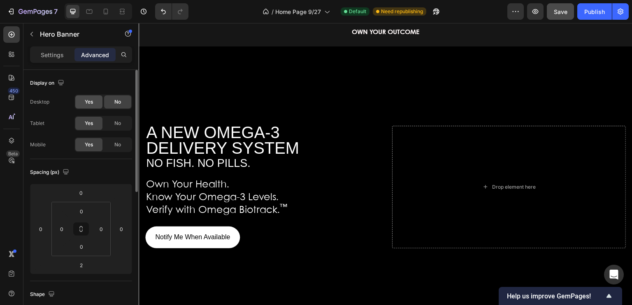
click at [86, 100] on span "Yes" at bounding box center [89, 101] width 8 height 7
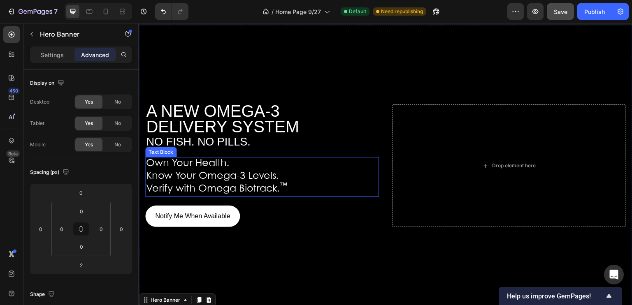
scroll to position [59, 0]
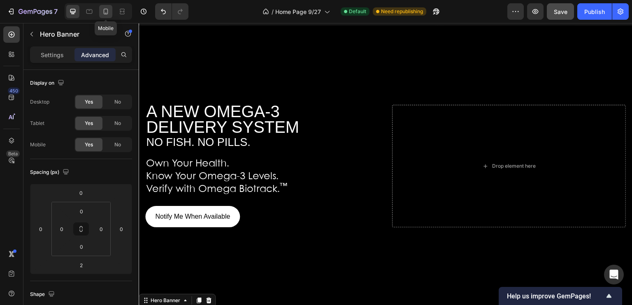
click at [104, 11] on icon at bounding box center [106, 11] width 8 height 8
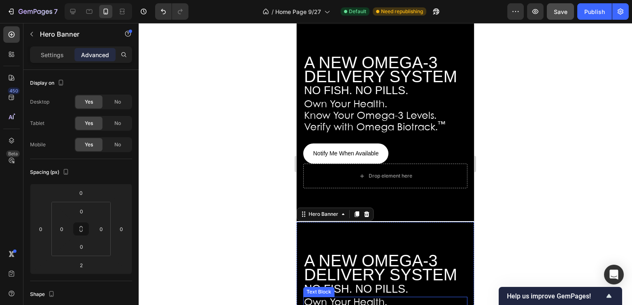
scroll to position [82, 0]
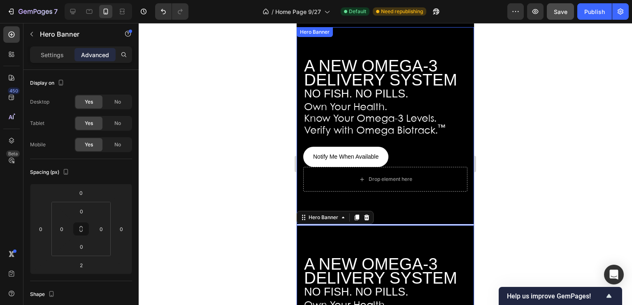
click at [462, 93] on div "⁠⁠⁠⁠⁠⁠⁠ A NEW OMEGA-3 DELIVERY SYSTEM NO FISH. NO PILLS. Heading Own Your Healt…" at bounding box center [384, 125] width 177 height 145
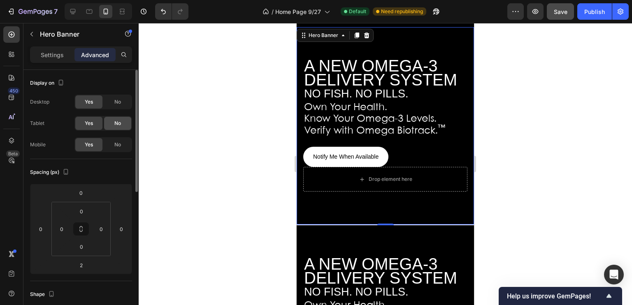
click at [117, 122] on span "No" at bounding box center [117, 123] width 7 height 7
click at [120, 142] on span "No" at bounding box center [117, 144] width 7 height 7
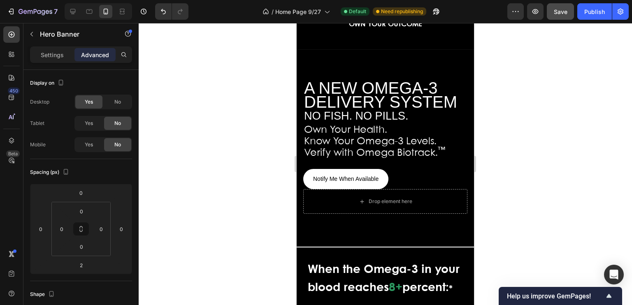
scroll to position [59, 0]
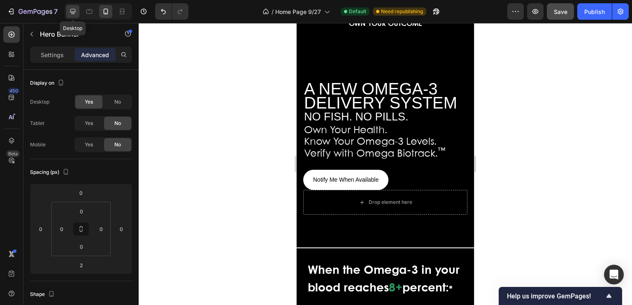
click at [72, 12] on icon at bounding box center [73, 11] width 8 height 8
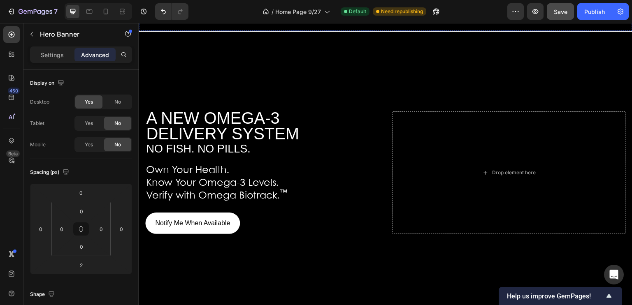
scroll to position [343, 0]
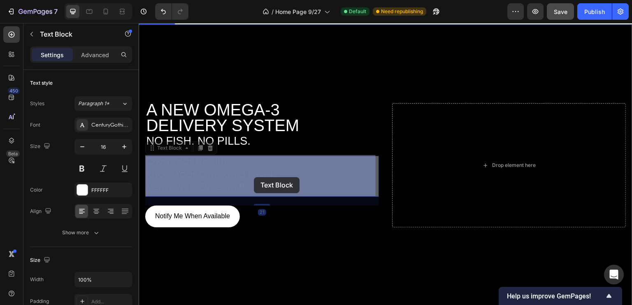
drag, startPoint x: 296, startPoint y: 189, endPoint x: 265, endPoint y: 175, distance: 34.0
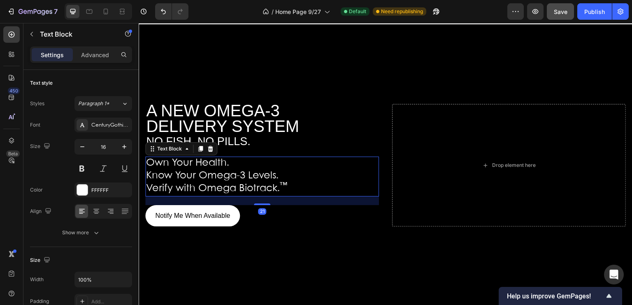
click at [287, 177] on p "Know Your Omega-3 Levels." at bounding box center [262, 176] width 232 height 13
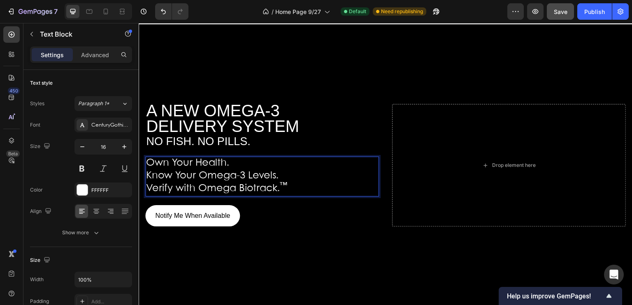
click at [287, 183] on p "Verify with Omega Biotrack. ™" at bounding box center [262, 189] width 232 height 13
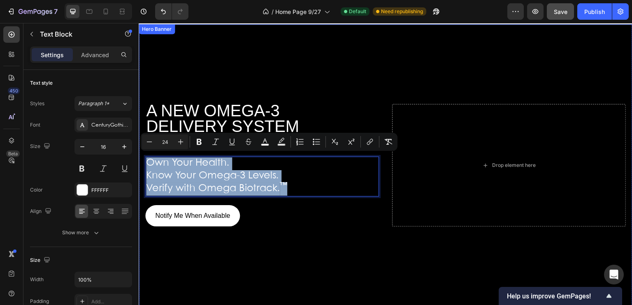
drag, startPoint x: 287, startPoint y: 183, endPoint x: 144, endPoint y: 165, distance: 143.8
click at [144, 165] on div "A NEW OMEGA-3 DELIVERY SYSTEM NO FISH. NO PILLS. Heading Own Your Health. Know …" at bounding box center [385, 165] width 493 height 126
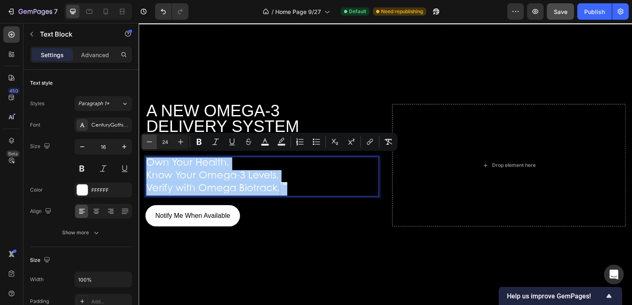
click at [149, 143] on icon "Editor contextual toolbar" at bounding box center [149, 142] width 8 height 8
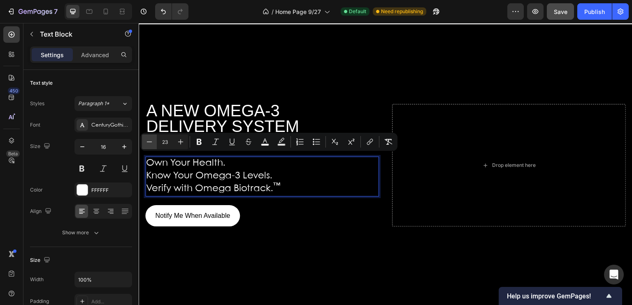
click at [148, 147] on button "Minus" at bounding box center [149, 141] width 15 height 15
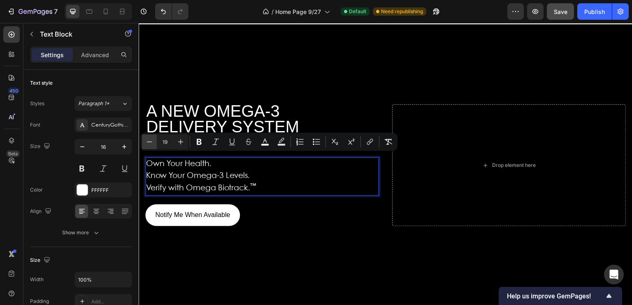
click at [148, 147] on button "Minus" at bounding box center [149, 141] width 15 height 15
type input "15"
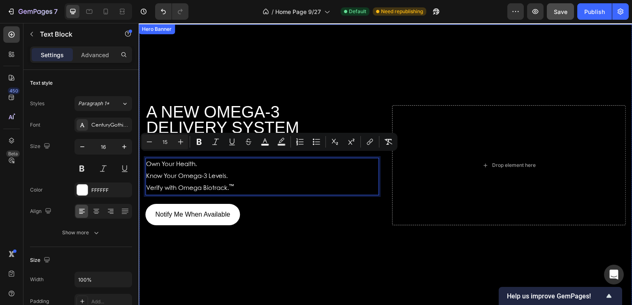
click at [261, 82] on div "Background Image" at bounding box center [385, 165] width 493 height 282
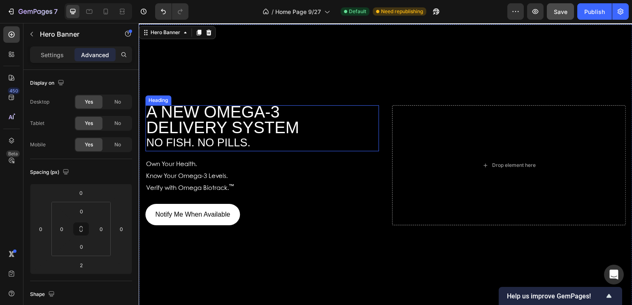
click at [262, 139] on h2 "A NEW OMEGA-3 DELIVERY SYSTEM NO FISH. NO PILLS." at bounding box center [262, 128] width 234 height 46
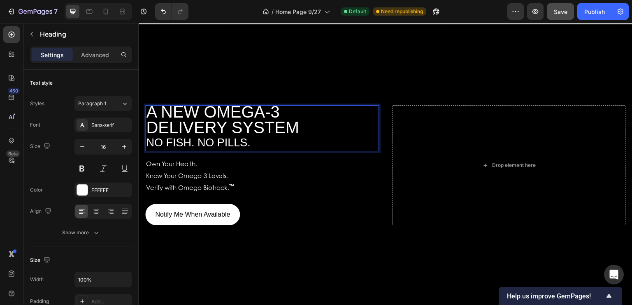
click at [248, 140] on span "NO FISH. NO PILLS." at bounding box center [198, 143] width 104 height 12
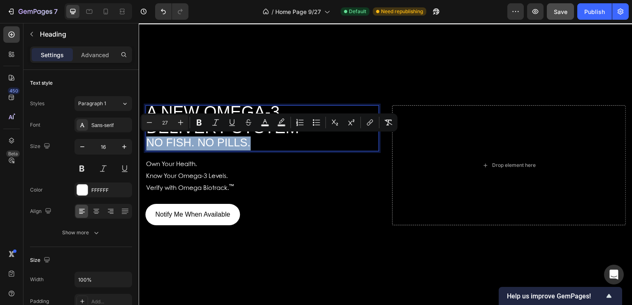
drag, startPoint x: 252, startPoint y: 139, endPoint x: 147, endPoint y: 144, distance: 105.4
click at [147, 144] on p "A NEW OMEGA-3 DELIVERY SYSTEM NO FISH. NO PILLS." at bounding box center [262, 128] width 232 height 44
click at [148, 122] on icon "Editor contextual toolbar" at bounding box center [149, 122] width 5 height 0
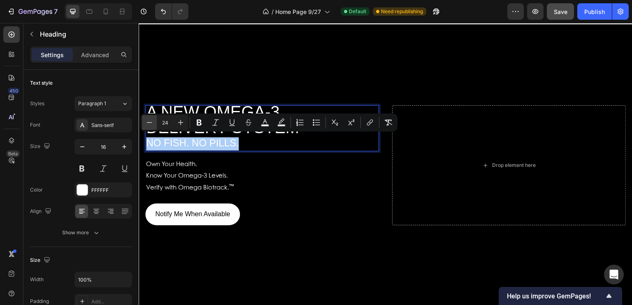
click at [148, 122] on icon "Editor contextual toolbar" at bounding box center [149, 122] width 5 height 0
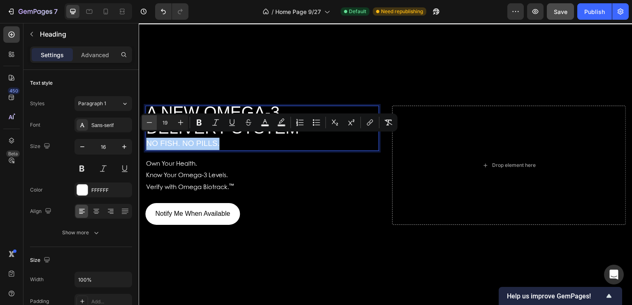
click at [148, 122] on icon "Editor contextual toolbar" at bounding box center [149, 122] width 5 height 0
click at [147, 122] on icon "Editor contextual toolbar" at bounding box center [149, 122] width 5 height 0
type input "17"
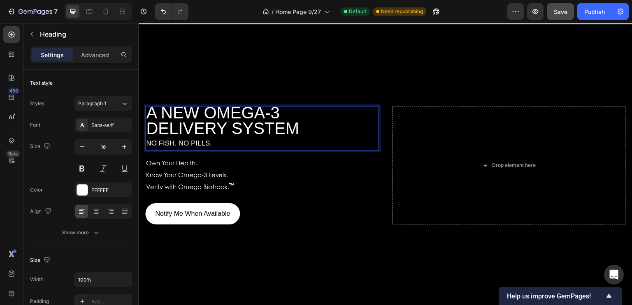
click at [242, 134] on span "DELIVERY SYSTEM" at bounding box center [222, 128] width 153 height 18
click at [299, 125] on p "A NEW OMEGA-3 DELIVERY SYSTEM NO FISH. NO PILLS." at bounding box center [262, 128] width 232 height 43
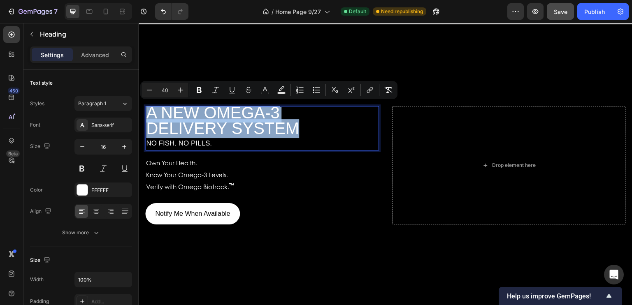
drag, startPoint x: 299, startPoint y: 125, endPoint x: 147, endPoint y: 112, distance: 152.7
click at [147, 112] on p "A NEW OMEGA-3 DELIVERY SYSTEM NO FISH. NO PILLS." at bounding box center [262, 128] width 232 height 43
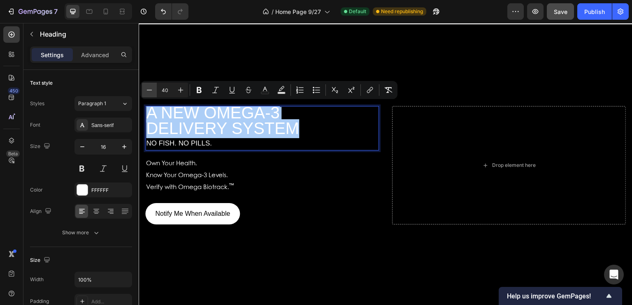
click at [148, 90] on icon "Editor contextual toolbar" at bounding box center [149, 90] width 8 height 8
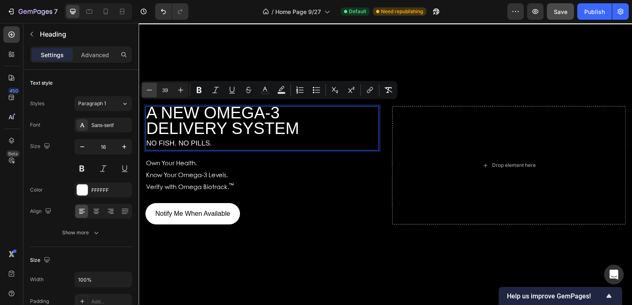
click at [148, 90] on icon "Editor contextual toolbar" at bounding box center [149, 90] width 8 height 8
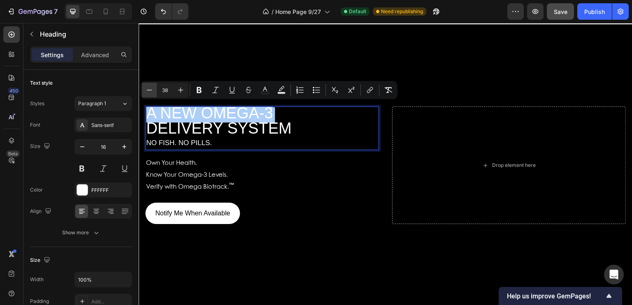
click at [148, 90] on icon "Editor contextual toolbar" at bounding box center [149, 90] width 8 height 8
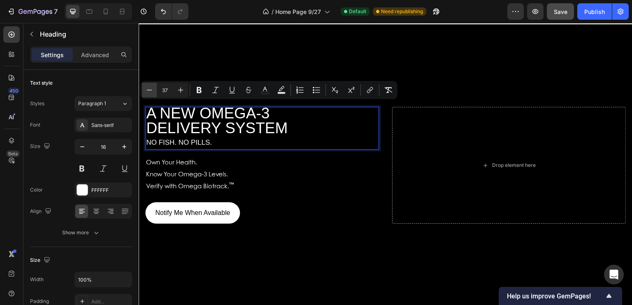
click at [148, 90] on icon "Editor contextual toolbar" at bounding box center [149, 90] width 8 height 8
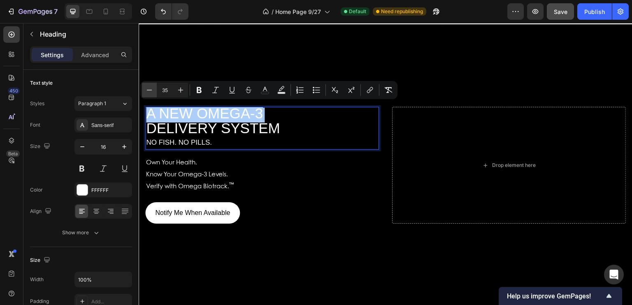
click at [148, 90] on icon "Editor contextual toolbar" at bounding box center [149, 90] width 8 height 8
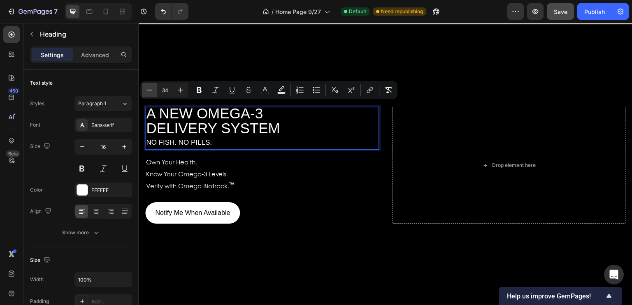
click at [148, 90] on icon "Editor contextual toolbar" at bounding box center [149, 90] width 8 height 8
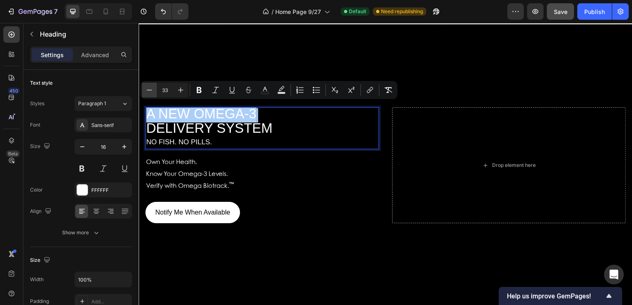
click at [148, 90] on icon "Editor contextual toolbar" at bounding box center [149, 90] width 8 height 8
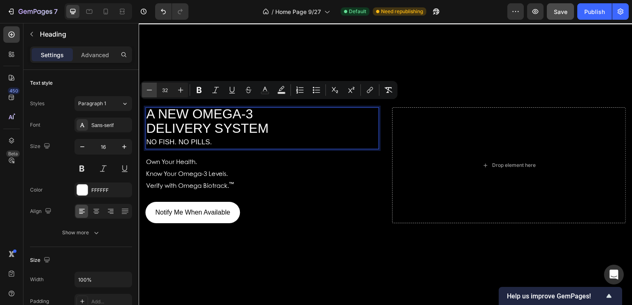
click at [148, 90] on icon "Editor contextual toolbar" at bounding box center [149, 90] width 8 height 8
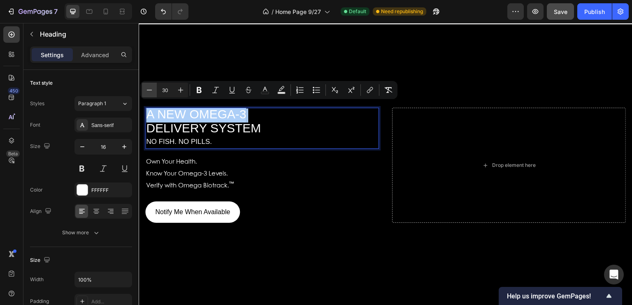
click at [148, 90] on icon "Editor contextual toolbar" at bounding box center [149, 90] width 8 height 8
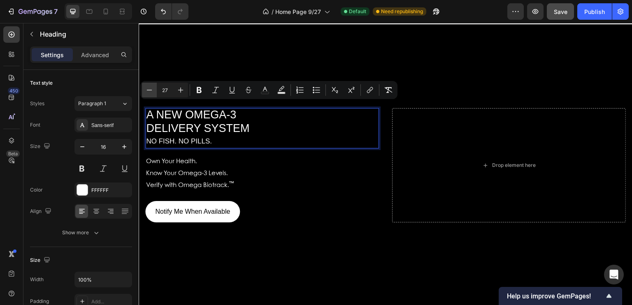
click at [148, 90] on icon "Editor contextual toolbar" at bounding box center [149, 90] width 8 height 8
type input "26"
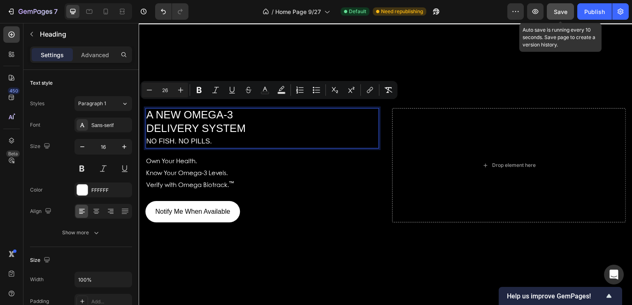
click at [559, 11] on span "Save" at bounding box center [560, 11] width 14 height 7
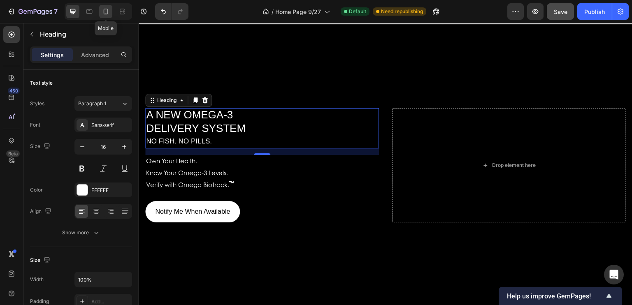
click at [105, 12] on icon at bounding box center [106, 11] width 8 height 8
type input "14"
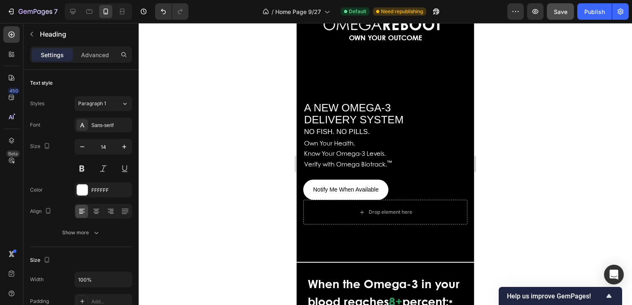
scroll to position [45, 0]
click at [94, 51] on p "Advanced" at bounding box center [95, 55] width 28 height 9
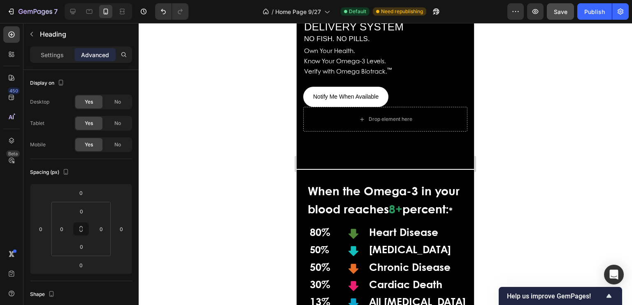
scroll to position [126, 0]
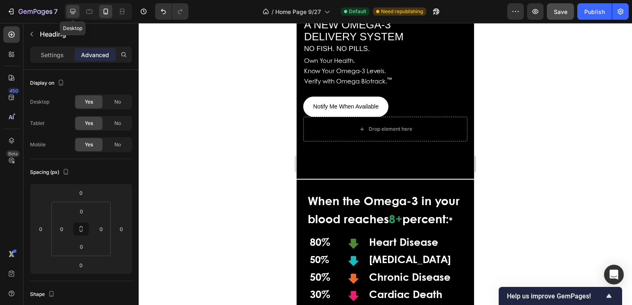
click at [72, 11] on icon at bounding box center [73, 11] width 8 height 8
type input "16"
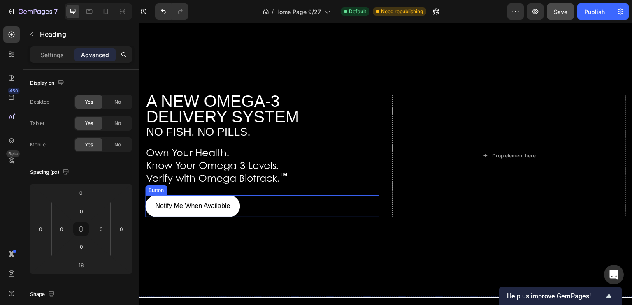
scroll to position [69, 0]
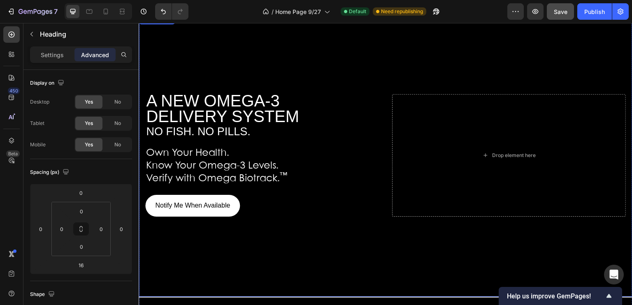
click at [443, 54] on div "Background Image" at bounding box center [385, 155] width 493 height 282
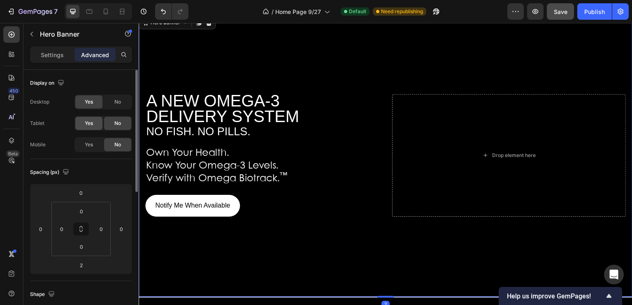
click at [88, 123] on span "Yes" at bounding box center [89, 123] width 8 height 7
click at [89, 146] on span "Yes" at bounding box center [89, 144] width 8 height 7
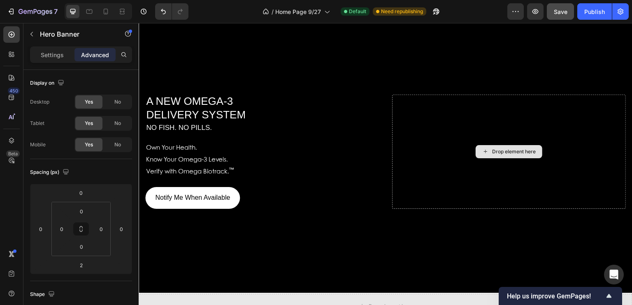
scroll to position [357, 0]
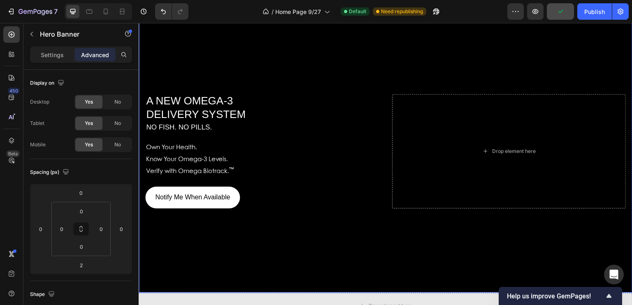
click at [418, 58] on div "Background Image" at bounding box center [385, 151] width 493 height 282
click at [106, 14] on icon at bounding box center [106, 11] width 8 height 8
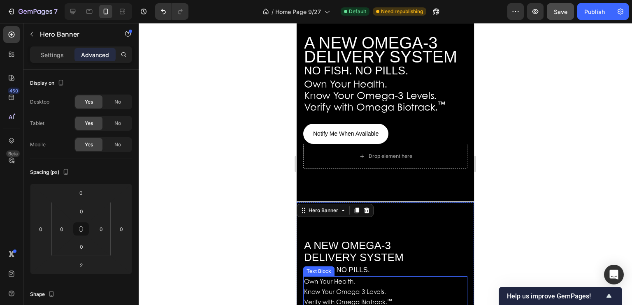
scroll to position [44, 0]
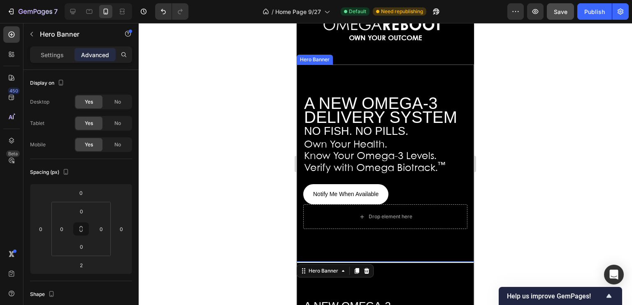
click at [465, 151] on div "A NEW OMEGA-3 DELIVERY SYSTEM NO FISH. NO PILLS. Heading Own Your Health. Know …" at bounding box center [384, 163] width 177 height 145
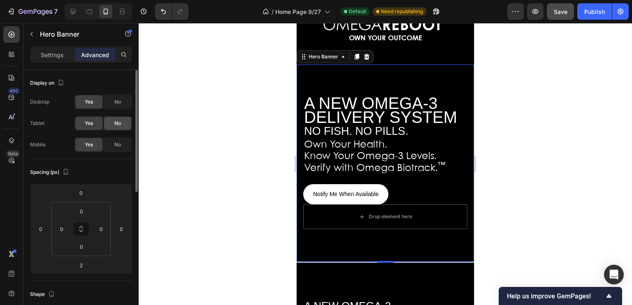
click at [118, 121] on span "No" at bounding box center [117, 123] width 7 height 7
click at [118, 144] on span "No" at bounding box center [117, 144] width 7 height 7
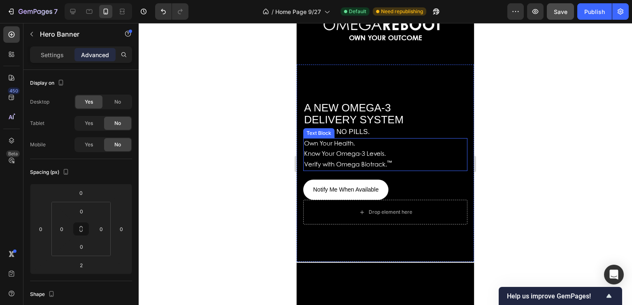
scroll to position [0, 0]
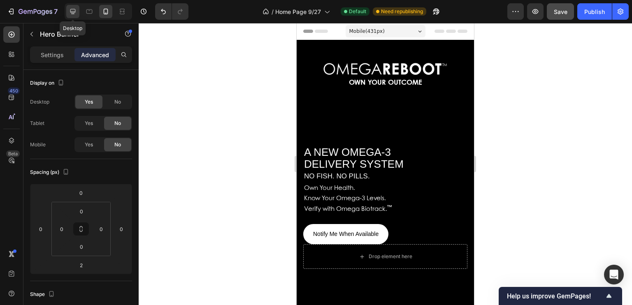
click at [67, 12] on div at bounding box center [72, 11] width 13 height 13
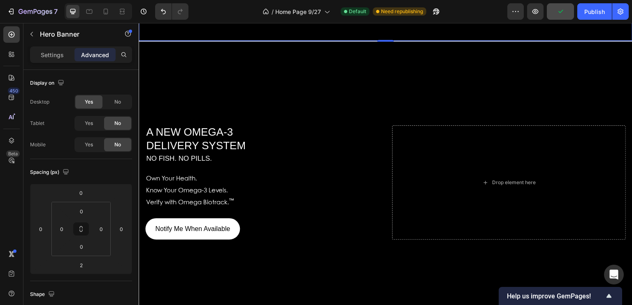
scroll to position [326, 0]
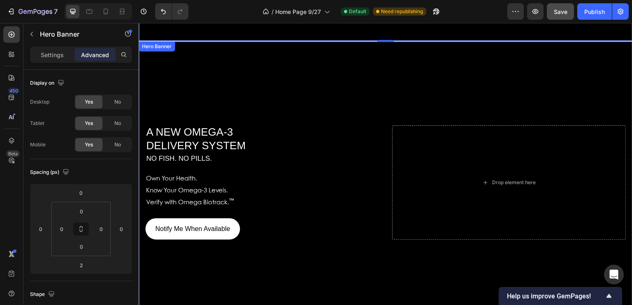
click at [623, 115] on div "Background Image" at bounding box center [385, 183] width 493 height 282
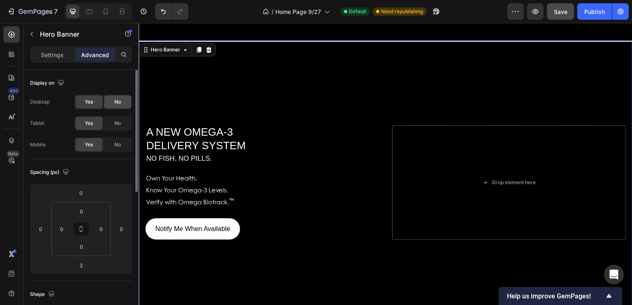
click at [114, 101] on span "No" at bounding box center [117, 101] width 7 height 7
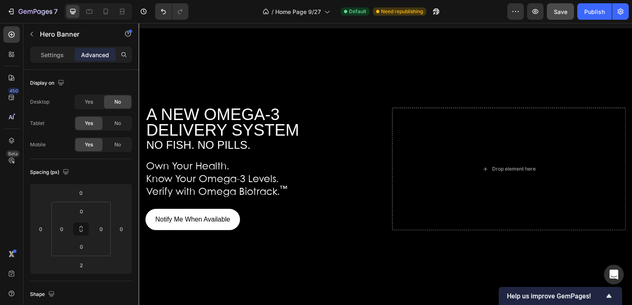
scroll to position [66, 0]
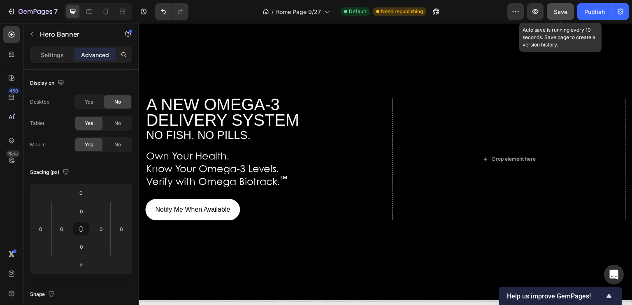
click at [555, 13] on span "Save" at bounding box center [560, 11] width 14 height 7
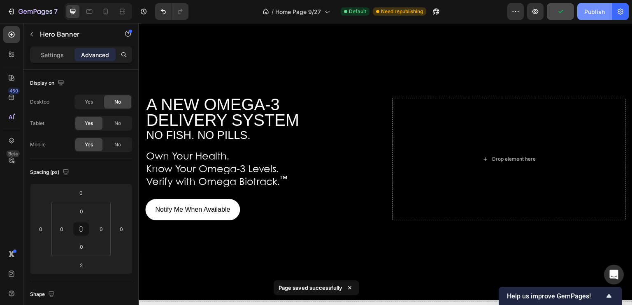
click at [587, 11] on div "Publish" at bounding box center [594, 11] width 21 height 9
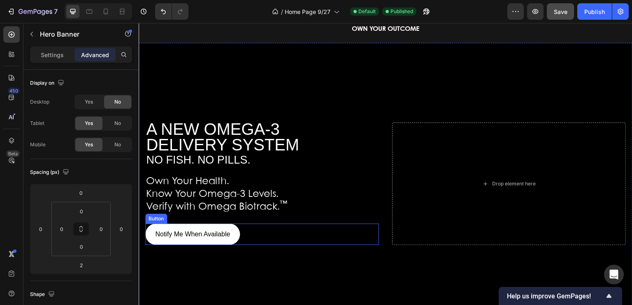
scroll to position [41, 0]
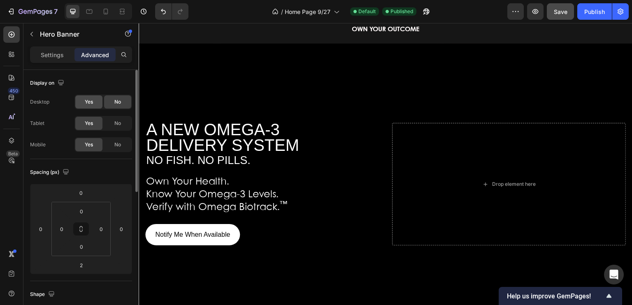
click at [86, 100] on span "Yes" at bounding box center [89, 101] width 8 height 7
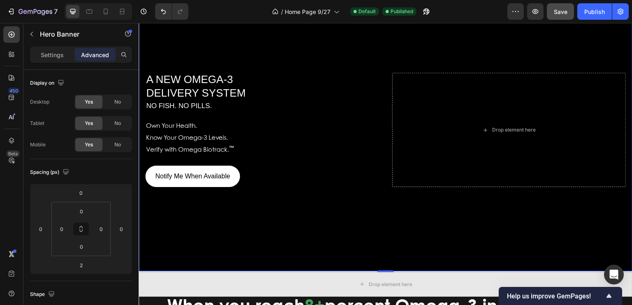
scroll to position [376, 0]
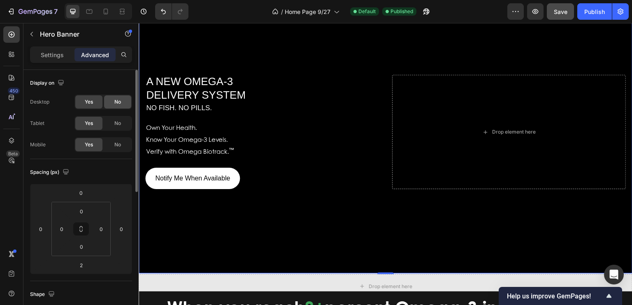
click at [119, 101] on span "No" at bounding box center [117, 101] width 7 height 7
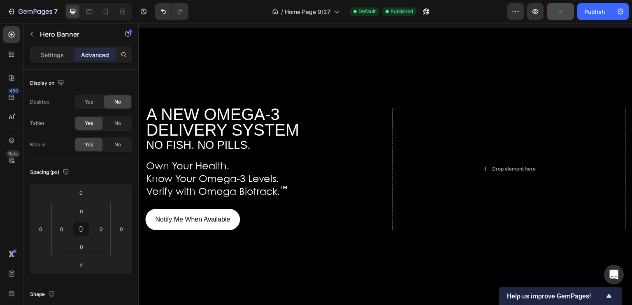
scroll to position [240, 0]
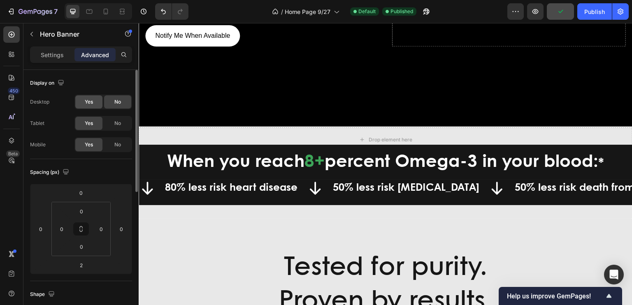
click at [92, 102] on span "Yes" at bounding box center [89, 101] width 8 height 7
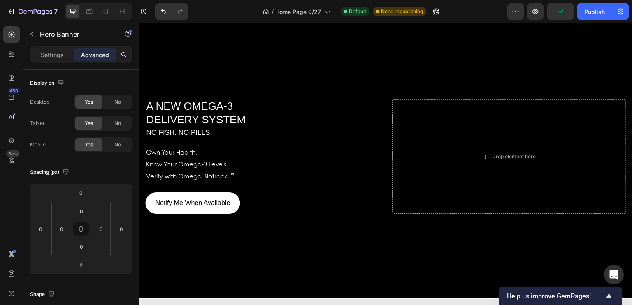
scroll to position [350, 0]
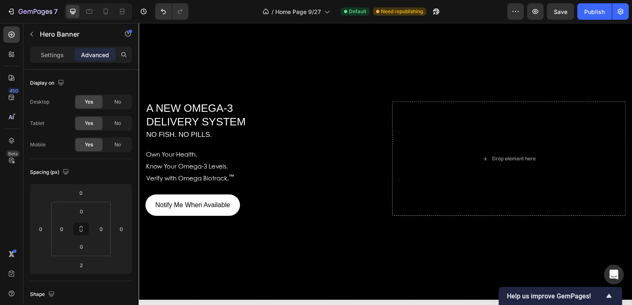
click at [621, 167] on div "A NEW OMEGA-3 DELIVERY SYSTEM NO FISH. NO PILLS. Heading Own Your Health. Know …" at bounding box center [385, 159] width 493 height 118
click at [118, 101] on span "No" at bounding box center [117, 101] width 7 height 7
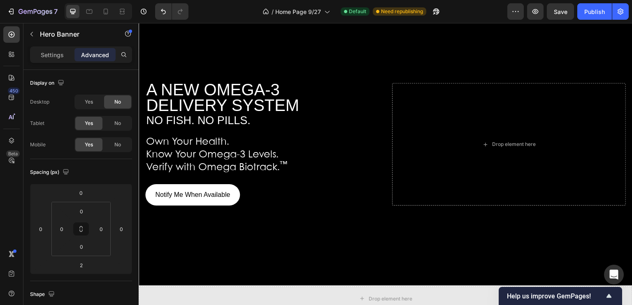
scroll to position [79, 0]
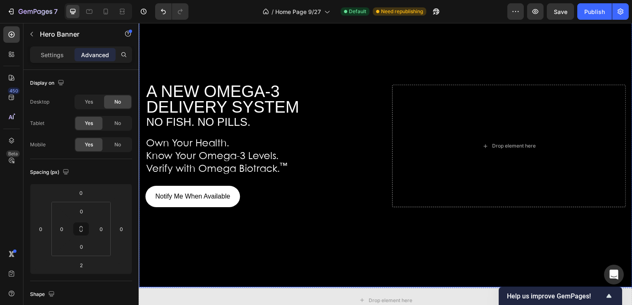
click at [622, 103] on div "A NEW OMEGA-3 DELIVERY SYSTEM NO FISH. NO PILLS. Heading Own Your Health. Know …" at bounding box center [385, 146] width 493 height 126
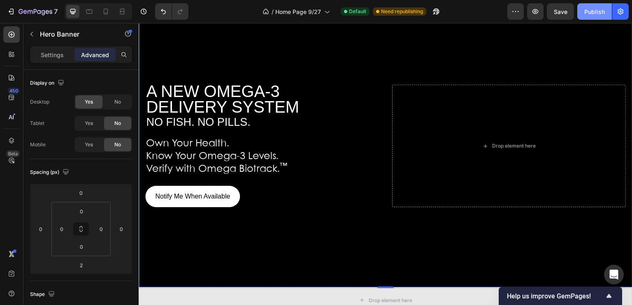
click at [591, 11] on div "Publish" at bounding box center [594, 11] width 21 height 9
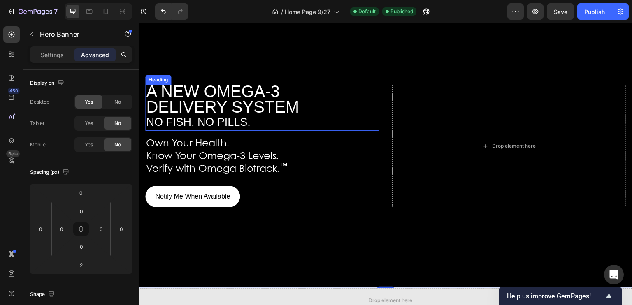
click at [294, 102] on span "DELIVERY SYSTEM" at bounding box center [222, 107] width 153 height 18
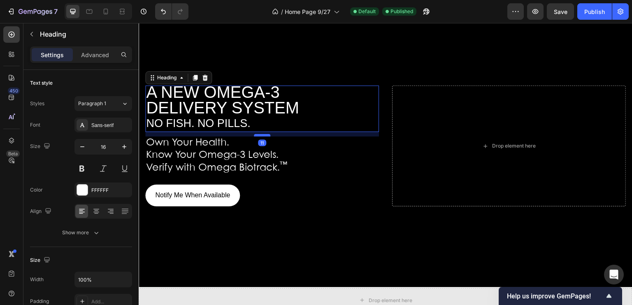
click at [260, 134] on div at bounding box center [262, 135] width 16 height 2
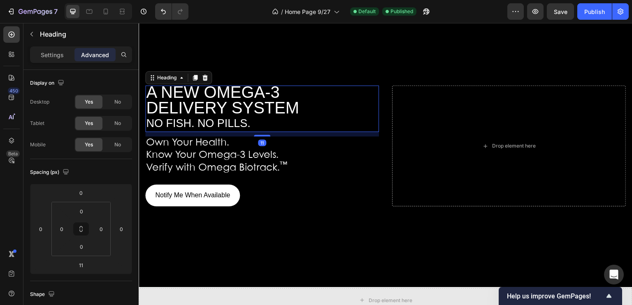
click at [304, 86] on h2 "A NEW OMEGA-3 DELIVERY SYSTEM NO FISH. NO PILLS." at bounding box center [262, 109] width 234 height 46
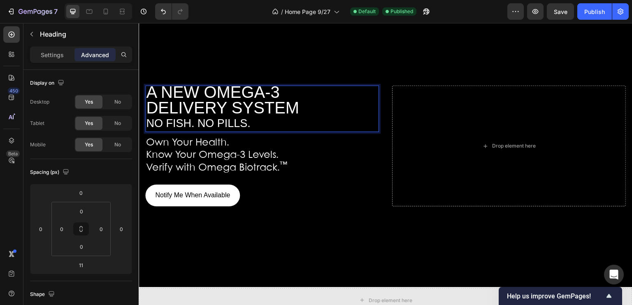
click at [281, 115] on span "DELIVERY SYSTEM" at bounding box center [222, 108] width 153 height 18
click at [264, 122] on p "A NEW OMEGA-3 DELIVERY SYSTEM NO FISH. NO PILLS." at bounding box center [262, 108] width 232 height 44
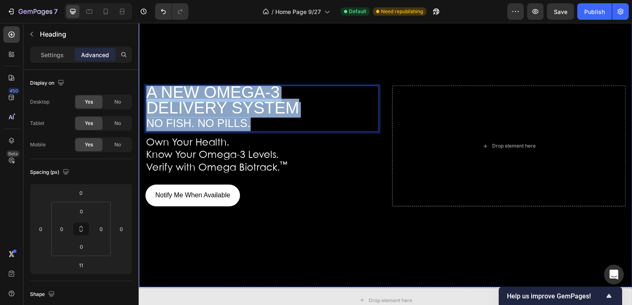
drag, startPoint x: 260, startPoint y: 121, endPoint x: 141, endPoint y: 96, distance: 121.5
click at [141, 96] on div "A NEW OMEGA-3 DELIVERY SYSTEM NO FISH. NO PILLS. Heading 11 Own Your Health. Kn…" at bounding box center [385, 146] width 493 height 124
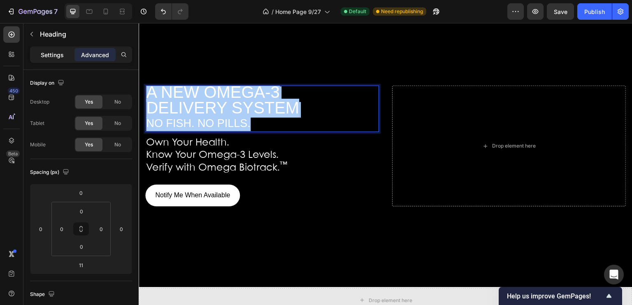
click at [54, 51] on p "Settings" at bounding box center [52, 55] width 23 height 9
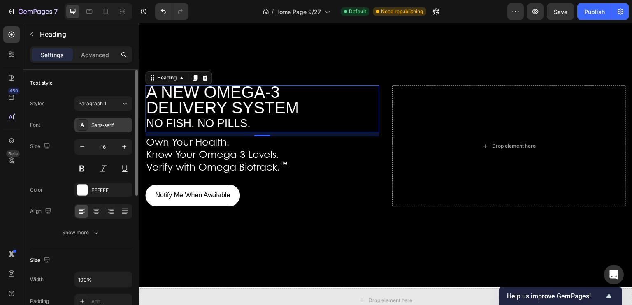
click at [116, 122] on div "Sans-serif" at bounding box center [110, 125] width 39 height 7
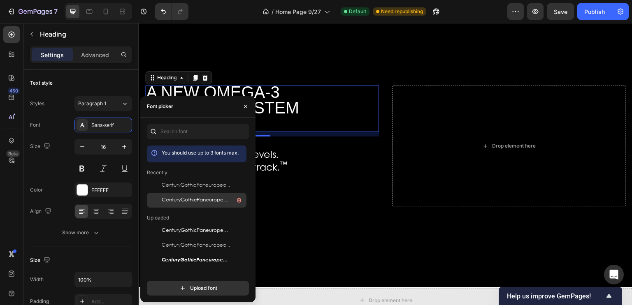
click at [176, 201] on span "CenturyGothicPaneuropeanRegular" at bounding box center [196, 200] width 68 height 7
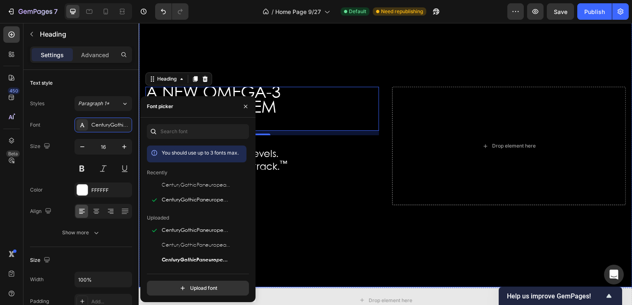
click at [449, 43] on div "Background Image" at bounding box center [385, 146] width 493 height 282
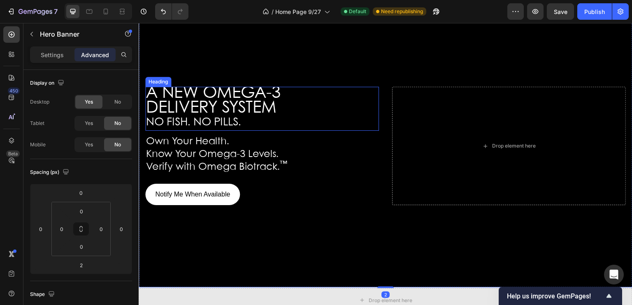
click at [253, 123] on p "⁠⁠⁠⁠⁠⁠⁠ A NEW OMEGA-3 DELIVERY SYSTEM NO FISH. NO PILLS." at bounding box center [262, 109] width 232 height 42
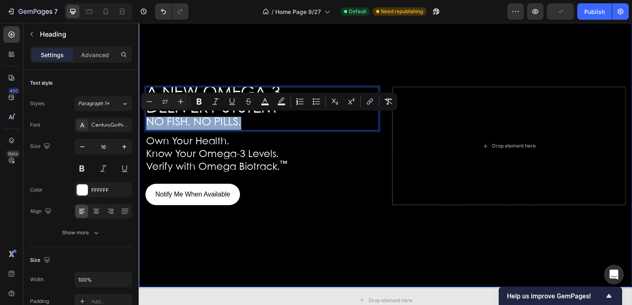
drag, startPoint x: 248, startPoint y: 121, endPoint x: 142, endPoint y: 131, distance: 106.1
click at [142, 131] on div "A NEW OMEGA-3 DELIVERY SYSTEM NO FISH. NO PILLS. Heading 11 Own Your Health. Kn…" at bounding box center [385, 146] width 493 height 122
click at [449, 65] on div "Background Image" at bounding box center [385, 146] width 493 height 282
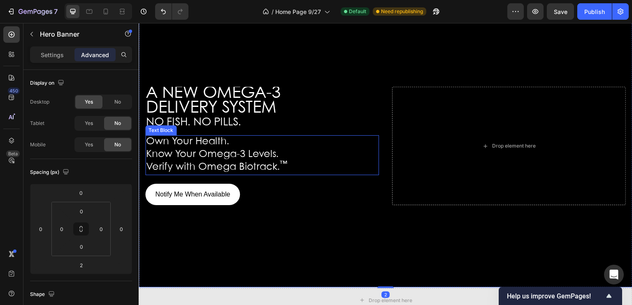
click at [295, 169] on p "Verify with Omega Biotrack. ™" at bounding box center [262, 168] width 232 height 13
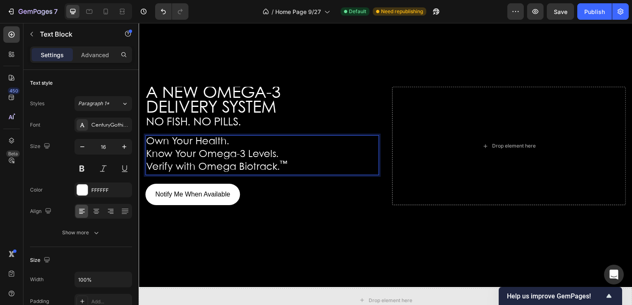
click at [295, 169] on p "Verify with Omega Biotrack. ™" at bounding box center [262, 168] width 232 height 13
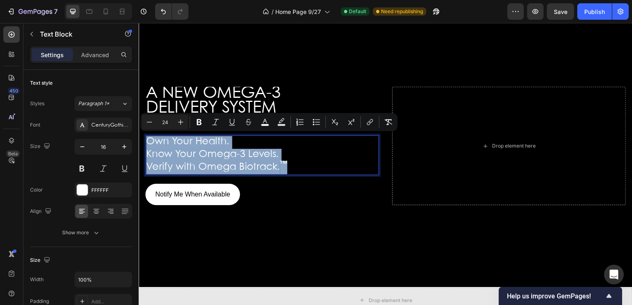
drag, startPoint x: 292, startPoint y: 168, endPoint x: 148, endPoint y: 139, distance: 146.9
click at [148, 139] on div "Own Your Health. Know Your Omega-3 Levels. Verify with Omega Biotrack. ™" at bounding box center [262, 154] width 234 height 39
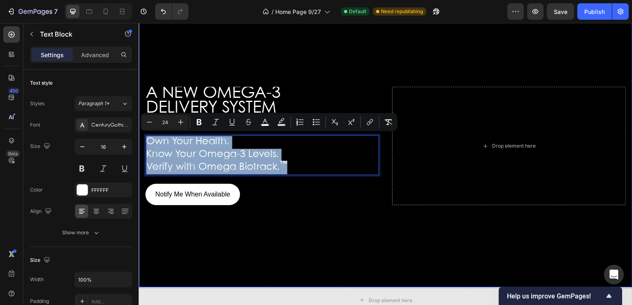
click at [491, 56] on div "Background Image" at bounding box center [385, 146] width 493 height 282
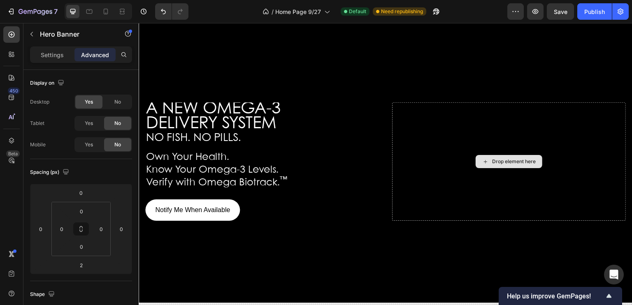
scroll to position [64, 0]
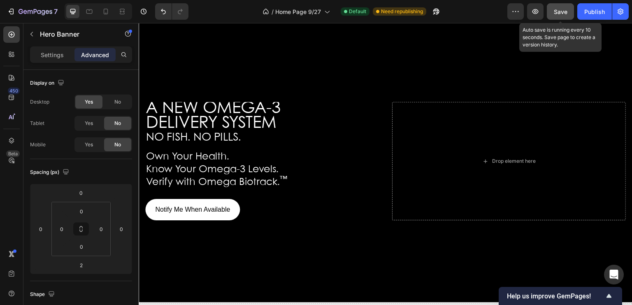
click at [556, 11] on span "Save" at bounding box center [560, 11] width 14 height 7
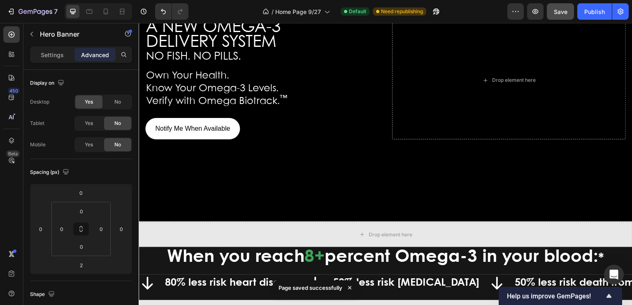
scroll to position [120, 0]
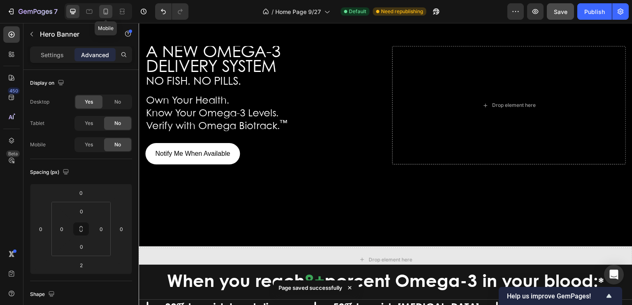
click at [106, 12] on icon at bounding box center [106, 11] width 8 height 8
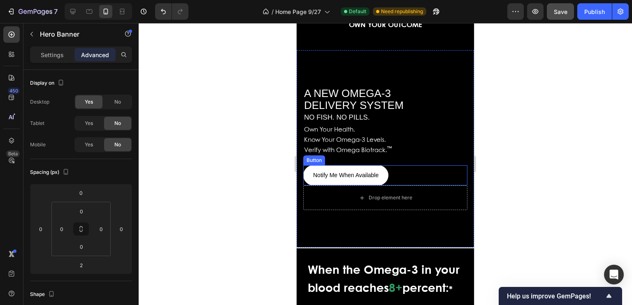
scroll to position [57, 0]
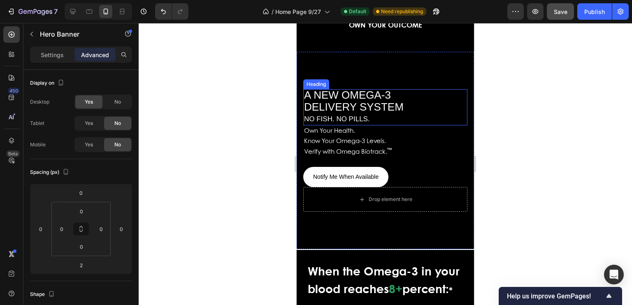
click at [394, 104] on span "DELIVERY SYSTEM" at bounding box center [354, 107] width 100 height 12
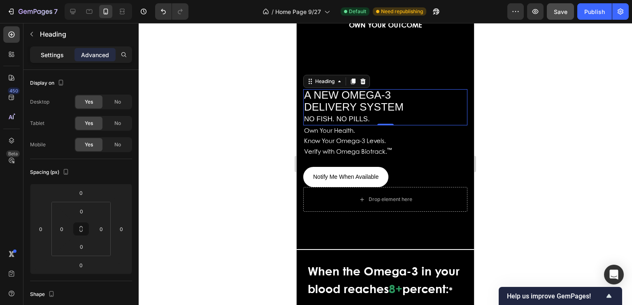
click at [59, 57] on p "Settings" at bounding box center [52, 55] width 23 height 9
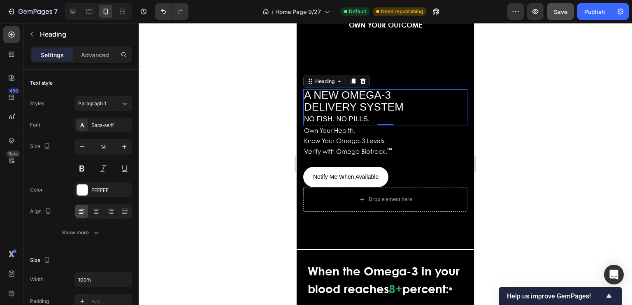
click at [411, 104] on h2 "A NEW OMEGA-3 DELIVERY SYSTEM NO FISH. NO PILLS." at bounding box center [385, 107] width 164 height 37
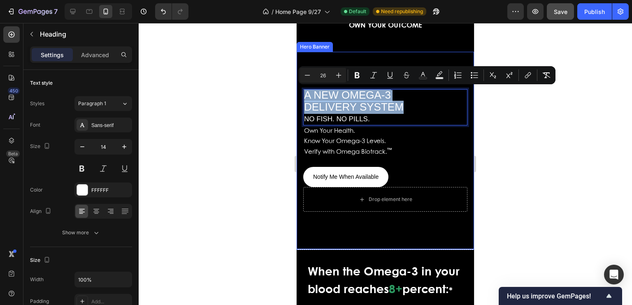
drag, startPoint x: 411, startPoint y: 104, endPoint x: 302, endPoint y: 94, distance: 109.4
click at [302, 94] on div "A NEW OMEGA-3 DELIVERY SYSTEM NO FISH. NO PILLS. Heading 0 Own Your Health. Kno…" at bounding box center [384, 151] width 177 height 136
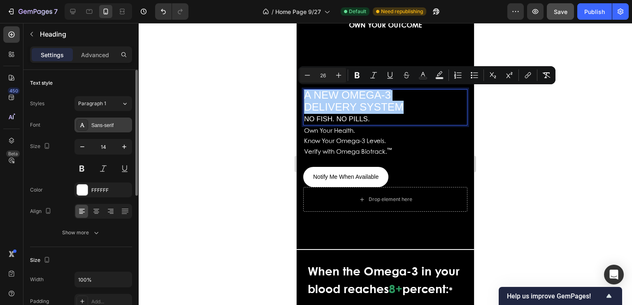
click at [118, 123] on div "Sans-serif" at bounding box center [110, 125] width 39 height 7
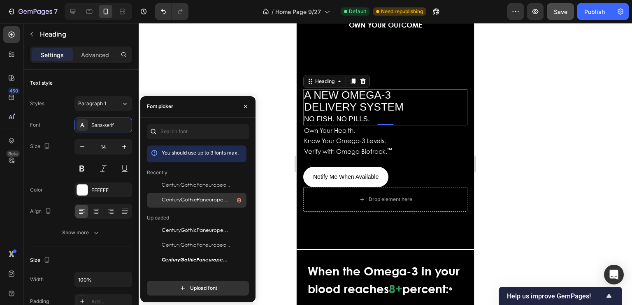
click at [175, 197] on span "CenturyGothicPaneuropeanRegular" at bounding box center [196, 200] width 68 height 7
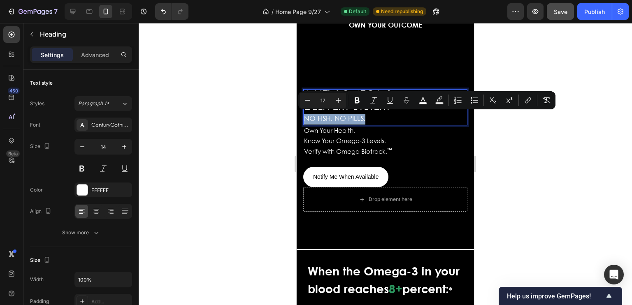
drag, startPoint x: 368, startPoint y: 114, endPoint x: 303, endPoint y: 119, distance: 64.7
click at [303, 119] on h2 "A NEW OMEGA-3 DELIVERY SYSTEM NO FISH. NO PILLS." at bounding box center [385, 107] width 164 height 37
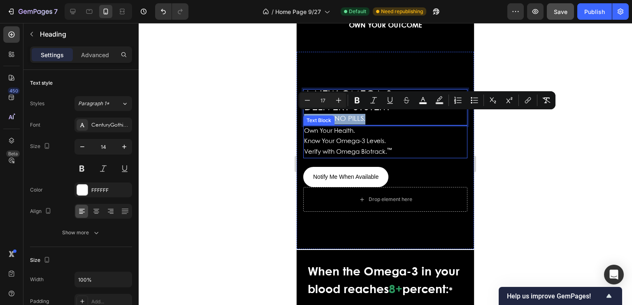
click at [396, 151] on p "Verify with Omega Biotrack. ™" at bounding box center [385, 152] width 162 height 10
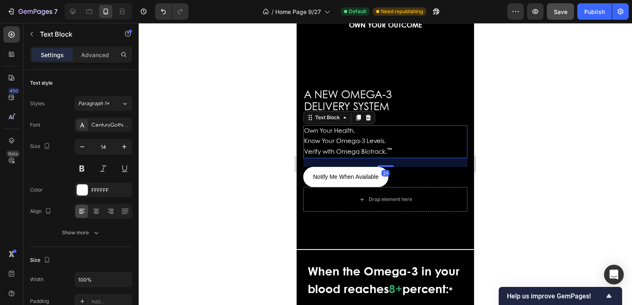
click at [393, 148] on p "Verify with Omega Biotrack. ™" at bounding box center [385, 152] width 162 height 10
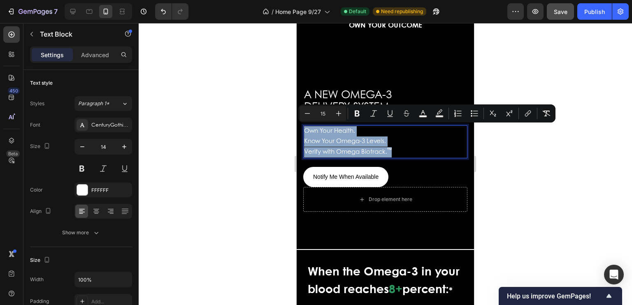
drag, startPoint x: 393, startPoint y: 148, endPoint x: 303, endPoint y: 131, distance: 90.7
click at [303, 131] on div "Own Your Health. Know Your Omega-3 Levels. Verify with Omega Biotrack. ™" at bounding box center [385, 141] width 164 height 33
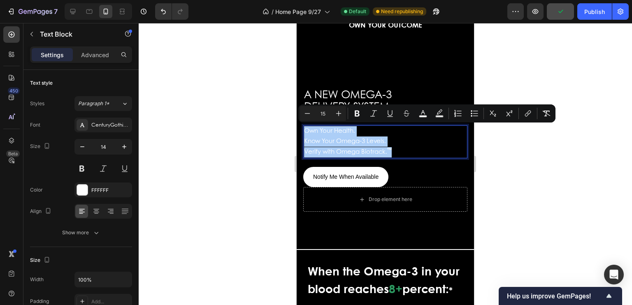
click at [502, 60] on div at bounding box center [385, 164] width 493 height 282
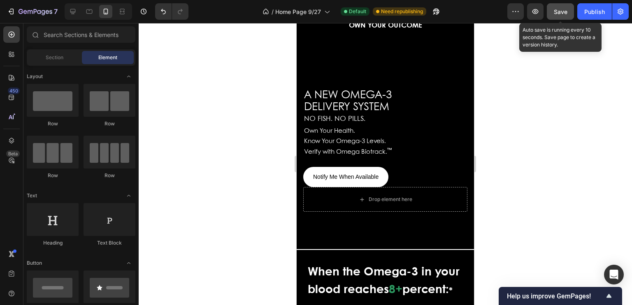
click at [559, 13] on span "Save" at bounding box center [560, 11] width 14 height 7
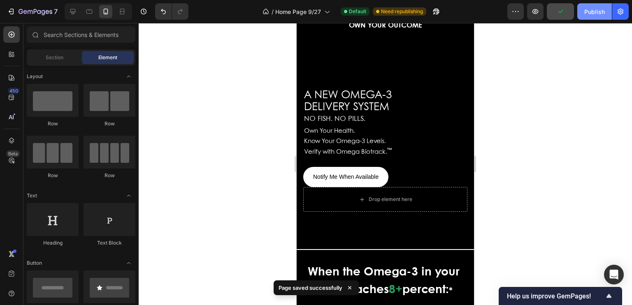
click at [591, 11] on div "Publish" at bounding box center [594, 11] width 21 height 9
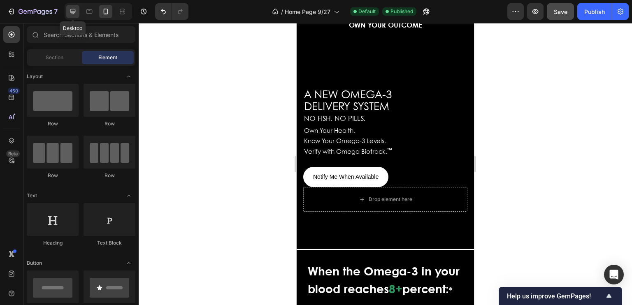
click at [70, 10] on icon at bounding box center [72, 11] width 5 height 5
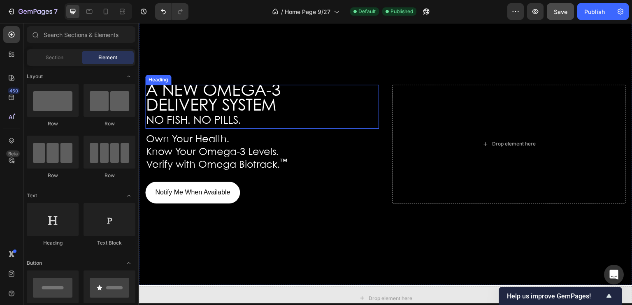
scroll to position [77, 0]
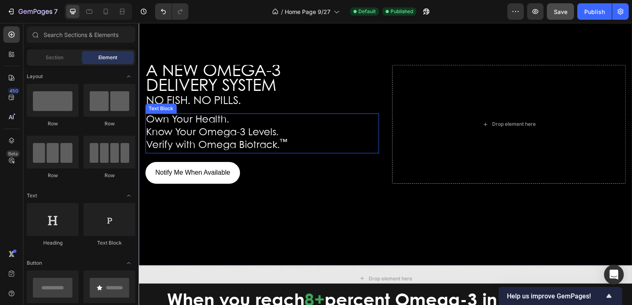
click at [255, 115] on p "Own Your Health." at bounding box center [262, 120] width 232 height 13
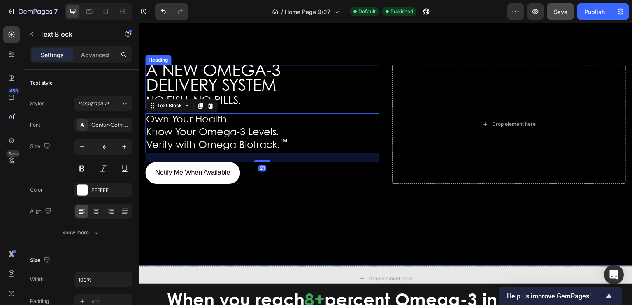
click at [261, 106] on h2 "A NEW OMEGA-3 DELIVERY SYSTEM NO FISH. NO PILLS." at bounding box center [262, 87] width 234 height 44
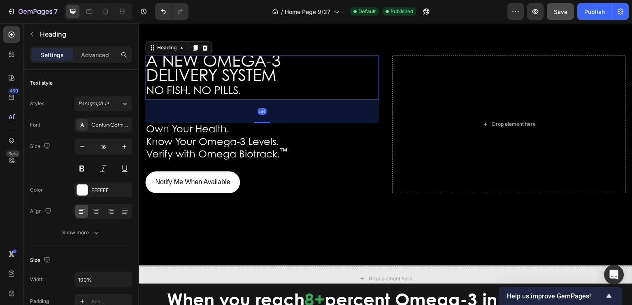
drag, startPoint x: 261, startPoint y: 112, endPoint x: 260, endPoint y: 131, distance: 19.3
click at [260, 131] on div "A NEW OMEGA-3 DELIVERY SYSTEM NO FISH. NO PILLS. Heading 58 Own Your Health. Kn…" at bounding box center [262, 125] width 234 height 138
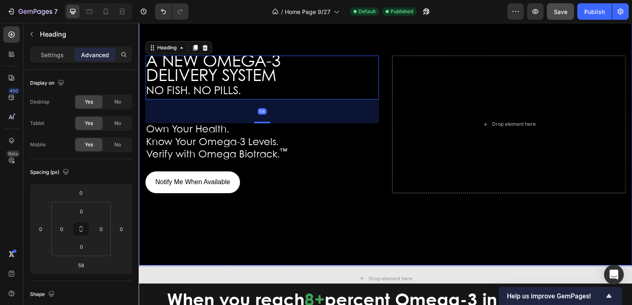
click at [270, 165] on div "A NEW OMEGA-3 DELIVERY SYSTEM NO FISH. NO PILLS. Heading 58 Own Your Health. Kn…" at bounding box center [262, 125] width 234 height 138
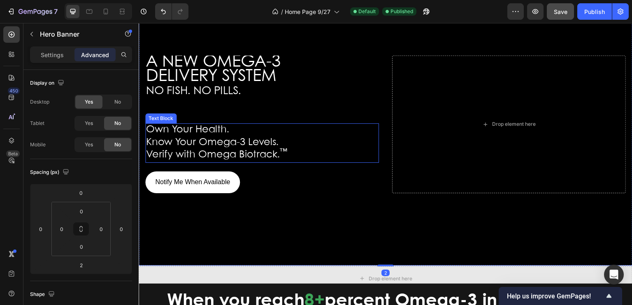
click at [269, 158] on span "Verify with Omega Biotrack. ™" at bounding box center [216, 154] width 141 height 9
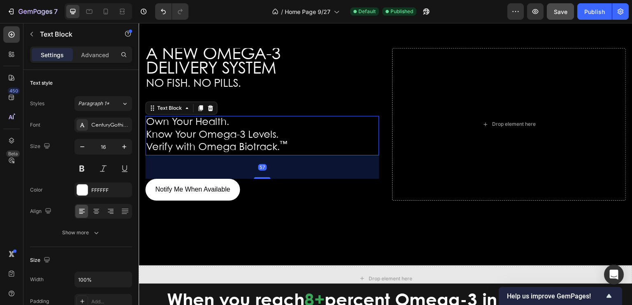
drag, startPoint x: 264, startPoint y: 172, endPoint x: 262, endPoint y: 187, distance: 14.9
click at [262, 187] on div "A NEW OMEGA-3 DELIVERY SYSTEM NO FISH. NO PILLS. Heading Own Your Health. Know …" at bounding box center [262, 124] width 234 height 153
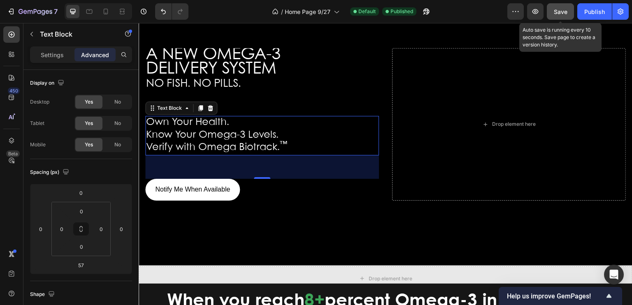
click at [559, 11] on span "Save" at bounding box center [560, 11] width 14 height 7
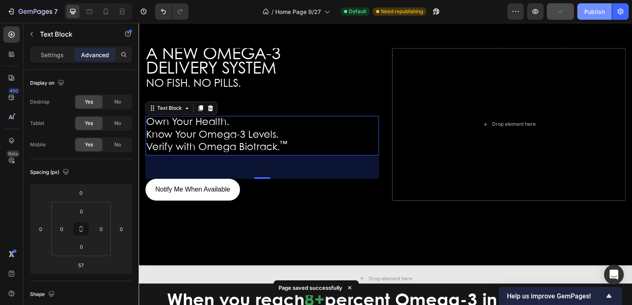
click at [597, 16] on button "Publish" at bounding box center [594, 11] width 35 height 16
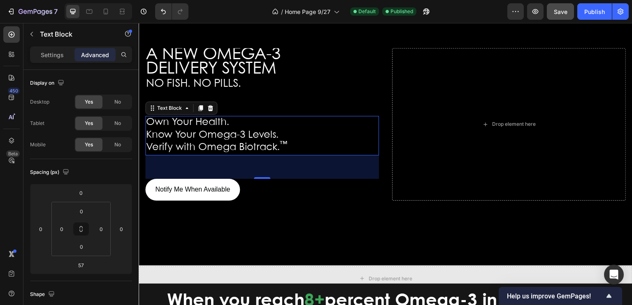
click at [272, 123] on p "Own Your Health." at bounding box center [262, 123] width 232 height 13
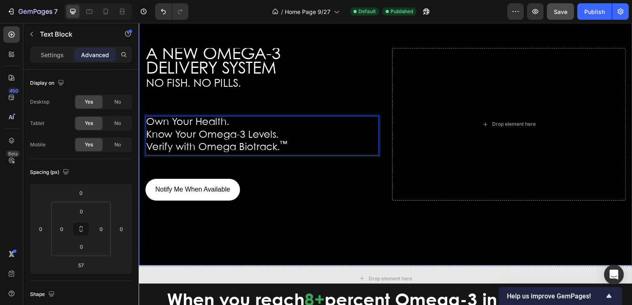
click at [266, 100] on div "A NEW OMEGA-3 DELIVERY SYSTEM NO FISH. NO PILLS. Heading Own Your Health. Know …" at bounding box center [262, 124] width 234 height 153
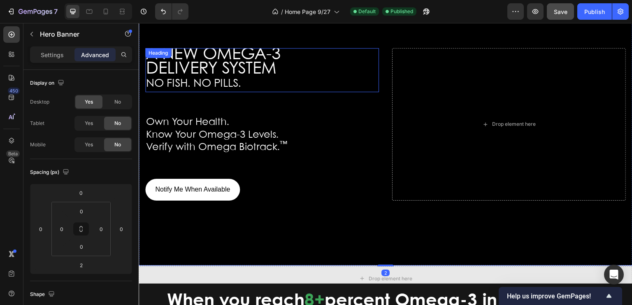
click at [251, 71] on span "DELIVERY SYSTEM" at bounding box center [211, 69] width 130 height 16
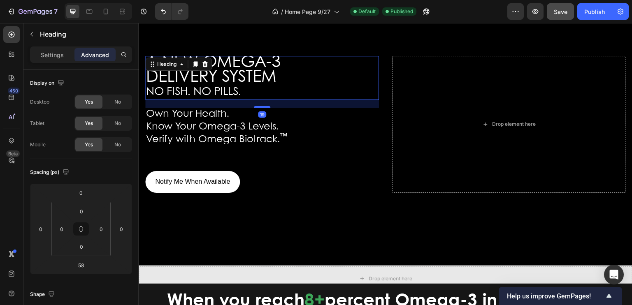
drag, startPoint x: 261, startPoint y: 114, endPoint x: 260, endPoint y: 98, distance: 16.1
click at [260, 98] on div "A NEW OMEGA-3 DELIVERY SYSTEM NO FISH. NO PILLS. Heading 19" at bounding box center [262, 78] width 234 height 44
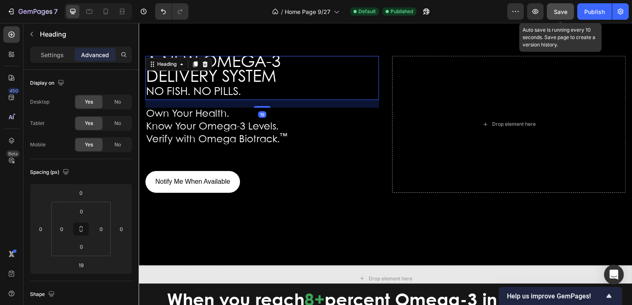
click at [555, 12] on span "Save" at bounding box center [560, 11] width 14 height 7
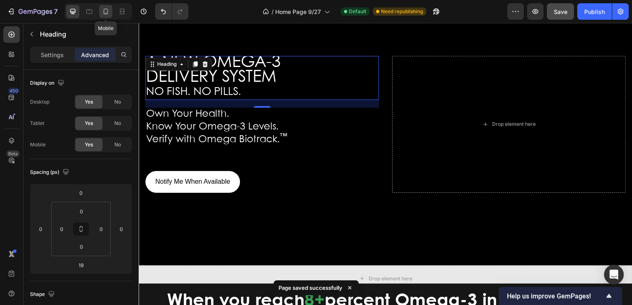
click at [104, 13] on icon at bounding box center [106, 11] width 8 height 8
type input "0"
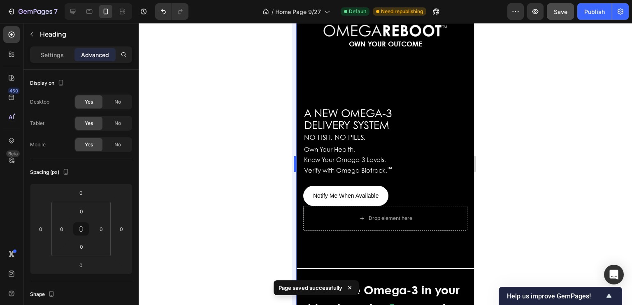
scroll to position [28, 0]
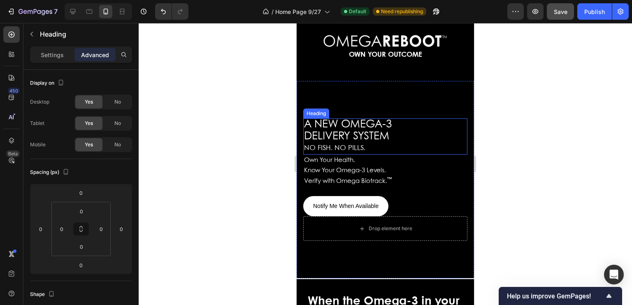
click at [352, 145] on span "NO FISH. NO PILLS." at bounding box center [334, 148] width 61 height 7
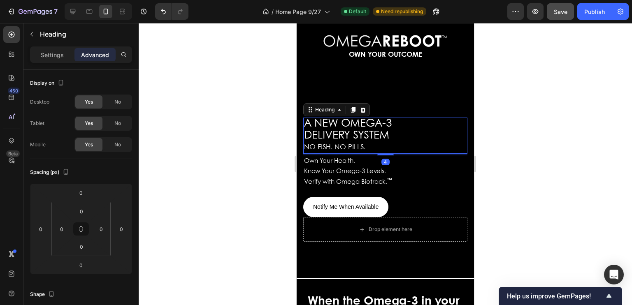
click at [377, 154] on div "⁠⁠⁠⁠⁠⁠⁠ A NEW OMEGA-3 DELIVERY SYSTEM NO FISH. NO PILLS. Heading 4 Own Your Hea…" at bounding box center [385, 168] width 164 height 100
type input "4"
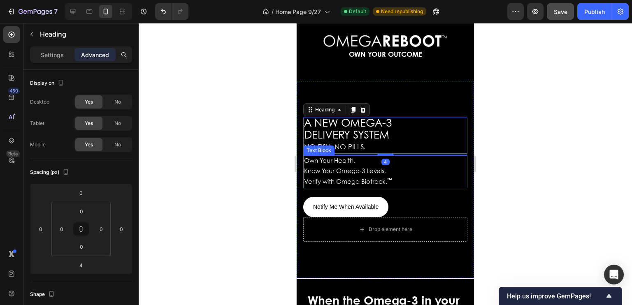
click at [376, 187] on div "Own Your Health. Know Your Omega-3 Levels. Verify with Omega Biotrack. ™" at bounding box center [385, 171] width 164 height 33
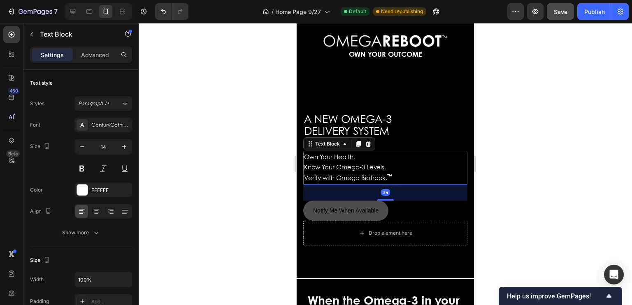
drag, startPoint x: 382, startPoint y: 195, endPoint x: 382, endPoint y: 203, distance: 7.4
click at [382, 203] on div "⁠⁠⁠⁠⁠⁠⁠ A NEW OMEGA-3 DELIVERY SYSTEM NO FISH. NO PILLS. Heading Own Your Healt…" at bounding box center [385, 167] width 164 height 107
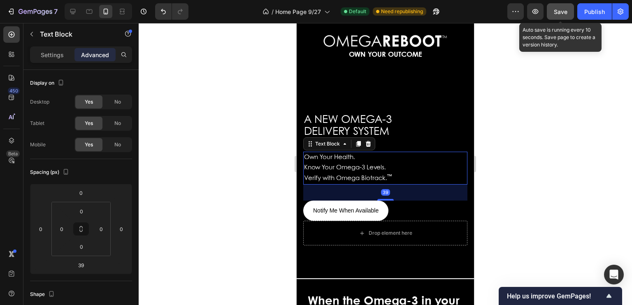
click at [556, 9] on span "Save" at bounding box center [560, 11] width 14 height 7
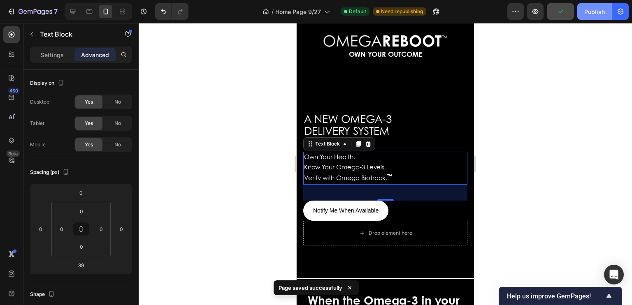
click at [592, 9] on div "Publish" at bounding box center [594, 11] width 21 height 9
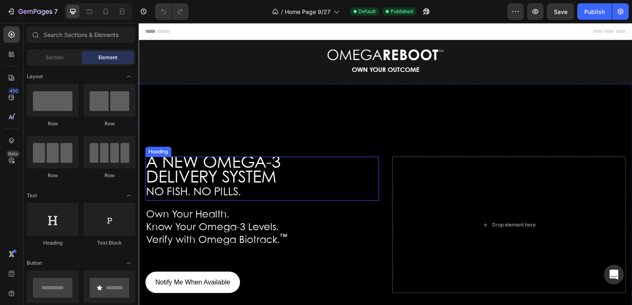
click at [205, 170] on span "DELIVERY SYSTEM" at bounding box center [211, 178] width 130 height 16
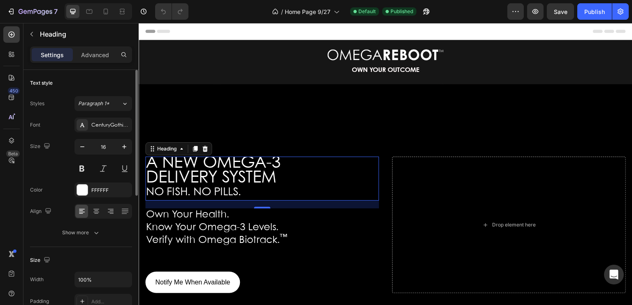
click at [94, 47] on div "Settings Advanced" at bounding box center [81, 54] width 102 height 16
click at [95, 56] on p "Advanced" at bounding box center [95, 55] width 28 height 9
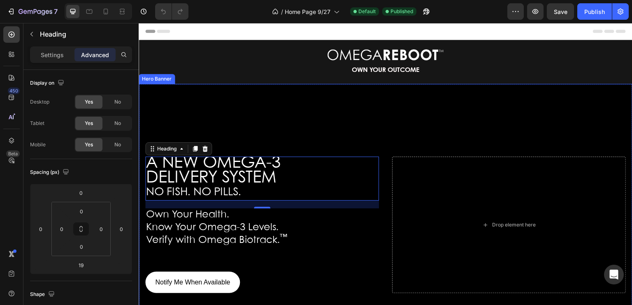
click at [206, 99] on div "Background Image" at bounding box center [385, 225] width 493 height 282
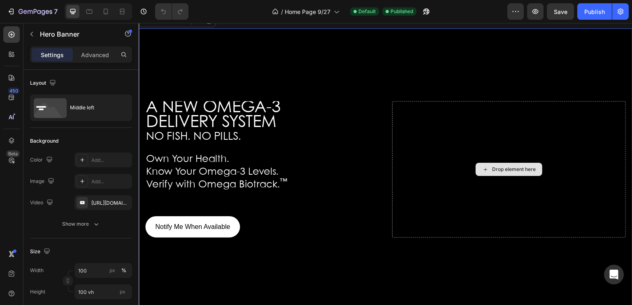
scroll to position [52, 0]
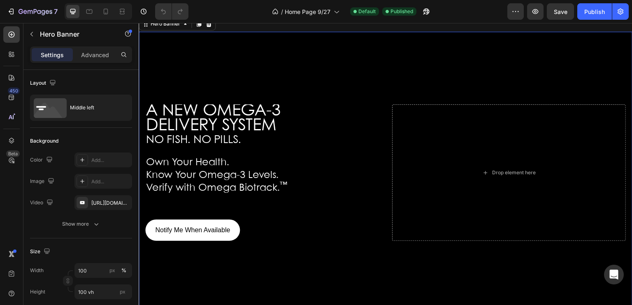
click at [623, 103] on div "A NEW OMEGA-3 DELIVERY SYSTEM NO FISH. NO PILLS. Heading Own Your Health. Know …" at bounding box center [385, 173] width 493 height 140
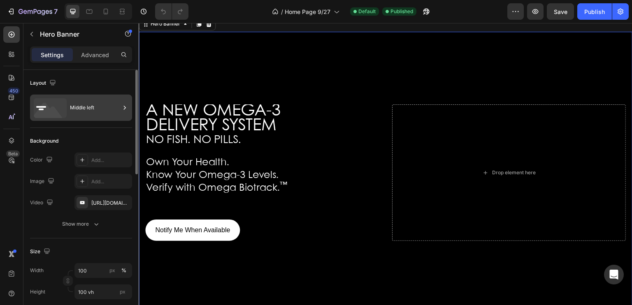
click at [109, 105] on div "Middle left" at bounding box center [95, 107] width 50 height 19
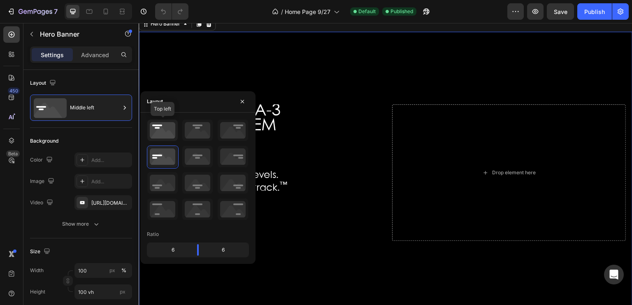
click at [155, 128] on icon at bounding box center [162, 130] width 30 height 21
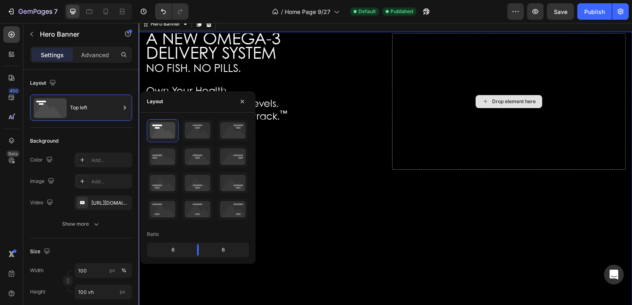
click at [488, 145] on div "Drop element here" at bounding box center [509, 101] width 234 height 137
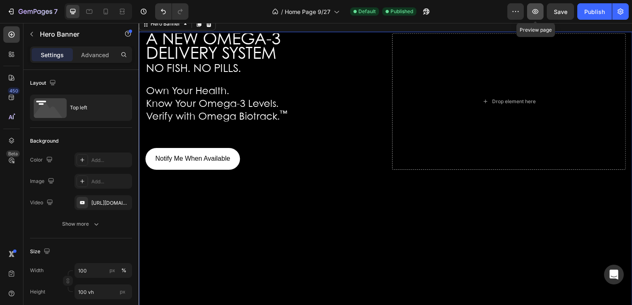
click at [533, 7] on icon "button" at bounding box center [535, 11] width 8 height 8
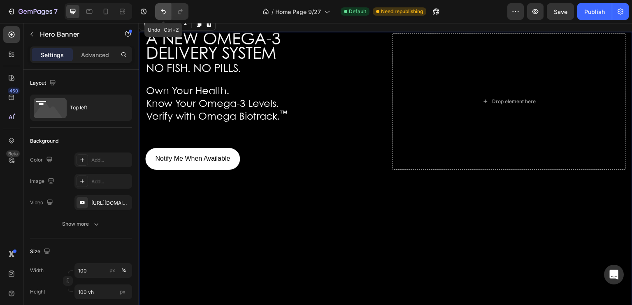
click at [162, 13] on icon "Undo/Redo" at bounding box center [163, 11] width 8 height 8
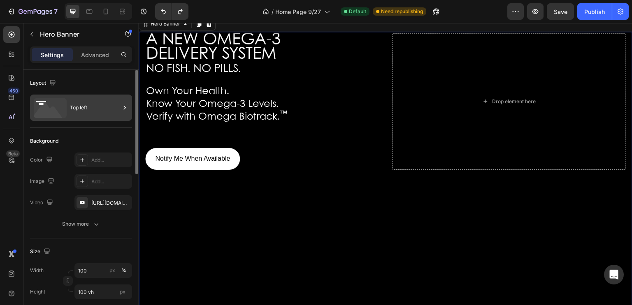
click at [124, 104] on icon at bounding box center [124, 108] width 8 height 8
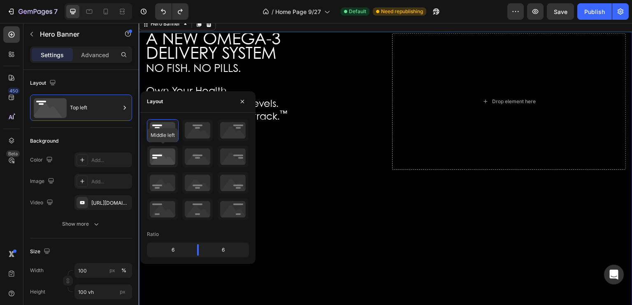
click at [164, 153] on icon at bounding box center [162, 156] width 30 height 21
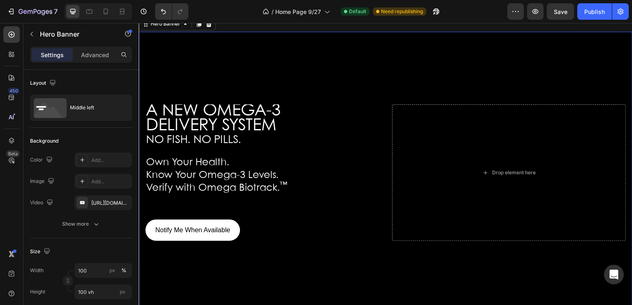
click at [188, 43] on div "Background Image" at bounding box center [385, 173] width 493 height 282
